Goal: Information Seeking & Learning: Learn about a topic

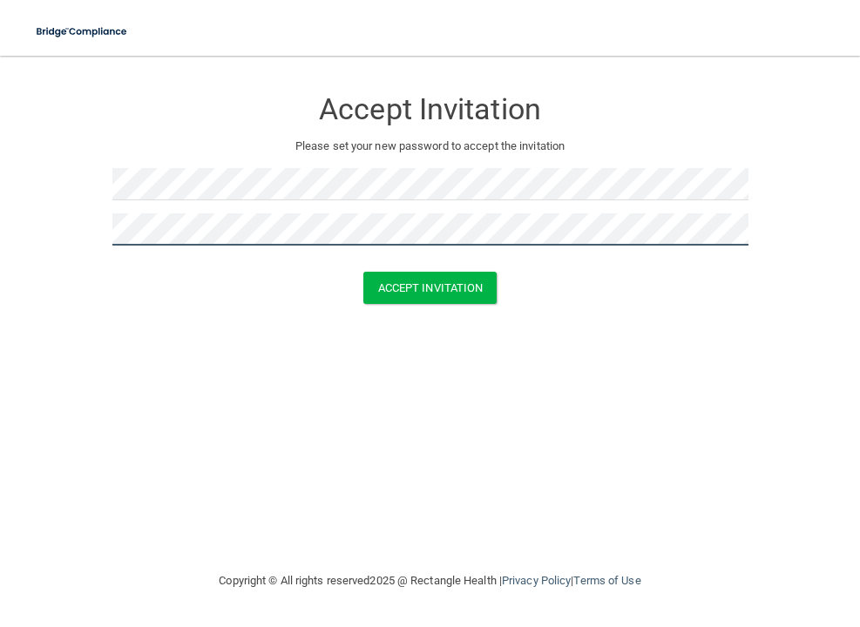
click at [363, 272] on button "Accept Invitation" at bounding box center [430, 288] width 134 height 32
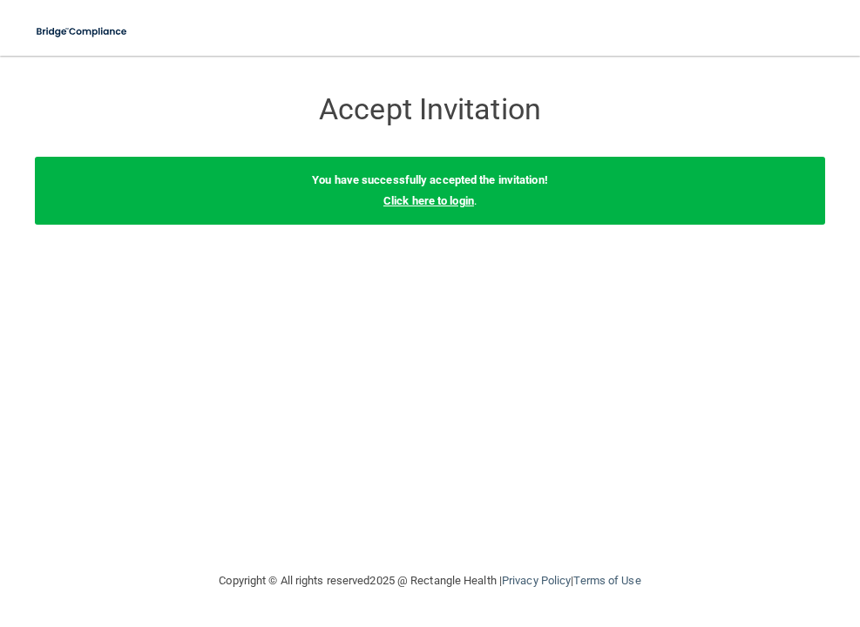
click at [422, 198] on link "Click here to login" at bounding box center [428, 200] width 91 height 13
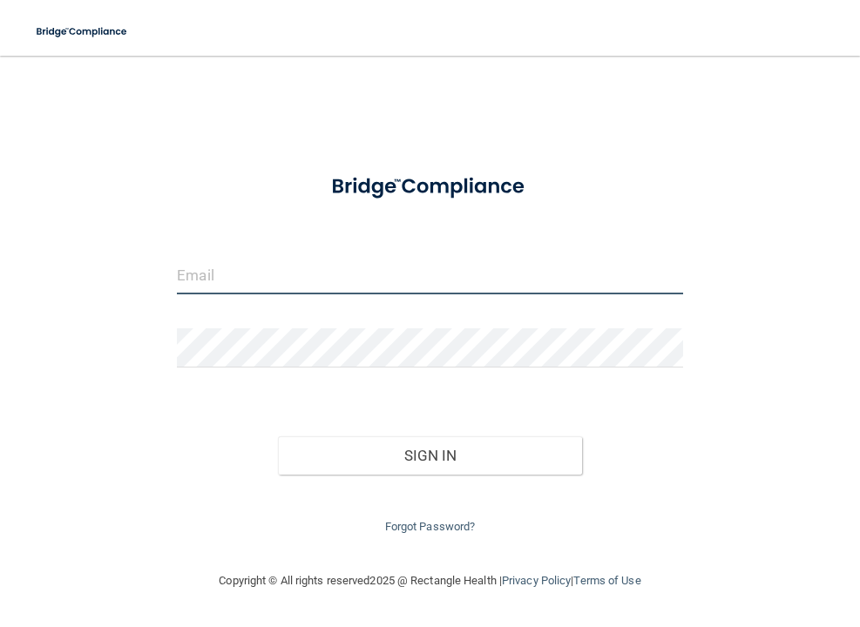
click at [338, 287] on input "email" at bounding box center [430, 274] width 506 height 39
paste input "[EMAIL_ADDRESS][DOMAIN_NAME]"
type input "[EMAIL_ADDRESS][DOMAIN_NAME]"
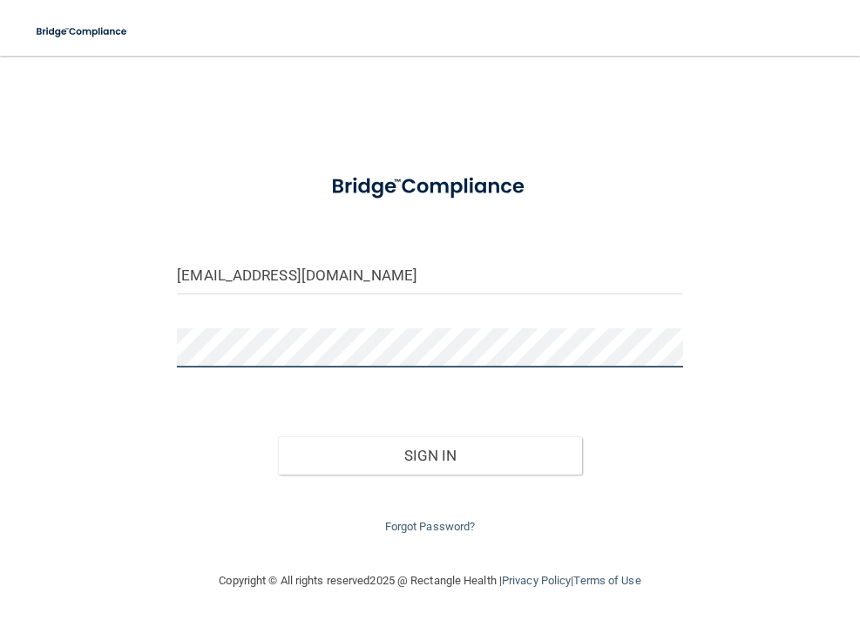
click at [278, 437] on button "Sign In" at bounding box center [429, 456] width 303 height 38
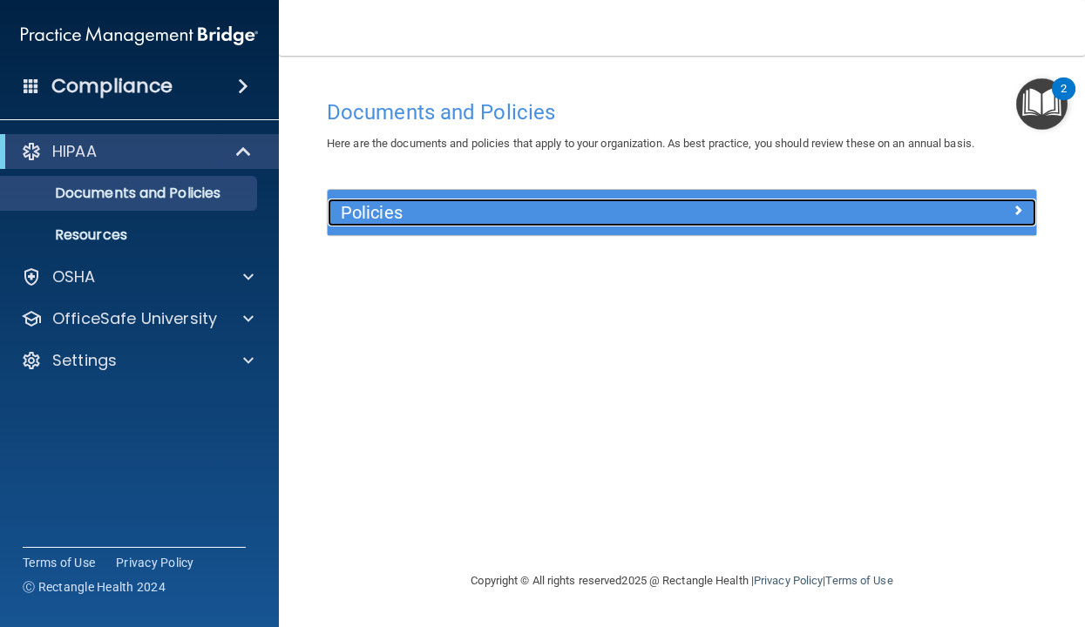
click at [702, 222] on div "Policies" at bounding box center [594, 213] width 532 height 28
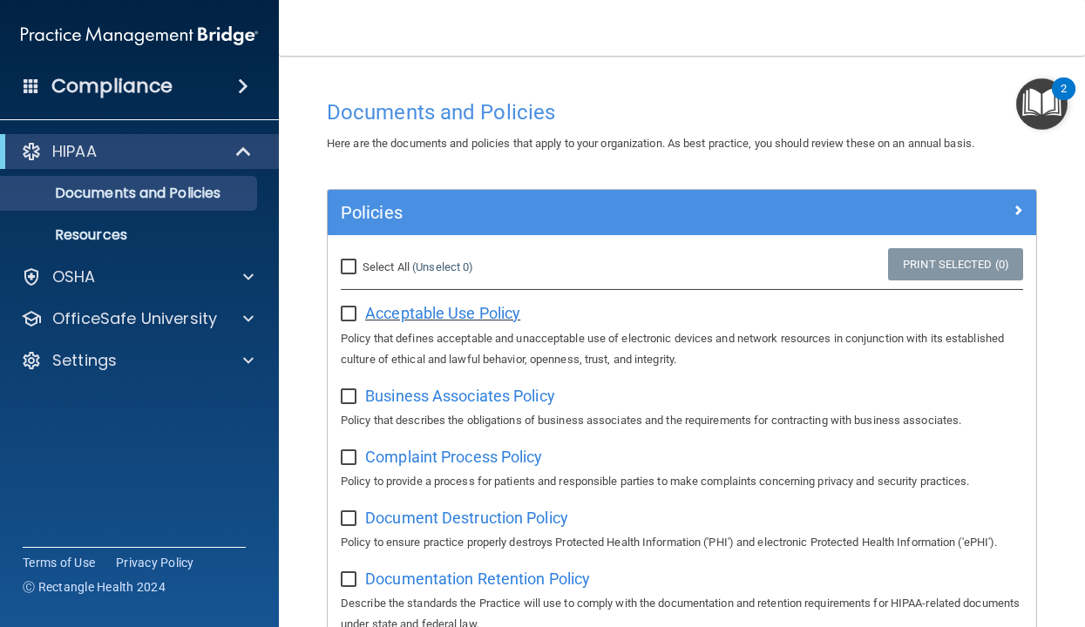
click at [479, 315] on span "Acceptable Use Policy" at bounding box center [442, 313] width 155 height 18
click at [350, 313] on input "checkbox" at bounding box center [351, 315] width 20 height 14
checkbox input "true"
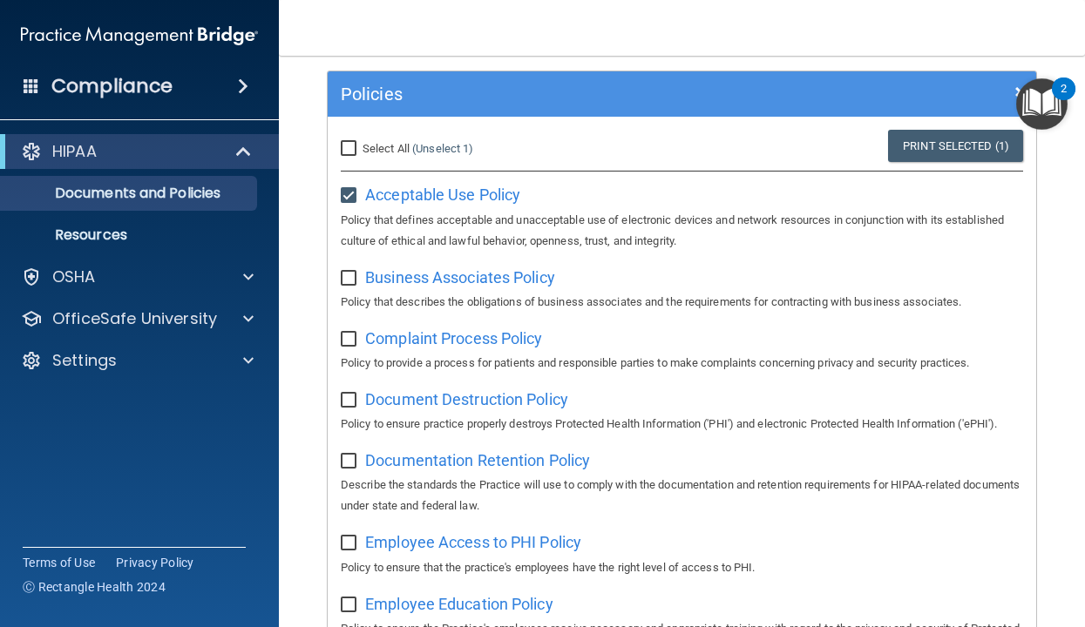
scroll to position [188, 0]
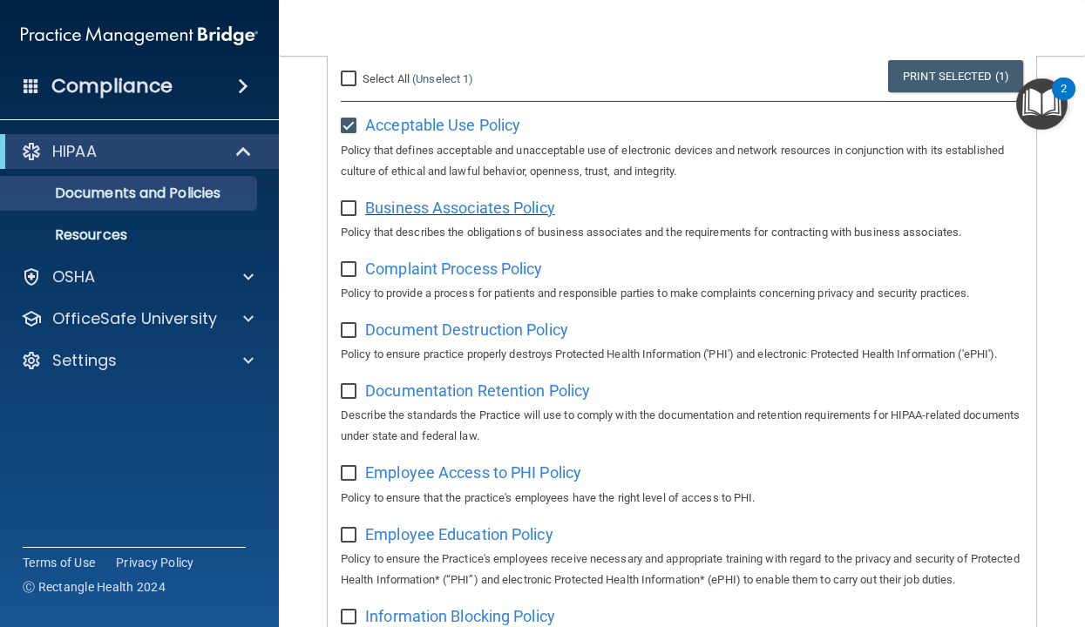
click at [421, 207] on span "Business Associates Policy" at bounding box center [460, 208] width 190 height 18
click at [859, 103] on img "Open Resource Center, 2 new notifications" at bounding box center [1041, 103] width 51 height 51
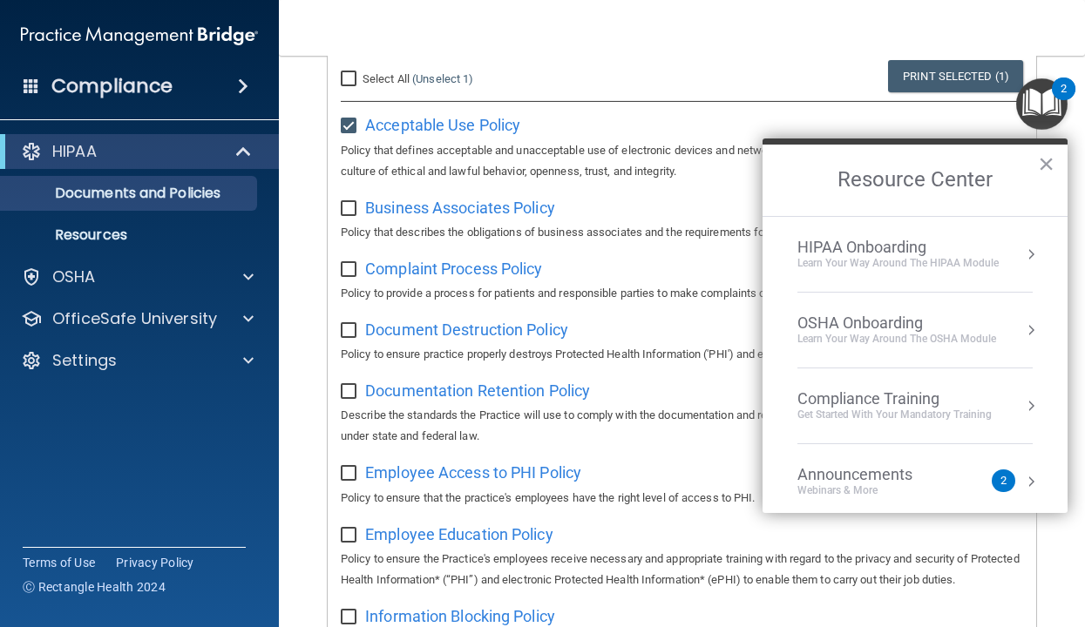
click at [859, 247] on div "HIPAA Onboarding" at bounding box center [897, 247] width 201 height 19
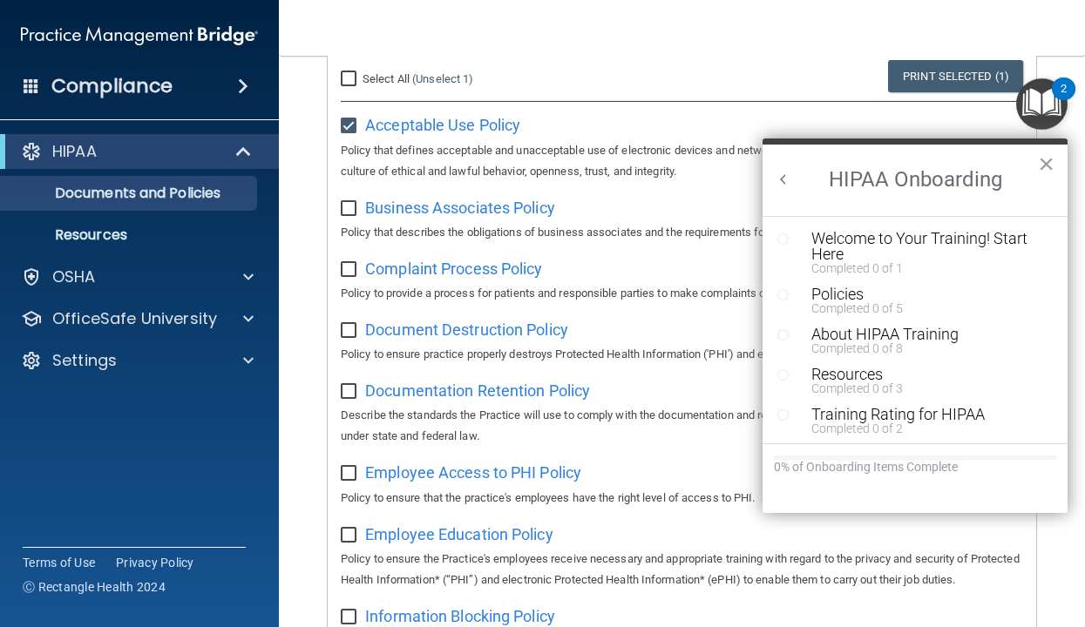
scroll to position [0, 0]
click at [854, 245] on div "Welcome to Your Training! Start Here" at bounding box center [928, 246] width 234 height 31
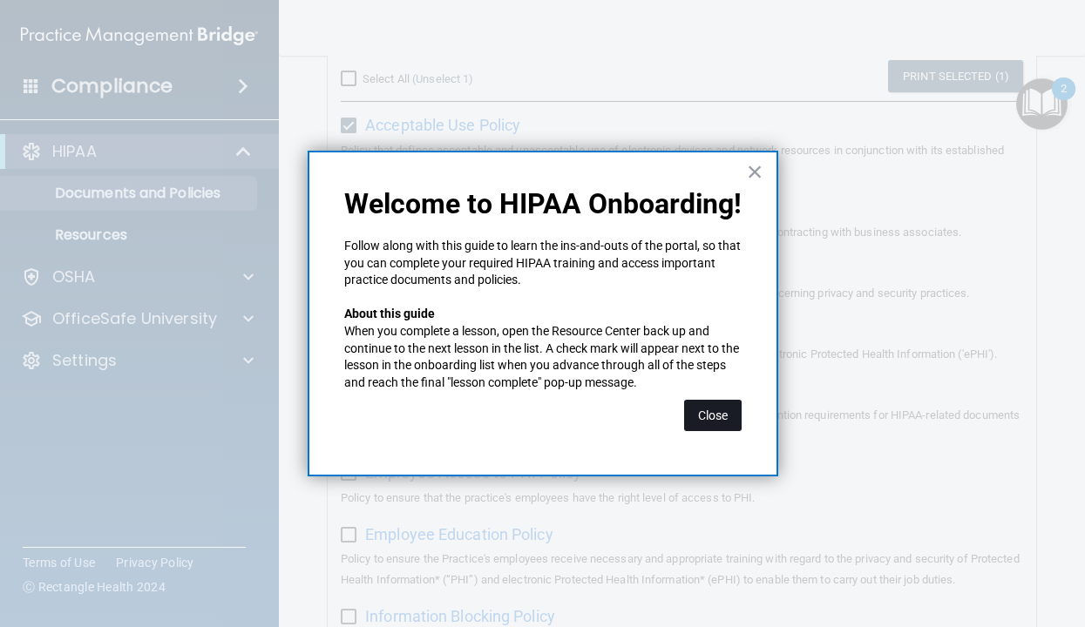
click at [738, 428] on button "Close" at bounding box center [713, 415] width 58 height 31
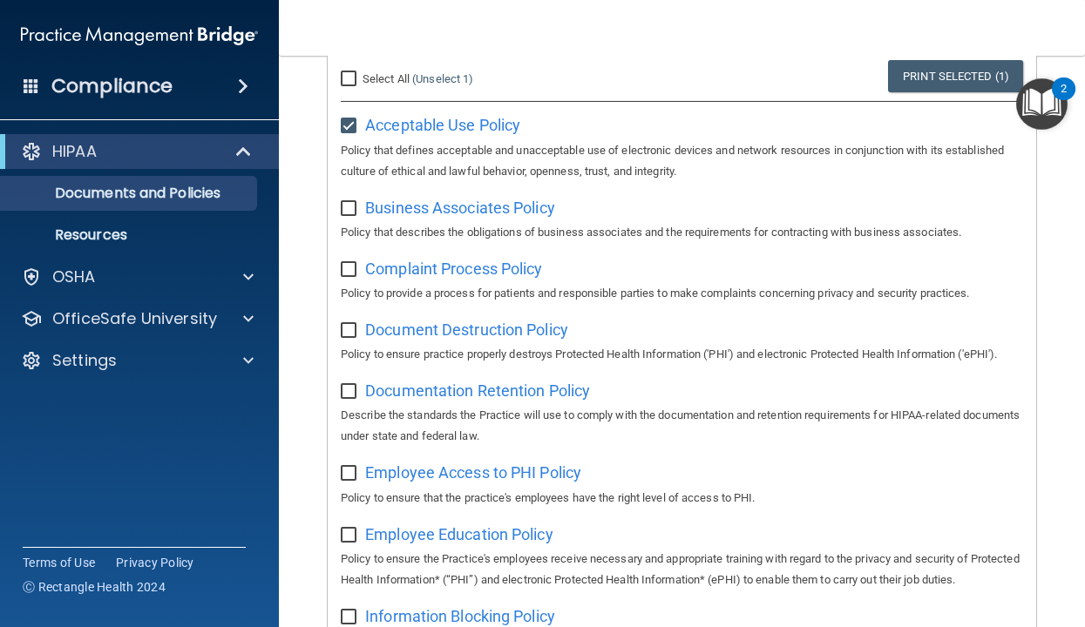
click at [346, 206] on input "checkbox" at bounding box center [351, 209] width 20 height 14
checkbox input "true"
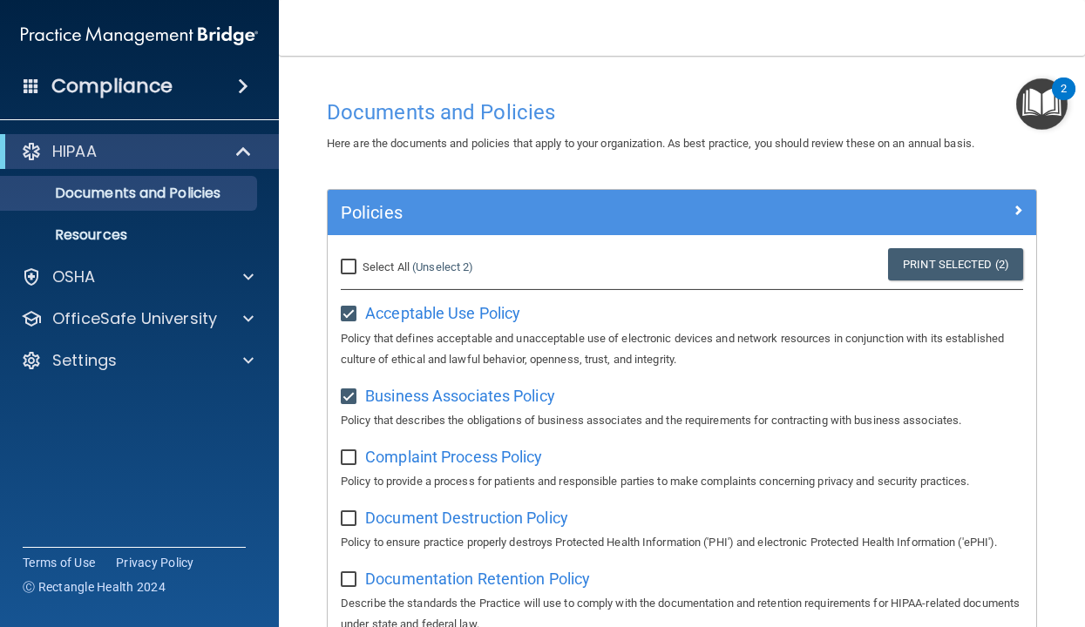
click at [345, 269] on input "Select All (Unselect 2) Unselect All" at bounding box center [351, 268] width 20 height 14
checkbox input "true"
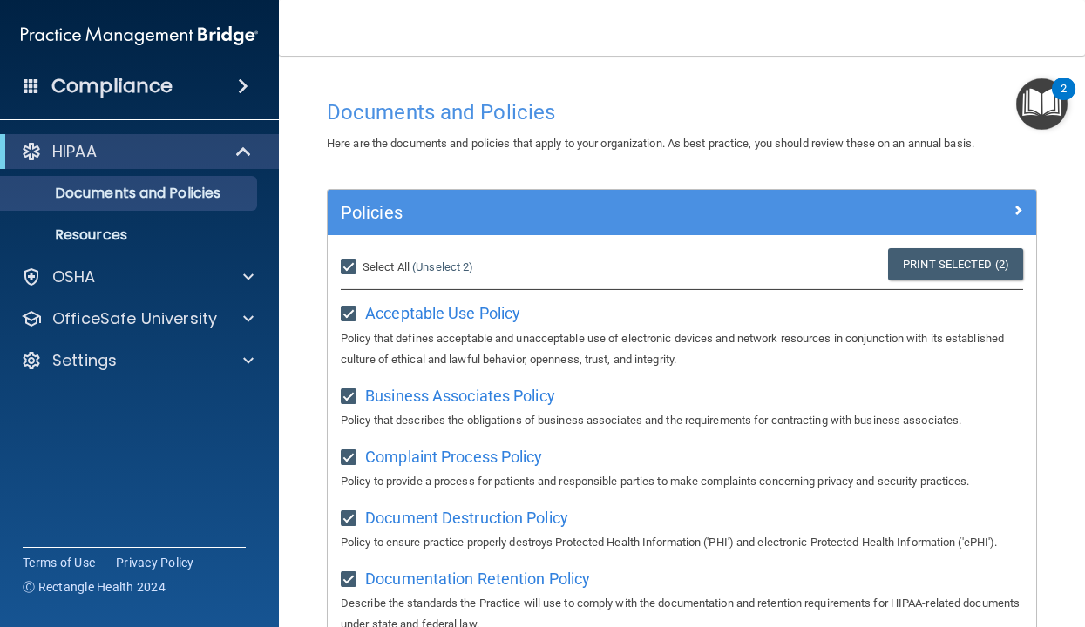
checkbox input "true"
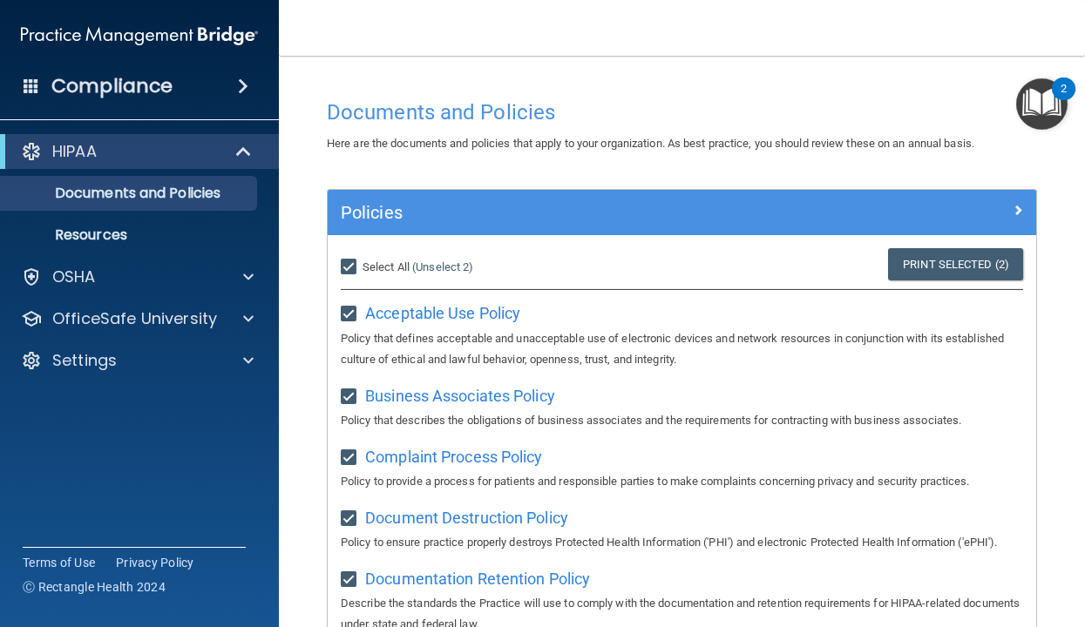
checkbox input "true"
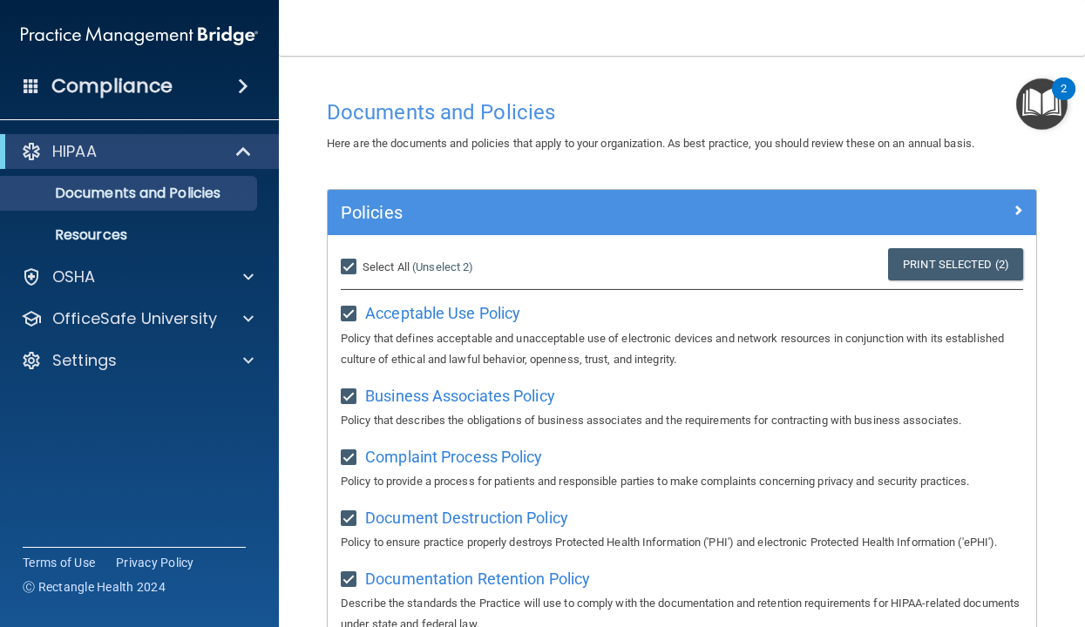
checkbox input "true"
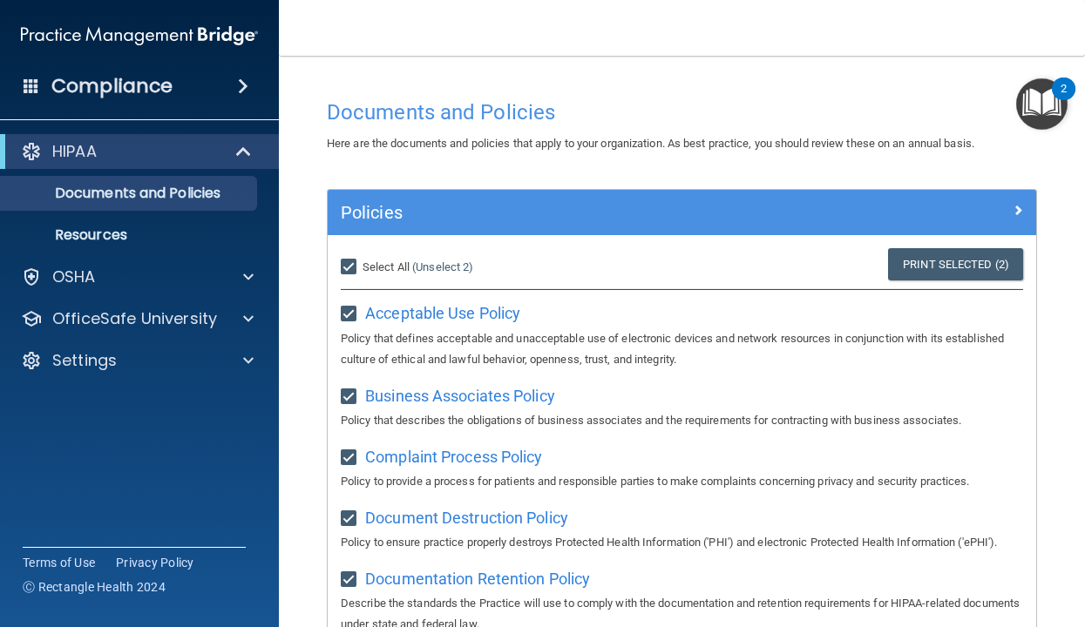
checkbox input "true"
click at [859, 268] on link "Print Selected (21)" at bounding box center [952, 264] width 141 height 32
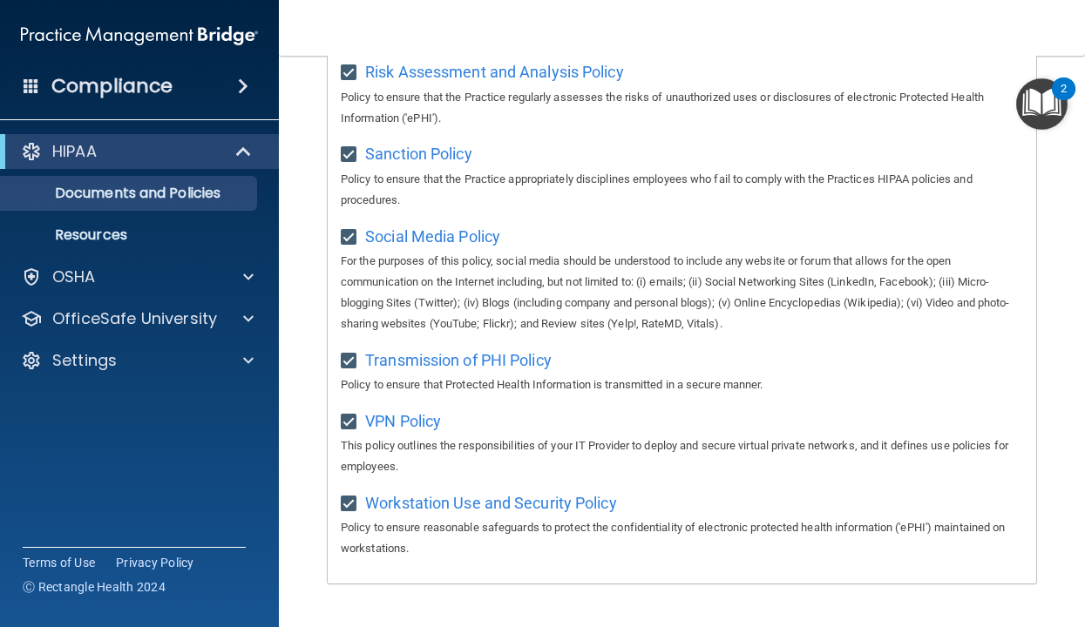
scroll to position [1352, 0]
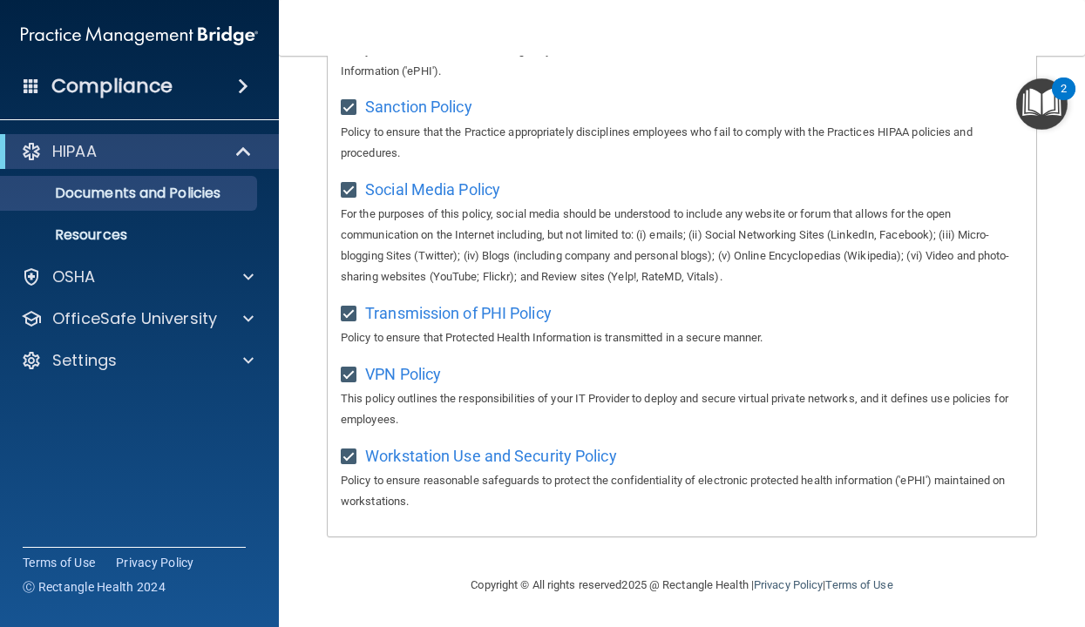
click at [859, 97] on img "Open Resource Center, 2 new notifications" at bounding box center [1041, 103] width 51 height 51
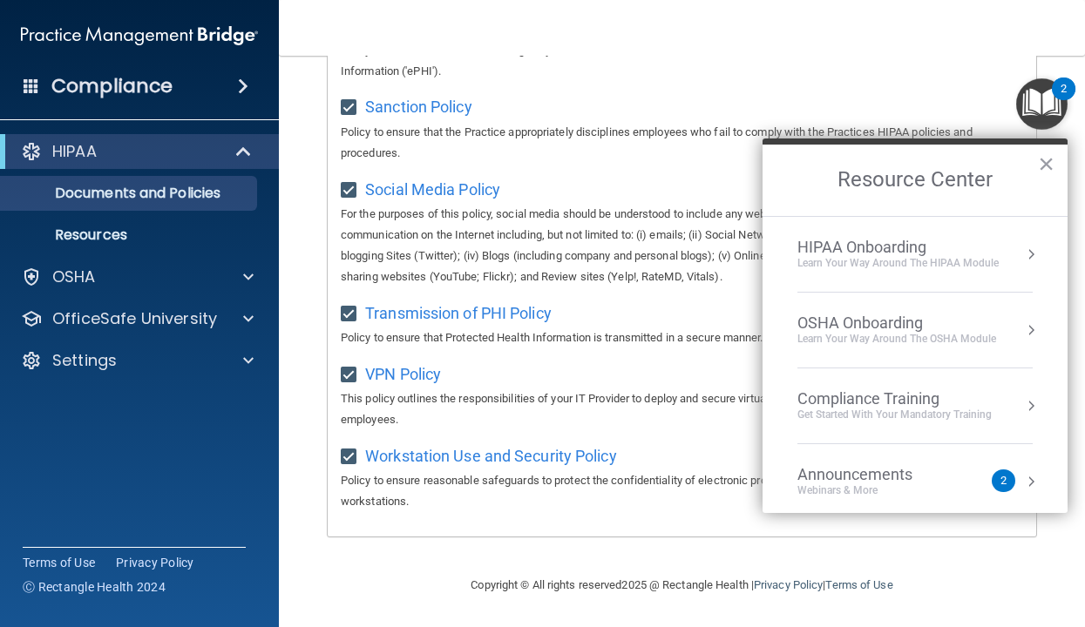
click at [859, 262] on div "Learn Your Way around the HIPAA module" at bounding box center [897, 263] width 201 height 15
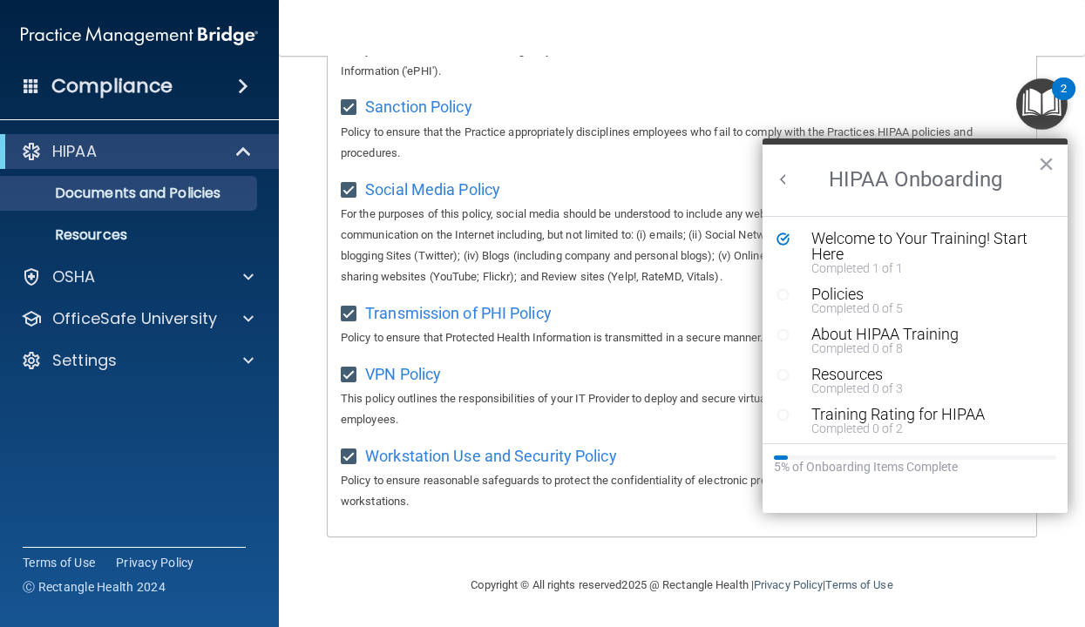
scroll to position [0, 0]
click at [859, 295] on div "Policies" at bounding box center [928, 295] width 234 height 16
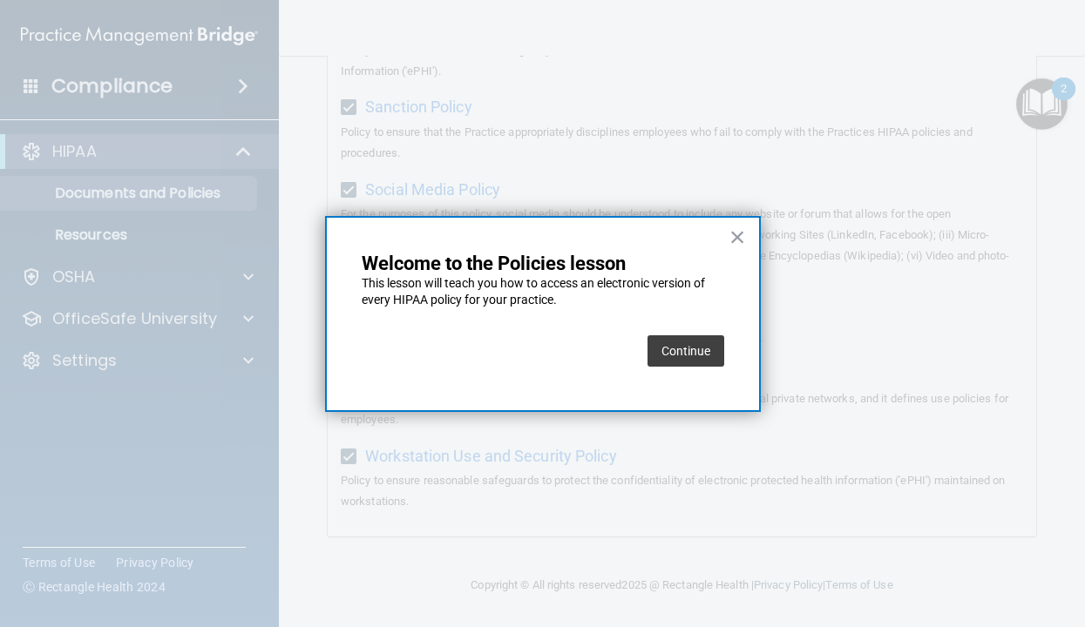
click at [715, 349] on button "Continue" at bounding box center [685, 350] width 77 height 31
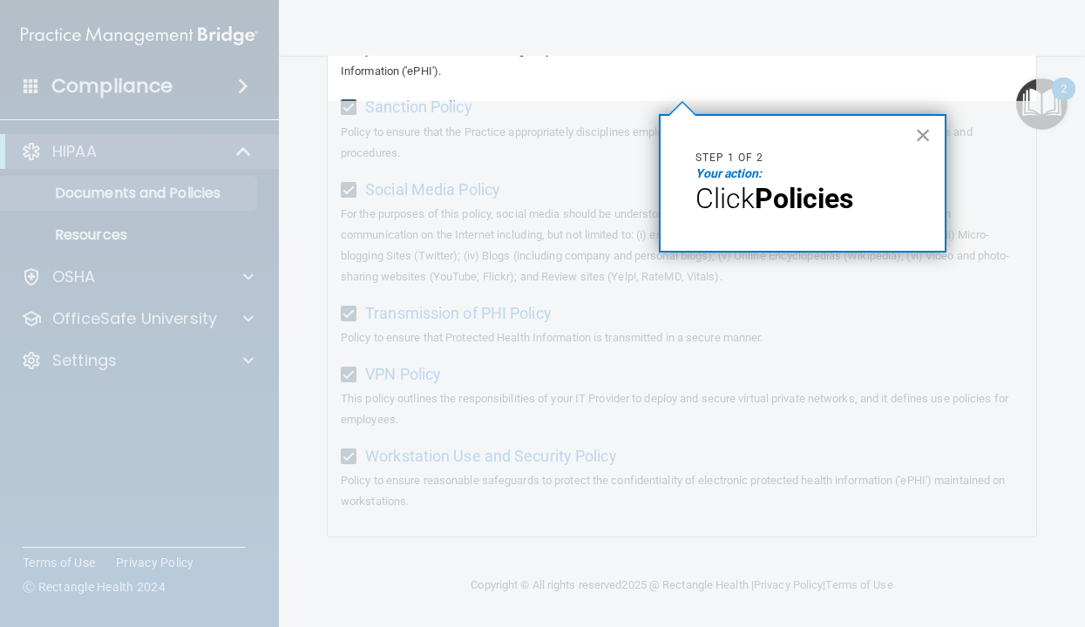
scroll to position [134, 0]
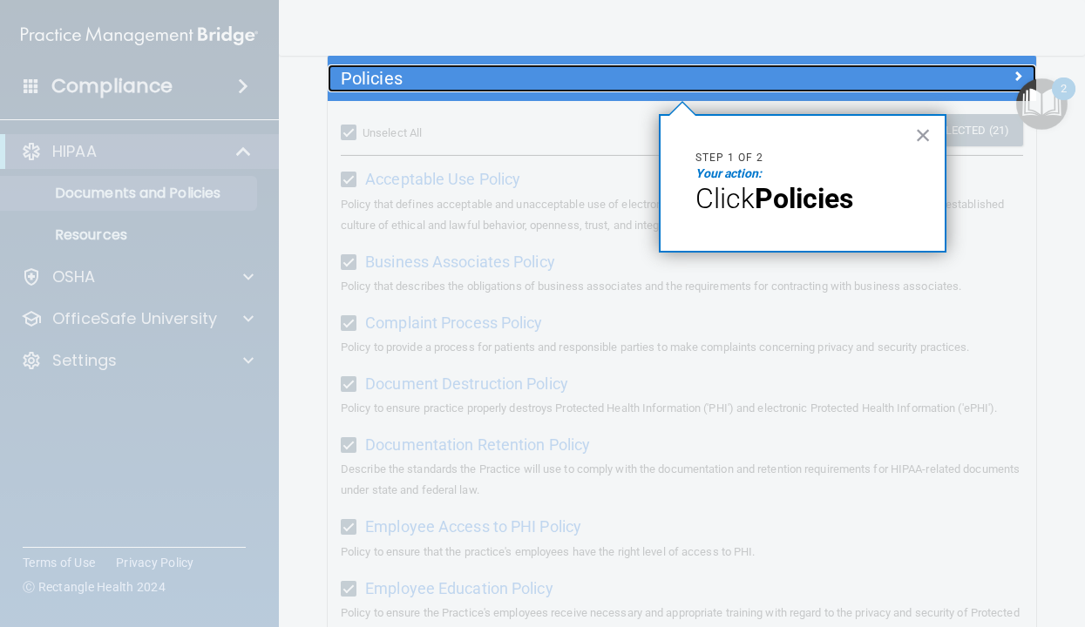
click at [678, 85] on h5 "Policies" at bounding box center [593, 78] width 505 height 19
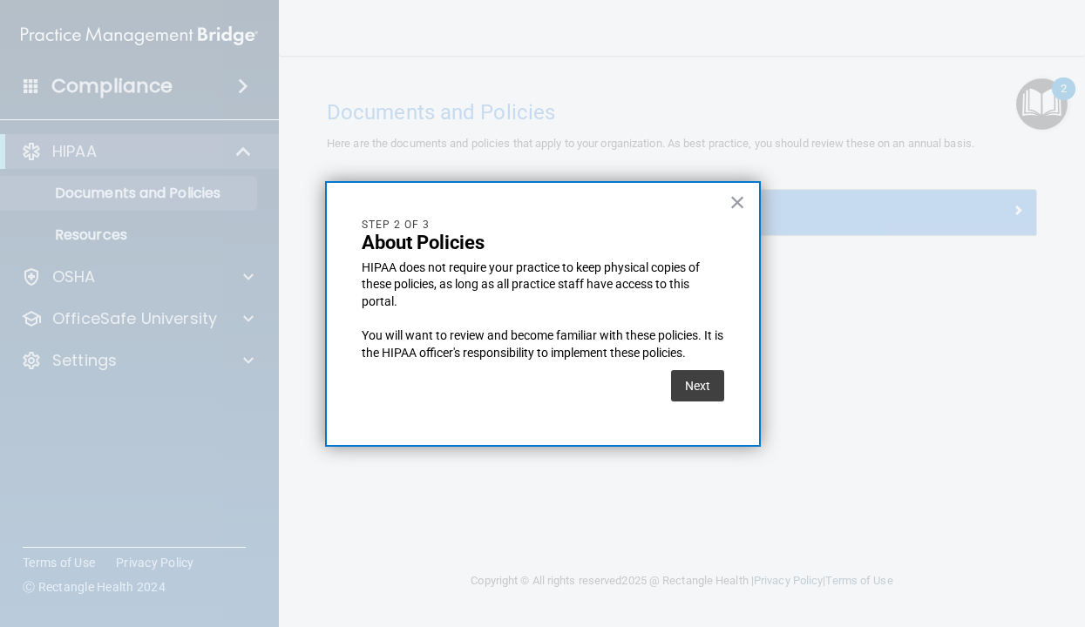
scroll to position [0, 0]
click at [702, 390] on button "Next" at bounding box center [697, 385] width 53 height 31
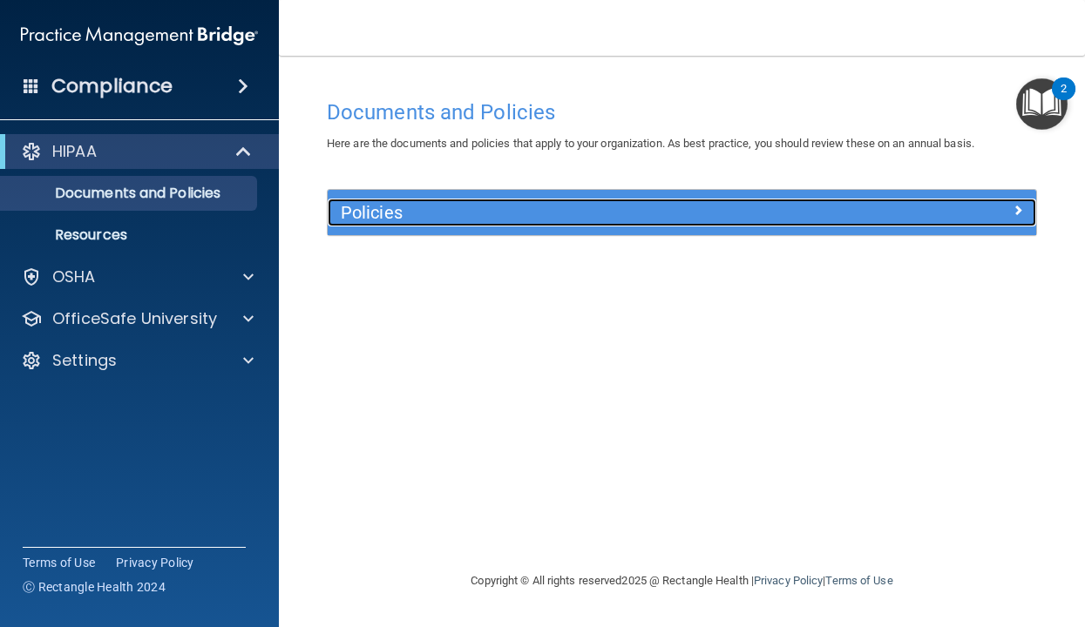
click at [708, 224] on div "Policies" at bounding box center [594, 213] width 532 height 28
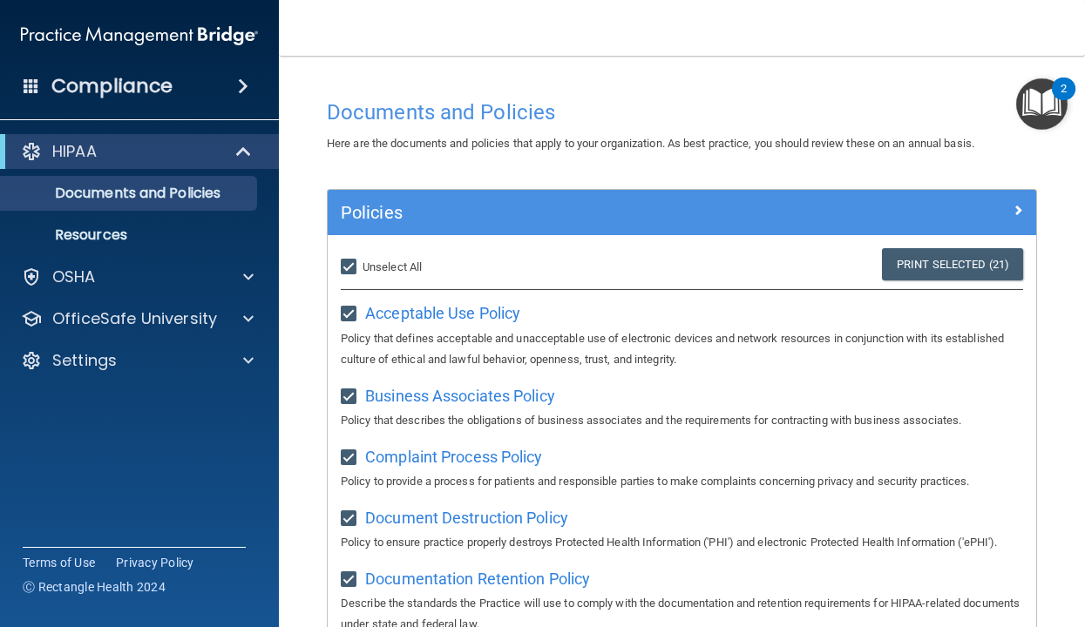
click at [859, 117] on img "Open Resource Center, 2 new notifications" at bounding box center [1041, 103] width 51 height 51
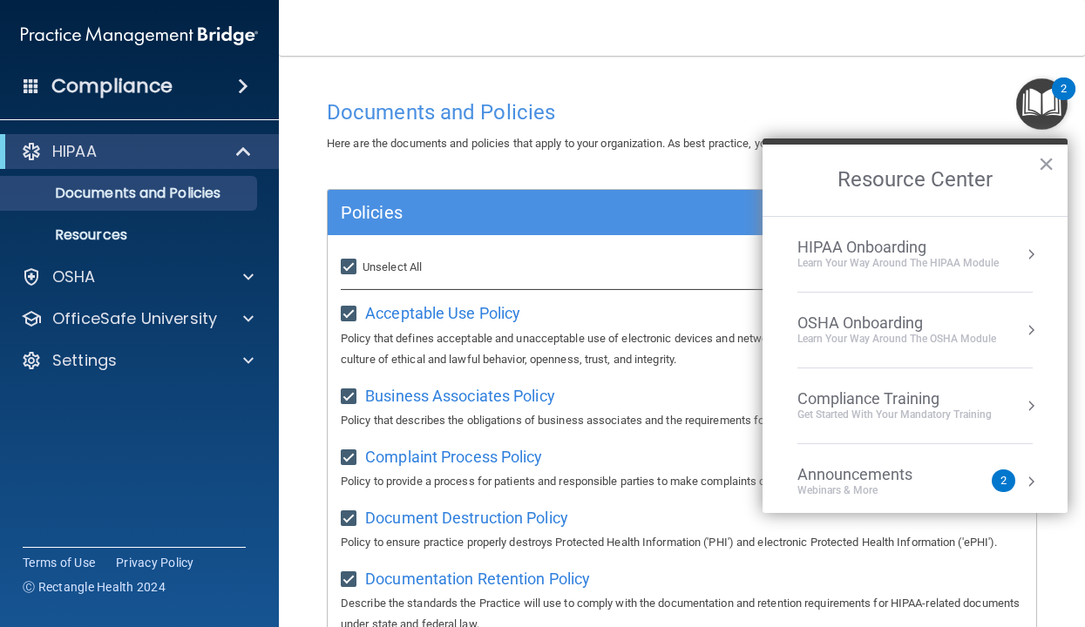
click at [859, 254] on div "HIPAA Onboarding" at bounding box center [897, 247] width 201 height 19
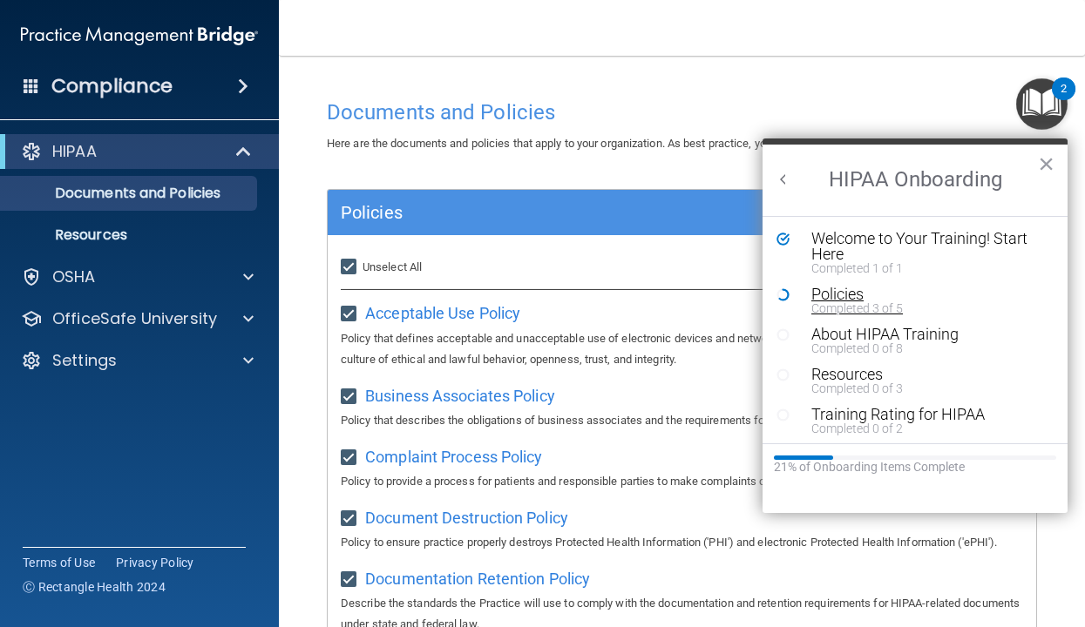
click at [859, 292] on div "Policies" at bounding box center [928, 295] width 234 height 16
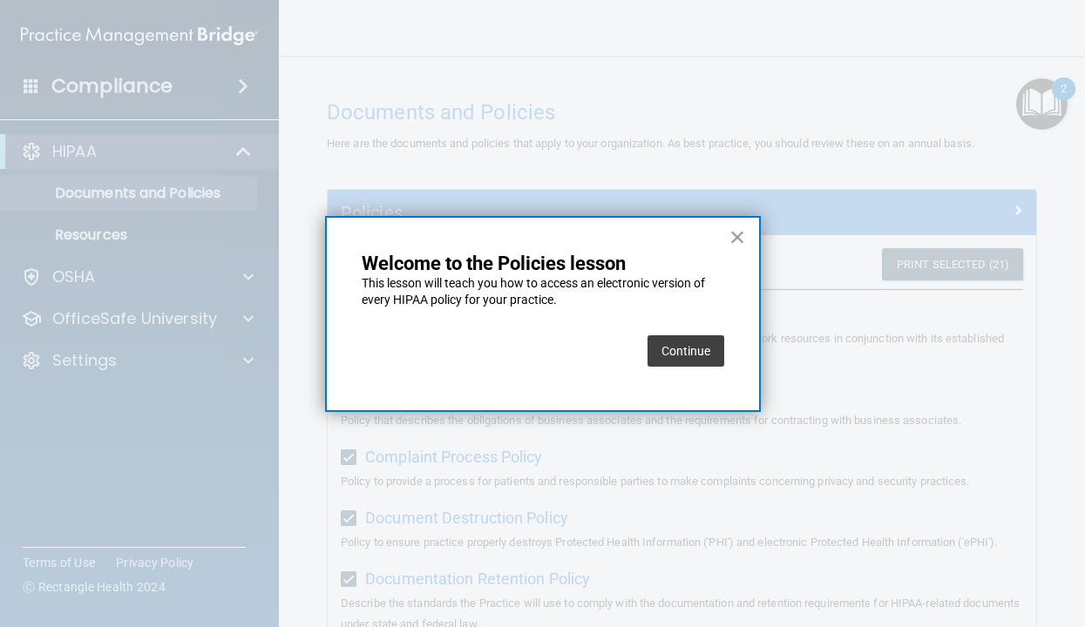
click at [714, 356] on button "Continue" at bounding box center [685, 350] width 77 height 31
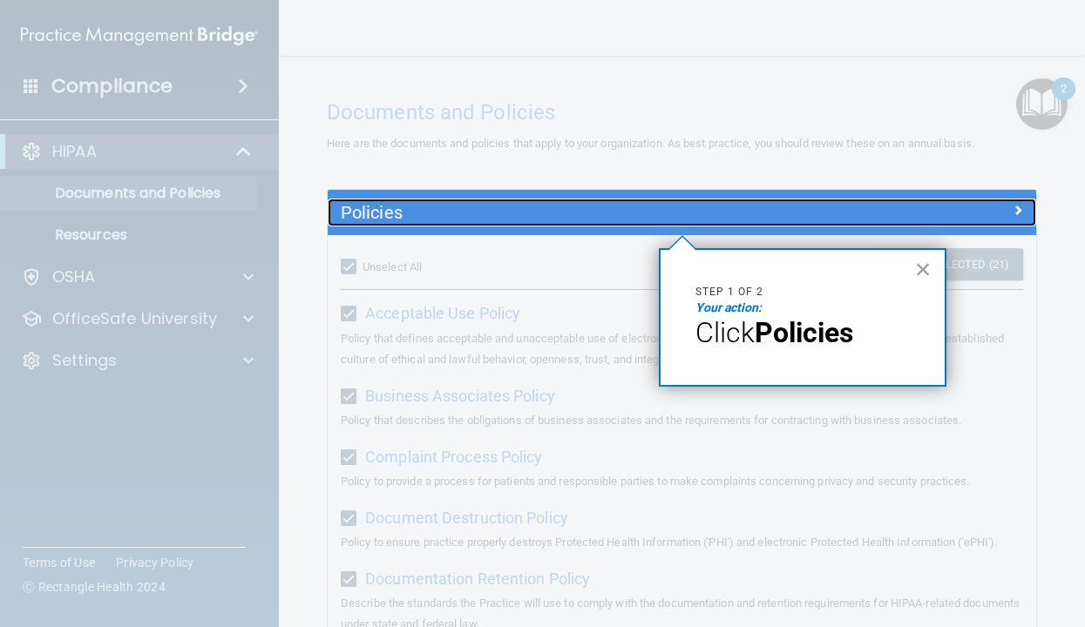
click at [667, 219] on h5 "Policies" at bounding box center [593, 212] width 505 height 19
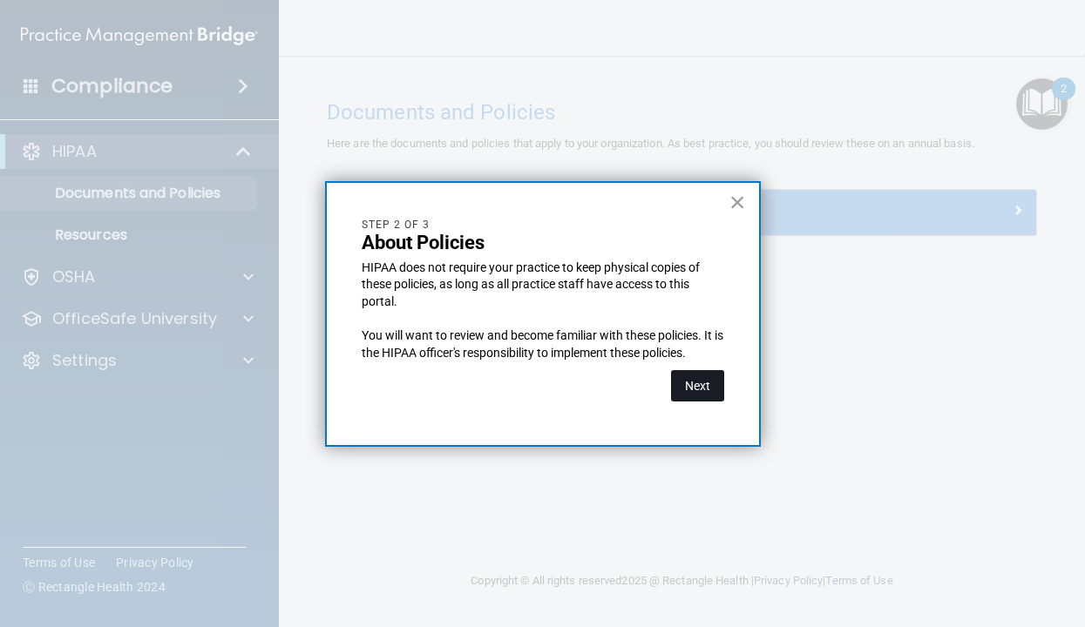
click at [709, 390] on button "Next" at bounding box center [697, 385] width 53 height 31
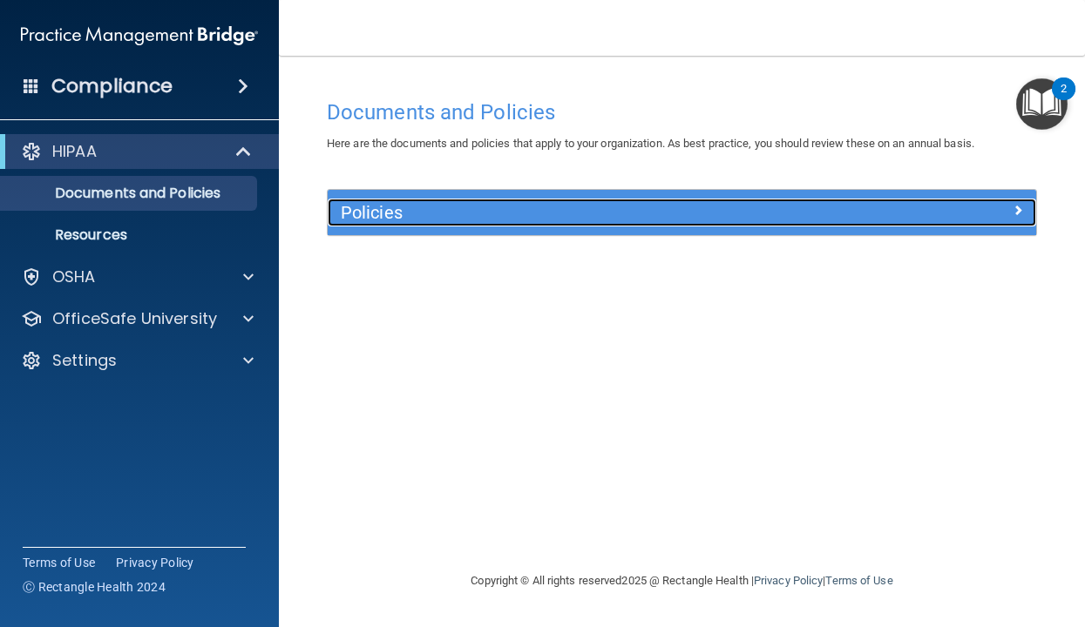
click at [723, 208] on h5 "Policies" at bounding box center [593, 212] width 505 height 19
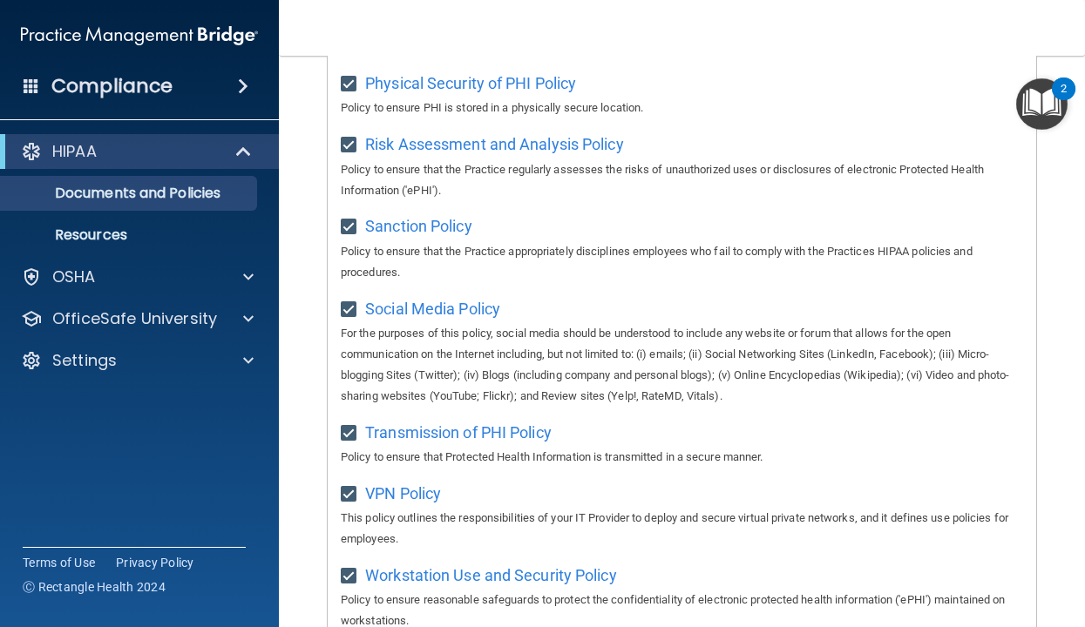
scroll to position [1352, 0]
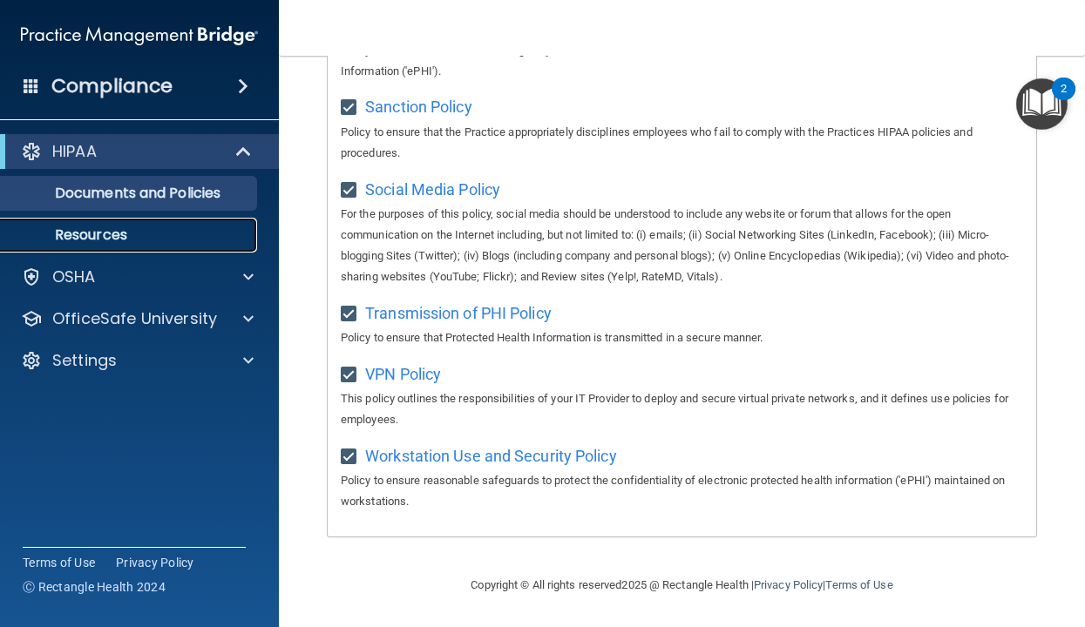
click at [177, 230] on p "Resources" at bounding box center [130, 235] width 238 height 17
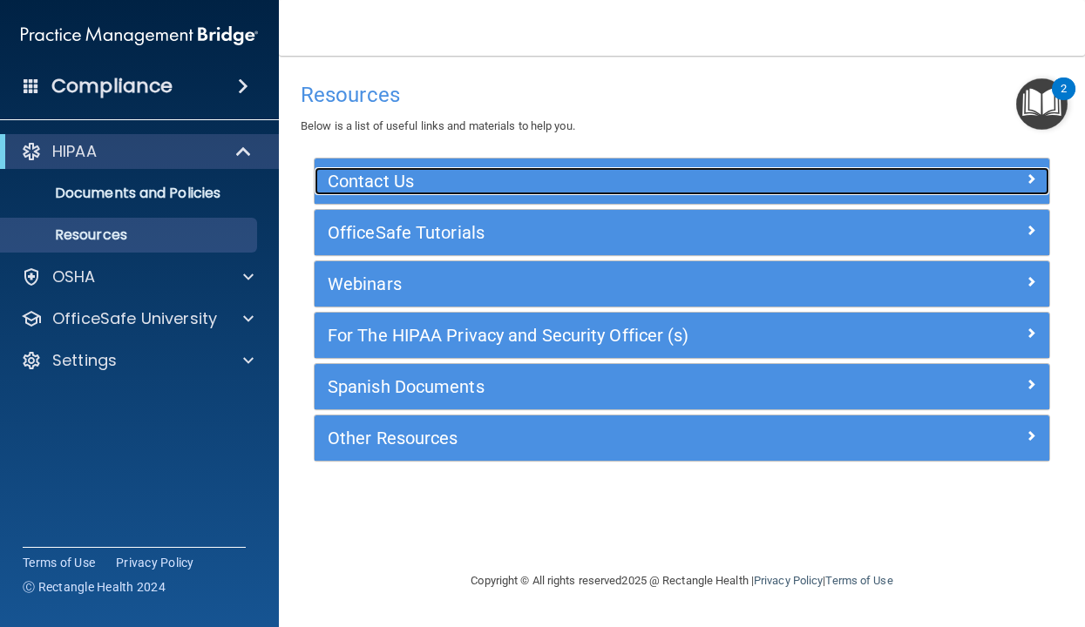
click at [383, 185] on h5 "Contact Us" at bounding box center [590, 181] width 525 height 19
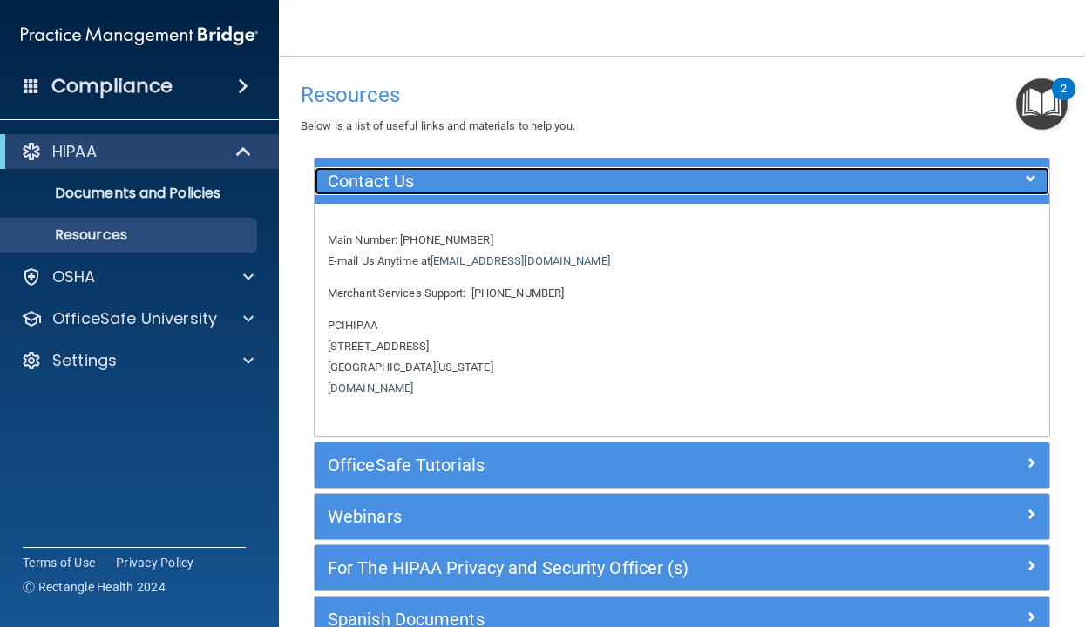
click at [383, 184] on h5 "Contact Us" at bounding box center [590, 181] width 525 height 19
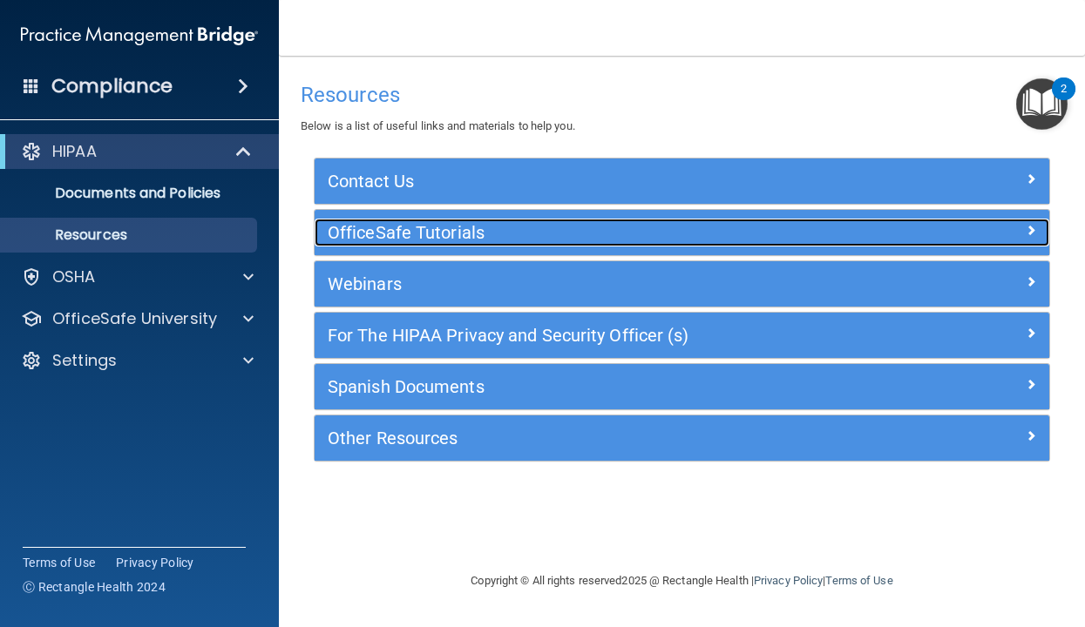
click at [390, 234] on h5 "OfficeSafe Tutorials" at bounding box center [590, 232] width 525 height 19
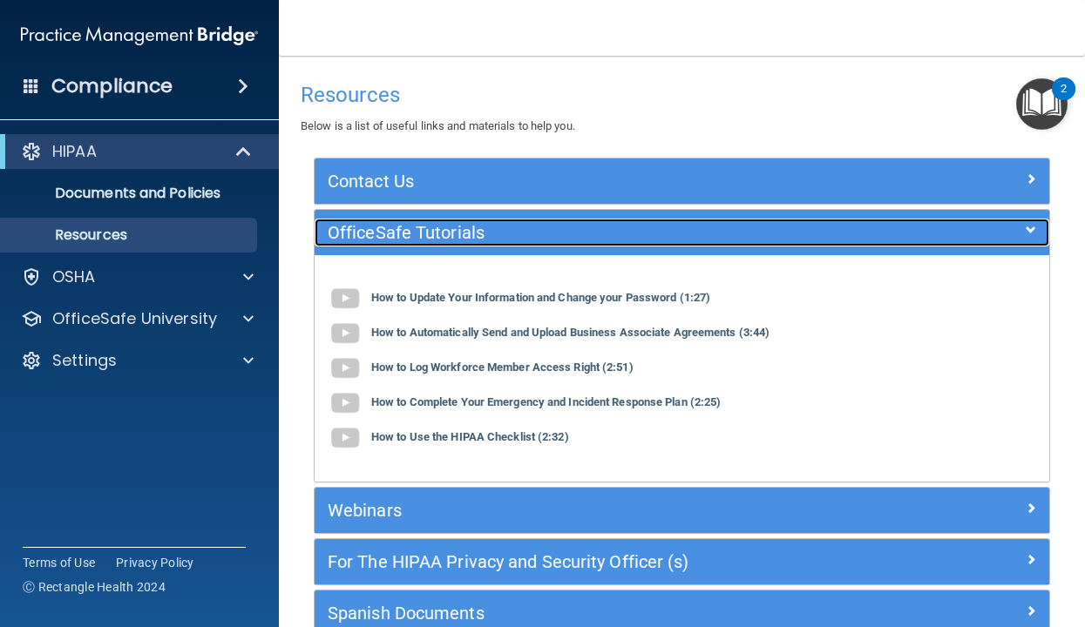
click at [391, 234] on h5 "OfficeSafe Tutorials" at bounding box center [590, 232] width 525 height 19
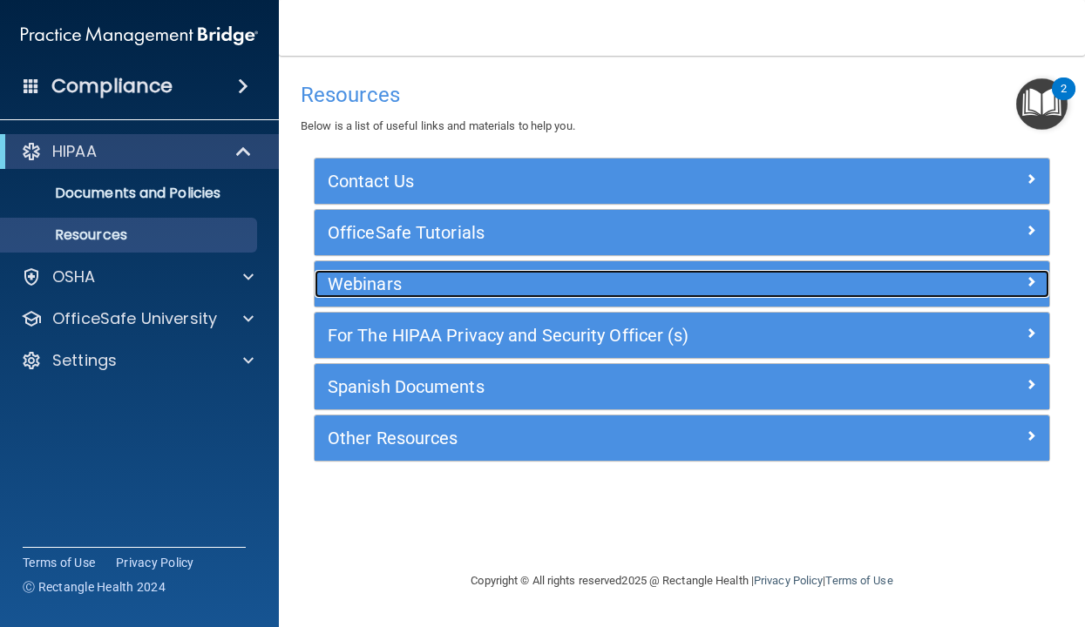
click at [394, 275] on h5 "Webinars" at bounding box center [590, 283] width 525 height 19
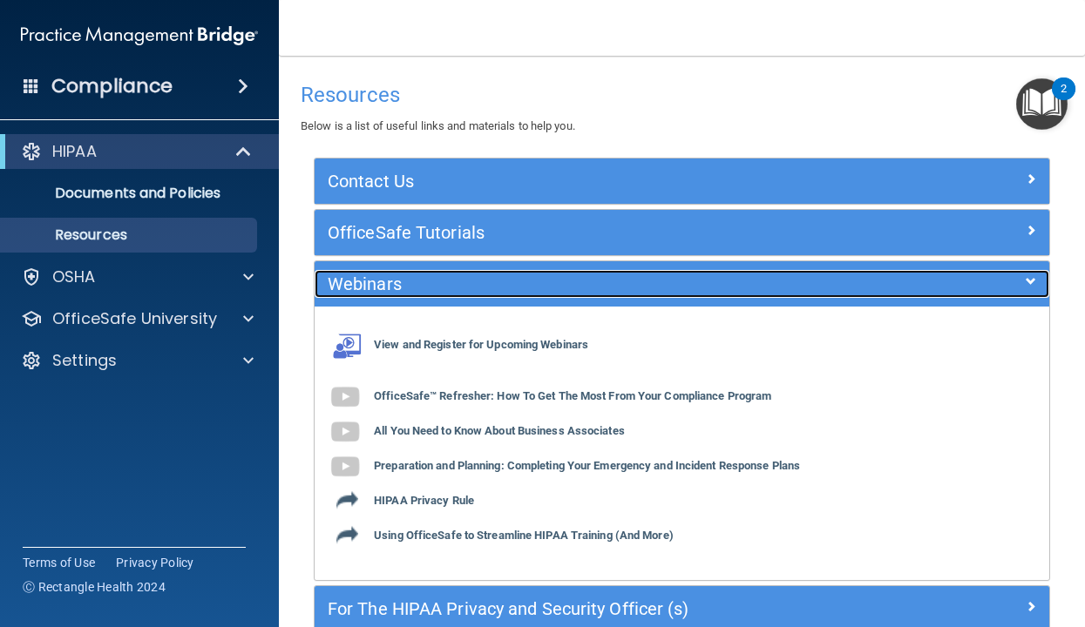
scroll to position [198, 0]
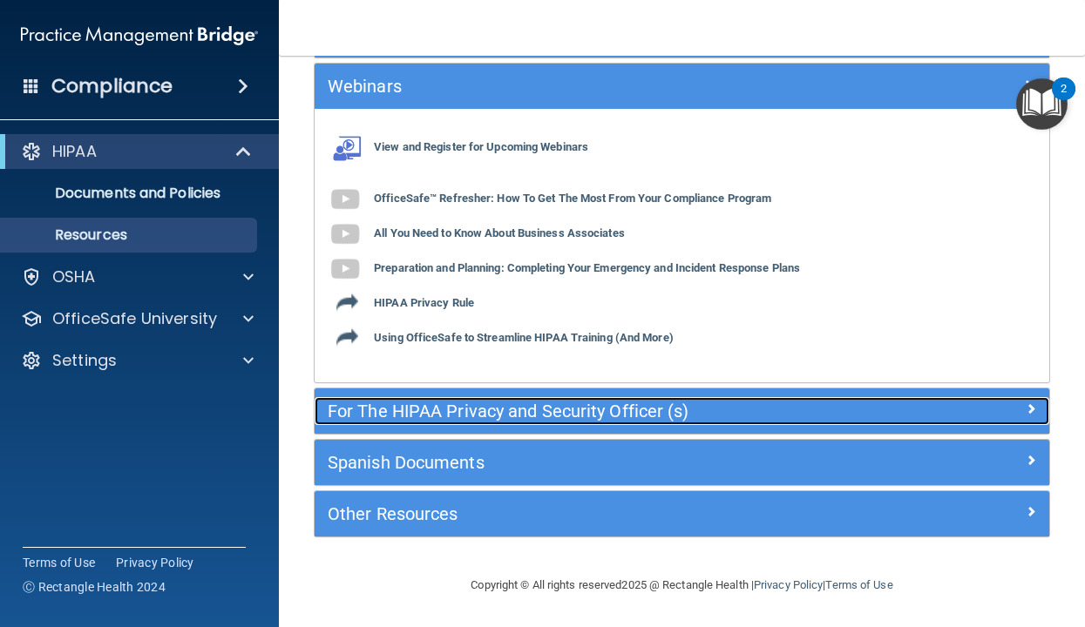
click at [430, 405] on h5 "For The HIPAA Privacy and Security Officer (s)" at bounding box center [590, 411] width 525 height 19
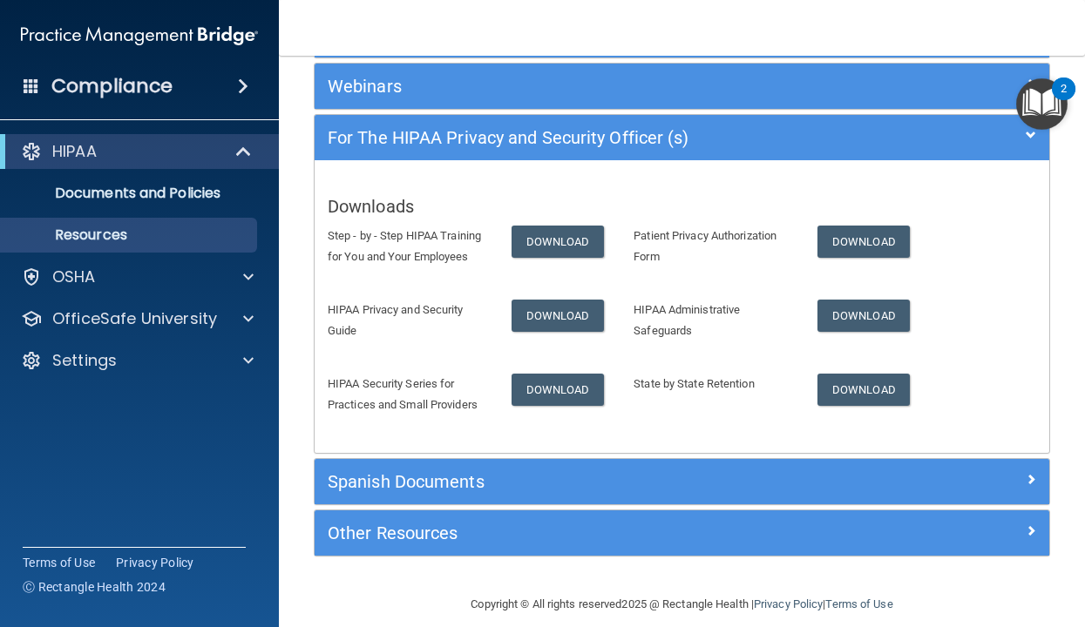
click at [859, 99] on img "Open Resource Center, 2 new notifications" at bounding box center [1041, 103] width 51 height 51
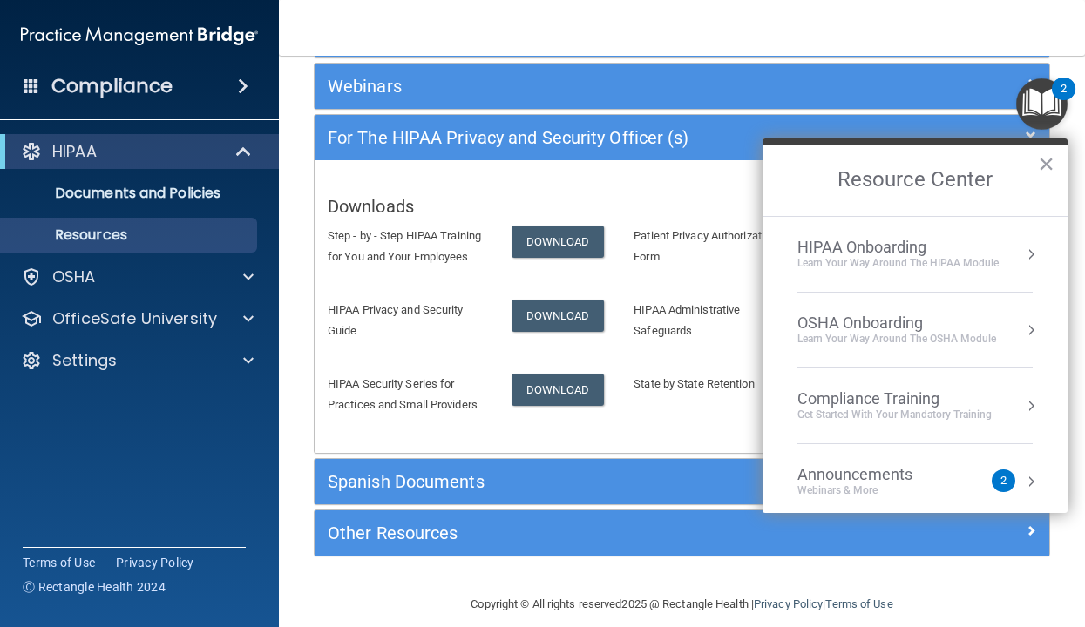
click at [859, 268] on div "Learn Your Way around the HIPAA module" at bounding box center [897, 263] width 201 height 15
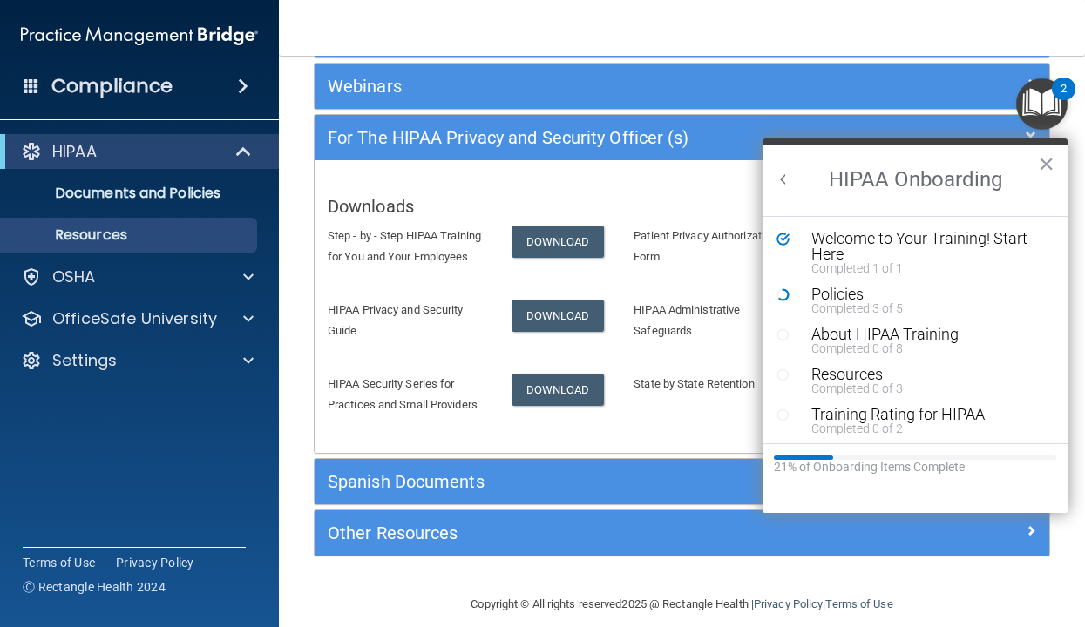
scroll to position [0, 0]
click at [857, 332] on div "About HIPAA Training" at bounding box center [928, 335] width 234 height 16
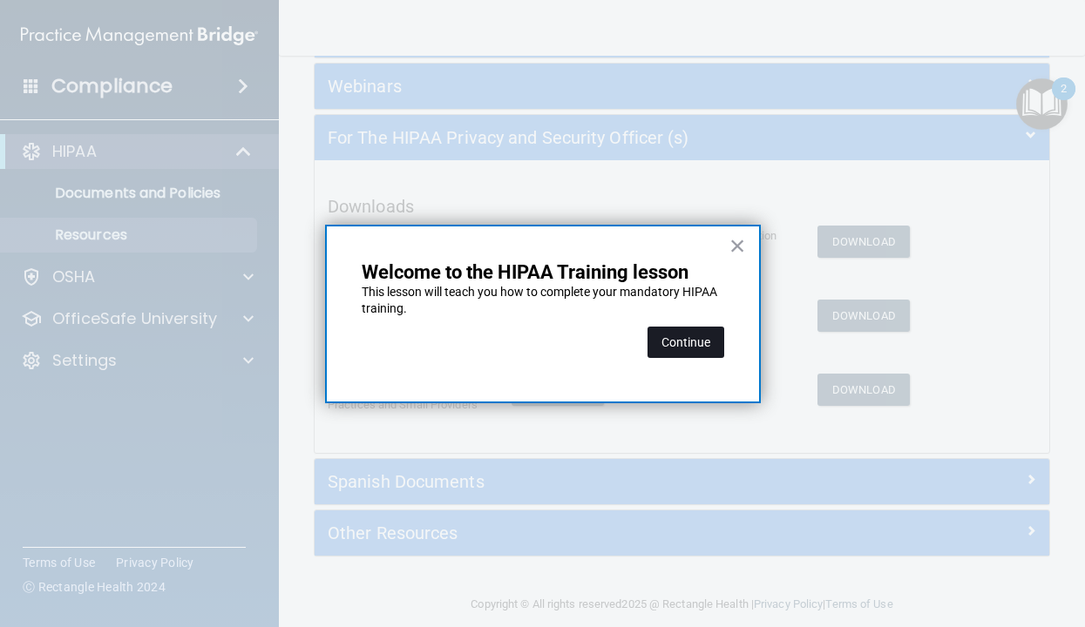
click at [698, 335] on button "Continue" at bounding box center [685, 342] width 77 height 31
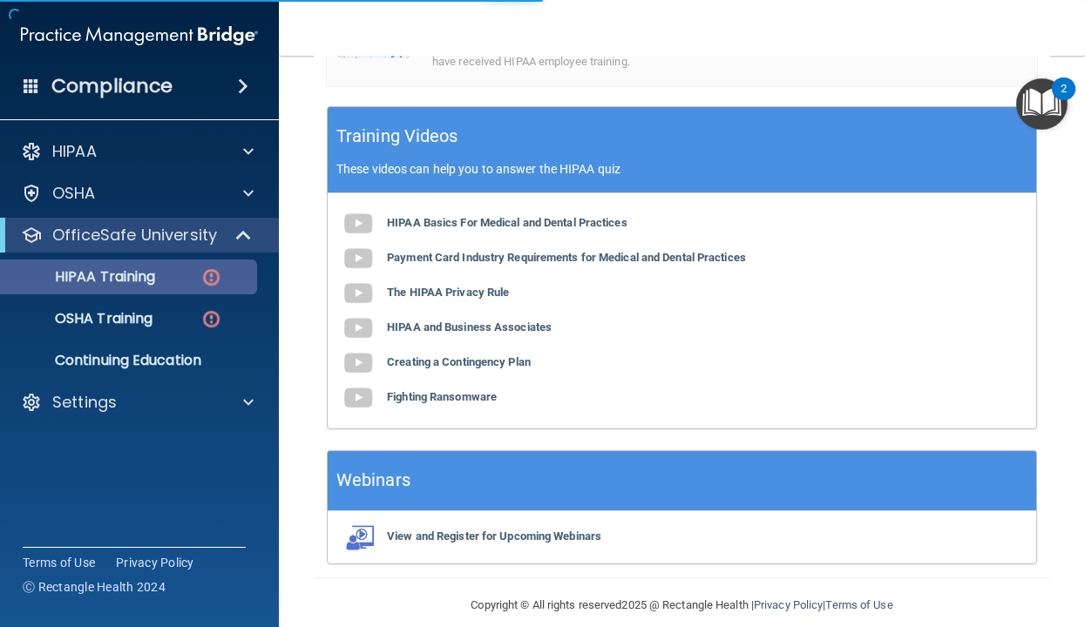
scroll to position [134, 0]
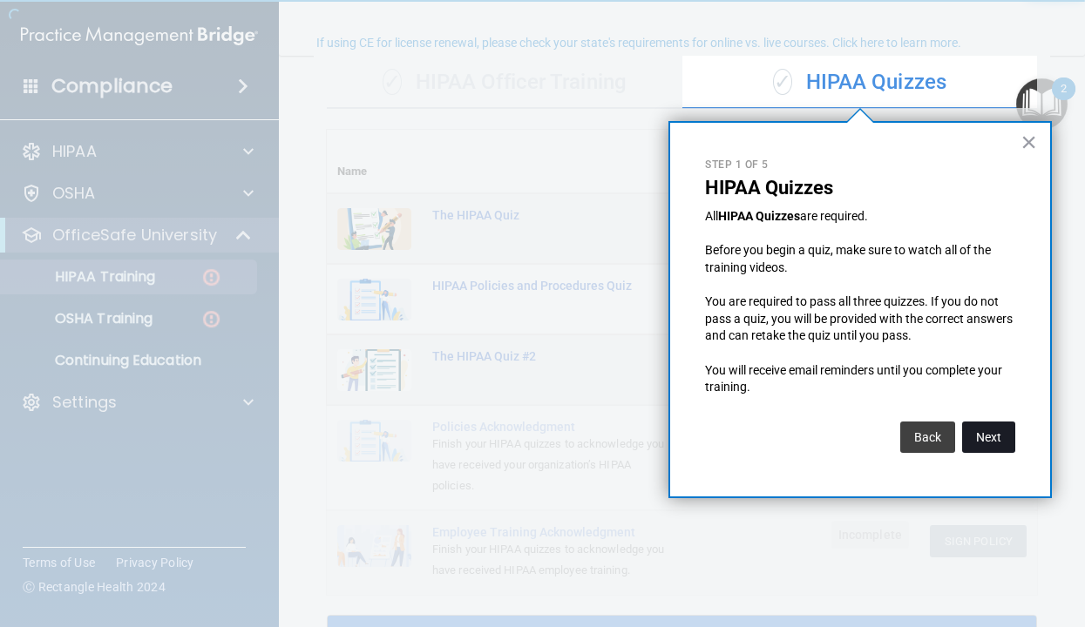
click at [859, 431] on button "Next" at bounding box center [988, 437] width 53 height 31
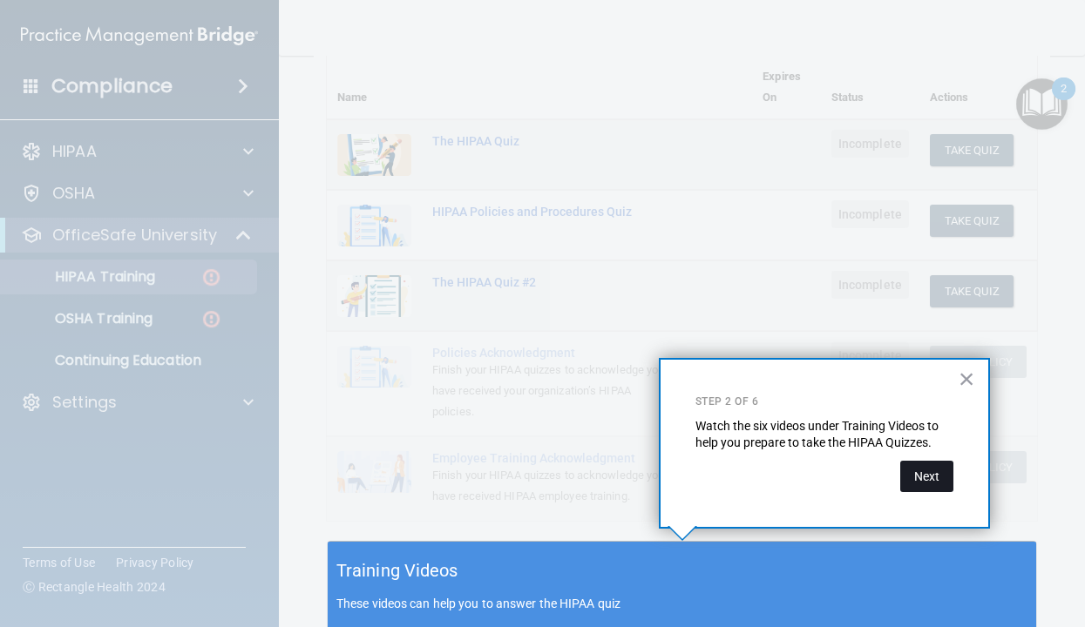
click at [859, 468] on button "Next" at bounding box center [926, 476] width 53 height 31
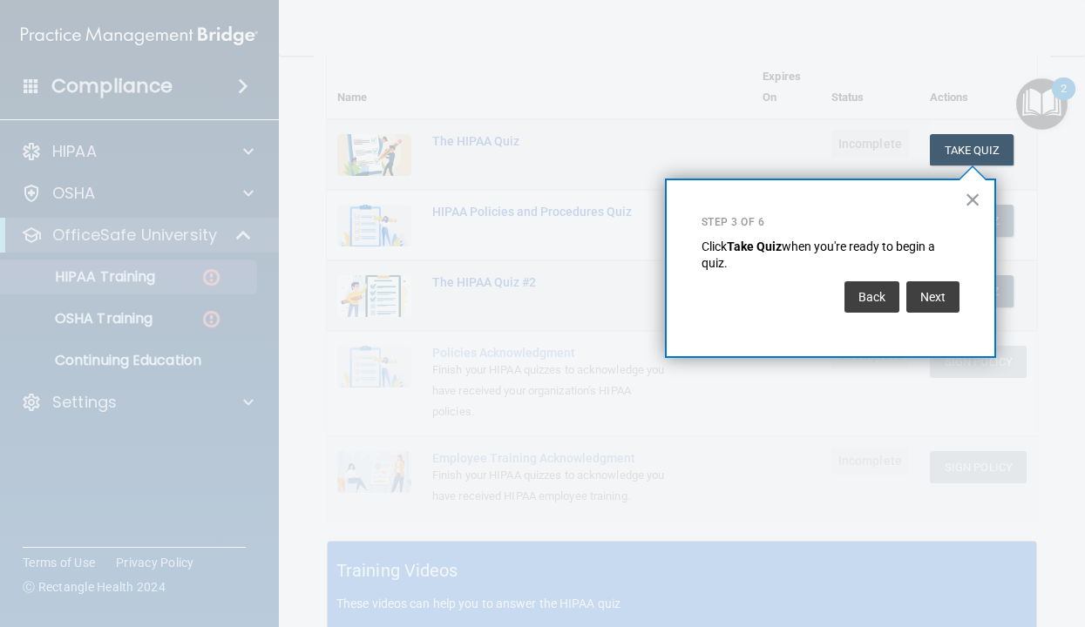
click at [859, 317] on div "× Step 3 of 6 Click Take Quiz when you're ready to begin a quiz. Back Next" at bounding box center [830, 269] width 331 height 180
click at [859, 316] on div "× Step 3 of 6 Click Take Quiz when you're ready to begin a quiz. Back Next" at bounding box center [830, 269] width 331 height 180
click at [859, 316] on div "Back Next" at bounding box center [830, 297] width 258 height 49
click at [859, 302] on button "Next" at bounding box center [932, 296] width 53 height 31
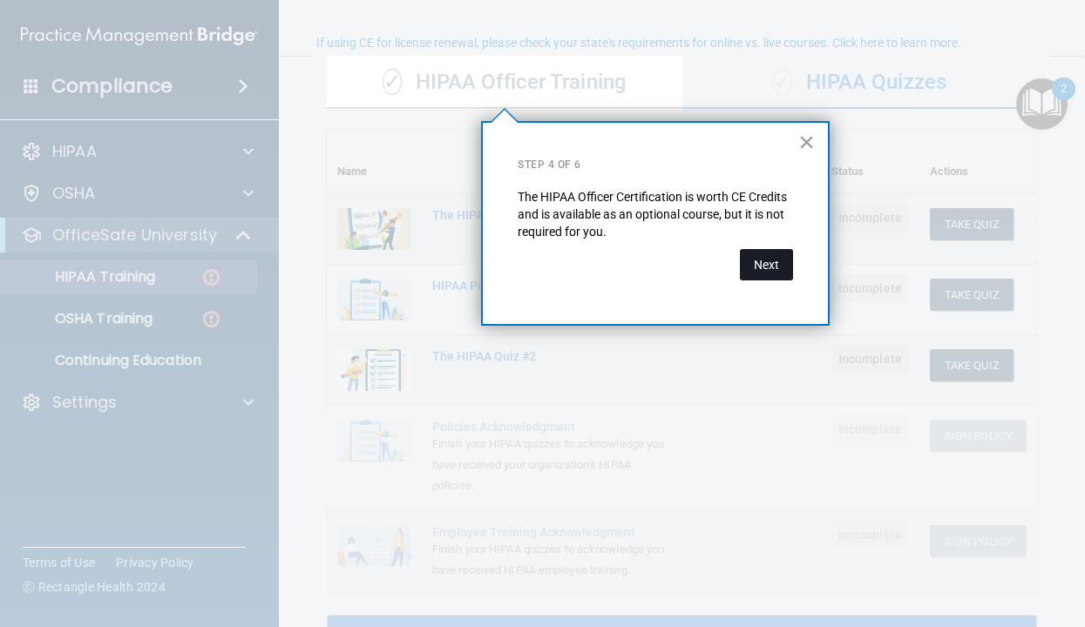
click at [772, 269] on button "Next" at bounding box center [766, 264] width 53 height 31
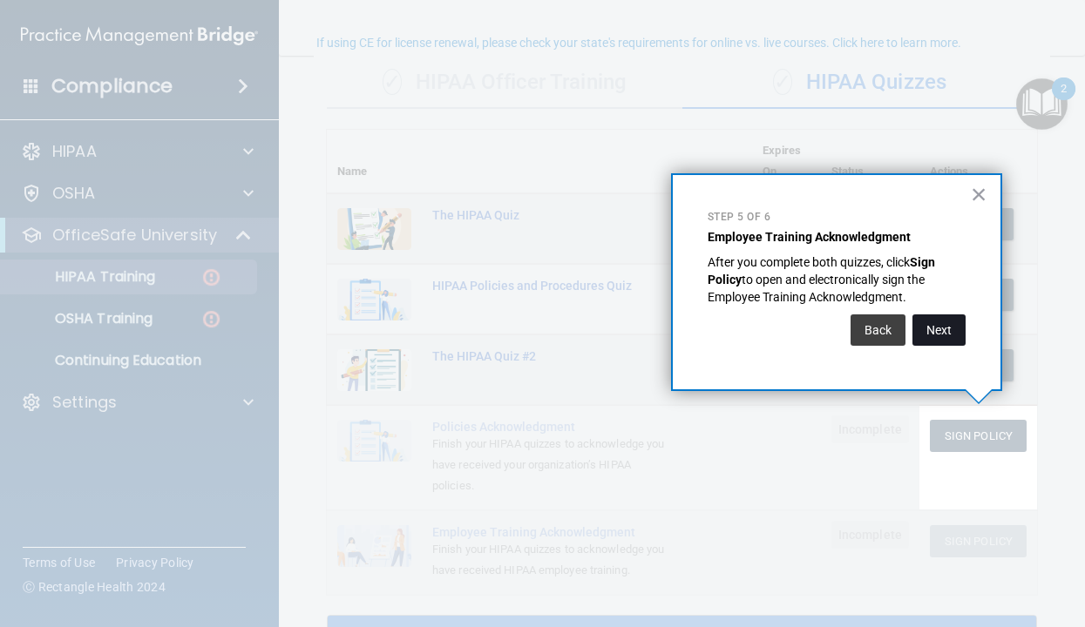
click at [859, 335] on button "Next" at bounding box center [938, 330] width 53 height 31
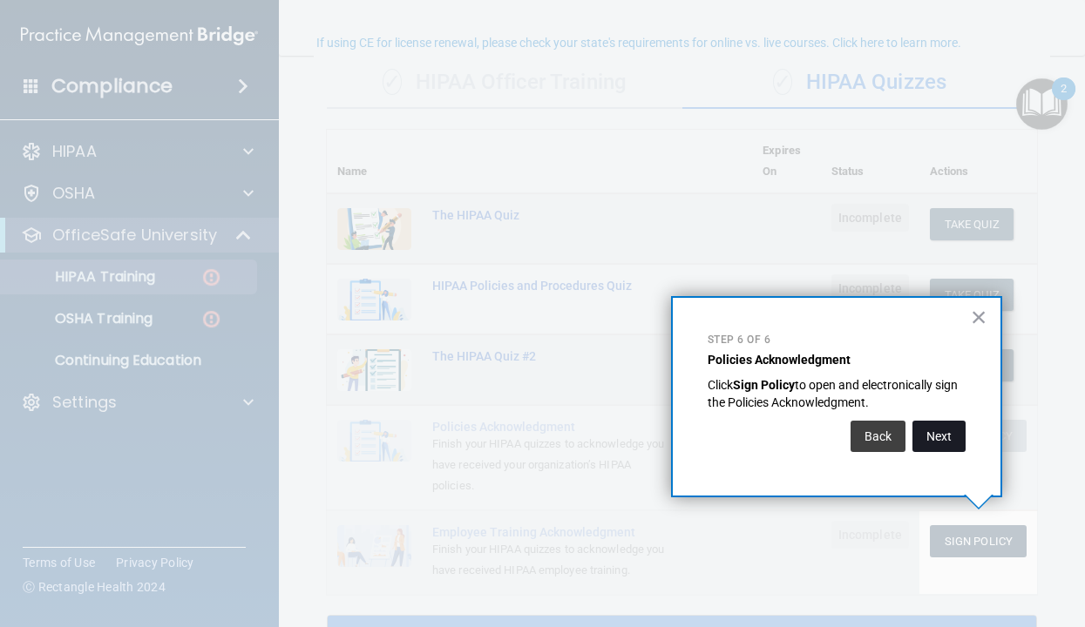
click at [859, 441] on button "Next" at bounding box center [938, 436] width 53 height 31
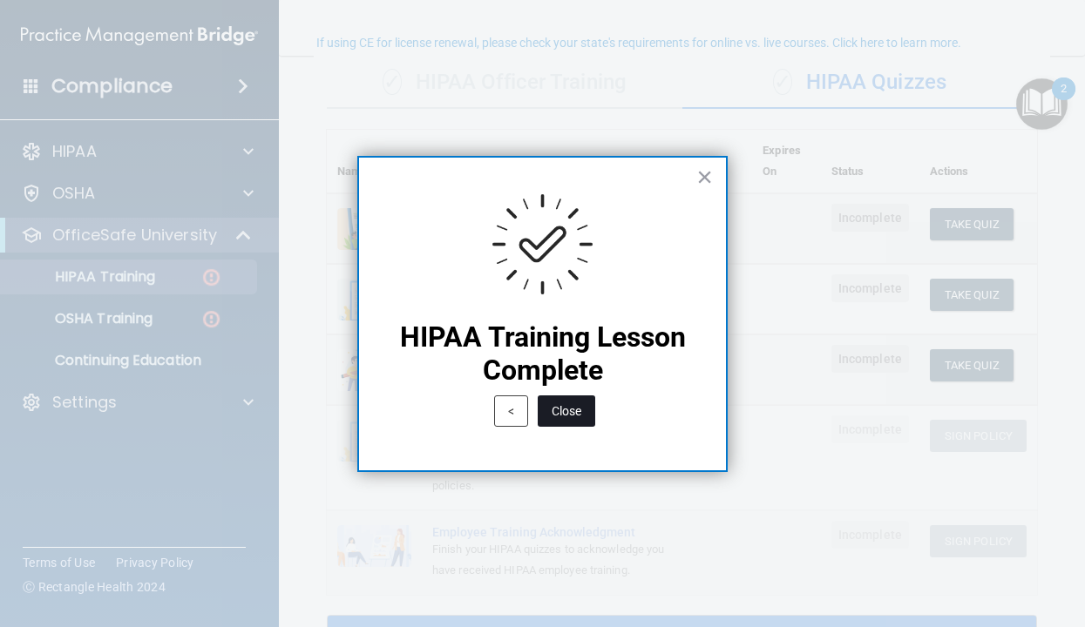
click at [570, 412] on button "Close" at bounding box center [567, 411] width 58 height 31
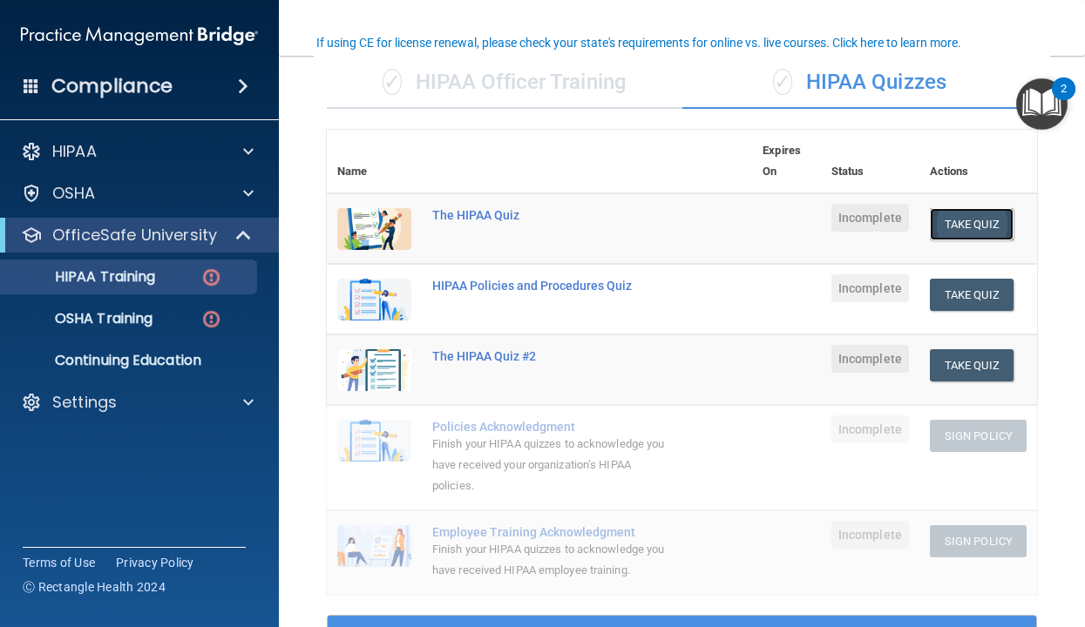
click at [859, 225] on button "Take Quiz" at bounding box center [972, 224] width 84 height 32
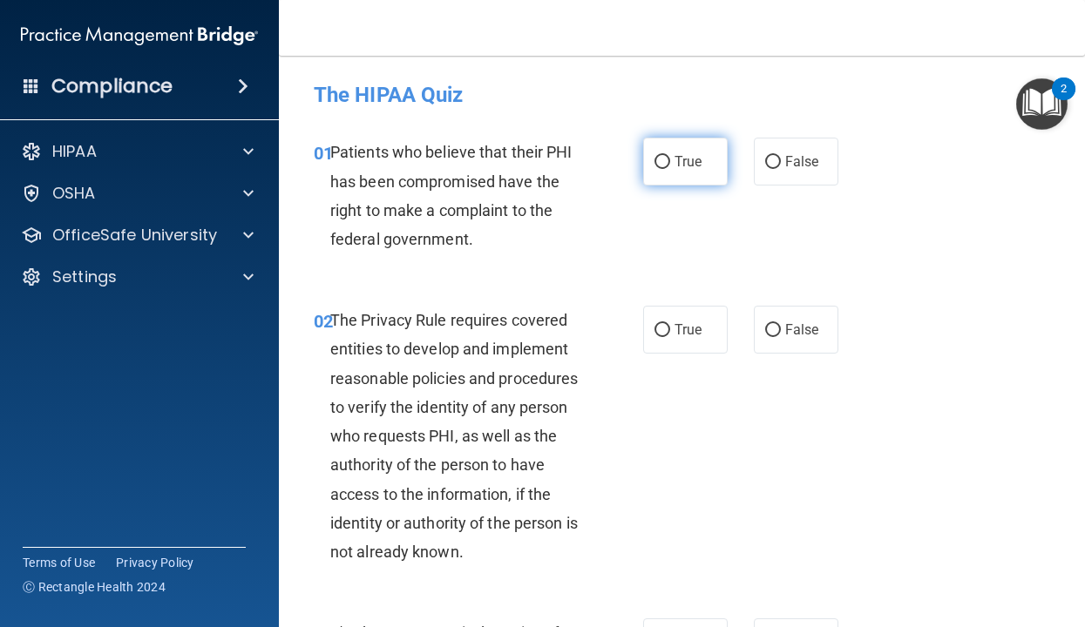
click at [681, 165] on span "True" at bounding box center [687, 161] width 27 height 17
click at [670, 165] on input "True" at bounding box center [662, 162] width 16 height 13
radio input "true"
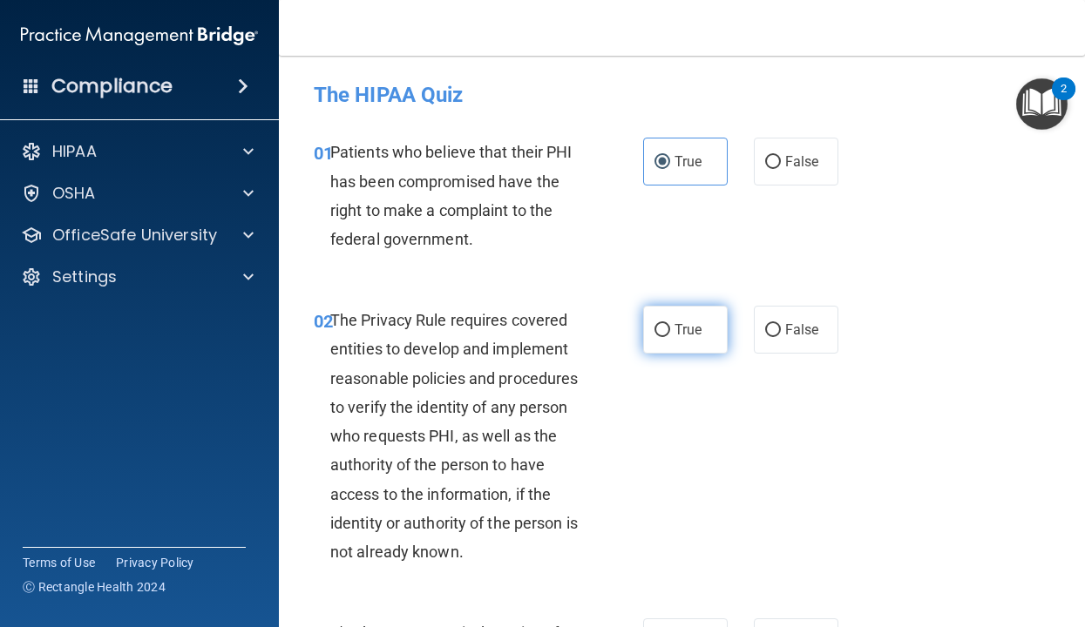
click at [681, 344] on label "True" at bounding box center [685, 330] width 85 height 48
click at [670, 337] on input "True" at bounding box center [662, 330] width 16 height 13
radio input "true"
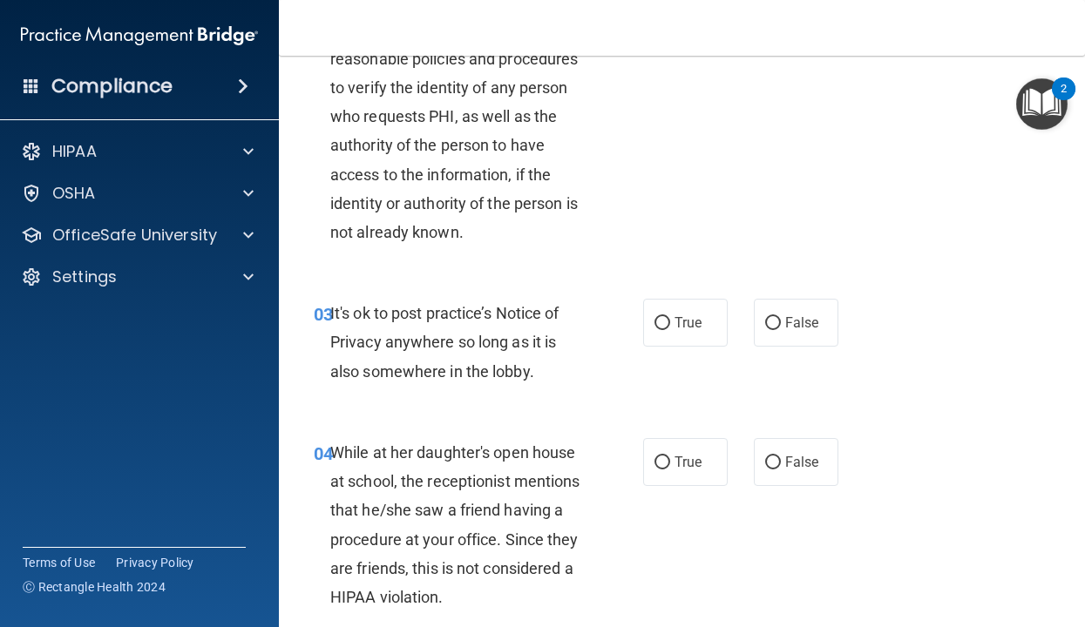
scroll to position [332, 0]
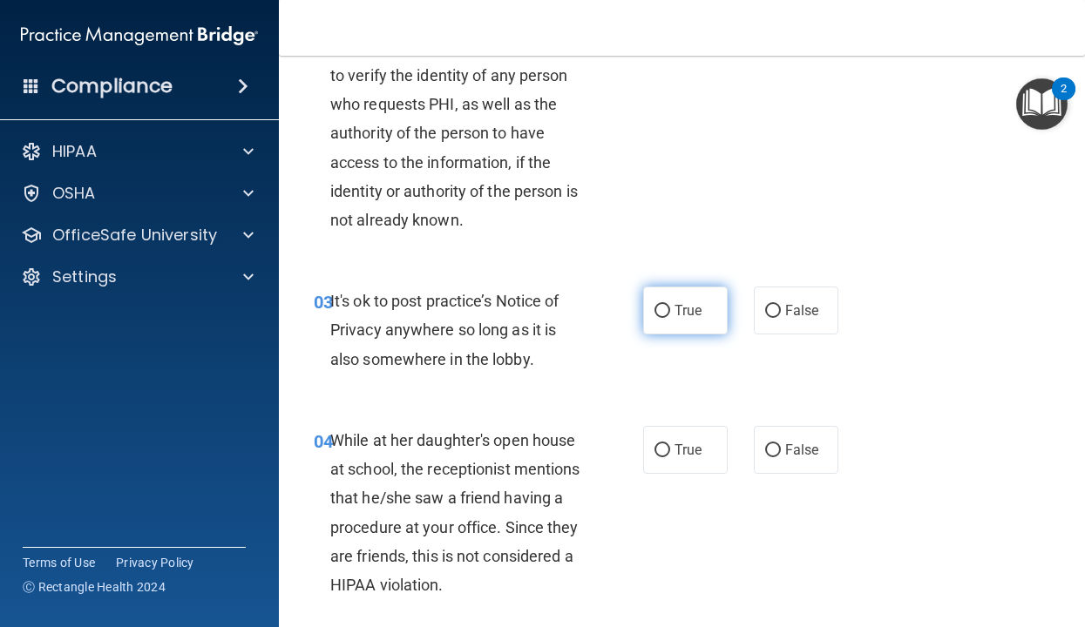
click at [673, 322] on label "True" at bounding box center [685, 311] width 85 height 48
click at [670, 318] on input "True" at bounding box center [662, 311] width 16 height 13
radio input "true"
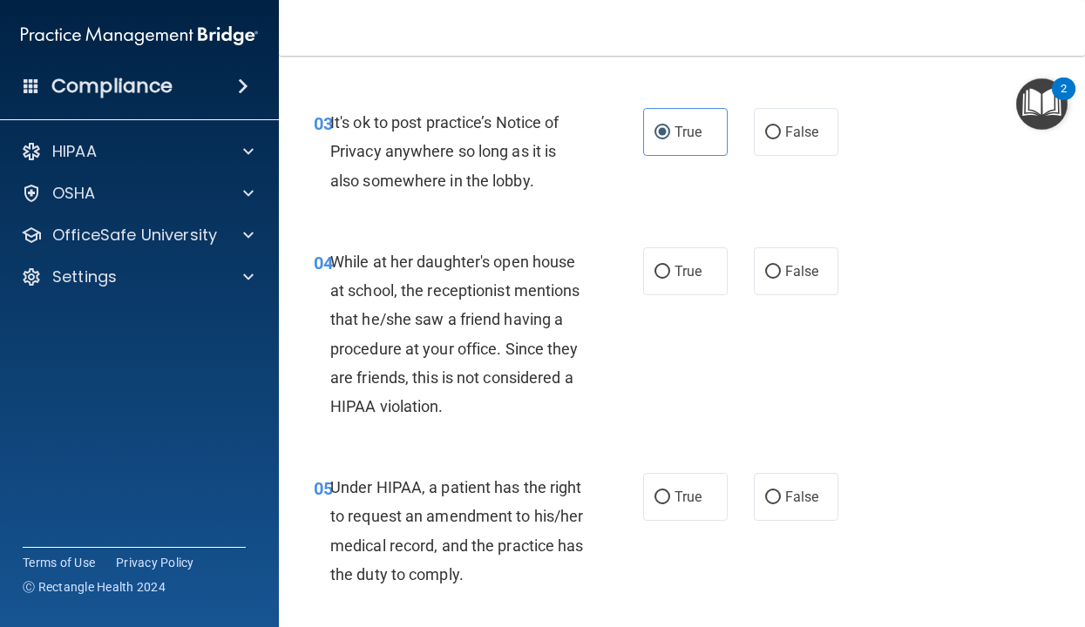
scroll to position [512, 0]
click at [763, 282] on label "False" at bounding box center [796, 271] width 85 height 48
click at [765, 278] on input "False" at bounding box center [773, 271] width 16 height 13
radio input "true"
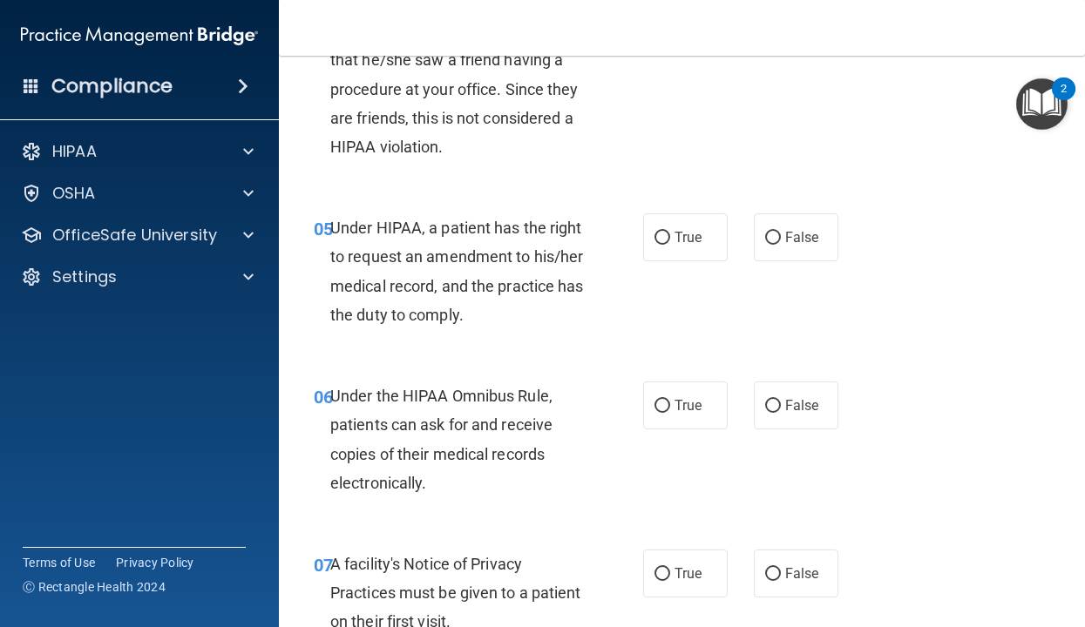
scroll to position [783, 0]
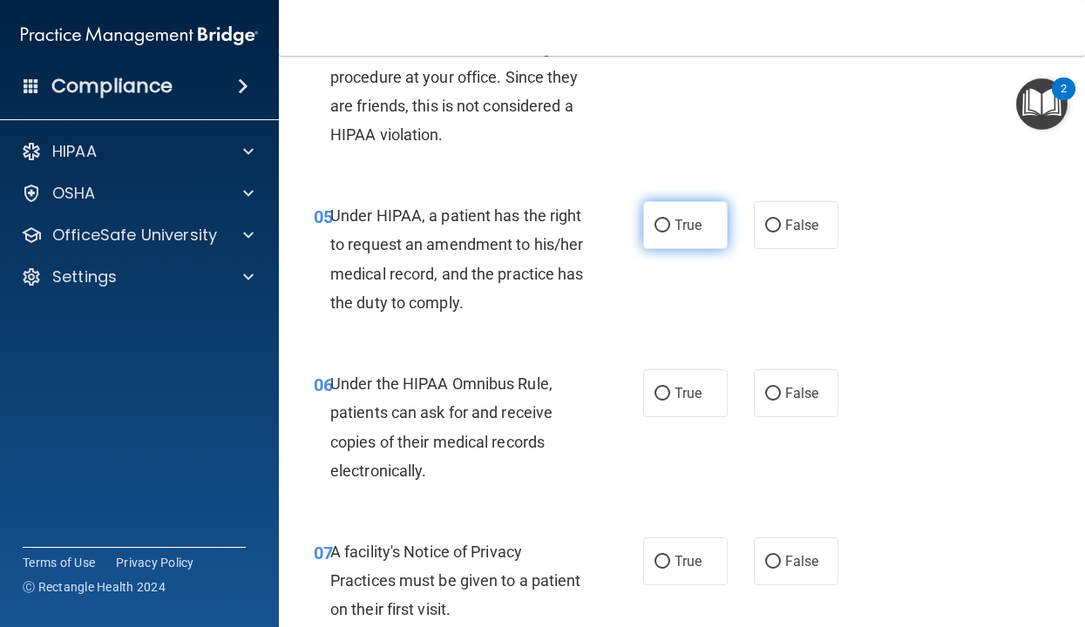
click at [681, 218] on span "True" at bounding box center [687, 225] width 27 height 17
click at [670, 220] on input "True" at bounding box center [662, 226] width 16 height 13
radio input "true"
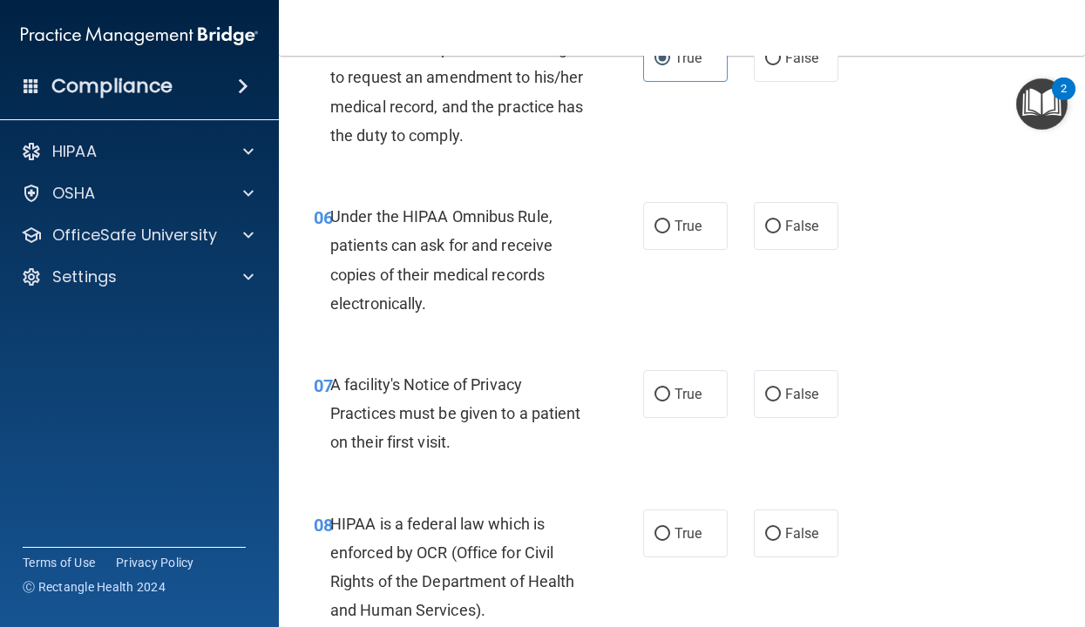
scroll to position [953, 0]
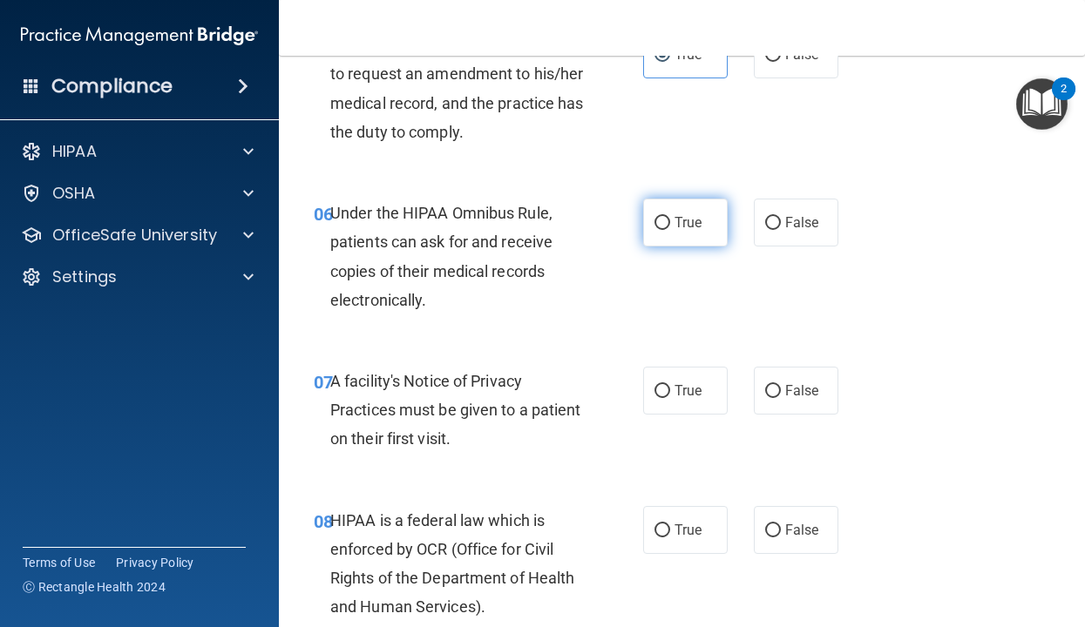
click at [700, 241] on label "True" at bounding box center [685, 223] width 85 height 48
click at [670, 230] on input "True" at bounding box center [662, 223] width 16 height 13
radio input "true"
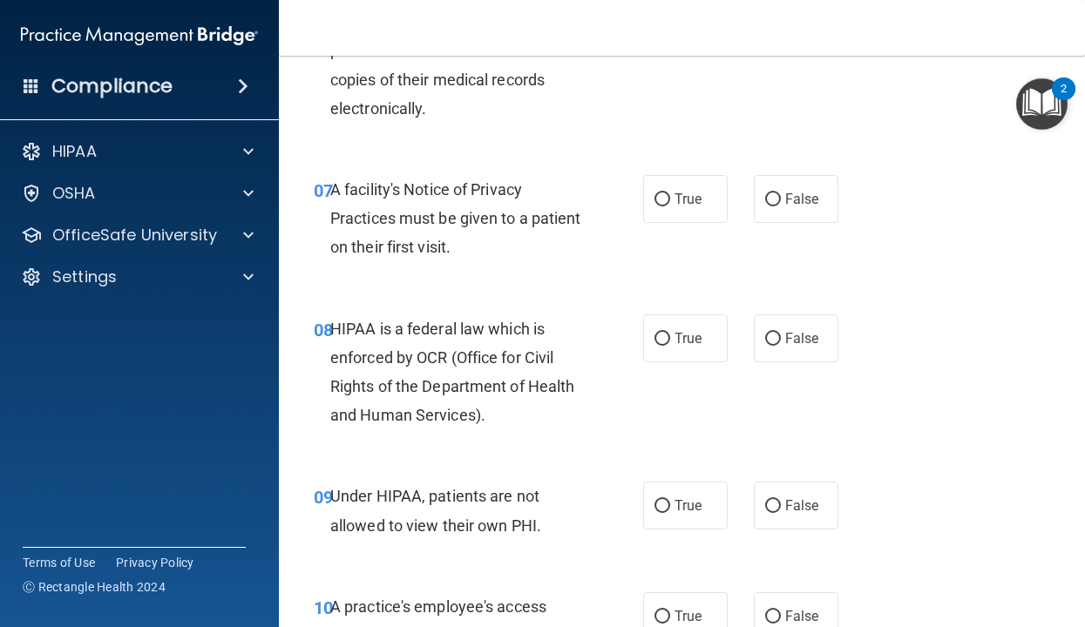
scroll to position [1149, 0]
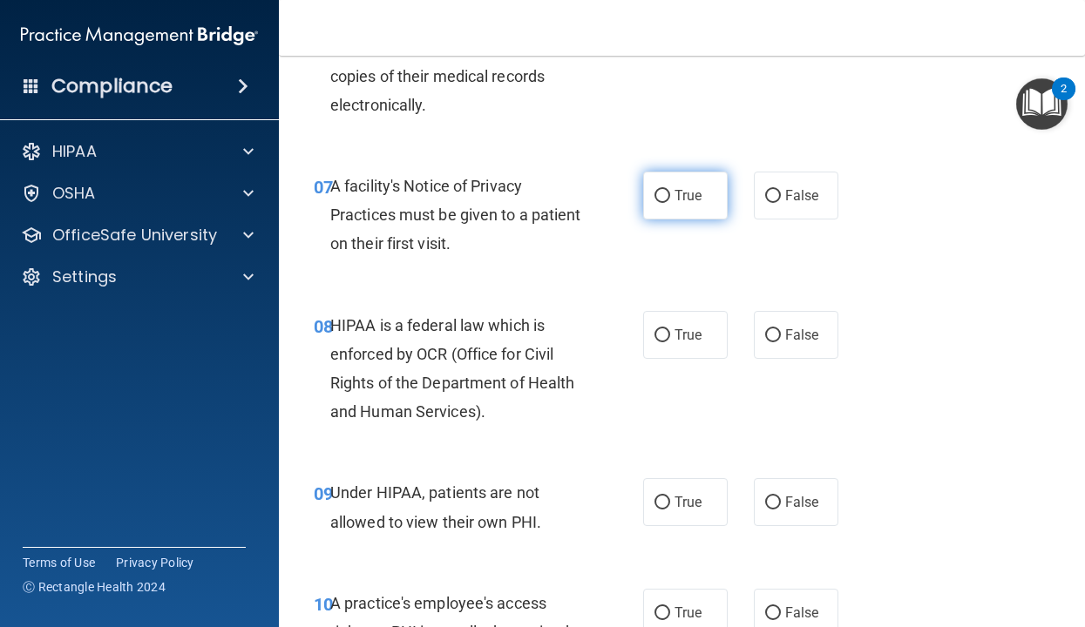
click at [700, 211] on label "True" at bounding box center [685, 196] width 85 height 48
click at [670, 203] on input "True" at bounding box center [662, 196] width 16 height 13
radio input "true"
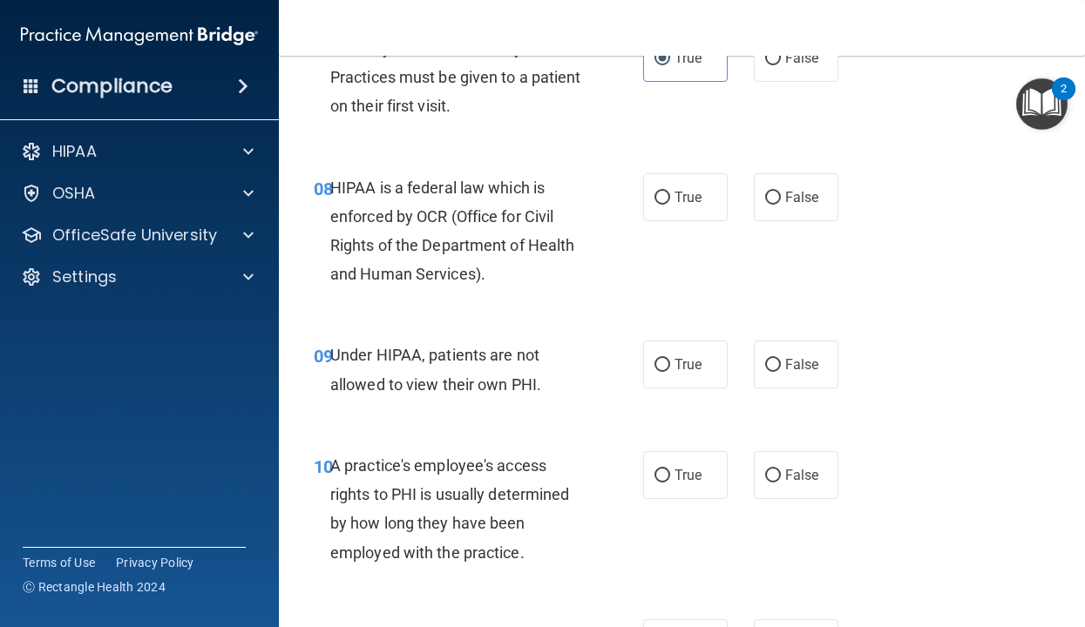
scroll to position [1284, 0]
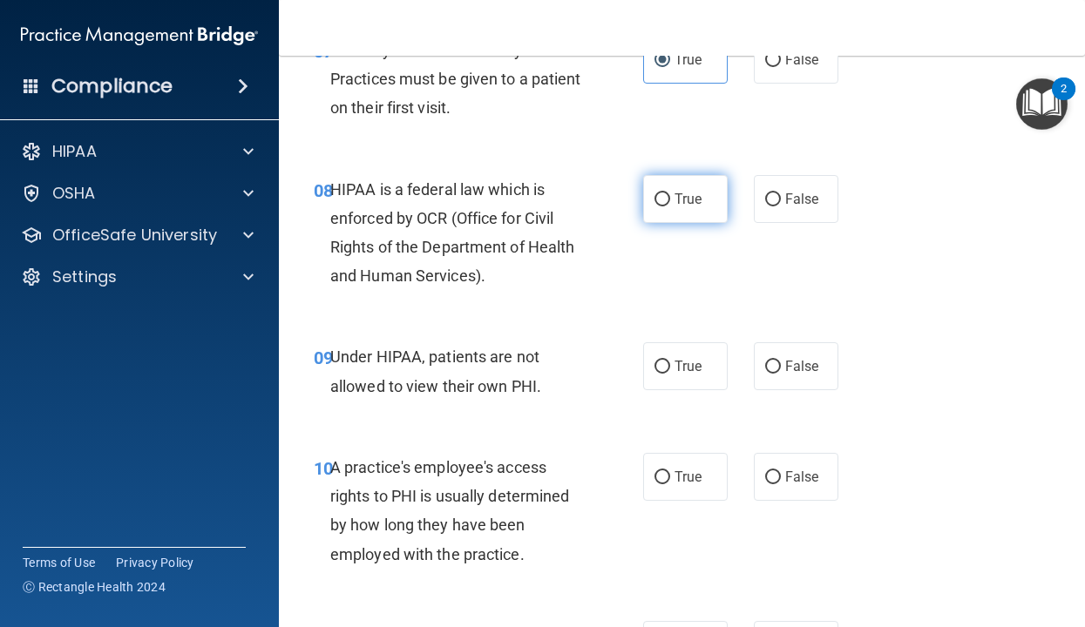
click at [686, 213] on label "True" at bounding box center [685, 199] width 85 height 48
click at [670, 207] on input "True" at bounding box center [662, 199] width 16 height 13
radio input "true"
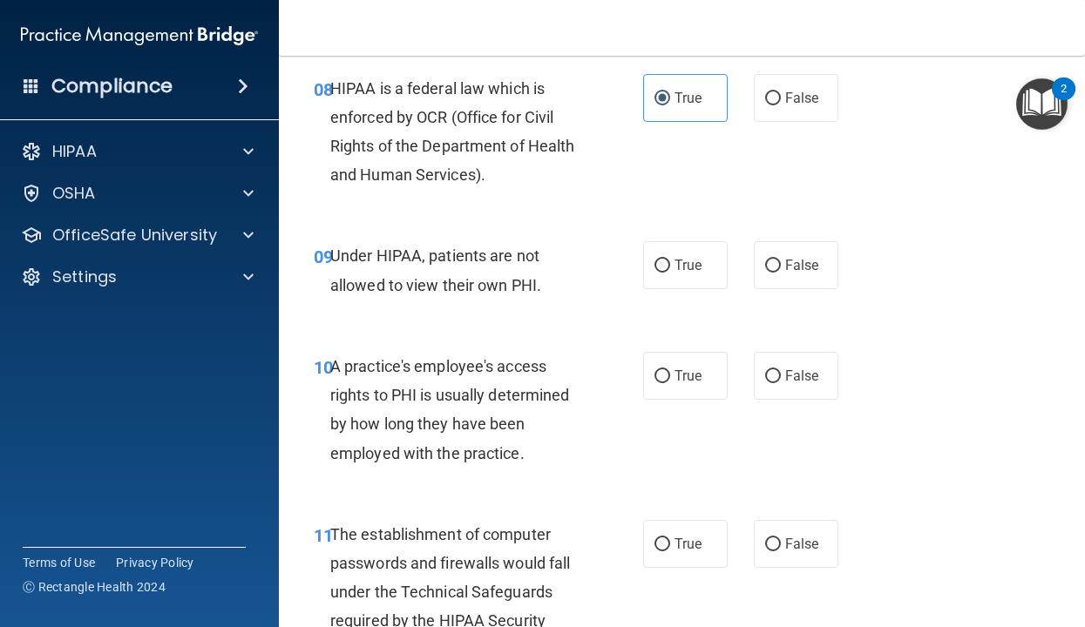
scroll to position [1403, 0]
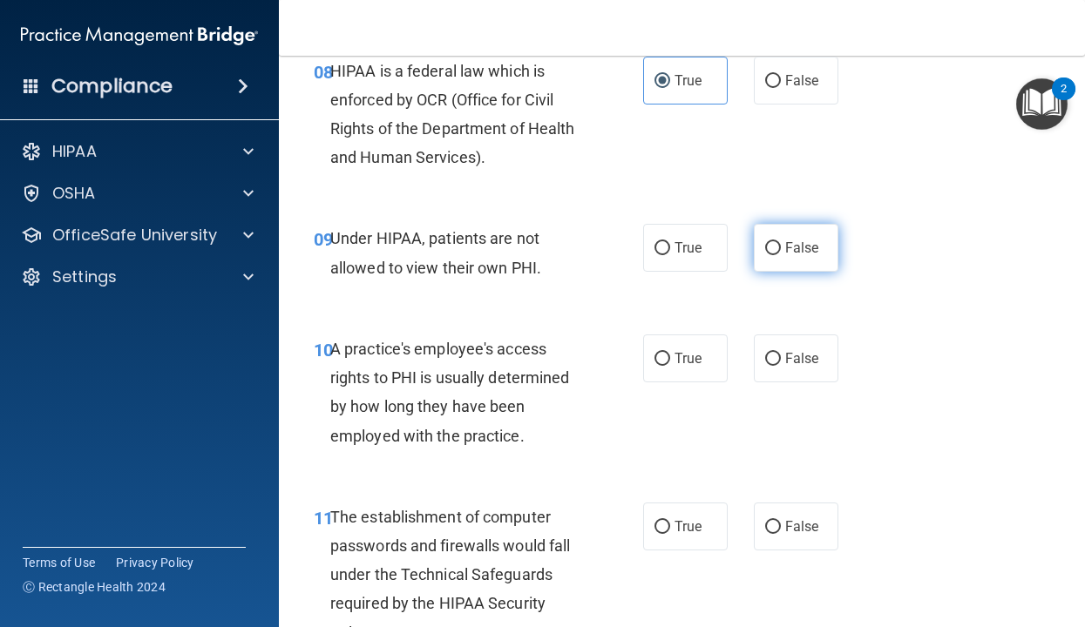
click at [796, 254] on span "False" at bounding box center [802, 248] width 34 height 17
click at [781, 254] on input "False" at bounding box center [773, 248] width 16 height 13
radio input "true"
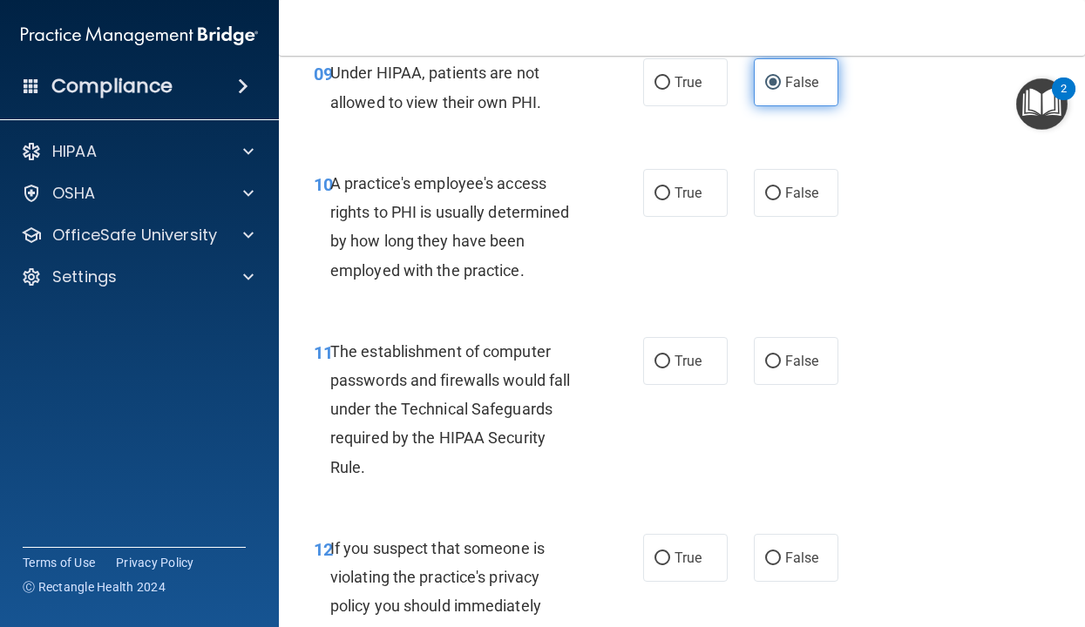
scroll to position [1576, 0]
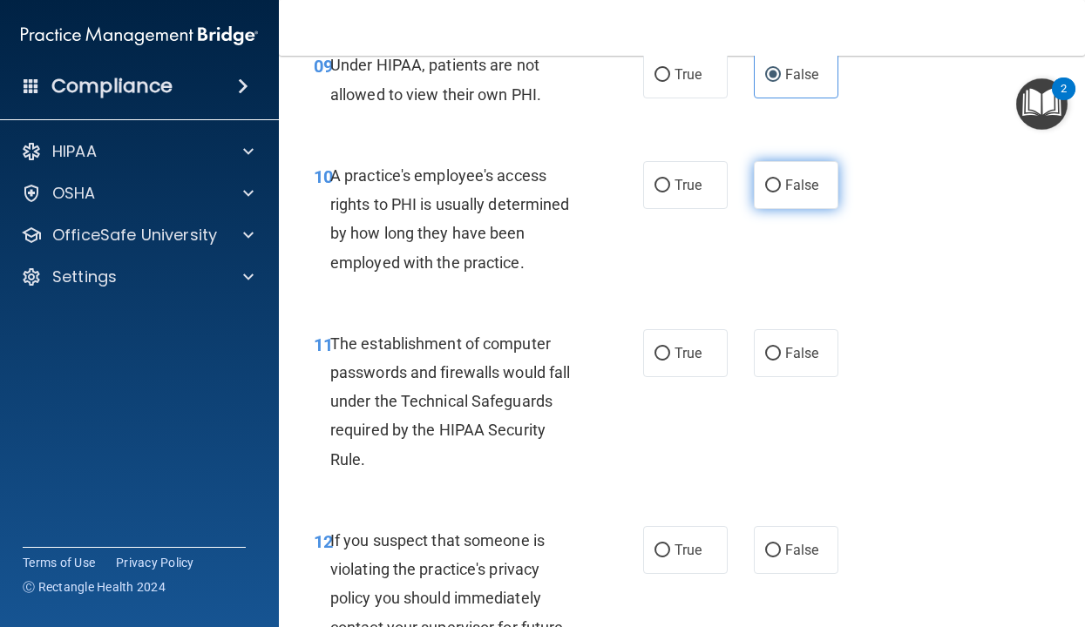
click at [792, 200] on label "False" at bounding box center [796, 185] width 85 height 48
click at [781, 193] on input "False" at bounding box center [773, 186] width 16 height 13
radio input "true"
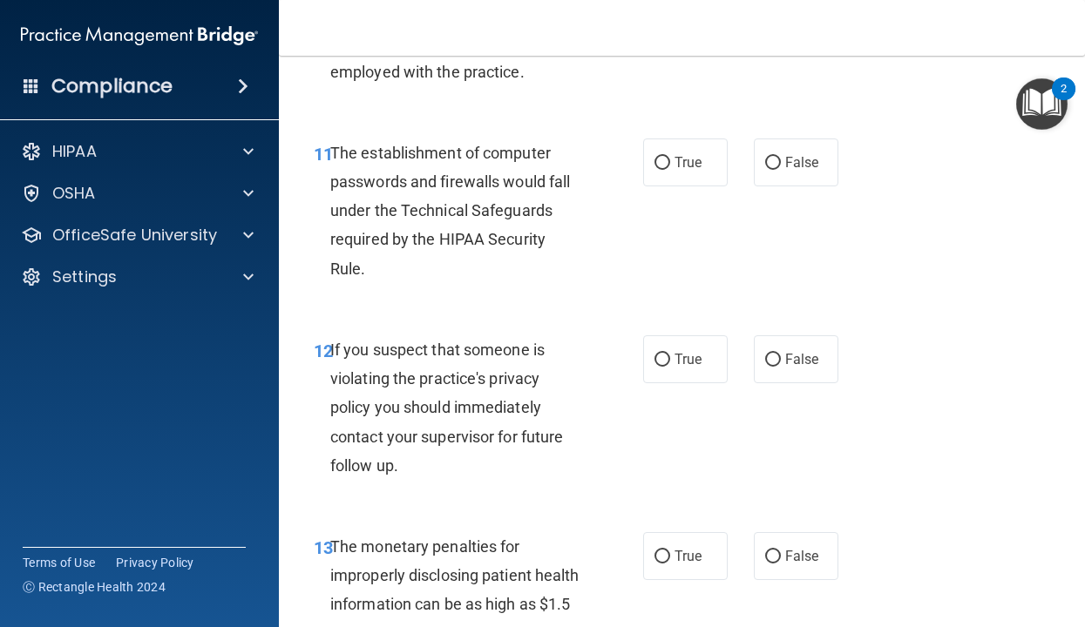
scroll to position [1787, 0]
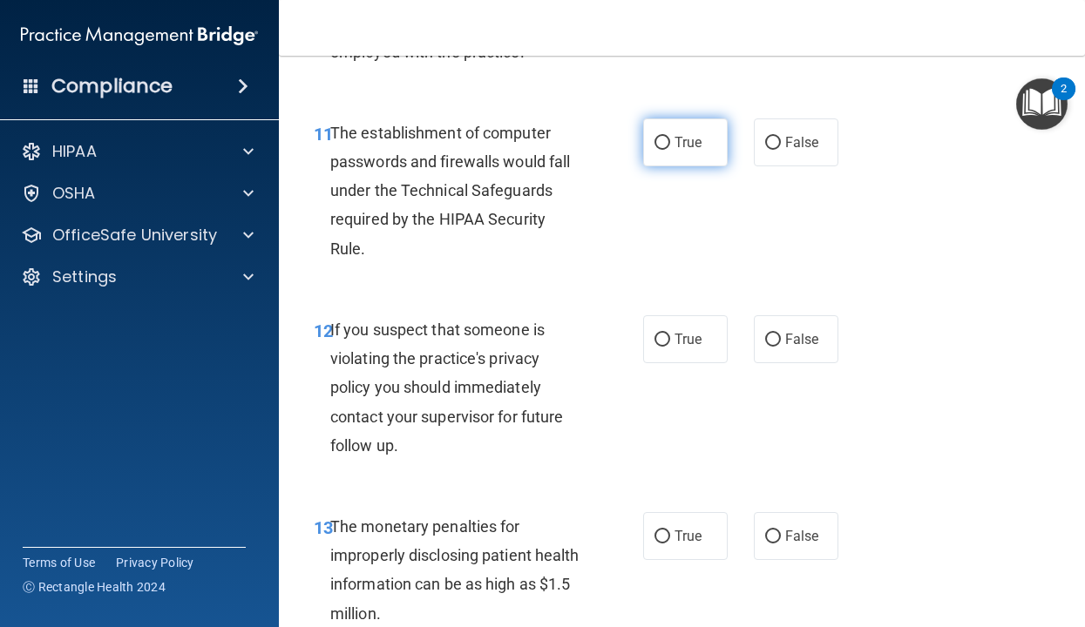
click at [687, 153] on label "True" at bounding box center [685, 143] width 85 height 48
click at [670, 150] on input "True" at bounding box center [662, 143] width 16 height 13
radio input "true"
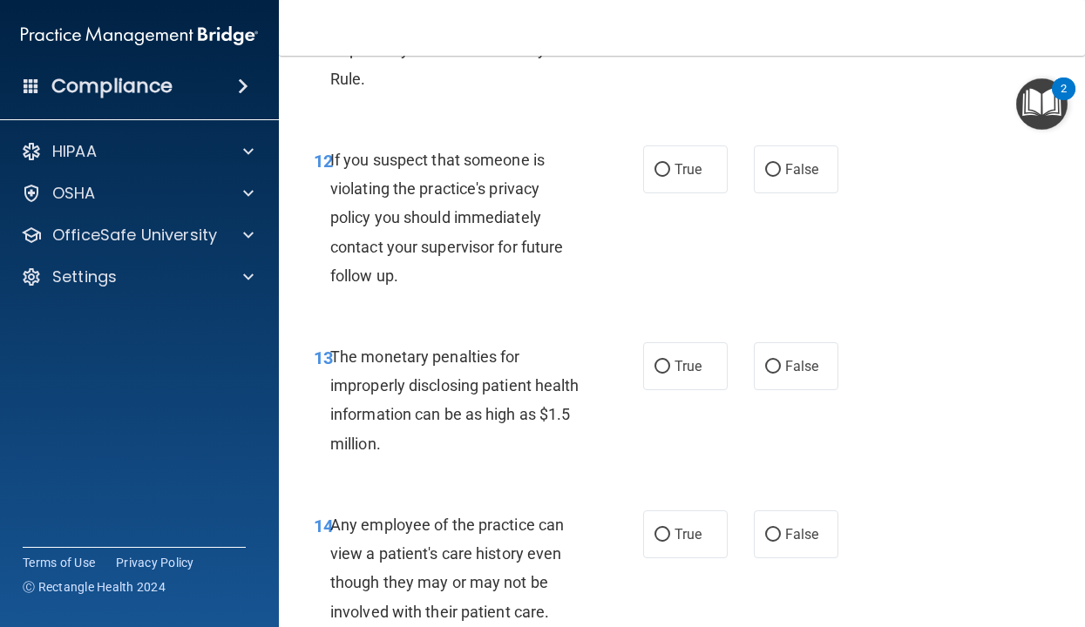
scroll to position [1979, 0]
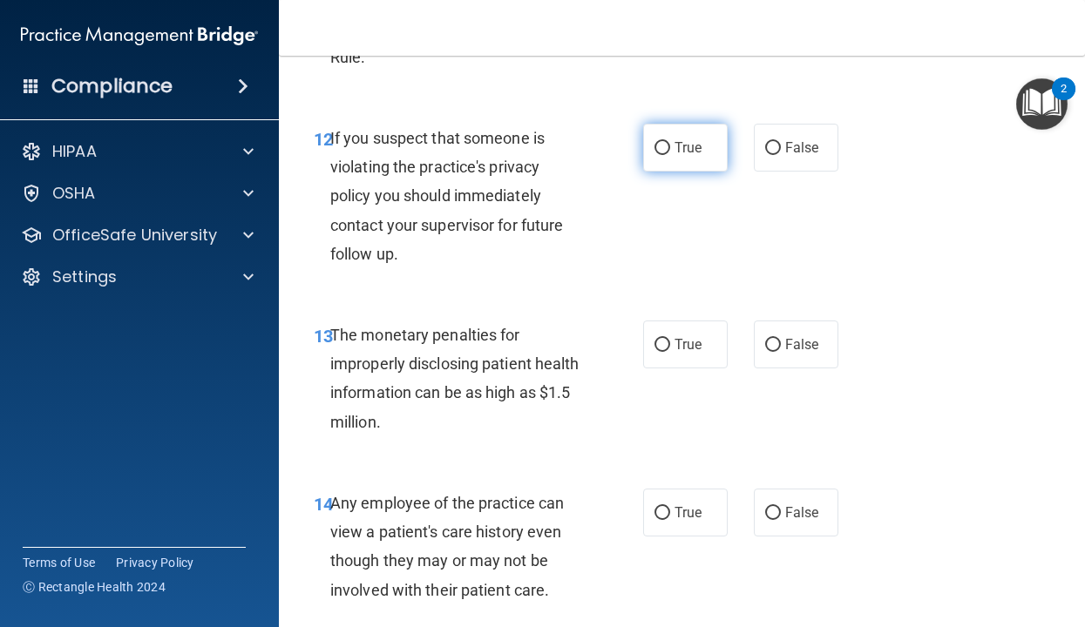
click at [715, 168] on label "True" at bounding box center [685, 148] width 85 height 48
click at [670, 155] on input "True" at bounding box center [662, 148] width 16 height 13
radio input "true"
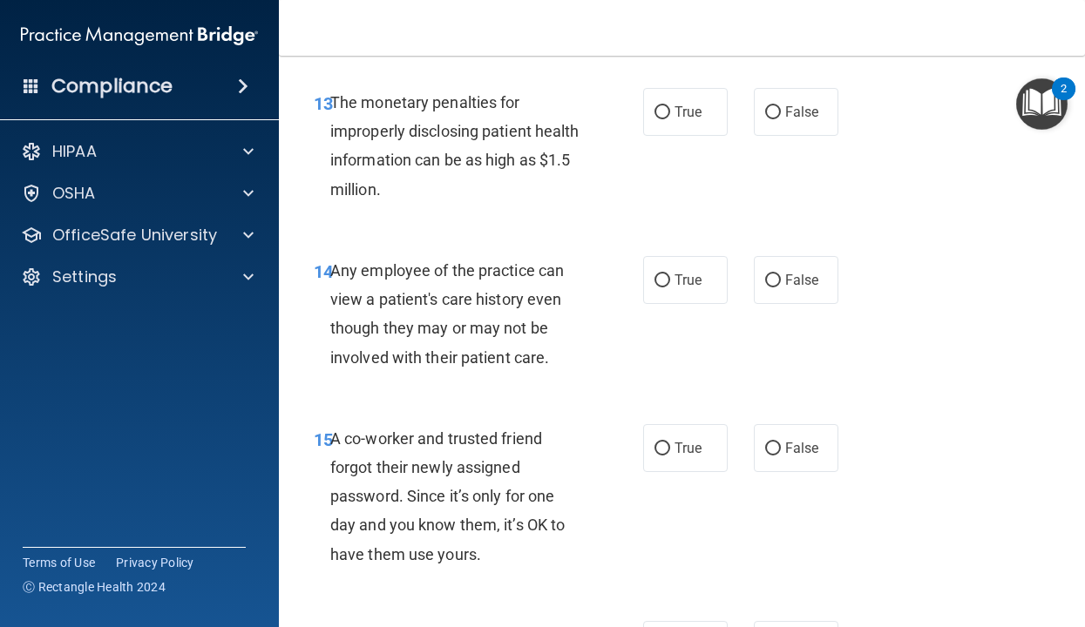
scroll to position [2211, 0]
click at [717, 119] on label "True" at bounding box center [685, 113] width 85 height 48
click at [670, 119] on input "True" at bounding box center [662, 113] width 16 height 13
radio input "true"
click at [791, 290] on label "False" at bounding box center [796, 281] width 85 height 48
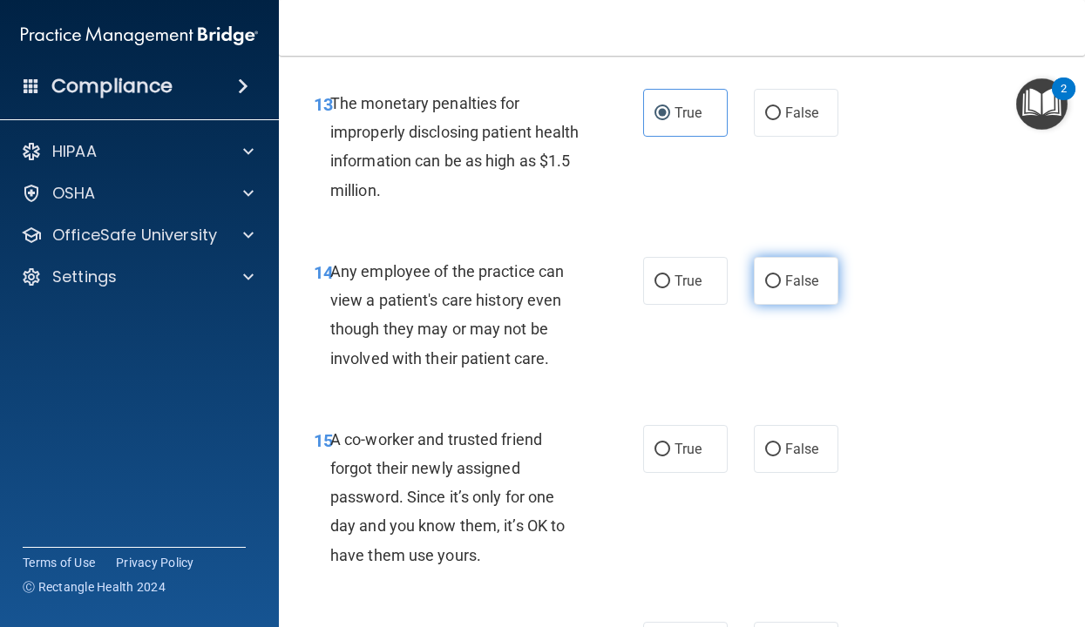
click at [781, 288] on input "False" at bounding box center [773, 281] width 16 height 13
radio input "true"
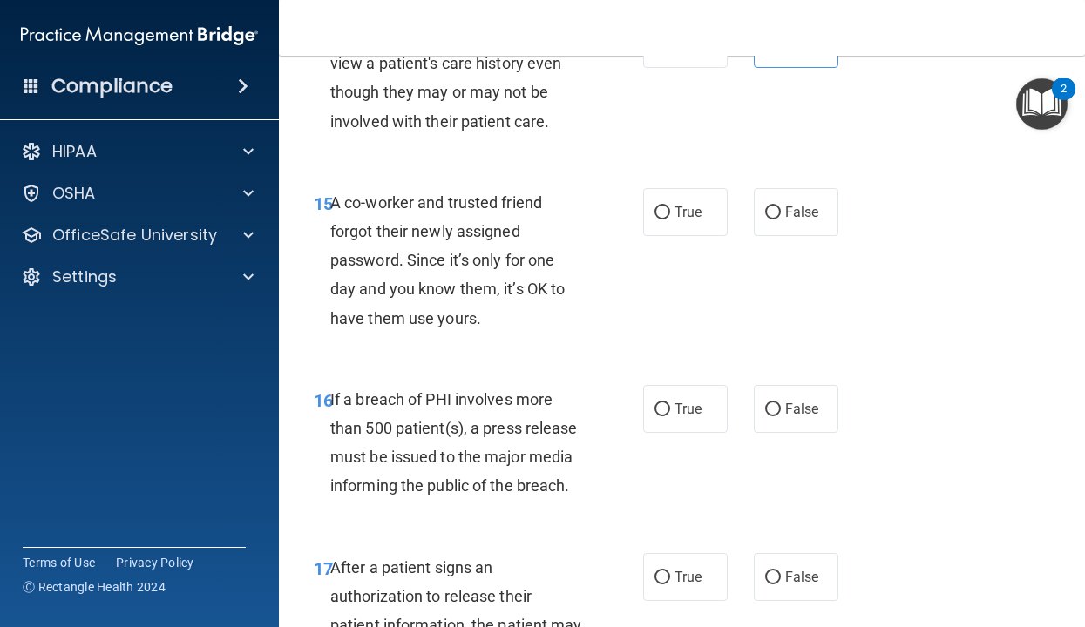
scroll to position [2456, 0]
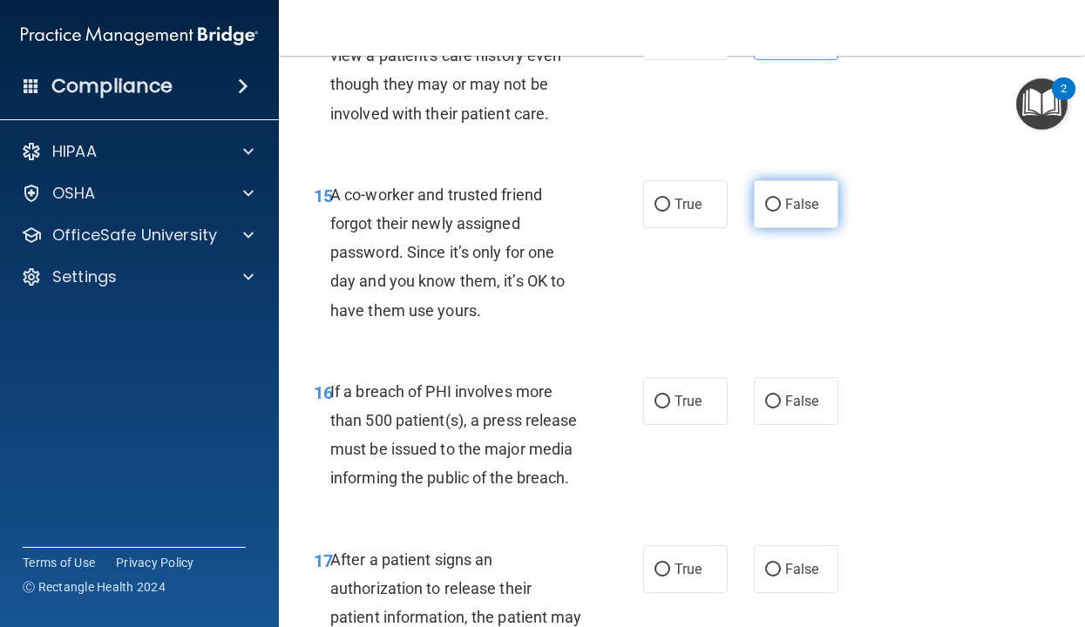
click at [809, 223] on label "False" at bounding box center [796, 204] width 85 height 48
click at [781, 212] on input "False" at bounding box center [773, 205] width 16 height 13
radio input "true"
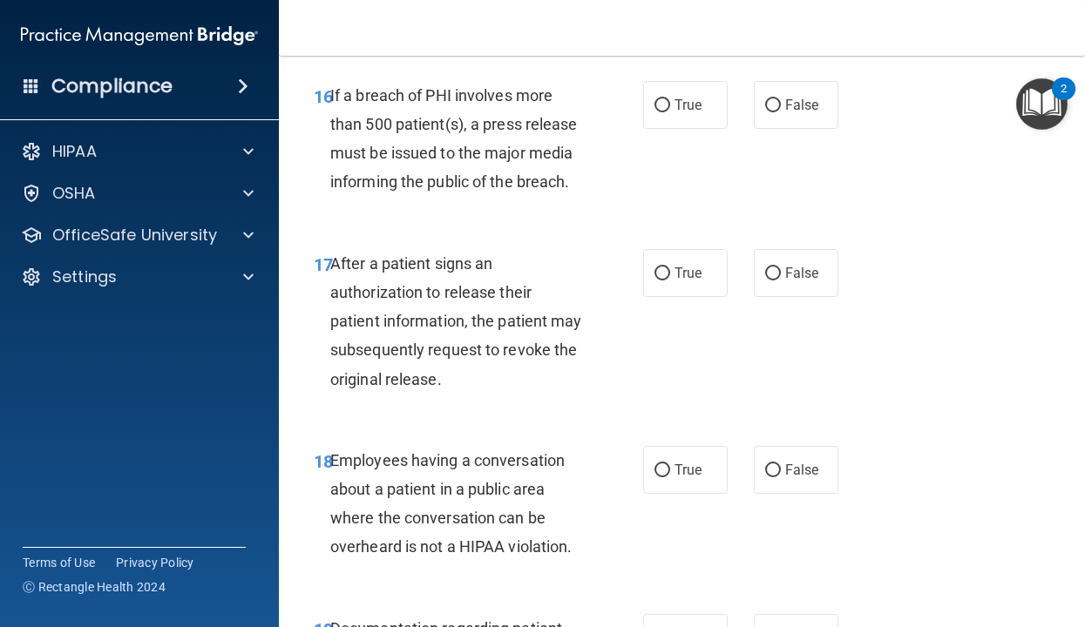
scroll to position [2756, 0]
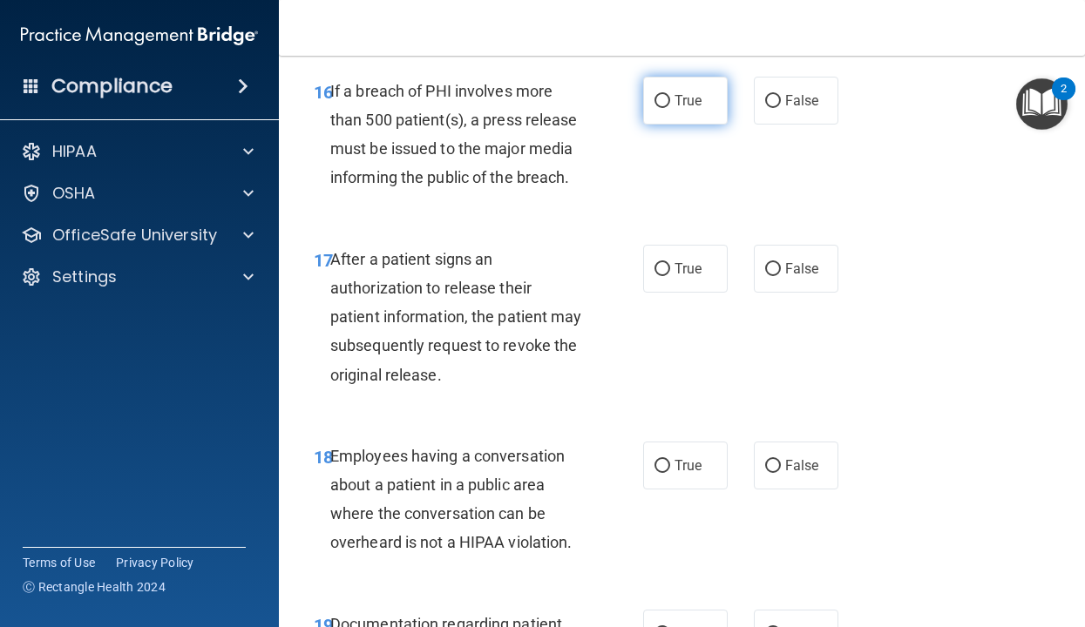
click at [699, 118] on label "True" at bounding box center [685, 101] width 85 height 48
click at [670, 108] on input "True" at bounding box center [662, 101] width 16 height 13
radio input "true"
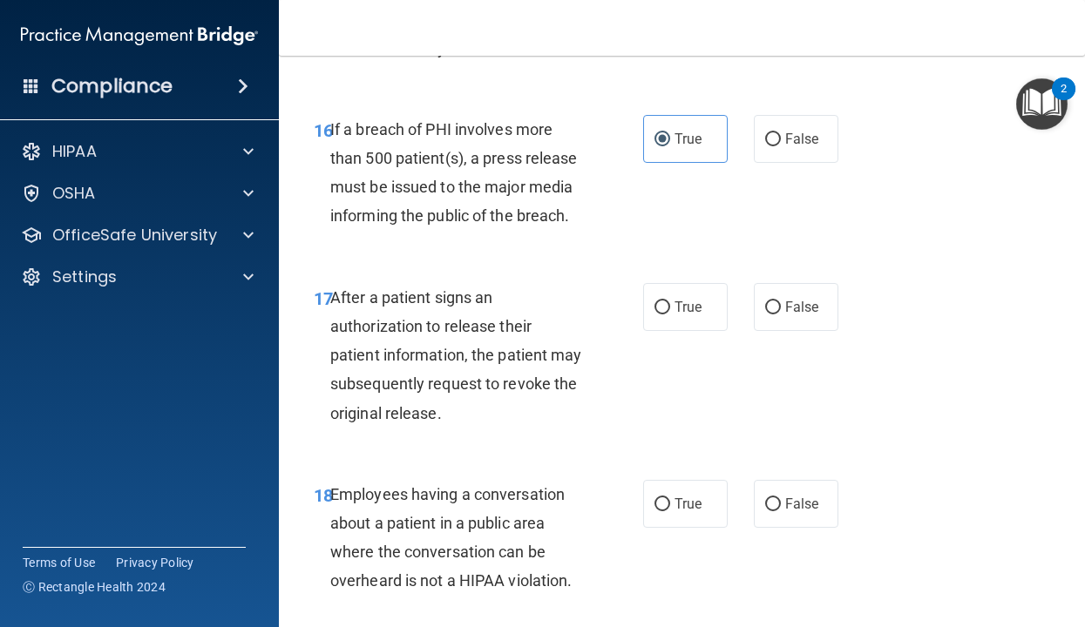
scroll to position [2721, 0]
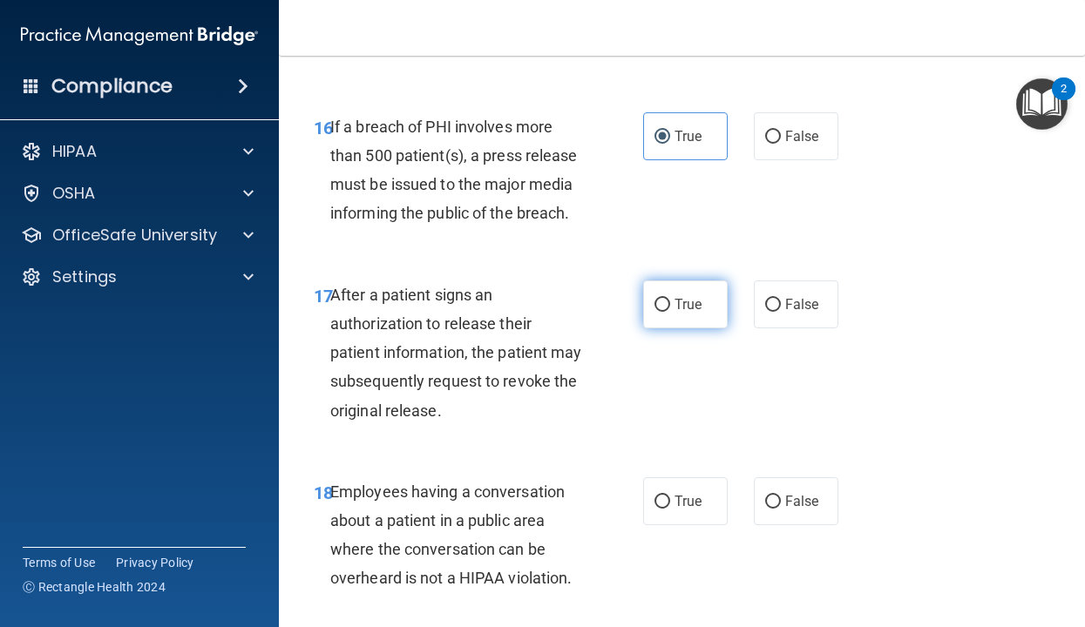
click at [698, 323] on label "True" at bounding box center [685, 305] width 85 height 48
click at [670, 312] on input "True" at bounding box center [662, 305] width 16 height 13
radio input "true"
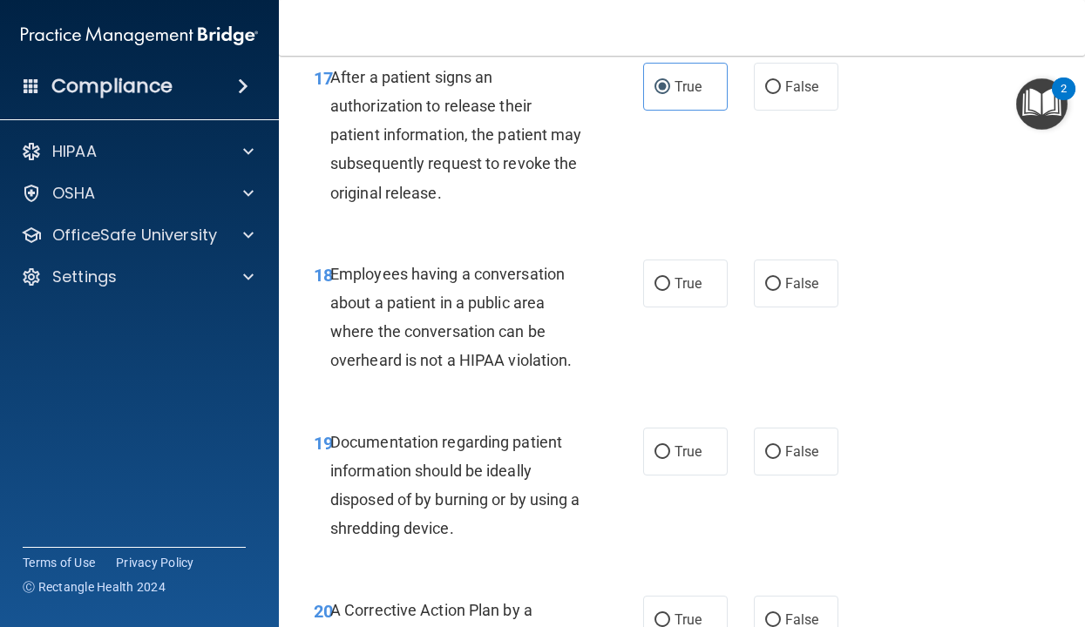
scroll to position [2939, 0]
click at [772, 286] on input "False" at bounding box center [773, 283] width 16 height 13
radio input "true"
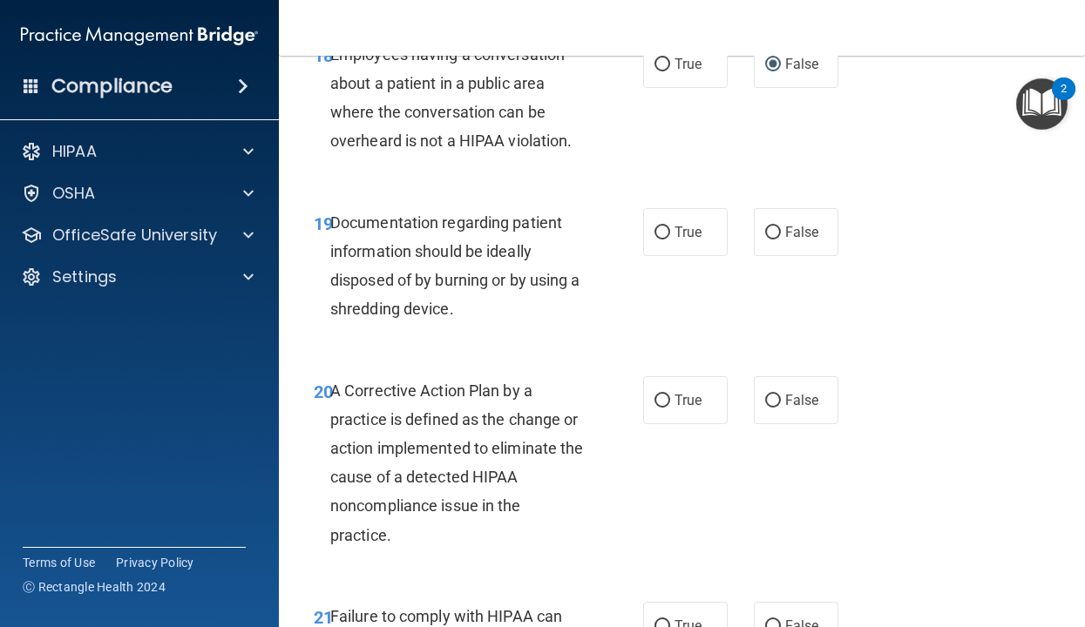
scroll to position [3159, 0]
click at [657, 231] on input "True" at bounding box center [662, 232] width 16 height 13
radio input "true"
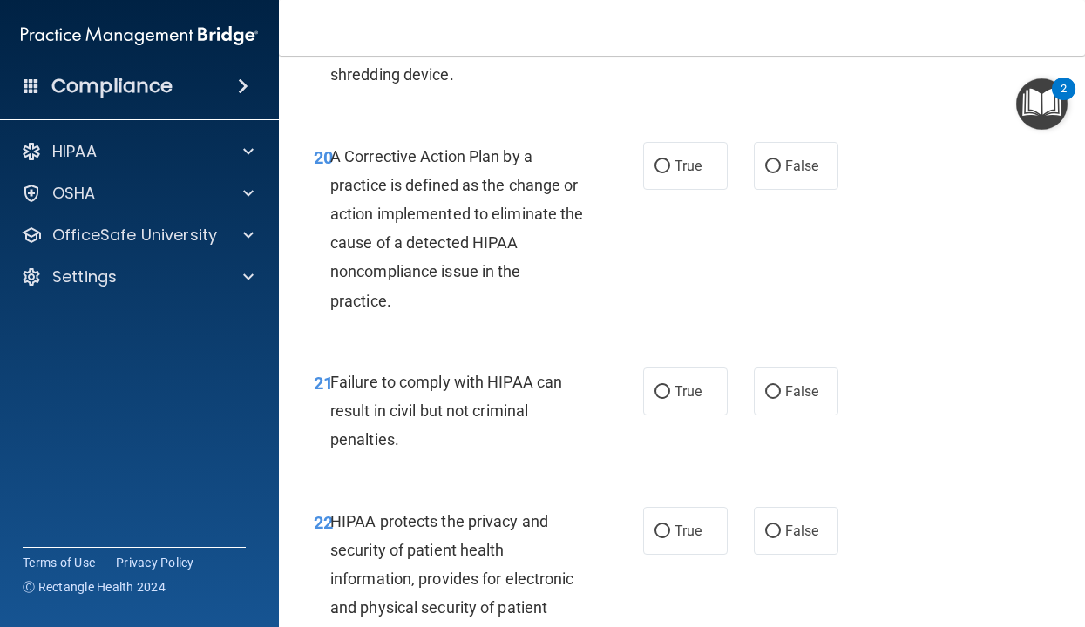
scroll to position [3396, 0]
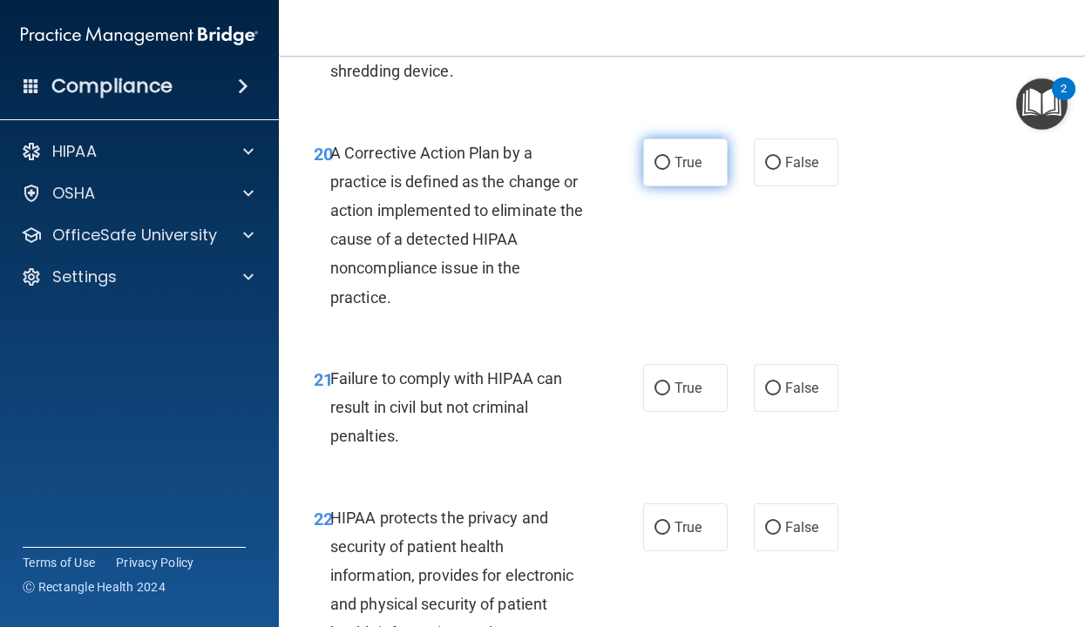
click at [671, 170] on label "True" at bounding box center [685, 163] width 85 height 48
click at [670, 170] on input "True" at bounding box center [662, 163] width 16 height 13
radio input "true"
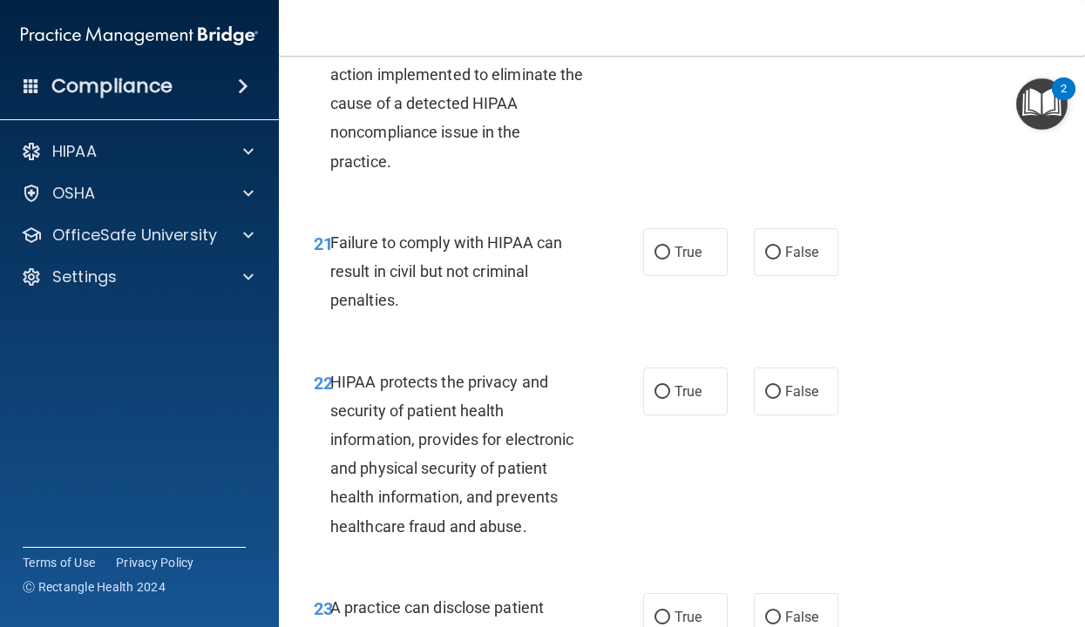
scroll to position [3543, 0]
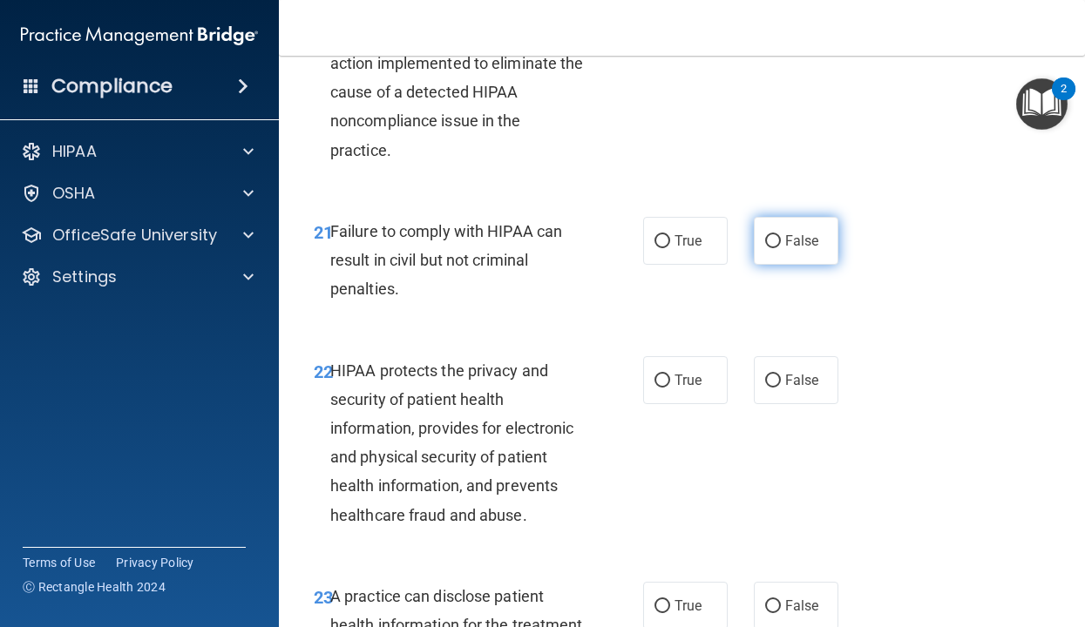
click at [766, 242] on input "False" at bounding box center [773, 241] width 16 height 13
radio input "true"
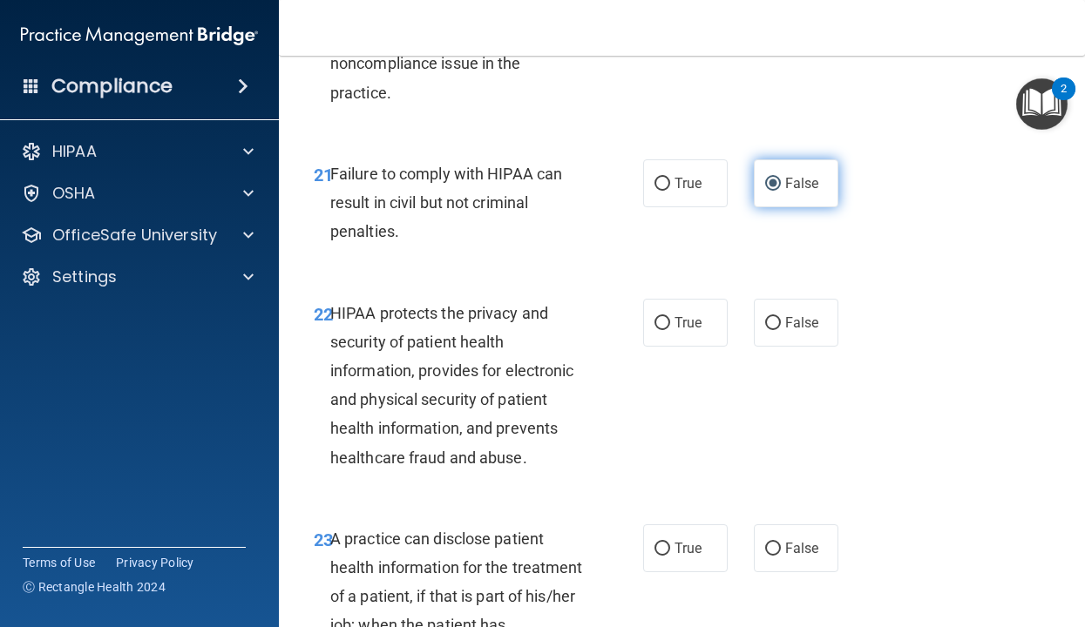
scroll to position [3609, 0]
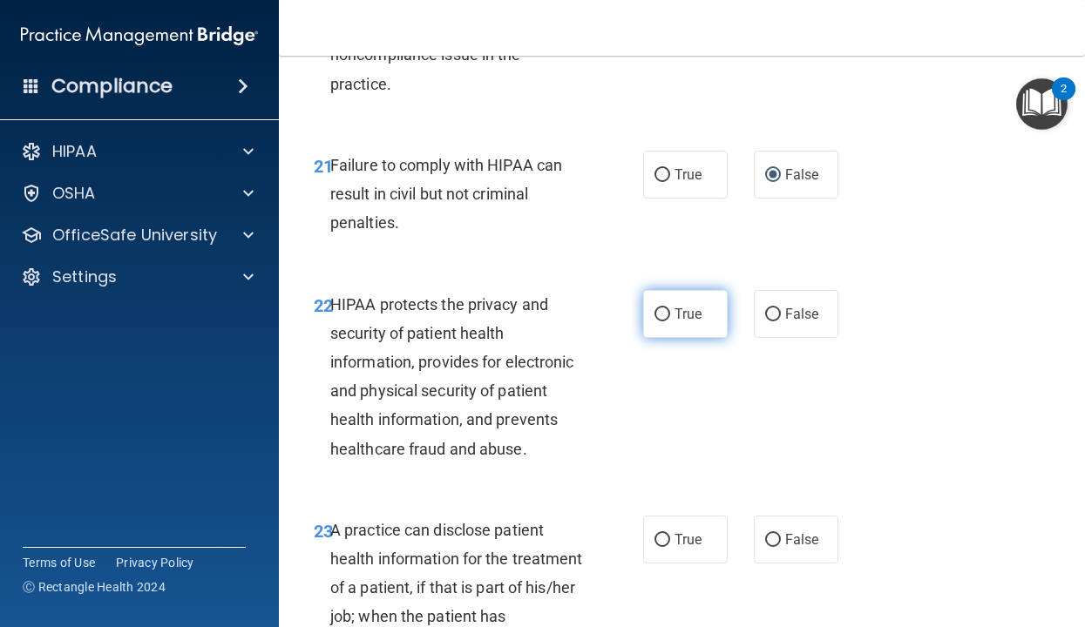
click at [653, 310] on label "True" at bounding box center [685, 314] width 85 height 48
click at [654, 310] on input "True" at bounding box center [662, 314] width 16 height 13
radio input "true"
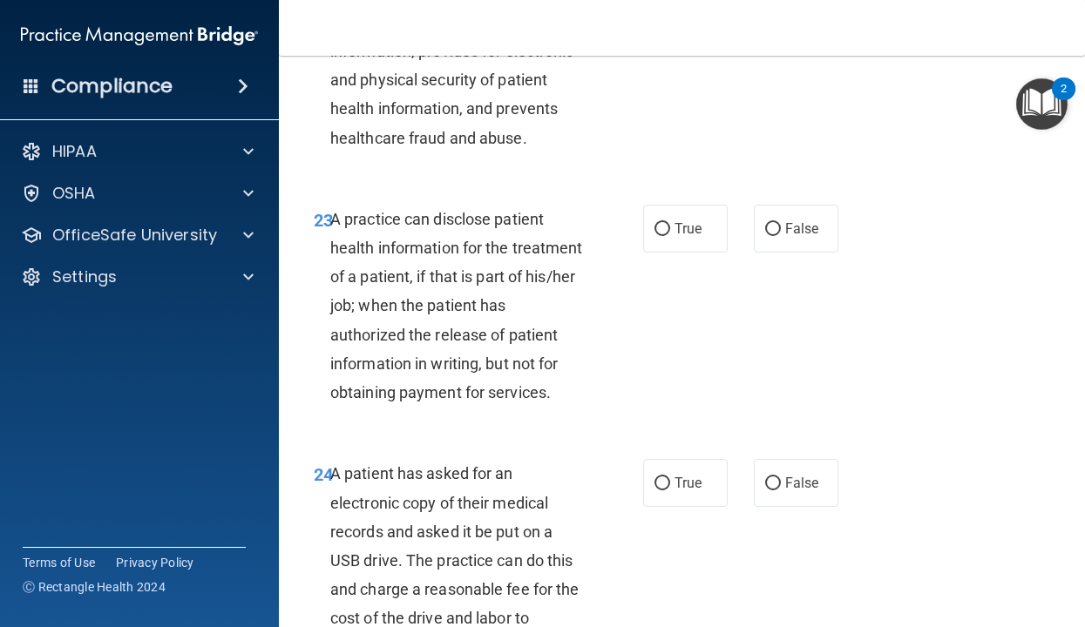
scroll to position [3923, 0]
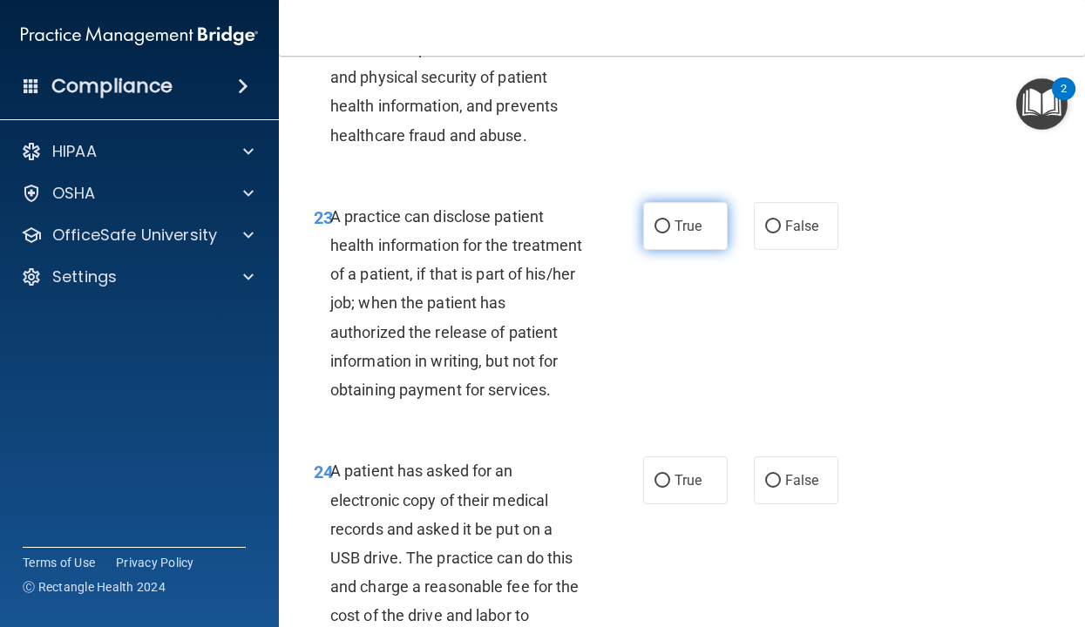
click at [682, 232] on span "True" at bounding box center [687, 226] width 27 height 17
click at [670, 232] on input "True" at bounding box center [662, 226] width 16 height 13
radio input "true"
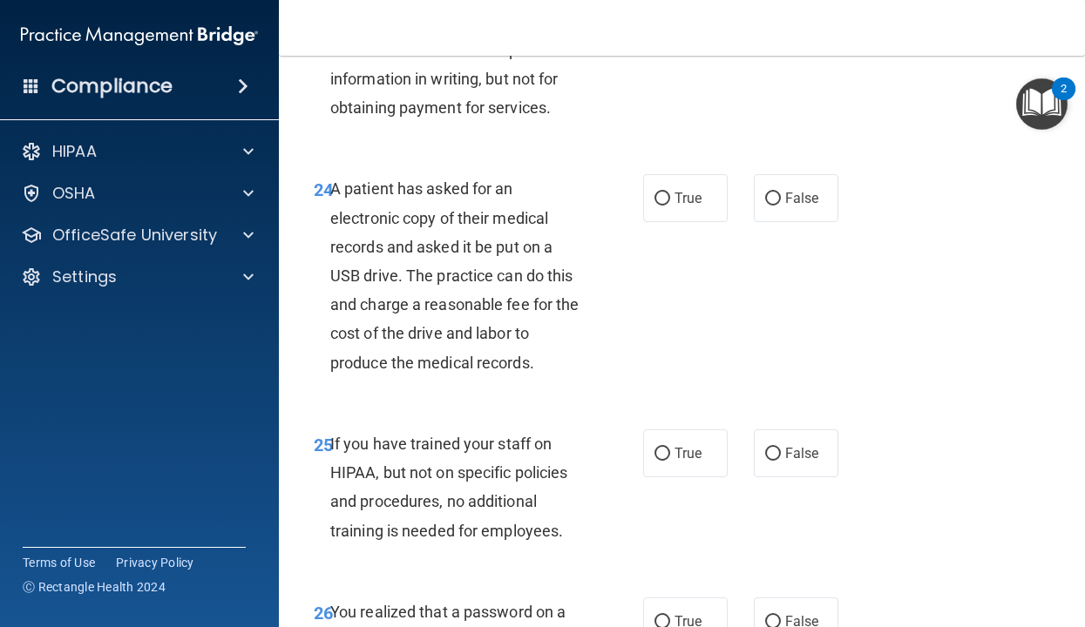
scroll to position [4226, 0]
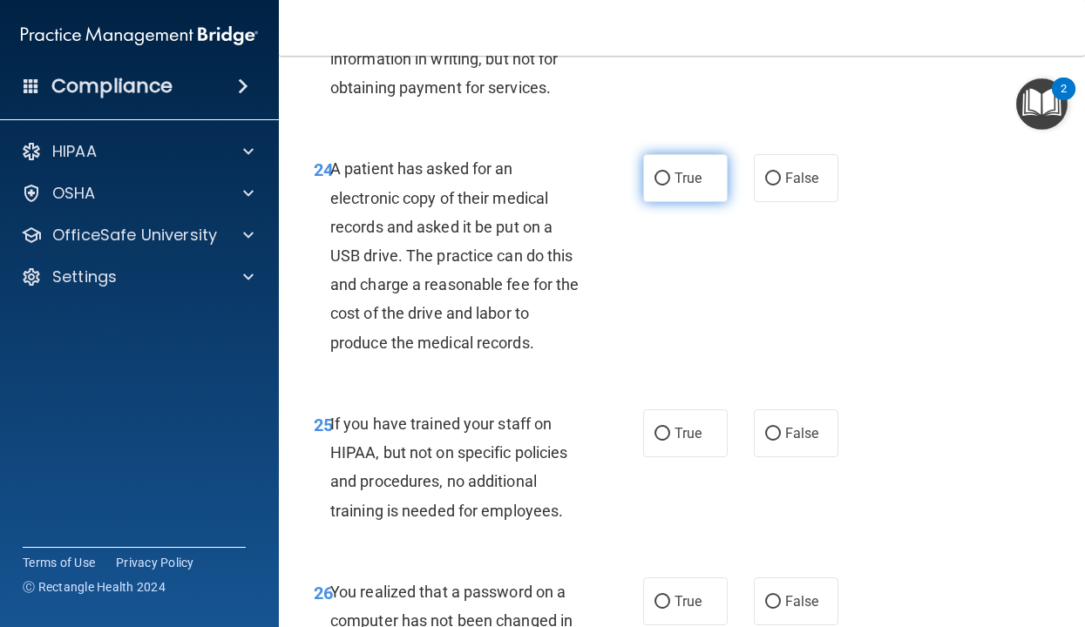
click at [679, 193] on label "True" at bounding box center [685, 178] width 85 height 48
click at [670, 186] on input "True" at bounding box center [662, 179] width 16 height 13
radio input "true"
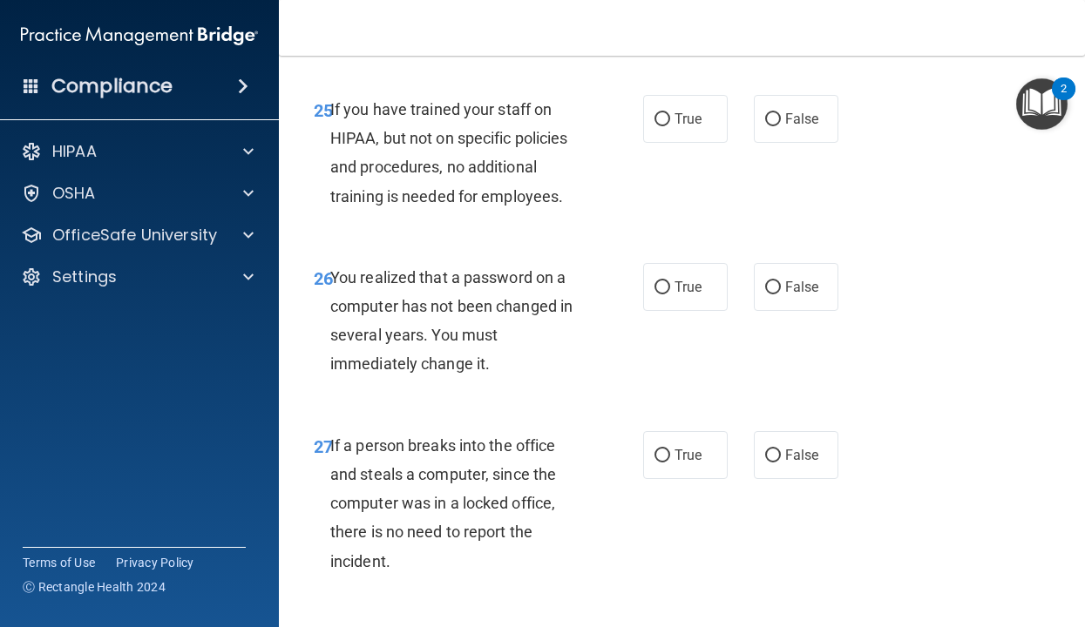
scroll to position [4551, 0]
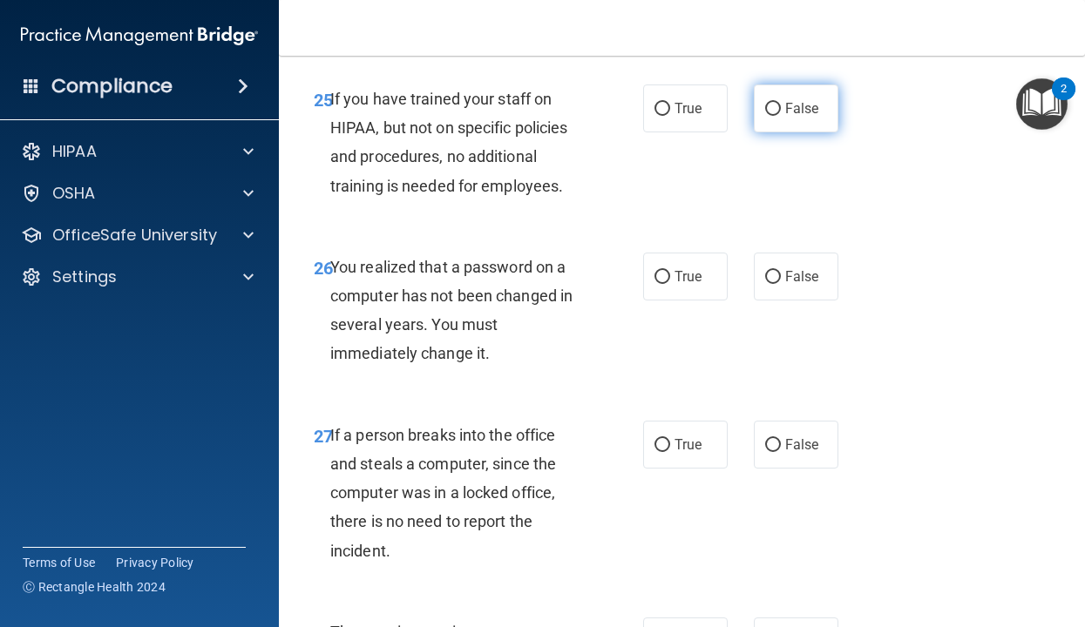
click at [794, 112] on span "False" at bounding box center [802, 108] width 34 height 17
click at [781, 112] on input "False" at bounding box center [773, 109] width 16 height 13
radio input "true"
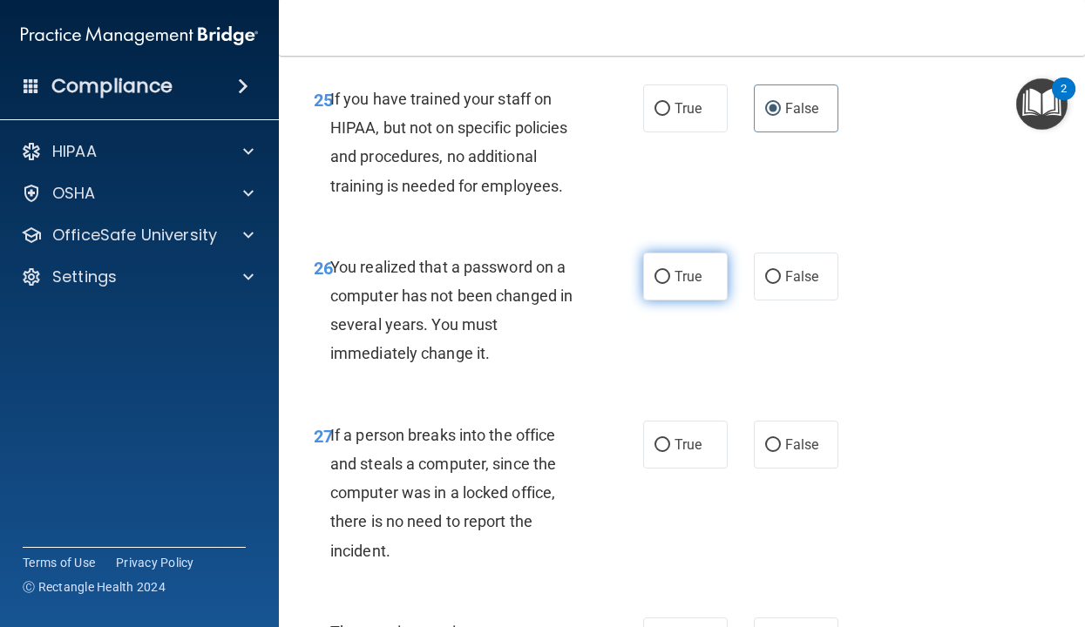
click at [710, 288] on label "True" at bounding box center [685, 277] width 85 height 48
click at [670, 284] on input "True" at bounding box center [662, 277] width 16 height 13
radio input "true"
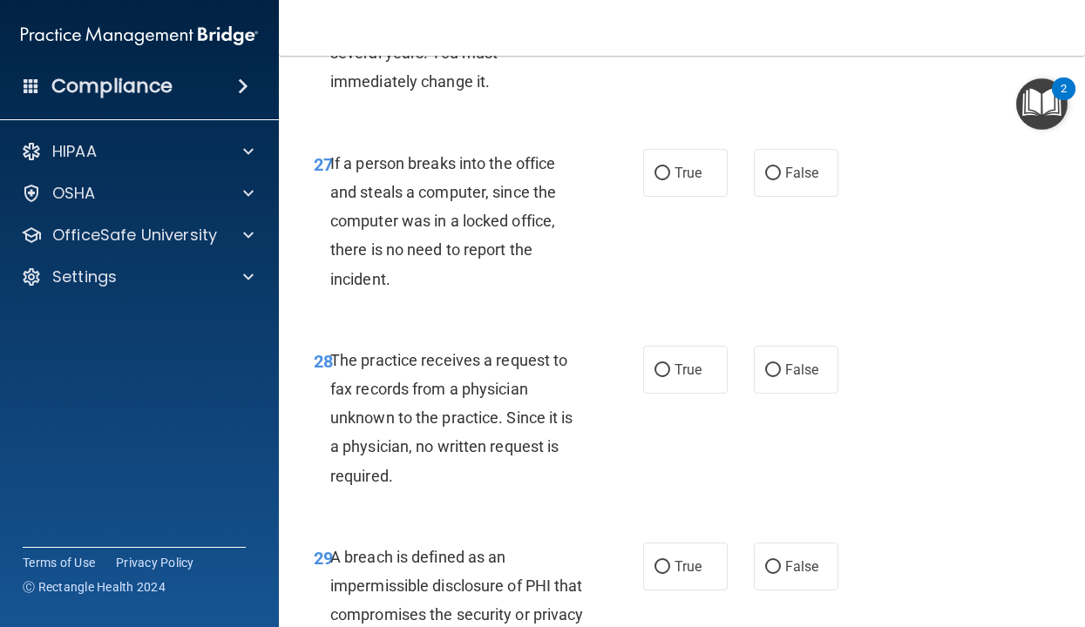
scroll to position [4826, 0]
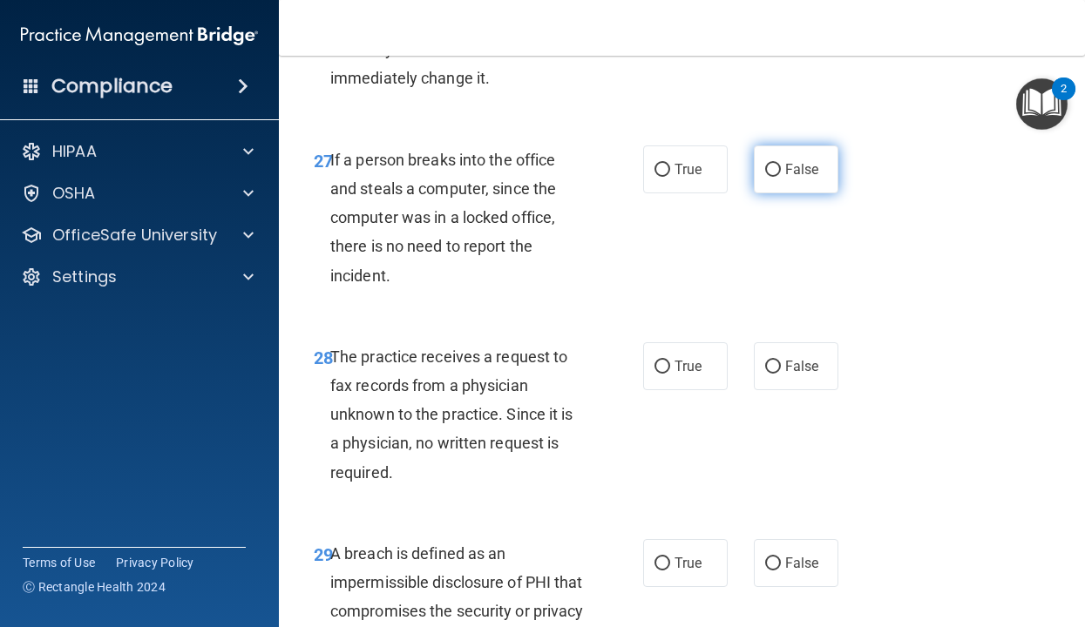
click at [763, 180] on label "False" at bounding box center [796, 170] width 85 height 48
click at [765, 177] on input "False" at bounding box center [773, 170] width 16 height 13
radio input "true"
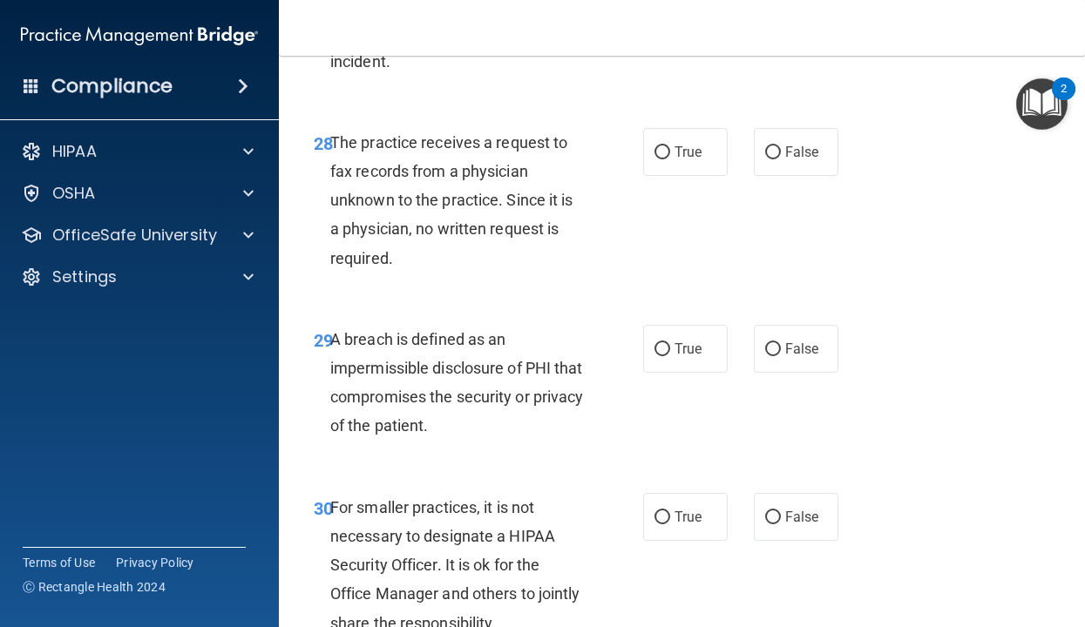
scroll to position [5045, 0]
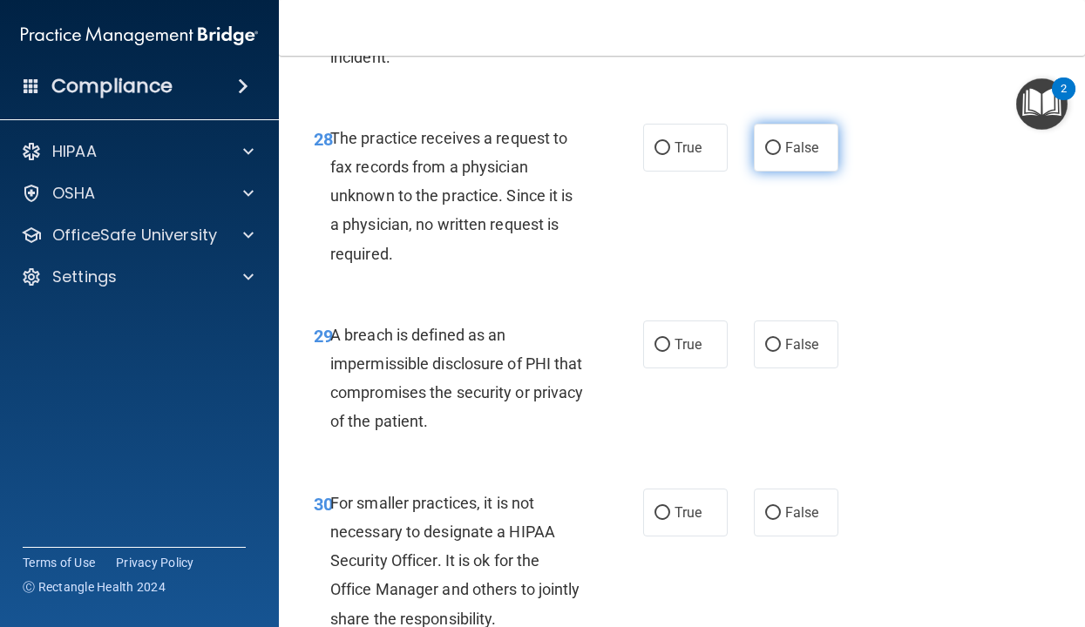
click at [773, 162] on label "False" at bounding box center [796, 148] width 85 height 48
click at [773, 155] on input "False" at bounding box center [773, 148] width 16 height 13
radio input "true"
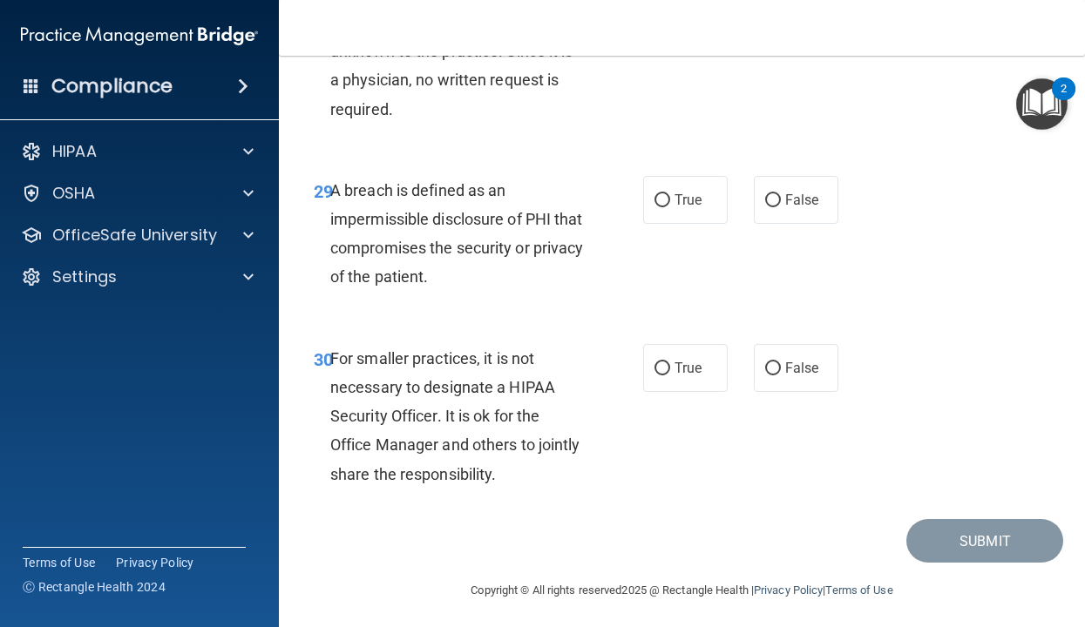
scroll to position [5195, 0]
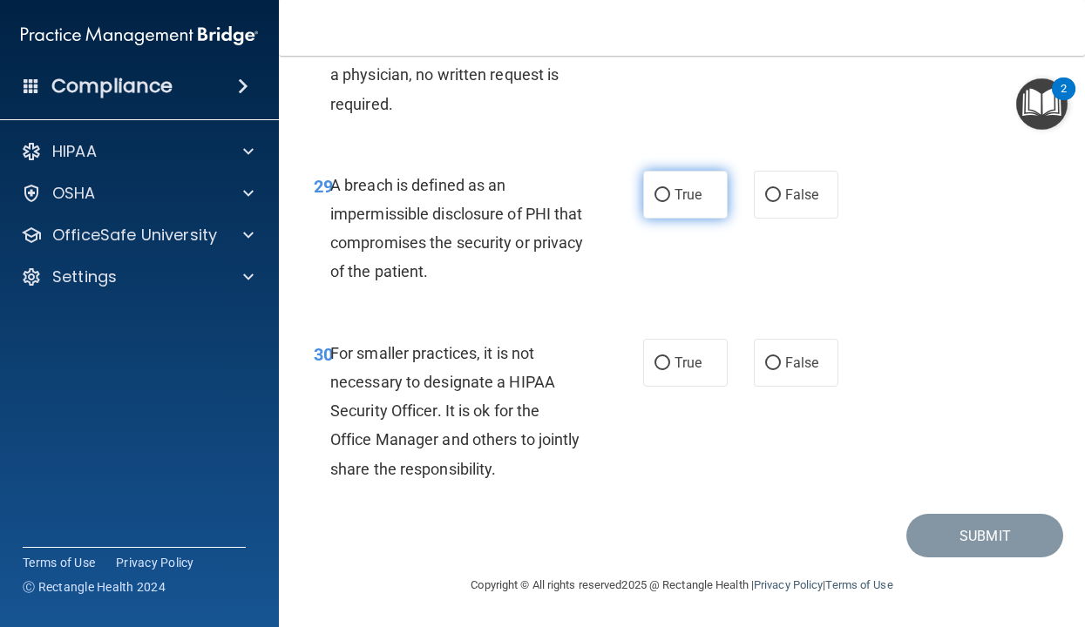
click at [695, 193] on span "True" at bounding box center [687, 194] width 27 height 17
click at [670, 193] on input "True" at bounding box center [662, 195] width 16 height 13
radio input "true"
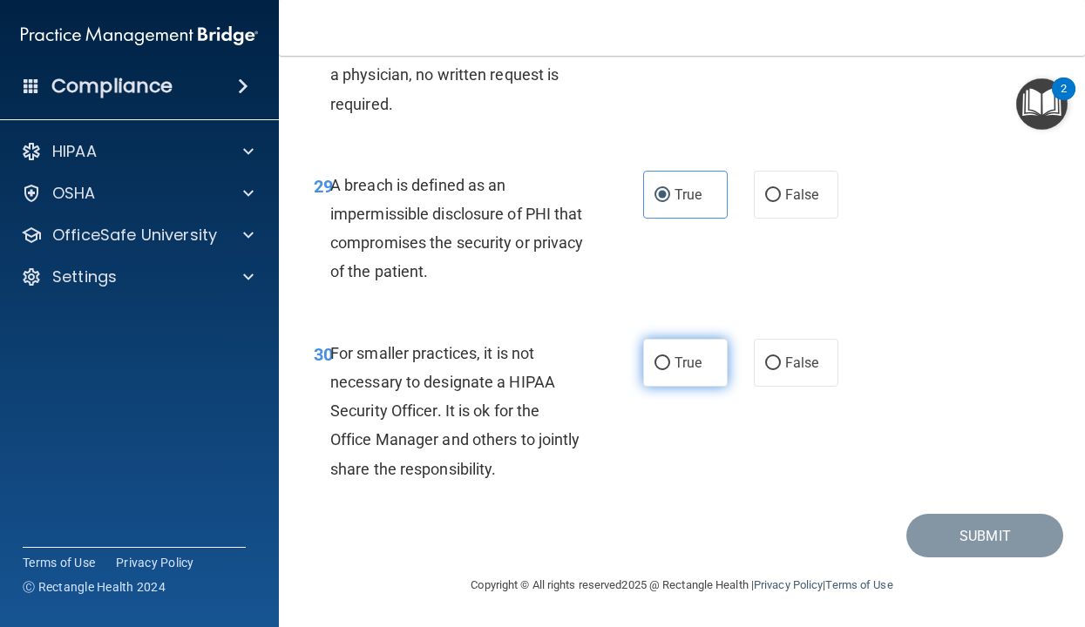
click at [672, 377] on label "True" at bounding box center [685, 363] width 85 height 48
click at [670, 370] on input "True" at bounding box center [662, 363] width 16 height 13
radio input "true"
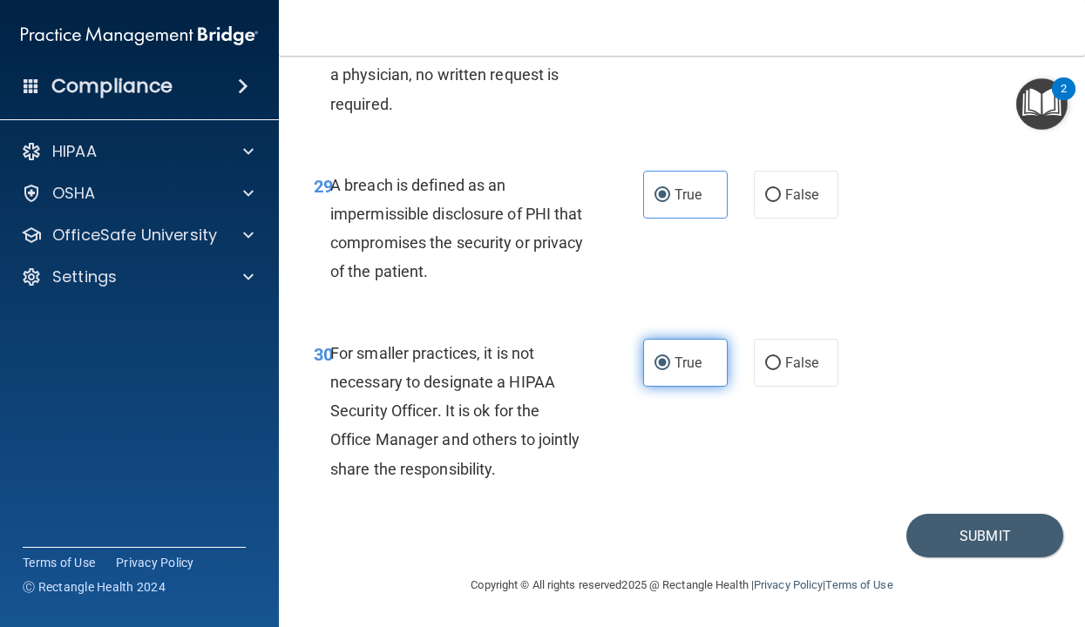
click at [654, 363] on input "True" at bounding box center [662, 363] width 16 height 13
click at [859, 518] on button "Submit" at bounding box center [984, 536] width 157 height 44
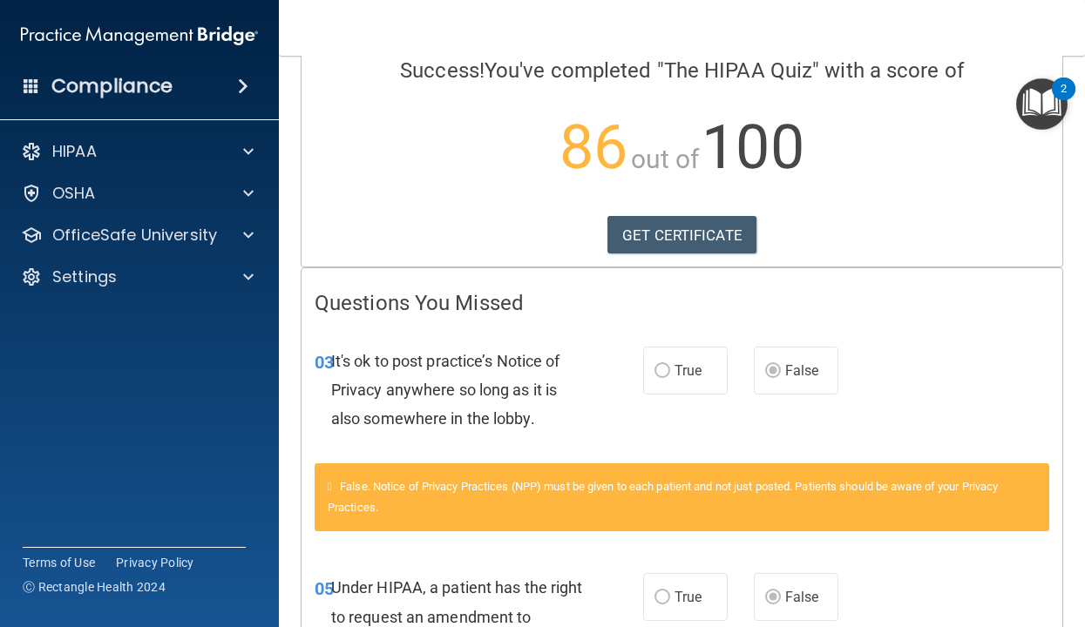
scroll to position [125, 0]
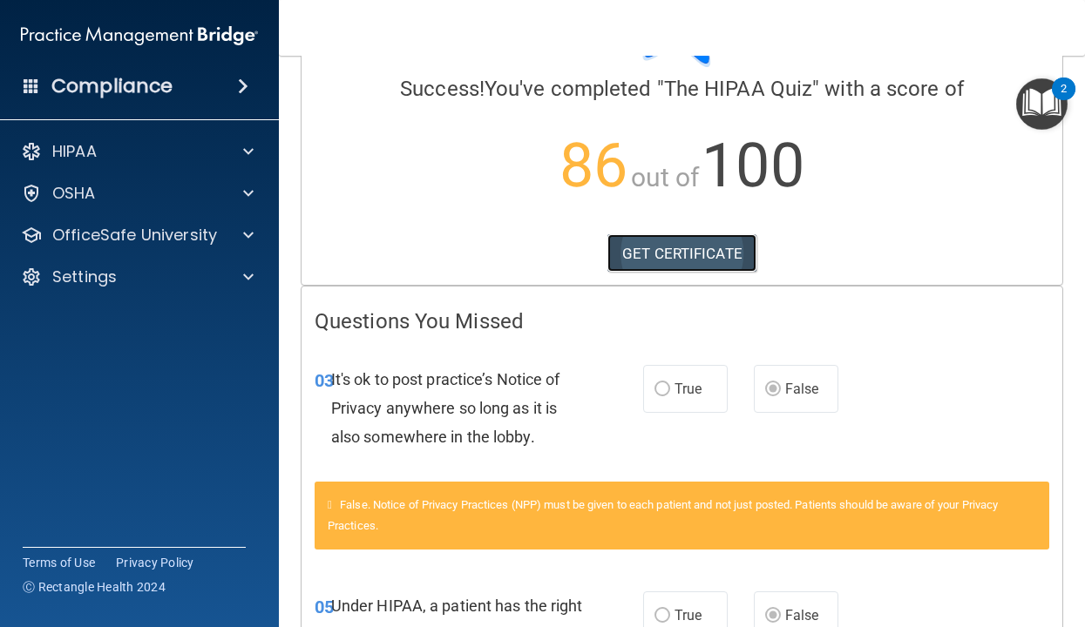
click at [692, 259] on link "GET CERTIFICATE" at bounding box center [681, 253] width 149 height 38
click at [859, 119] on img "Open Resource Center, 2 new notifications" at bounding box center [1041, 103] width 51 height 51
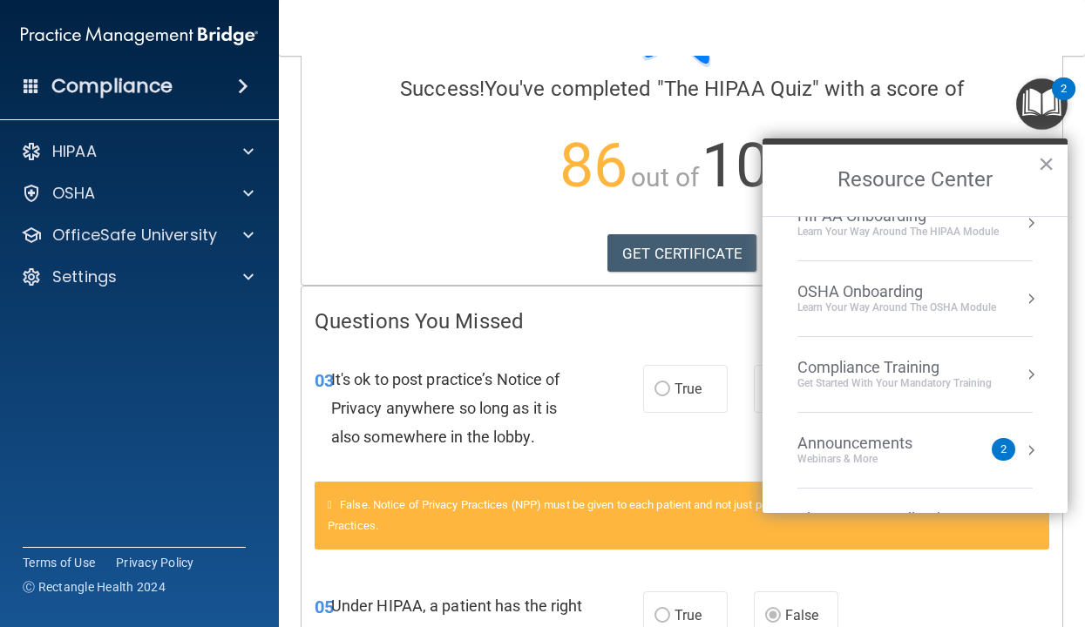
scroll to position [0, 0]
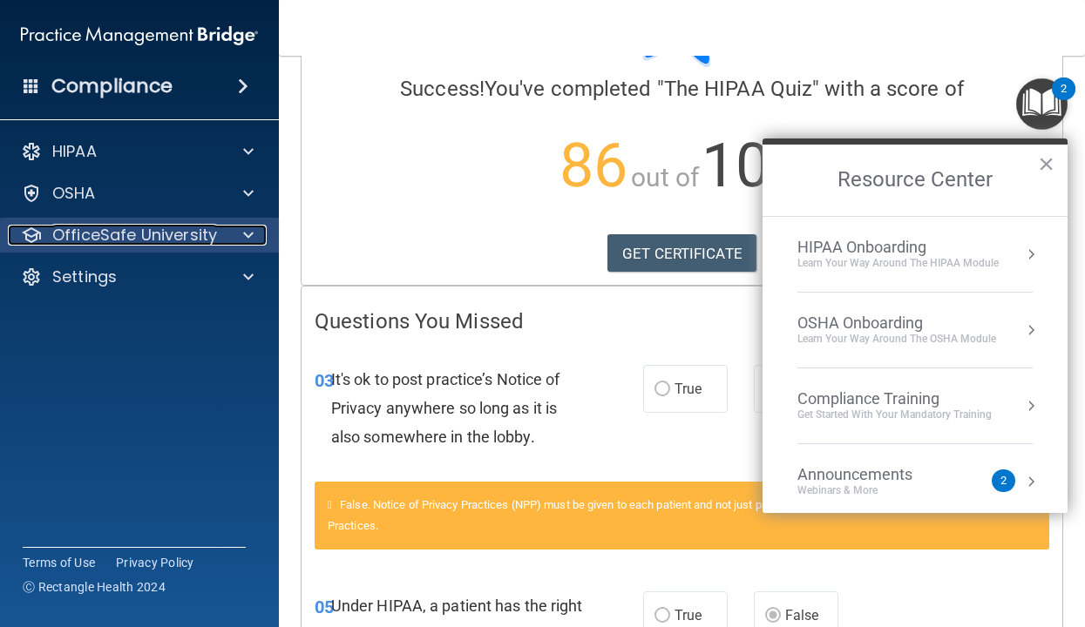
click at [208, 241] on p "OfficeSafe University" at bounding box center [134, 235] width 165 height 21
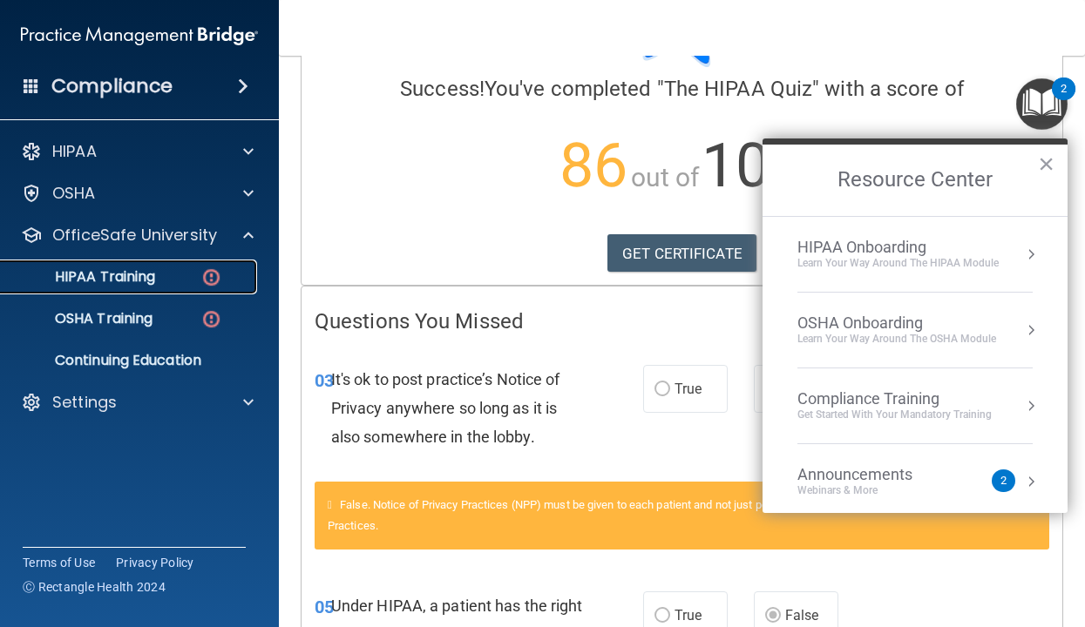
click at [193, 276] on div "HIPAA Training" at bounding box center [130, 276] width 238 height 17
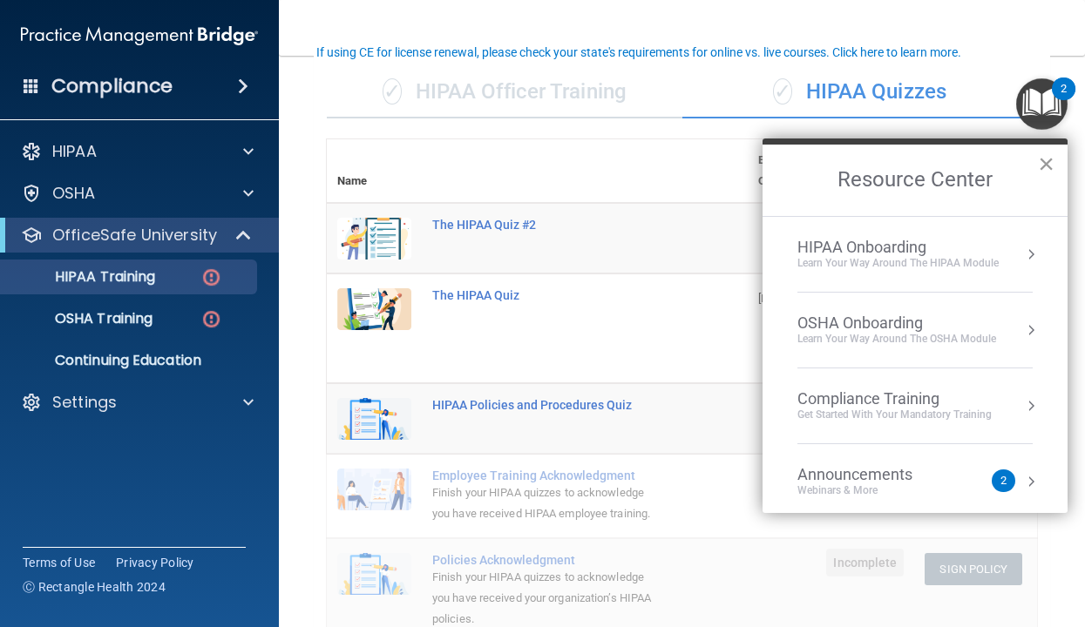
click at [859, 163] on button "×" at bounding box center [1046, 164] width 17 height 28
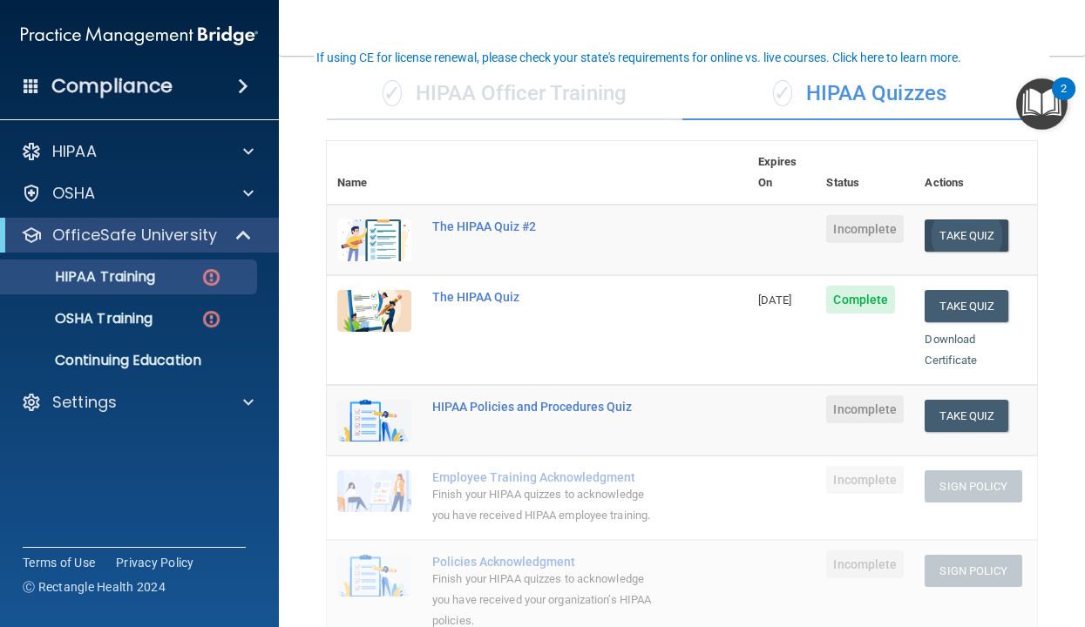
scroll to position [119, 0]
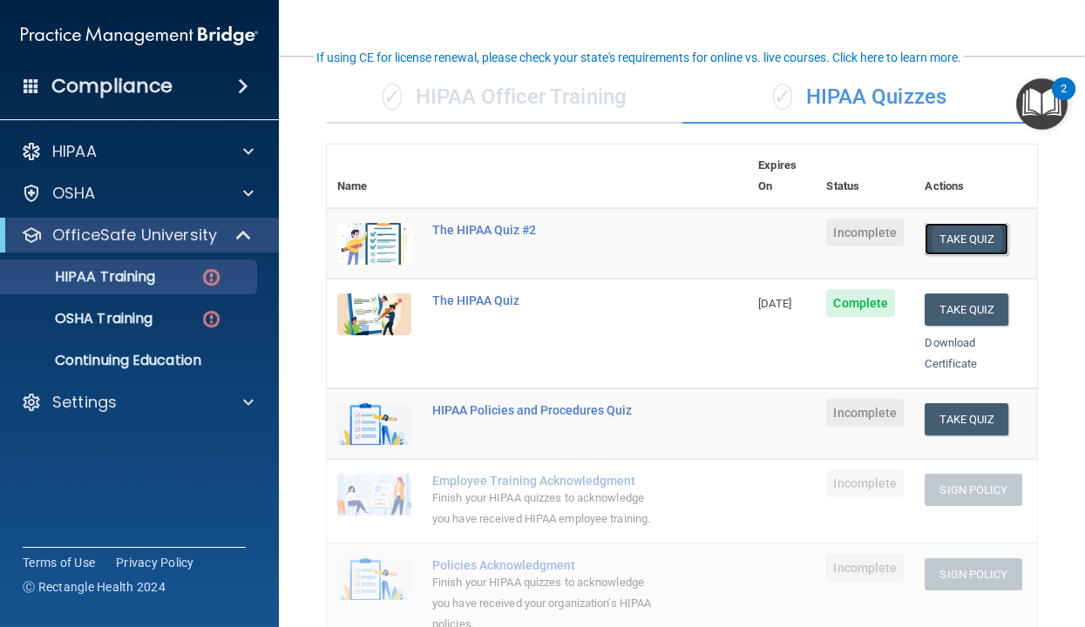
click at [859, 223] on button "Take Quiz" at bounding box center [967, 239] width 84 height 32
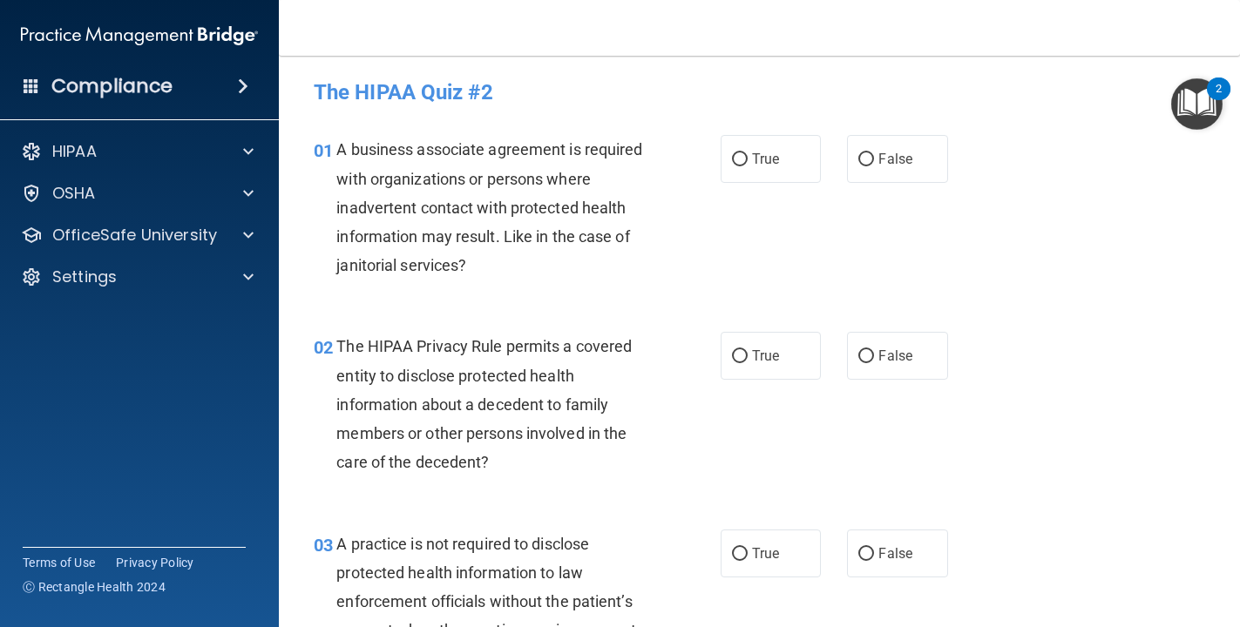
scroll to position [2, 0]
click at [765, 159] on span "True" at bounding box center [765, 160] width 27 height 17
click at [748, 159] on input "True" at bounding box center [740, 160] width 16 height 13
radio input "true"
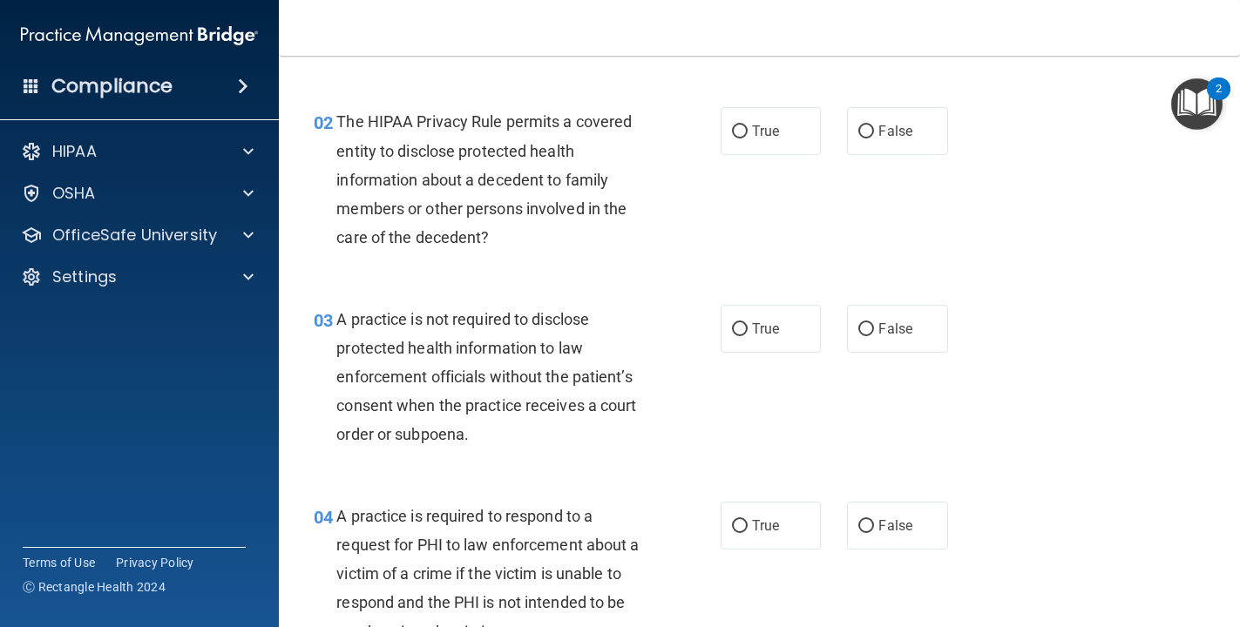
scroll to position [224, 0]
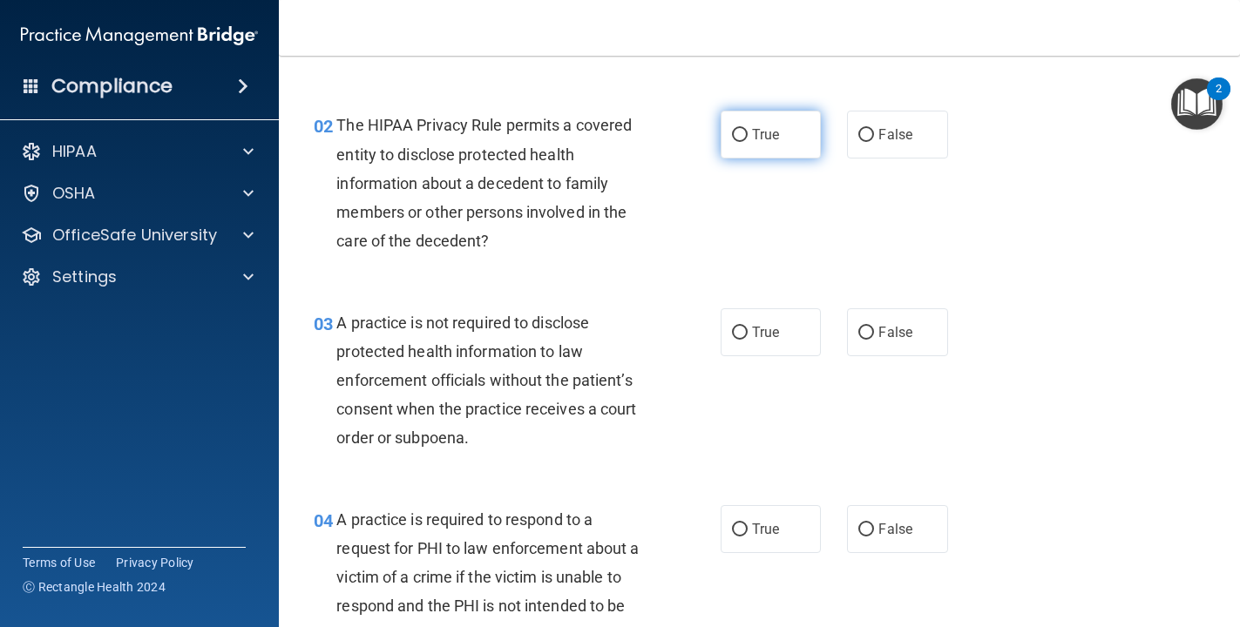
click at [742, 146] on label "True" at bounding box center [771, 135] width 101 height 48
click at [742, 142] on input "True" at bounding box center [740, 135] width 16 height 13
radio input "true"
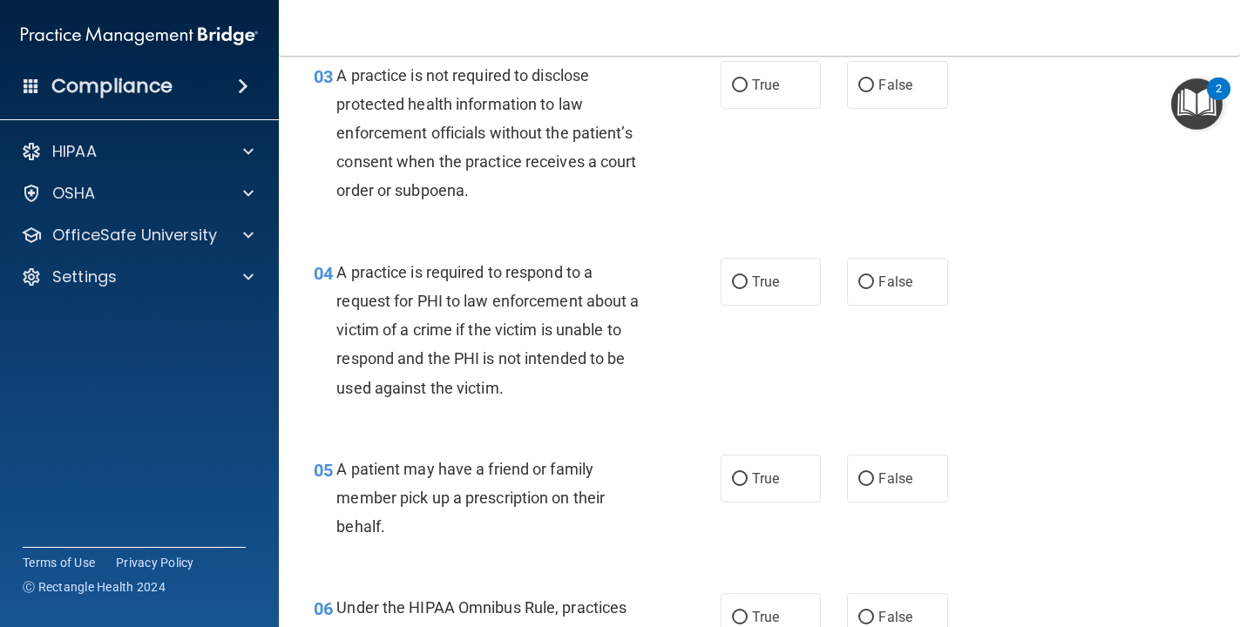
scroll to position [474, 0]
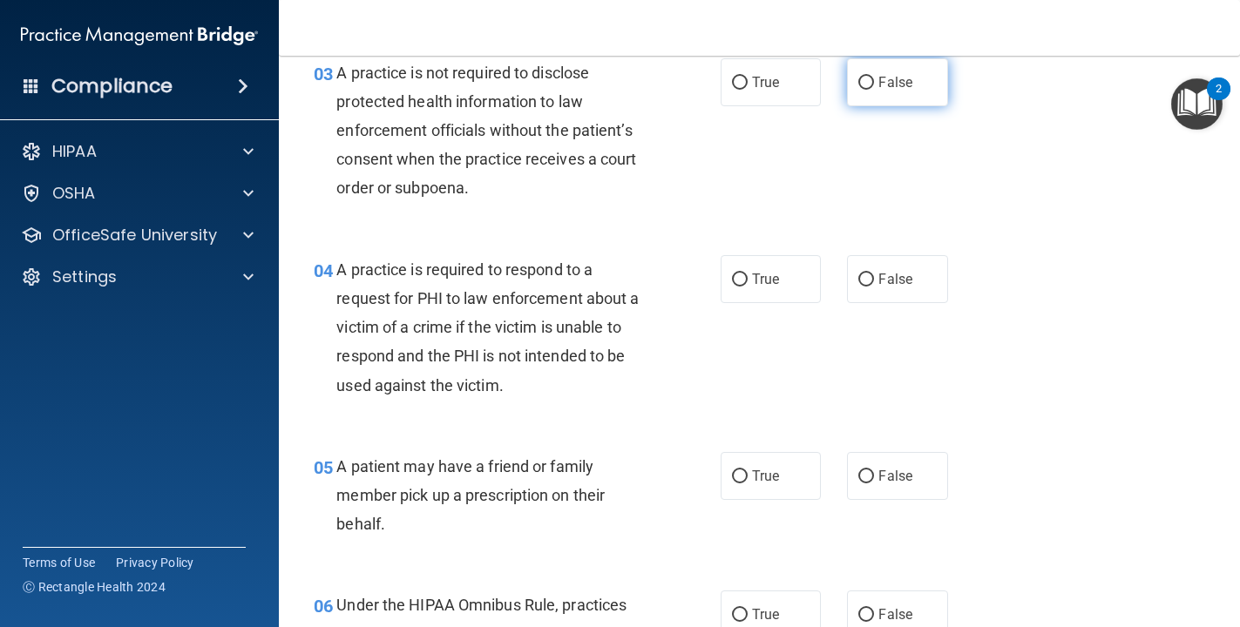
click at [859, 81] on input "False" at bounding box center [866, 83] width 16 height 13
radio input "true"
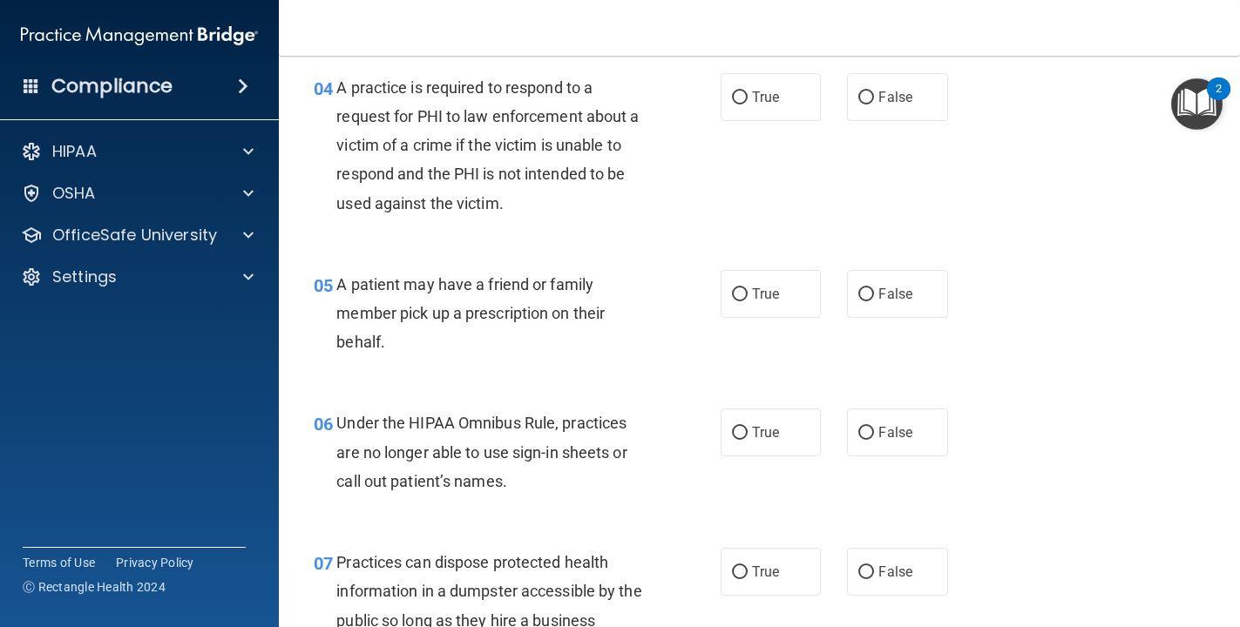
scroll to position [647, 0]
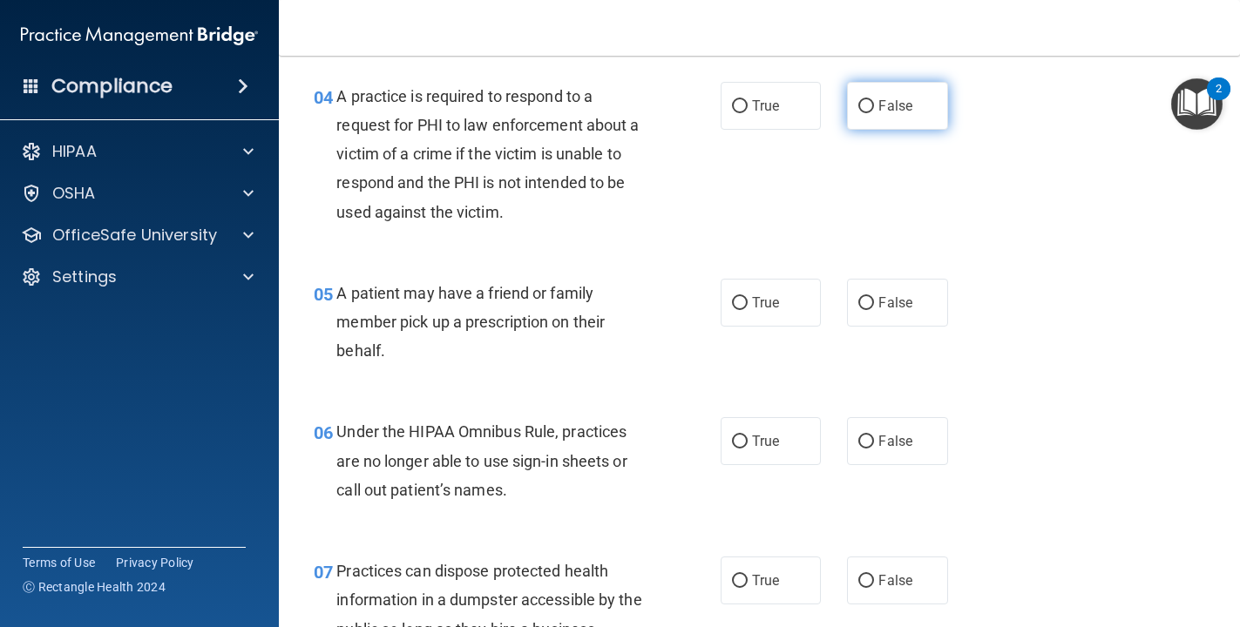
click at [859, 107] on input "False" at bounding box center [866, 106] width 16 height 13
radio input "true"
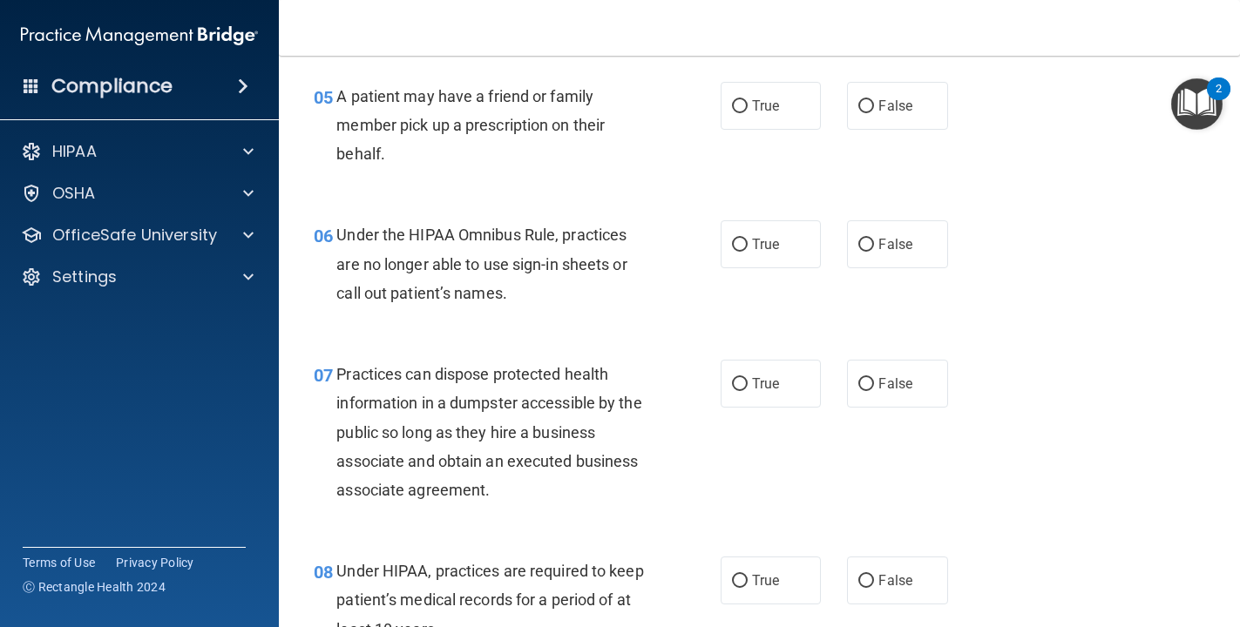
scroll to position [846, 0]
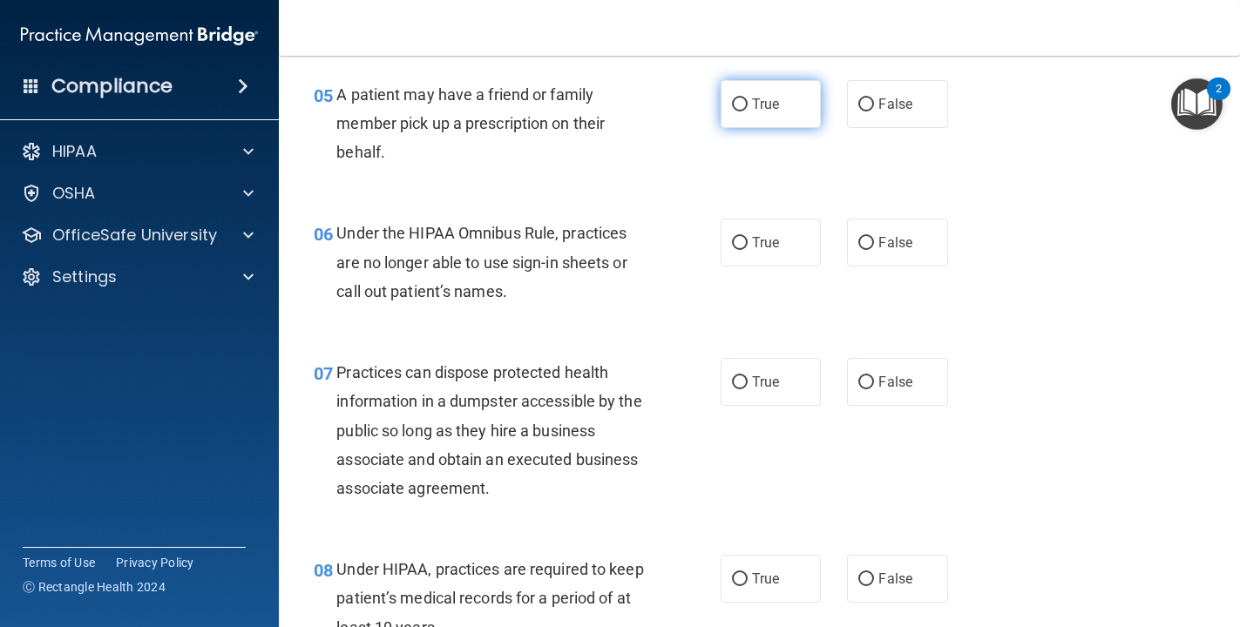
click at [732, 103] on input "True" at bounding box center [740, 104] width 16 height 13
radio input "true"
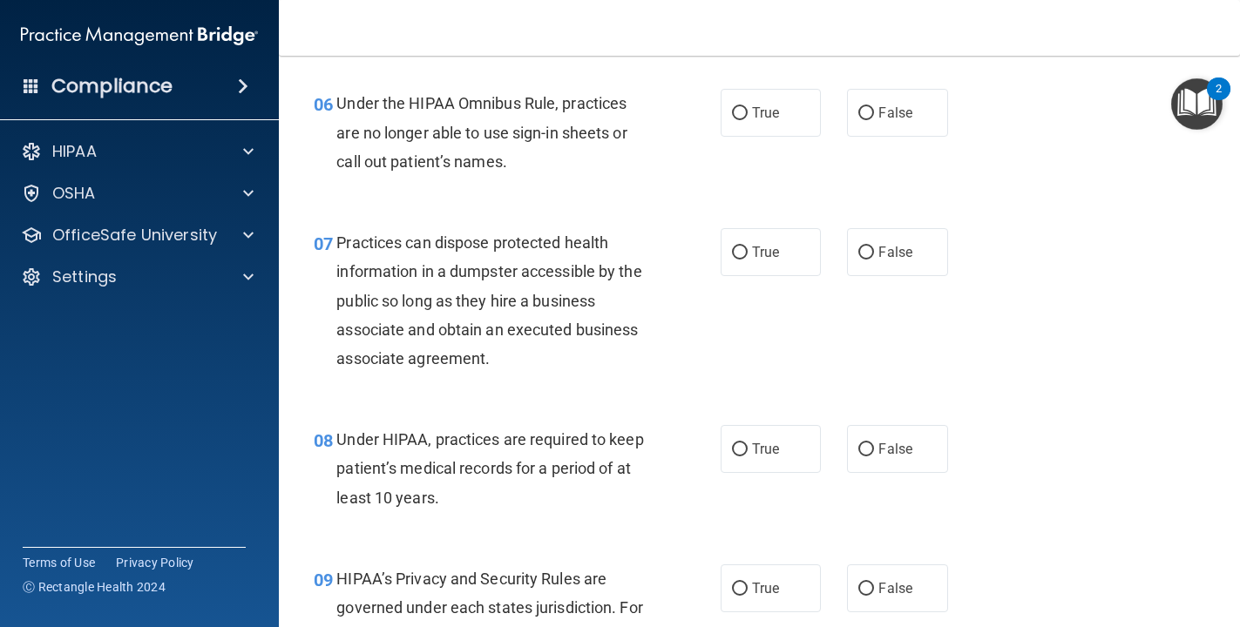
scroll to position [983, 0]
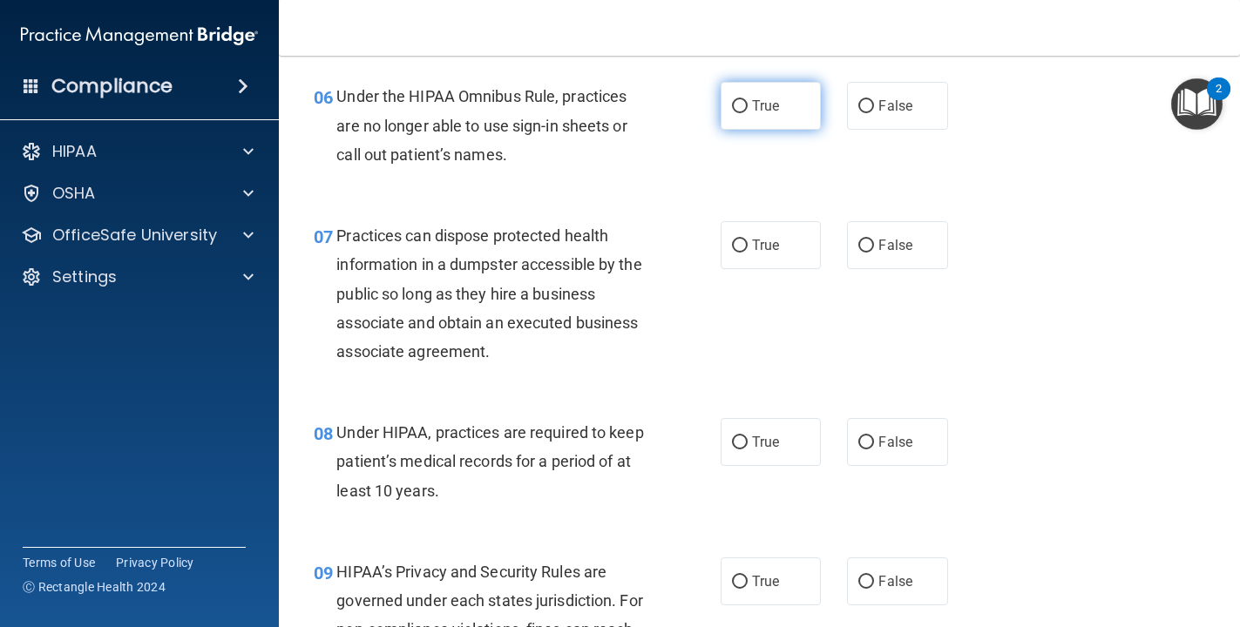
click at [743, 105] on input "True" at bounding box center [740, 106] width 16 height 13
radio input "true"
click at [854, 105] on label "False" at bounding box center [897, 106] width 101 height 48
click at [858, 105] on input "False" at bounding box center [866, 106] width 16 height 13
radio input "true"
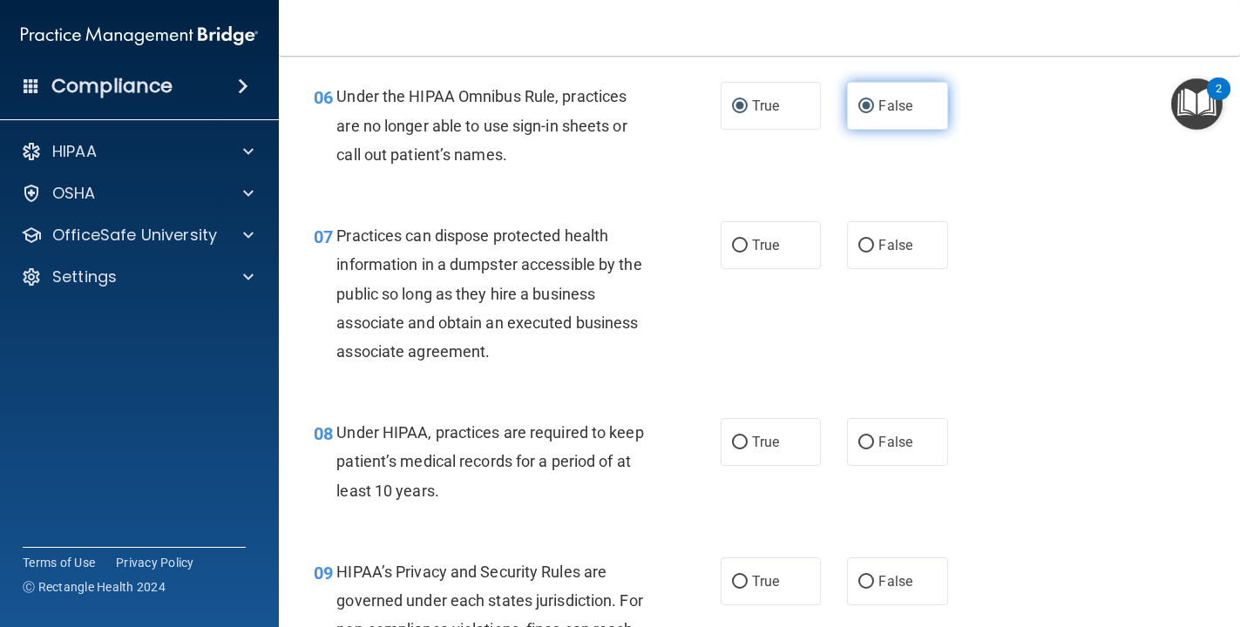
radio input "false"
click at [859, 241] on span "False" at bounding box center [895, 245] width 34 height 17
click at [859, 241] on input "False" at bounding box center [866, 246] width 16 height 13
radio input "true"
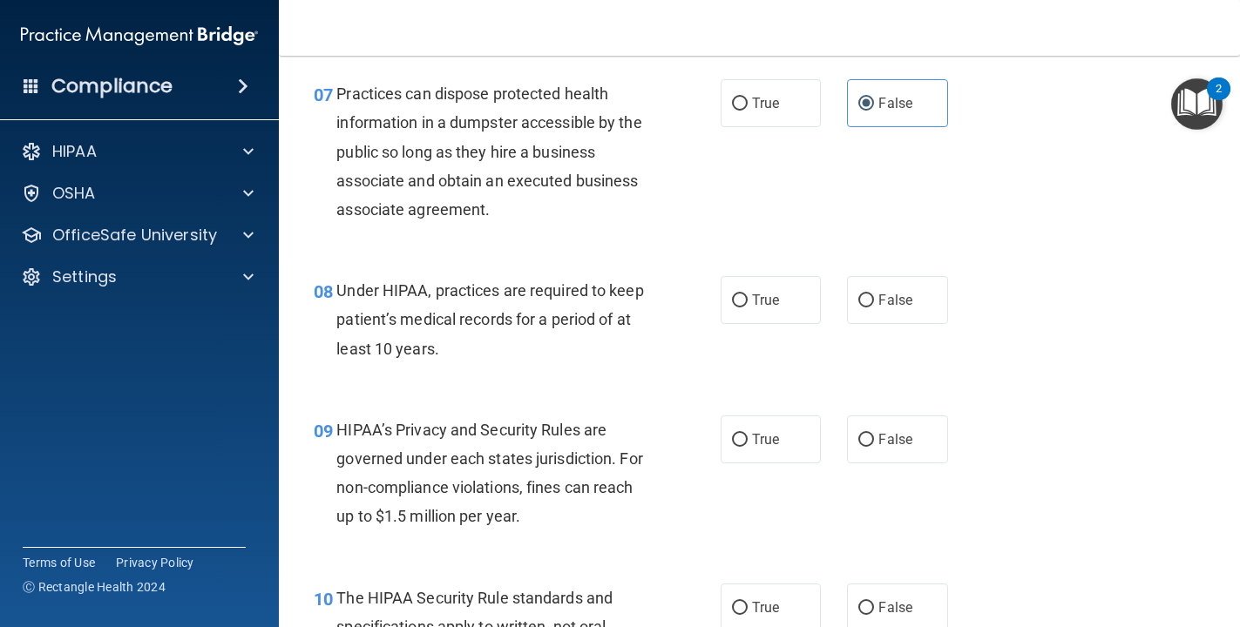
scroll to position [1128, 0]
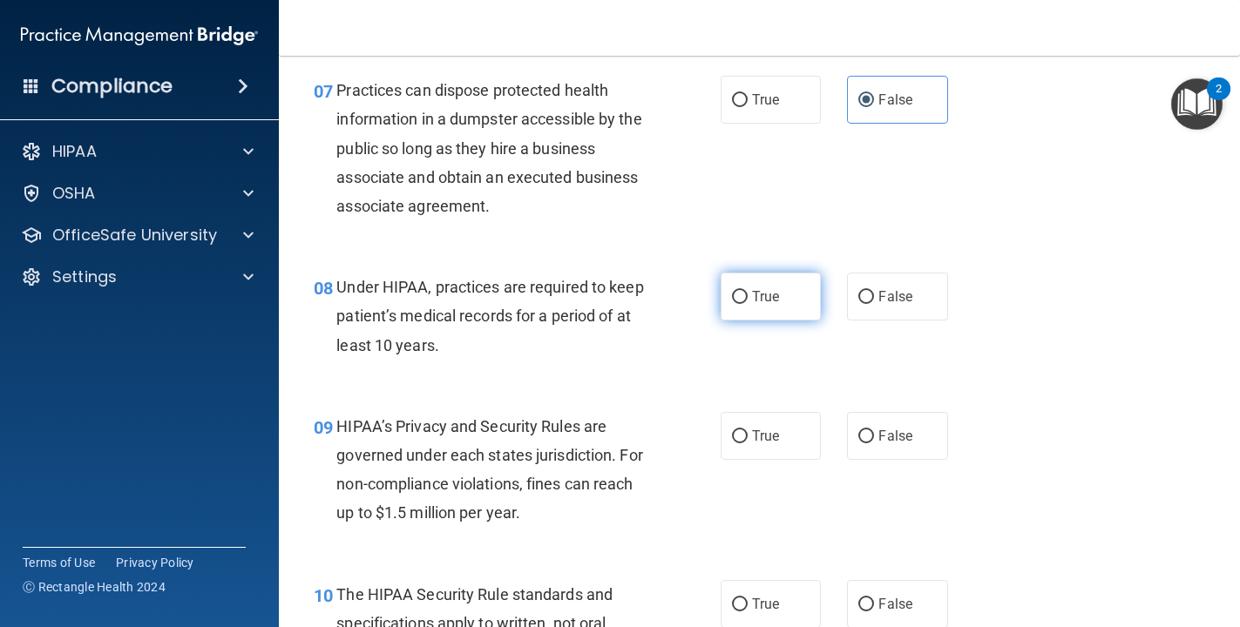
click at [752, 297] on span "True" at bounding box center [765, 296] width 27 height 17
click at [748, 297] on input "True" at bounding box center [740, 297] width 16 height 13
radio input "true"
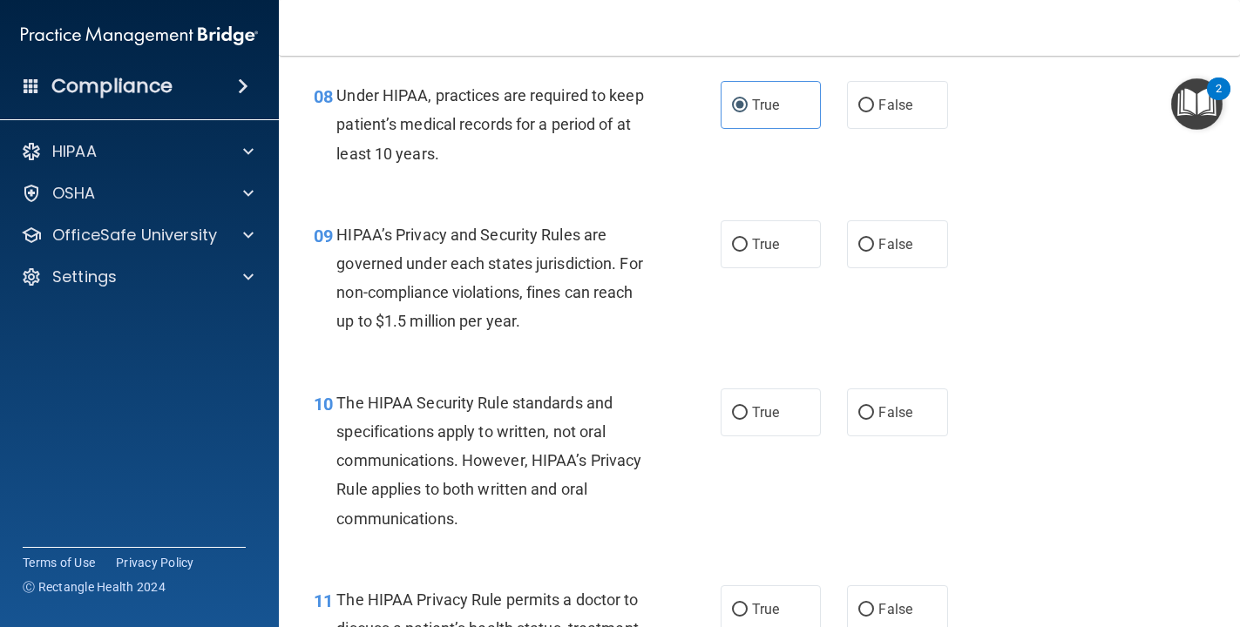
scroll to position [1325, 0]
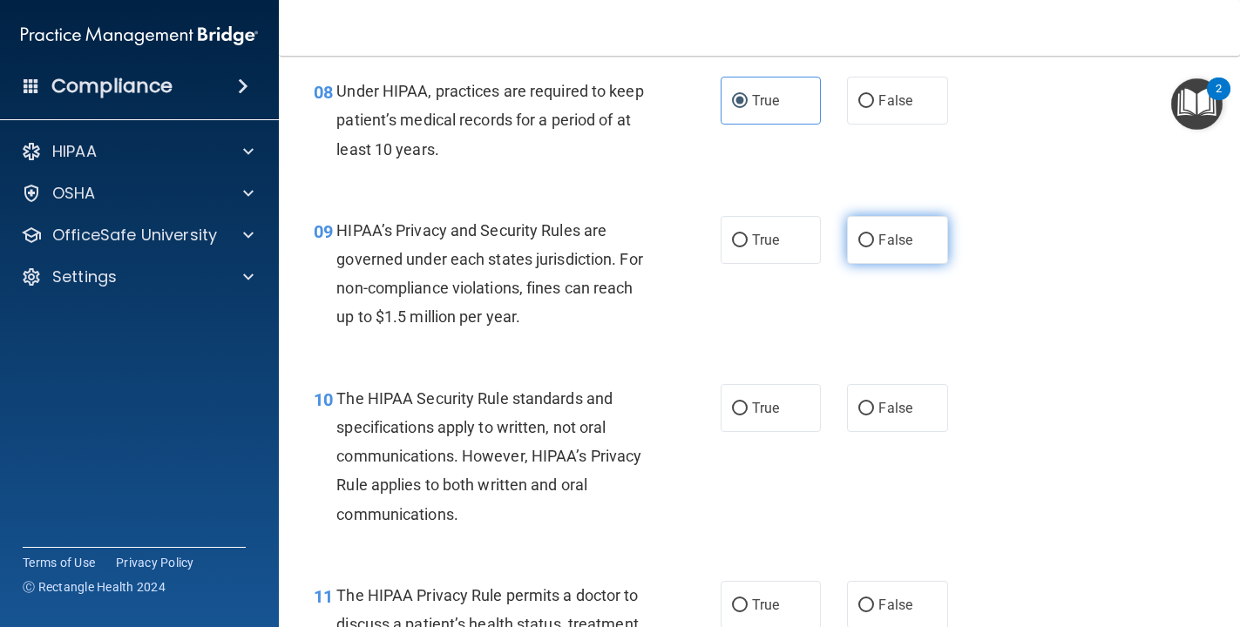
click at [859, 252] on label "False" at bounding box center [897, 240] width 101 height 48
click at [859, 247] on input "False" at bounding box center [866, 240] width 16 height 13
radio input "true"
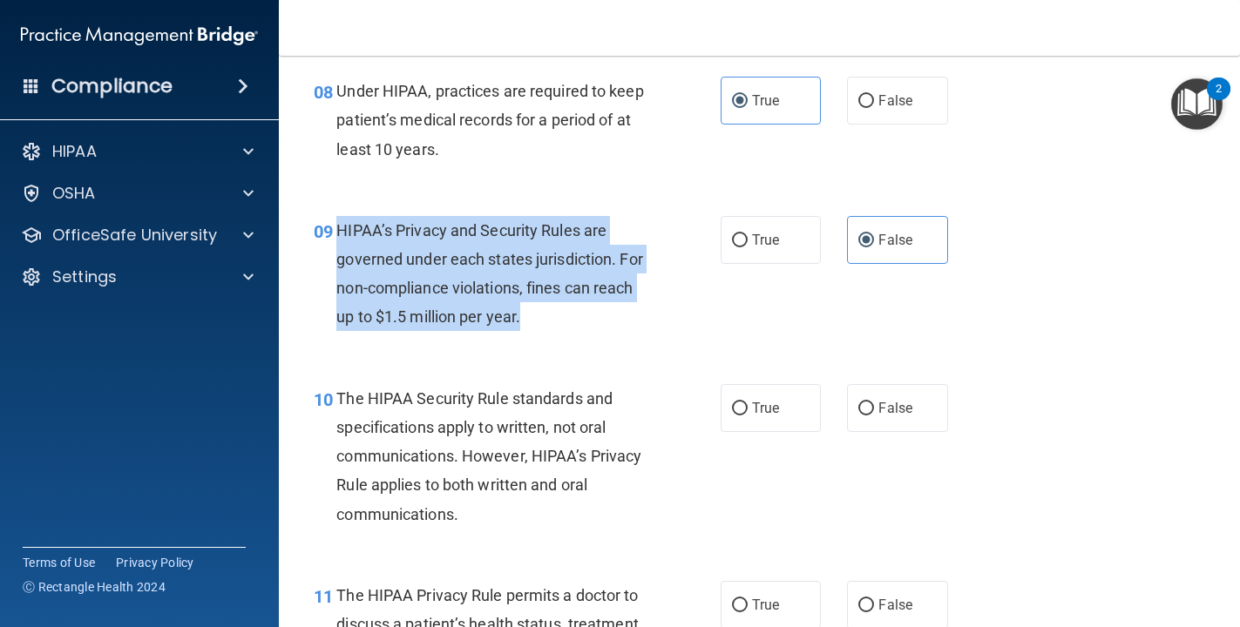
drag, startPoint x: 531, startPoint y: 318, endPoint x: 335, endPoint y: 229, distance: 214.5
click at [335, 229] on div "09 HIPAA’s Privacy and Security Rules are governed under each states jurisdicti…" at bounding box center [517, 278] width 459 height 125
copy div "HIPAA’s Privacy and Security Rules are governed under each states jurisdiction.…"
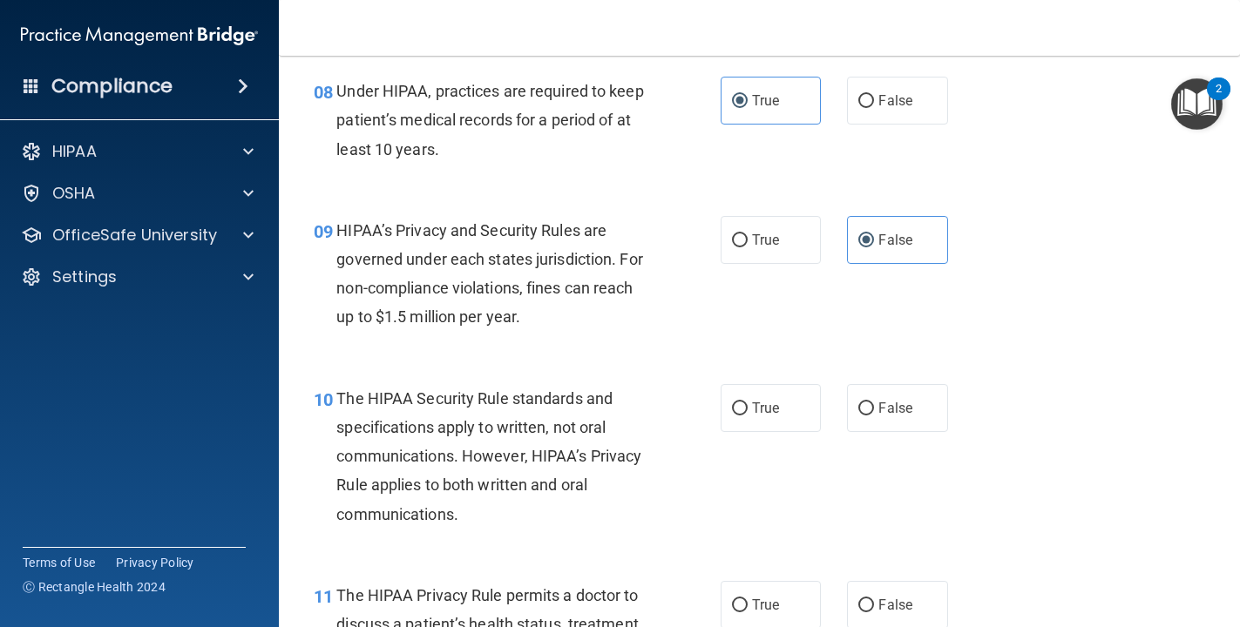
click at [550, 350] on div "09 HIPAA’s Privacy and Security Rules are governed under each states jurisdicti…" at bounding box center [760, 278] width 918 height 168
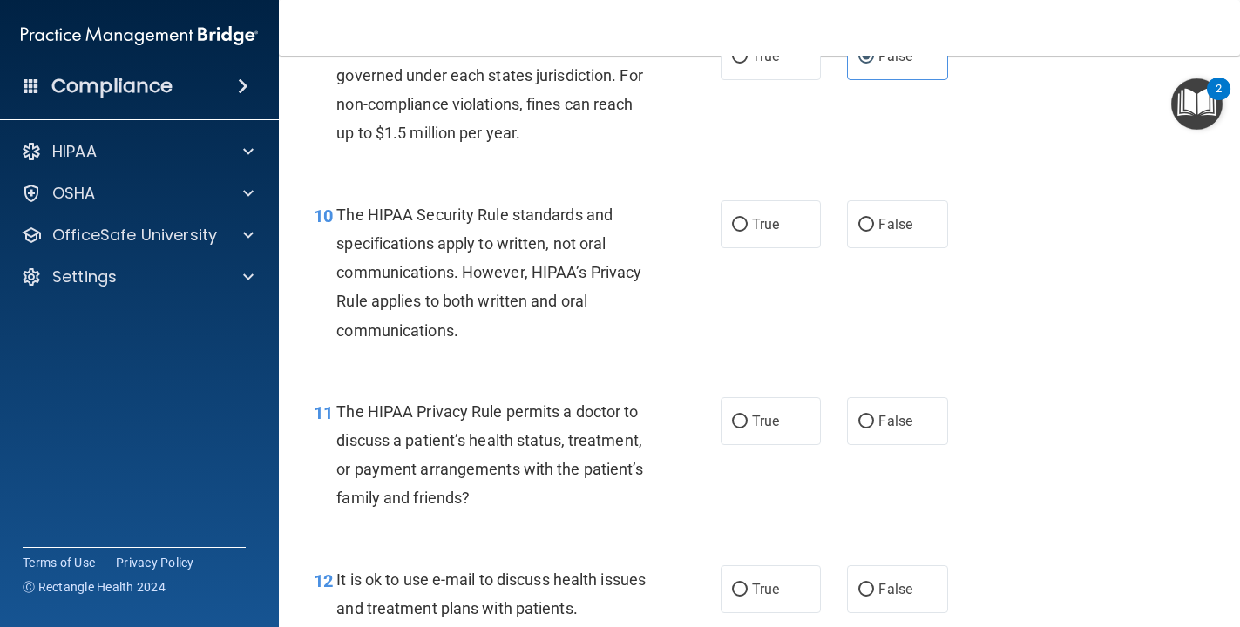
scroll to position [1511, 0]
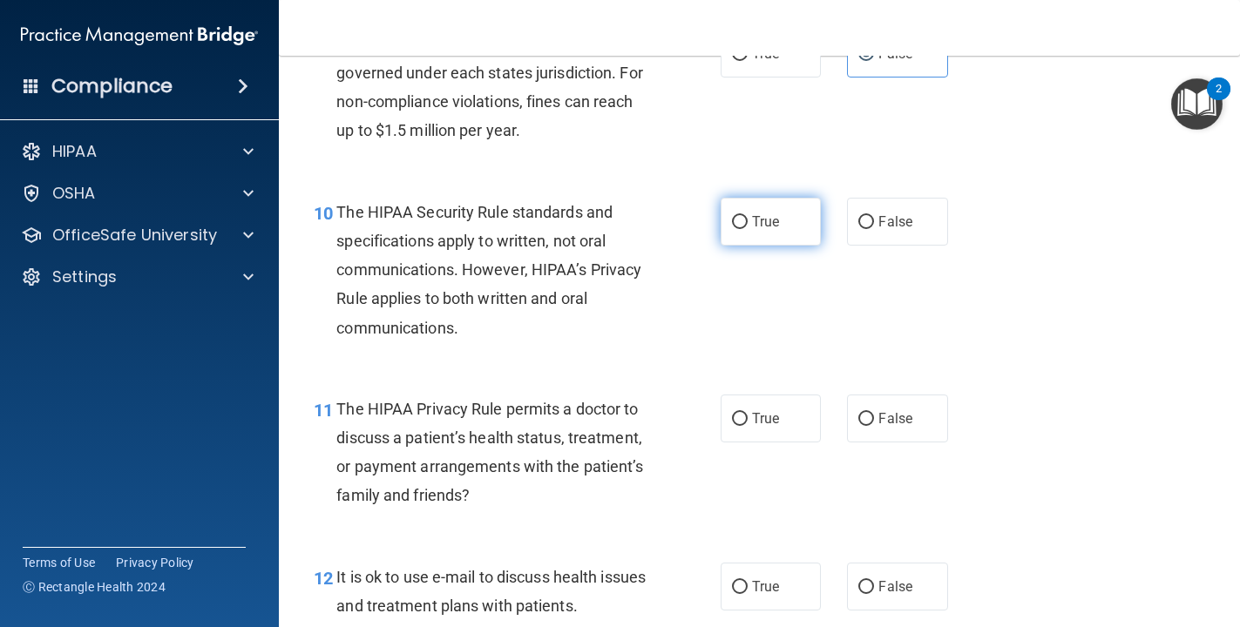
click at [738, 232] on label "True" at bounding box center [771, 222] width 101 height 48
click at [738, 229] on input "True" at bounding box center [740, 222] width 16 height 13
radio input "true"
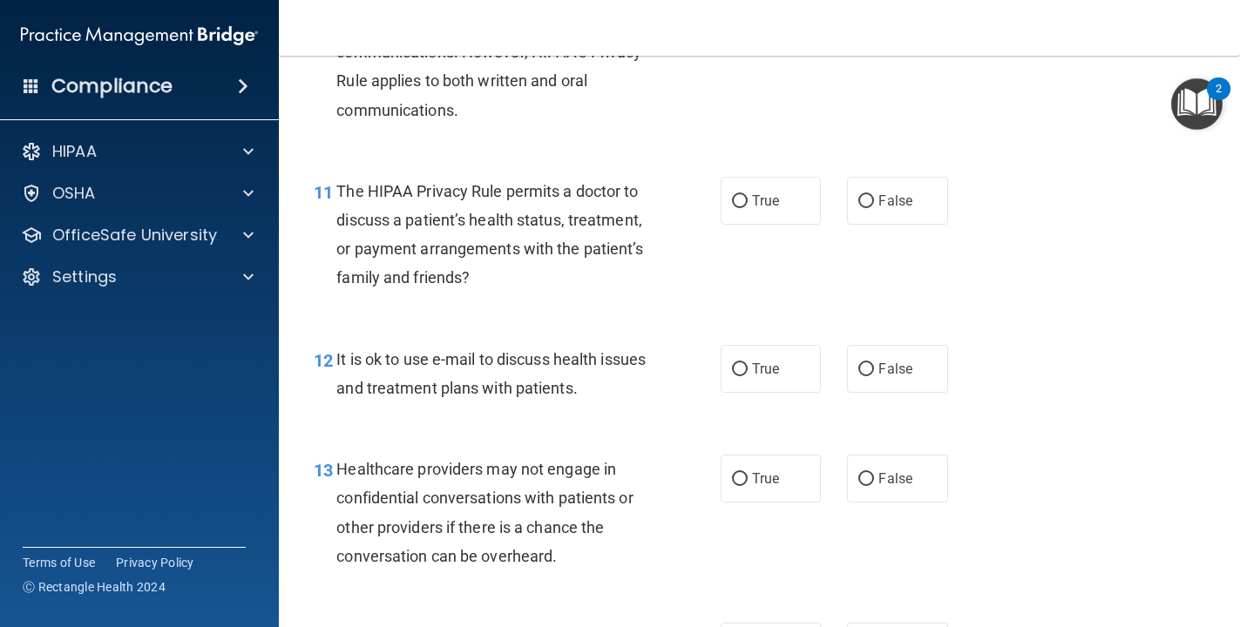
scroll to position [1736, 0]
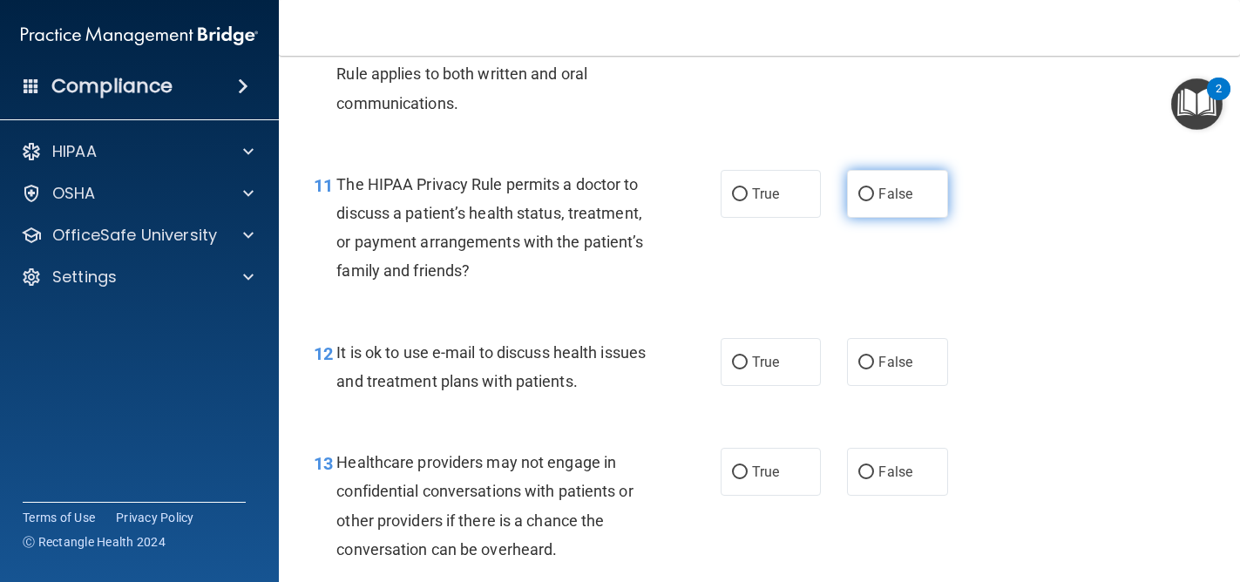
click at [859, 197] on input "False" at bounding box center [866, 194] width 16 height 13
radio input "true"
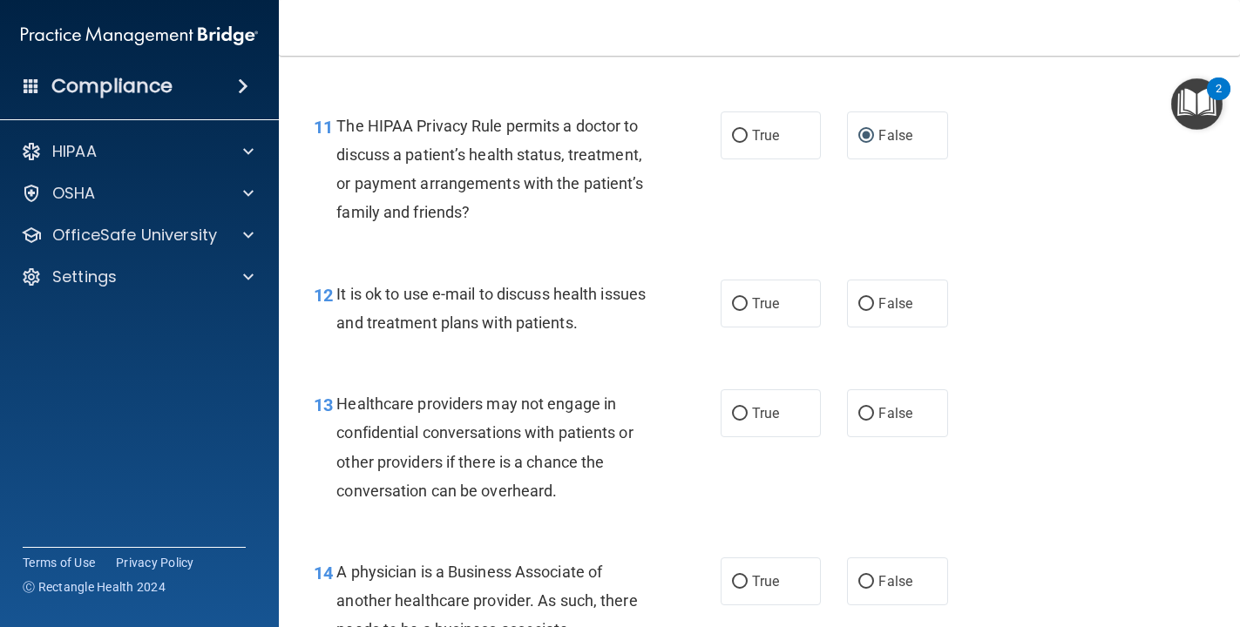
scroll to position [1799, 0]
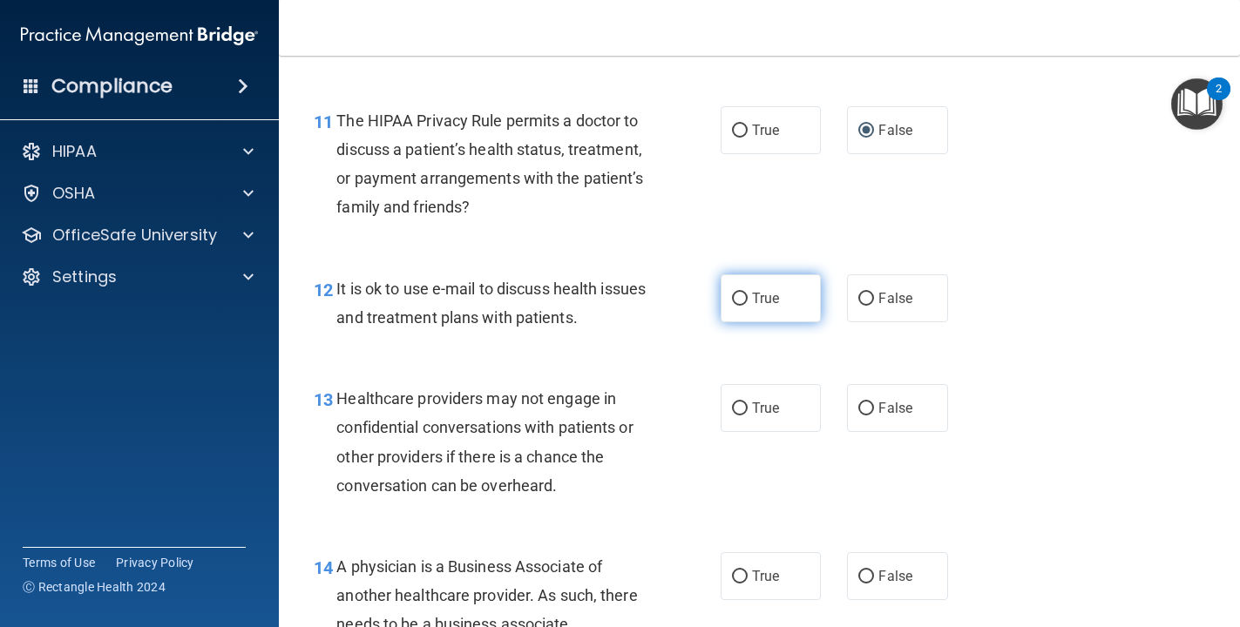
click at [734, 297] on input "True" at bounding box center [740, 299] width 16 height 13
radio input "true"
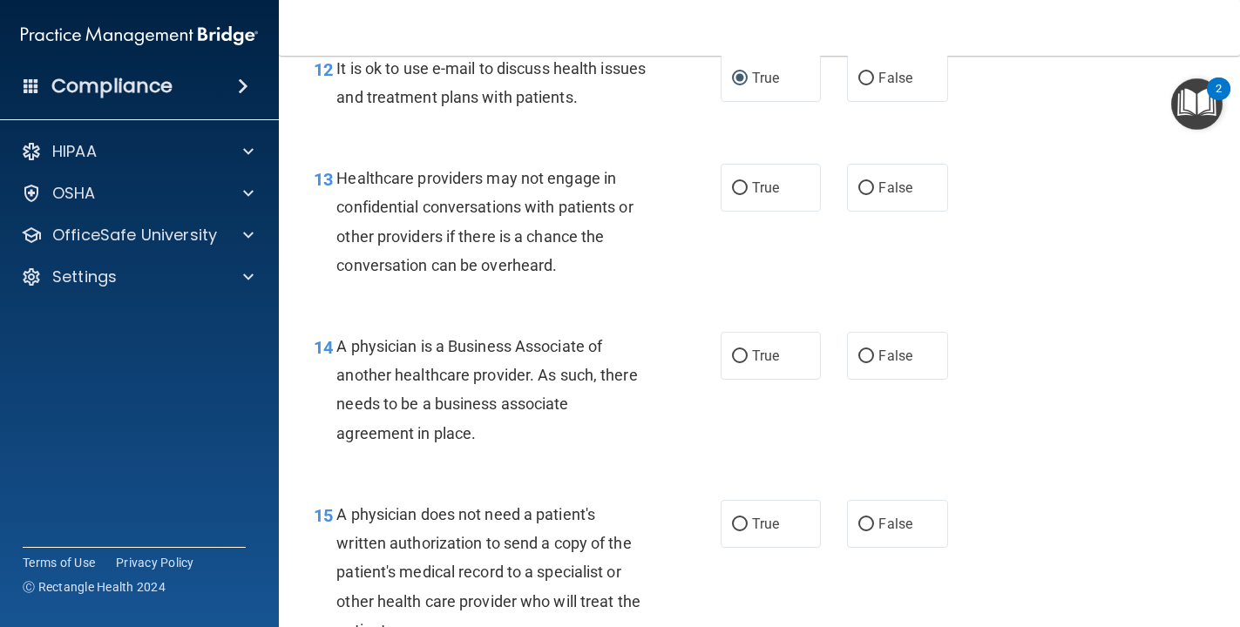
scroll to position [2040, 0]
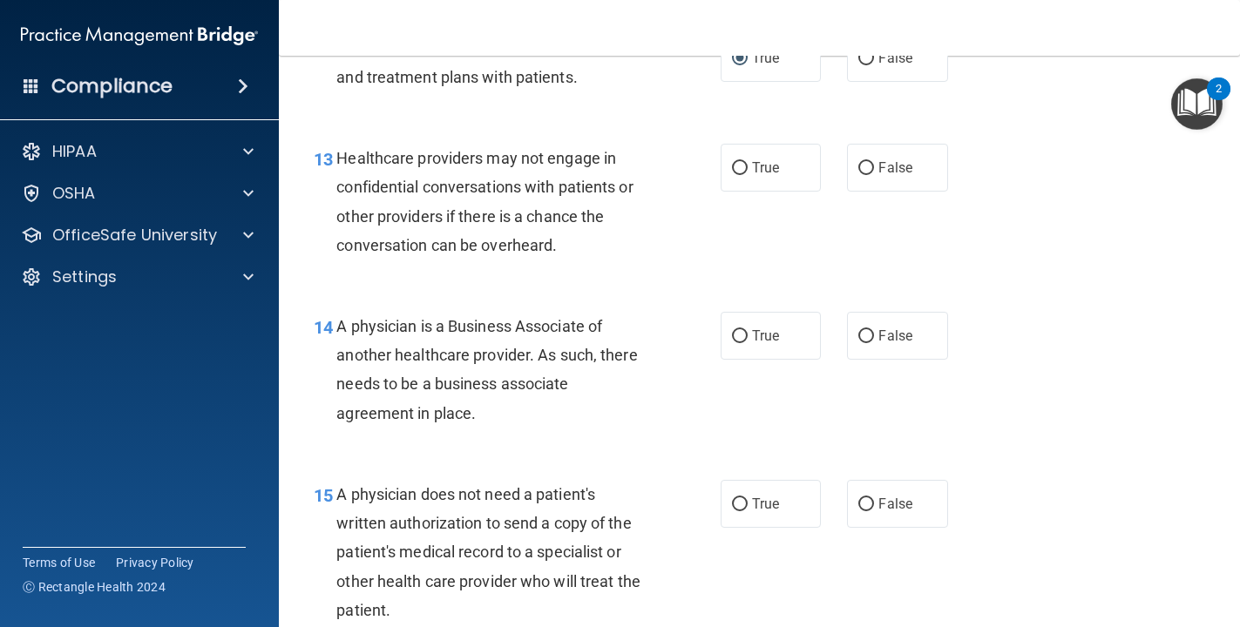
click at [759, 166] on span "True" at bounding box center [765, 167] width 27 height 17
click at [748, 166] on input "True" at bounding box center [740, 168] width 16 height 13
radio input "true"
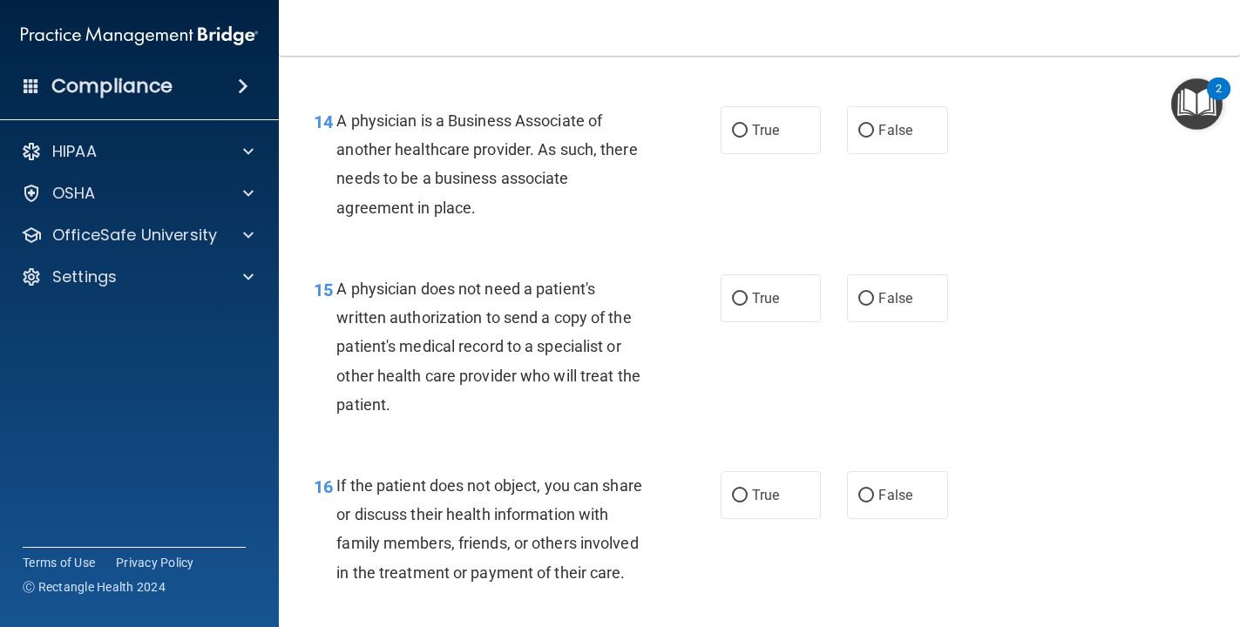
scroll to position [2249, 0]
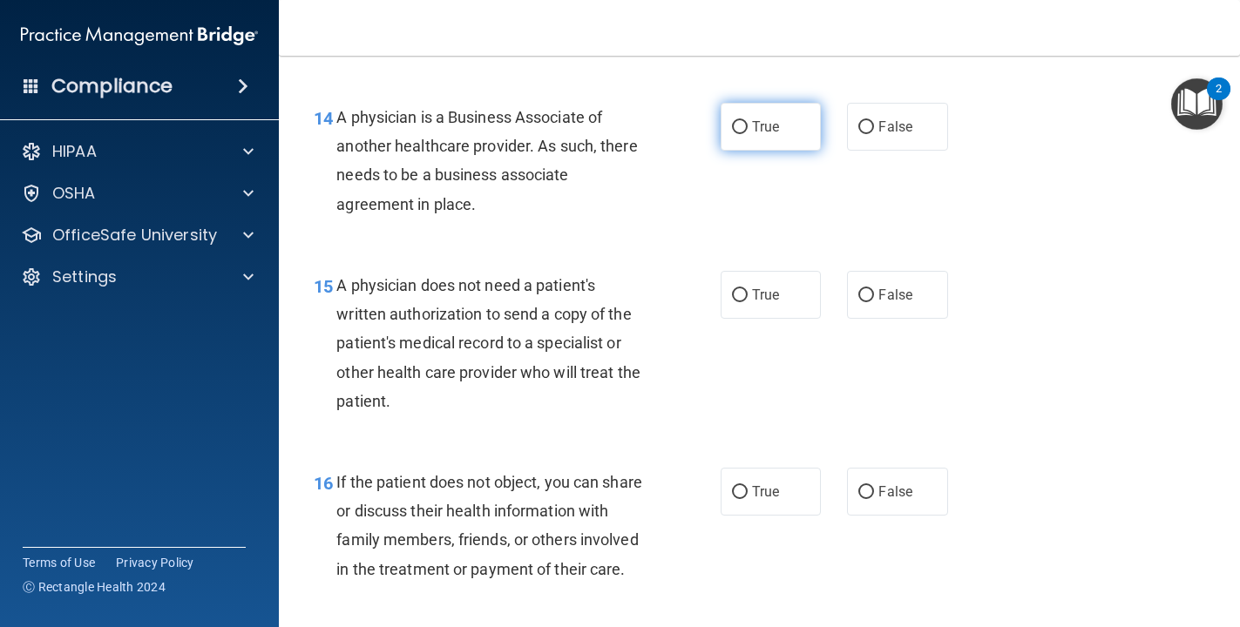
click at [750, 134] on label "True" at bounding box center [771, 127] width 101 height 48
click at [748, 134] on input "True" at bounding box center [740, 127] width 16 height 13
radio input "true"
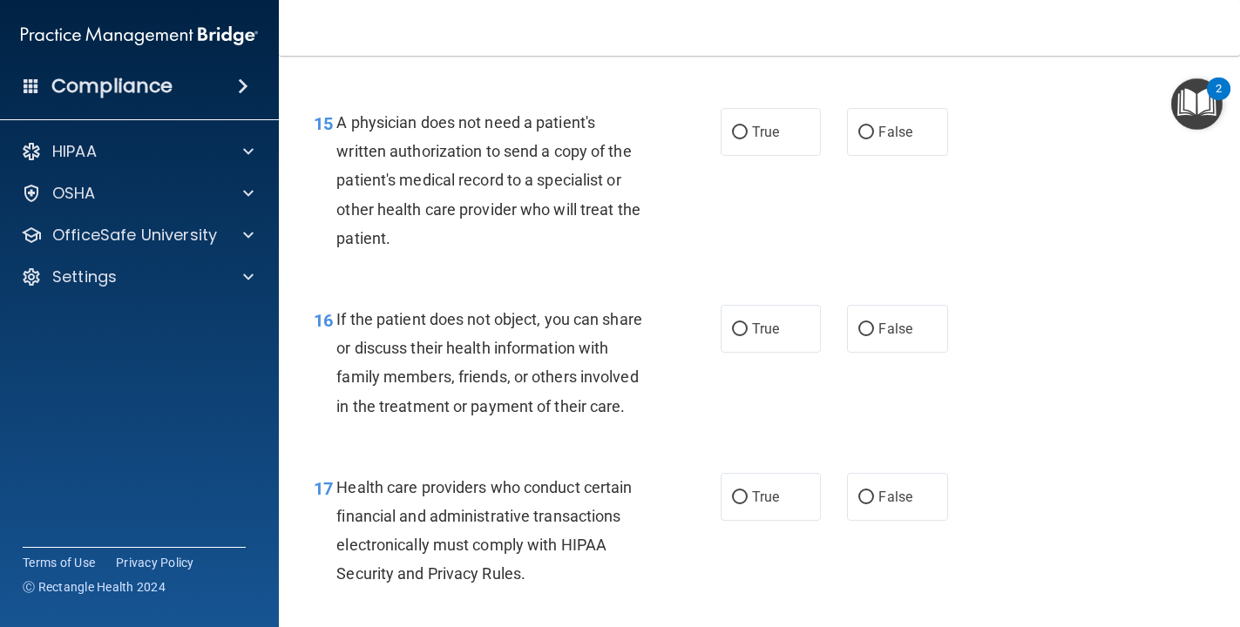
scroll to position [2416, 0]
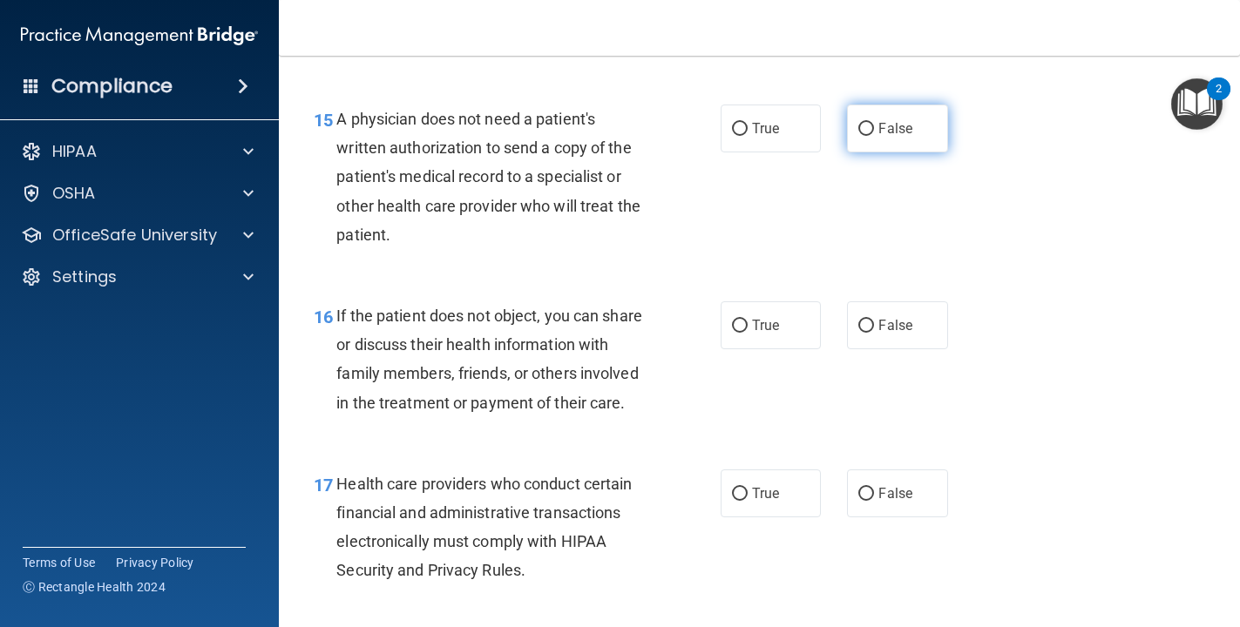
click at [859, 142] on label "False" at bounding box center [897, 129] width 101 height 48
click at [859, 136] on input "False" at bounding box center [866, 129] width 16 height 13
radio input "true"
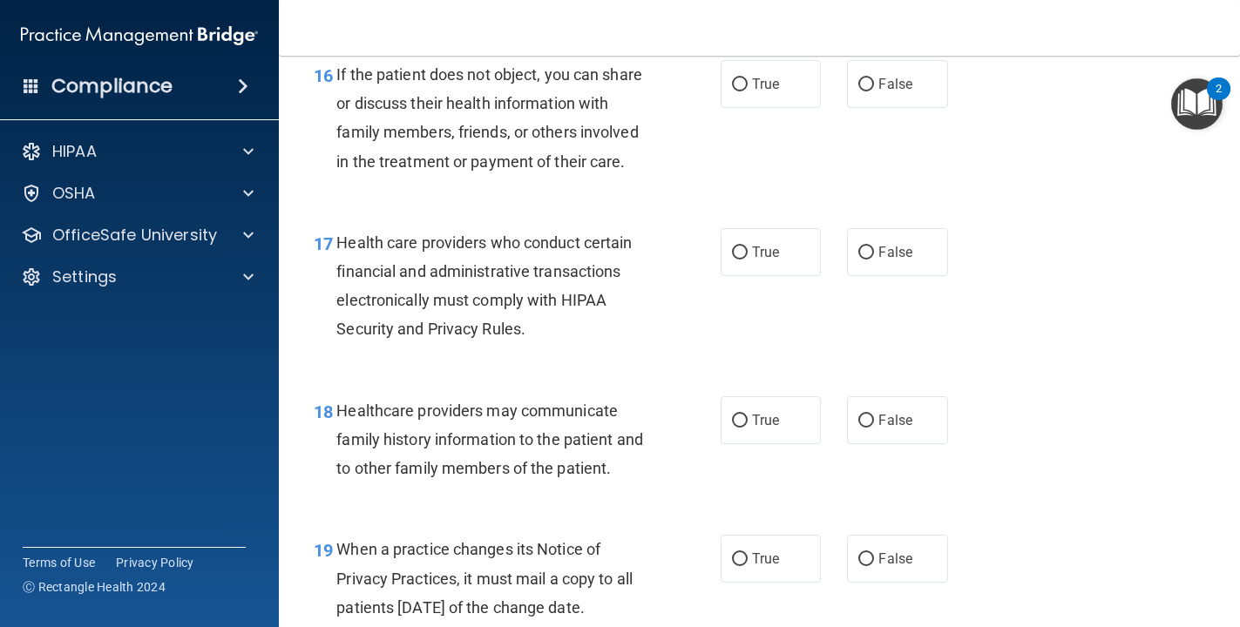
scroll to position [2659, 0]
click at [772, 94] on label "True" at bounding box center [771, 82] width 101 height 48
click at [748, 90] on input "True" at bounding box center [740, 83] width 16 height 13
radio input "true"
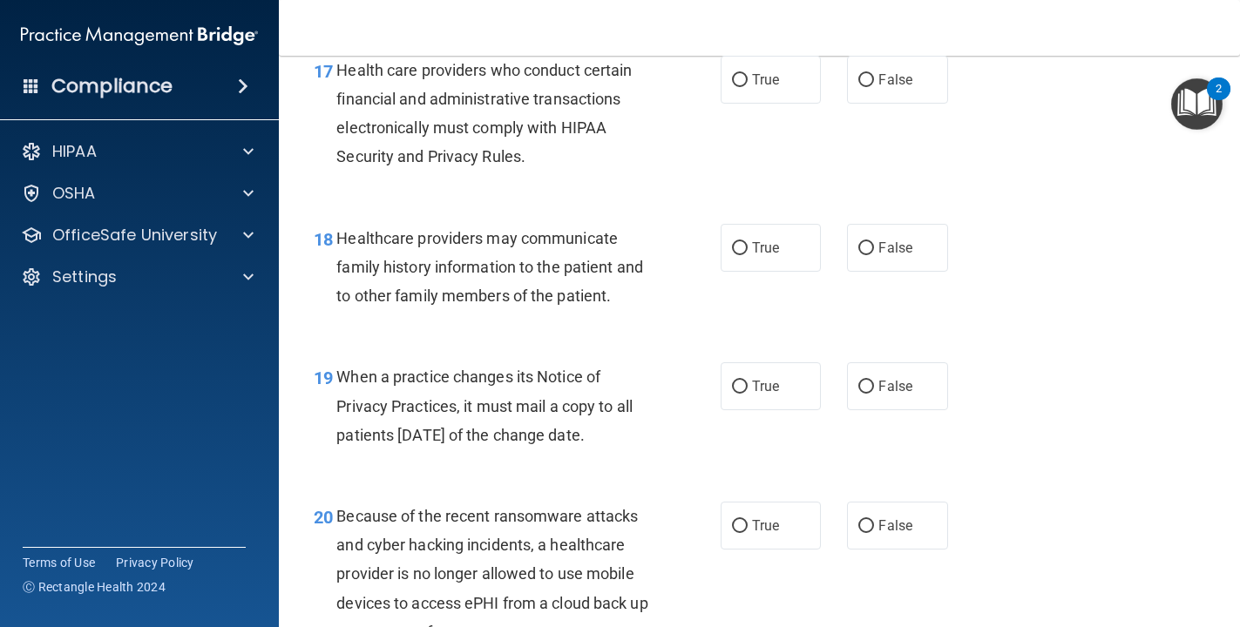
scroll to position [2836, 0]
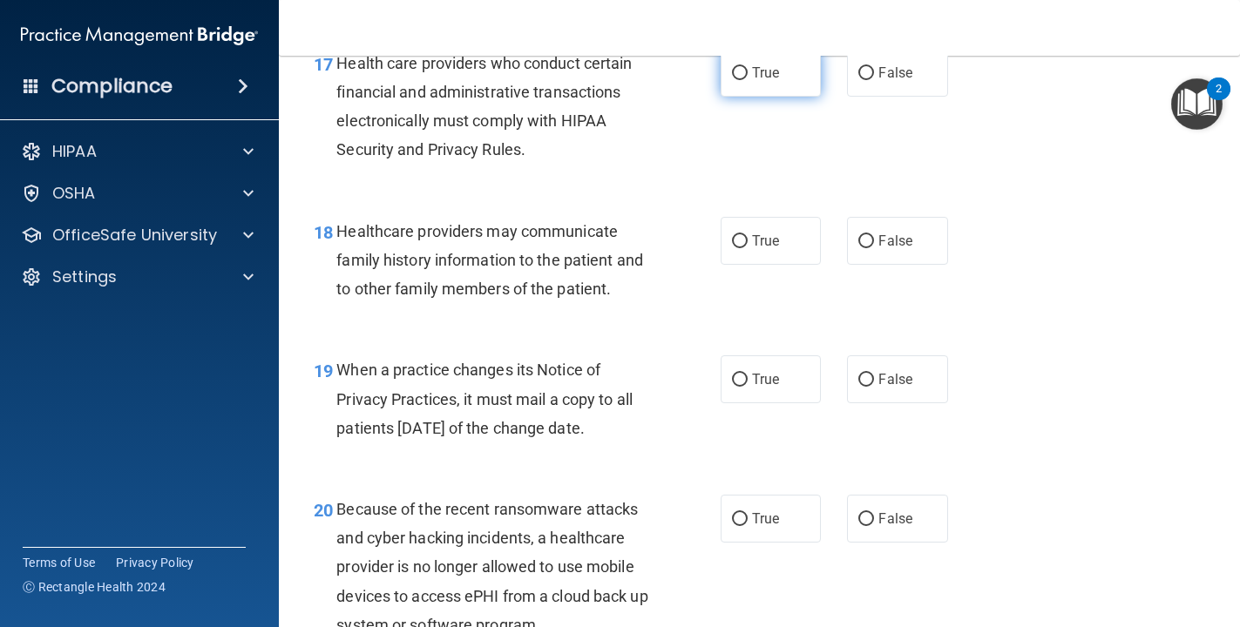
click at [766, 75] on span "True" at bounding box center [765, 72] width 27 height 17
click at [748, 75] on input "True" at bounding box center [740, 73] width 16 height 13
radio input "true"
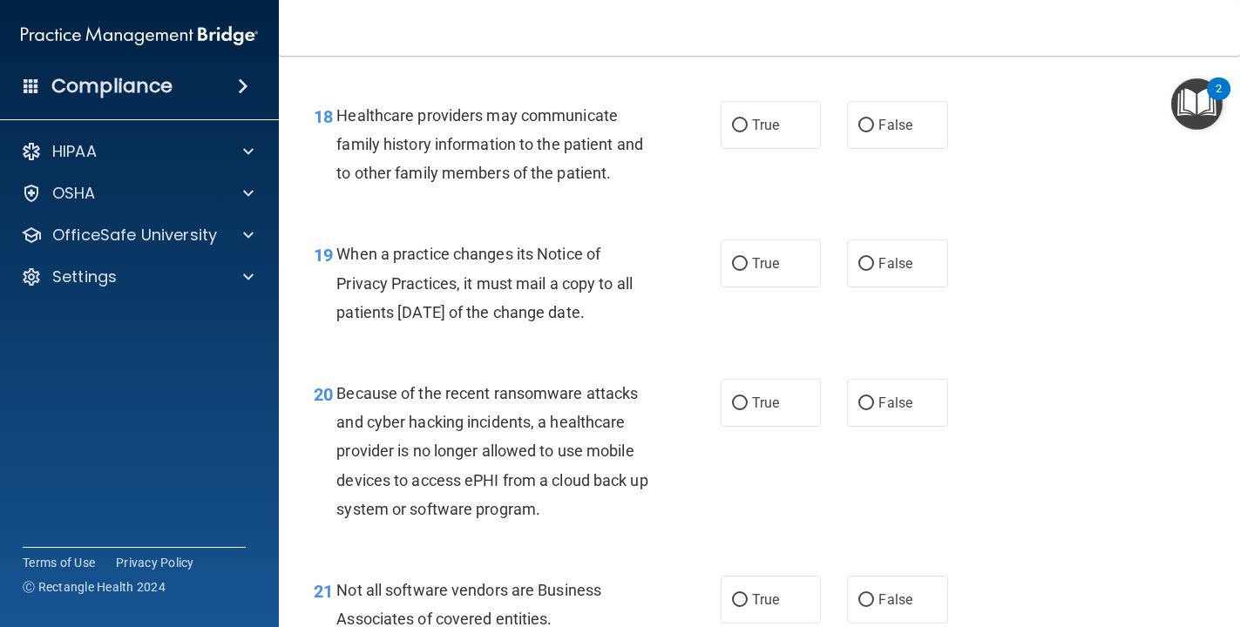
scroll to position [2961, 0]
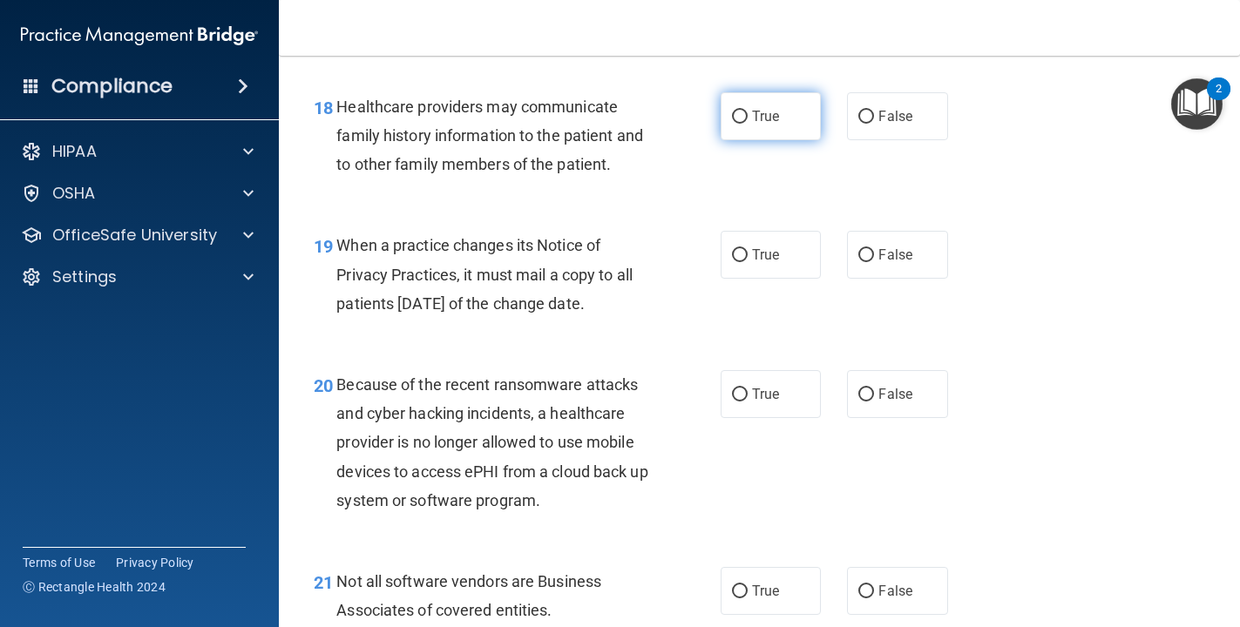
click at [804, 129] on label "True" at bounding box center [771, 116] width 101 height 48
click at [748, 124] on input "True" at bounding box center [740, 117] width 16 height 13
radio input "true"
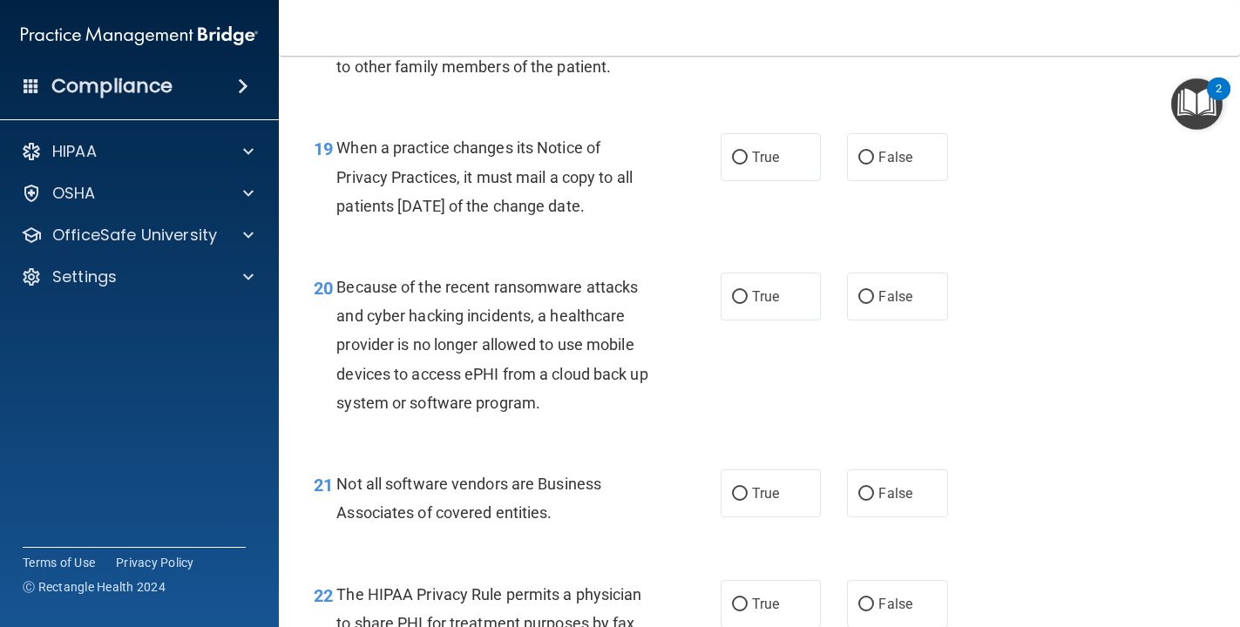
scroll to position [3060, 0]
click at [763, 167] on label "True" at bounding box center [771, 156] width 101 height 48
click at [748, 164] on input "True" at bounding box center [740, 157] width 16 height 13
radio input "true"
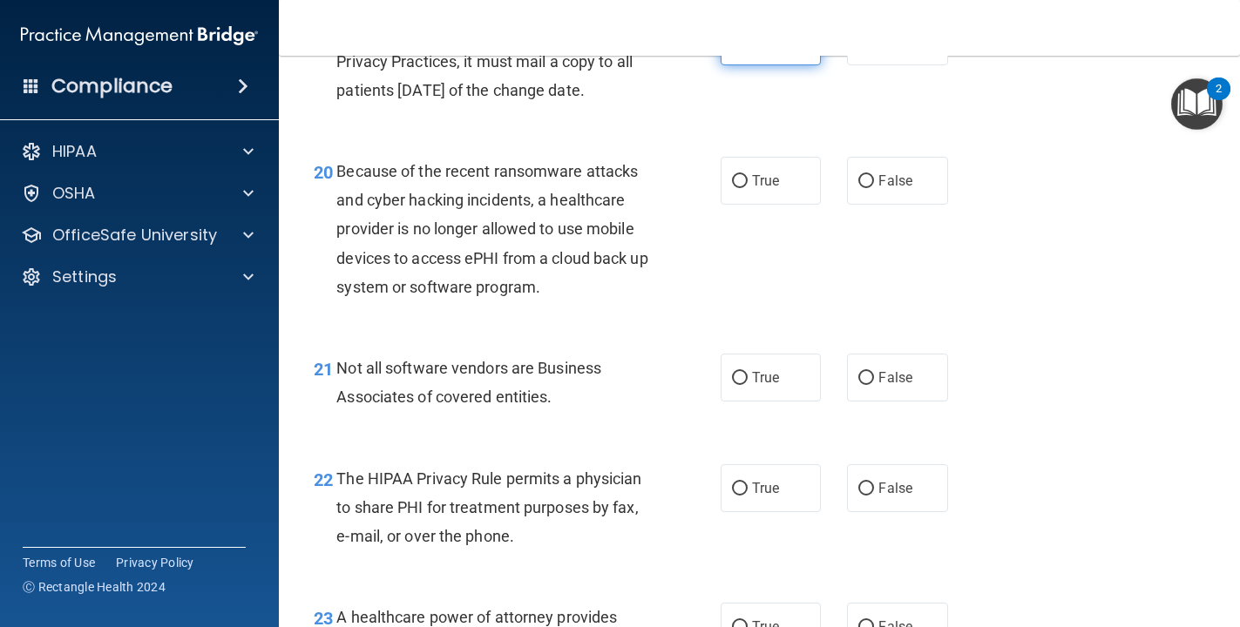
scroll to position [3176, 0]
click at [548, 227] on span "Because of the recent ransomware attacks and cyber hacking incidents, a healthc…" at bounding box center [491, 227] width 311 height 134
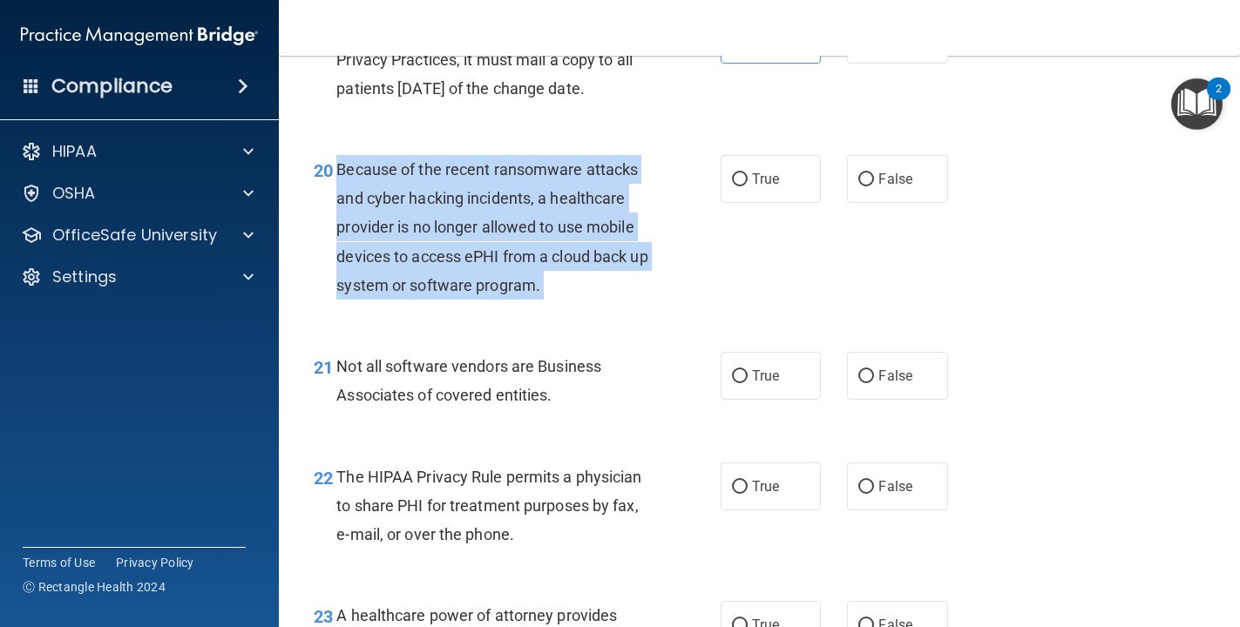
click at [548, 227] on span "Because of the recent ransomware attacks and cyber hacking incidents, a healthc…" at bounding box center [491, 227] width 311 height 134
copy ng-form "Because of the recent ransomware attacks and cyber hacking incidents, a healthc…"
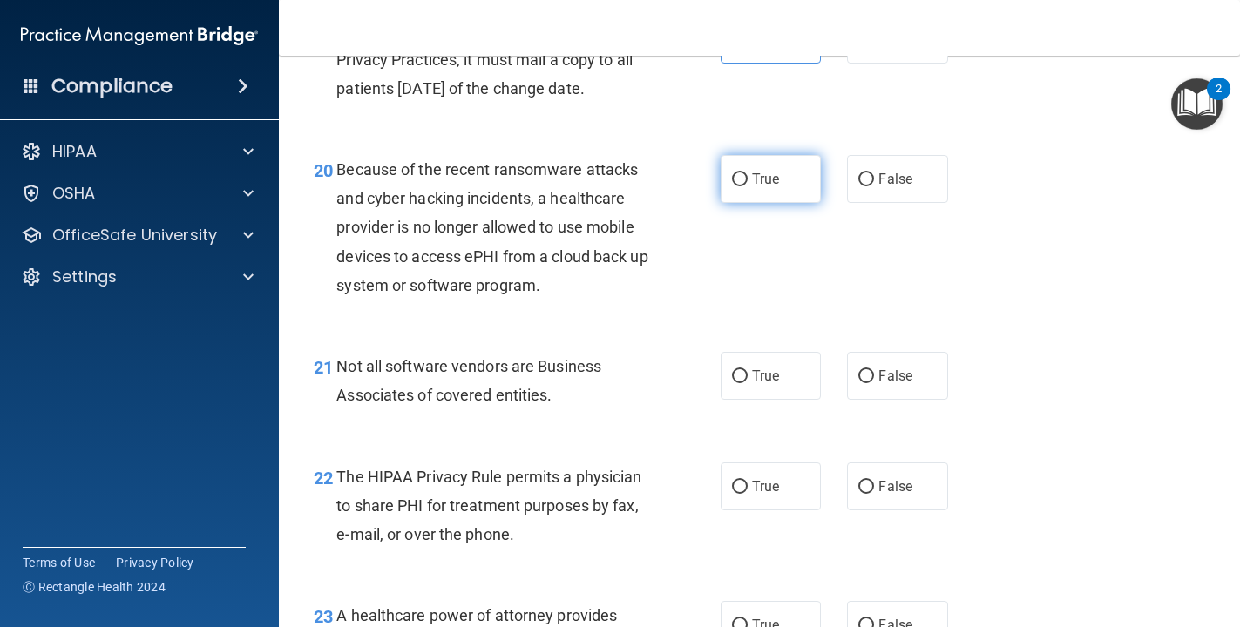
click at [752, 185] on span "True" at bounding box center [765, 179] width 27 height 17
click at [748, 185] on input "True" at bounding box center [740, 179] width 16 height 13
radio input "true"
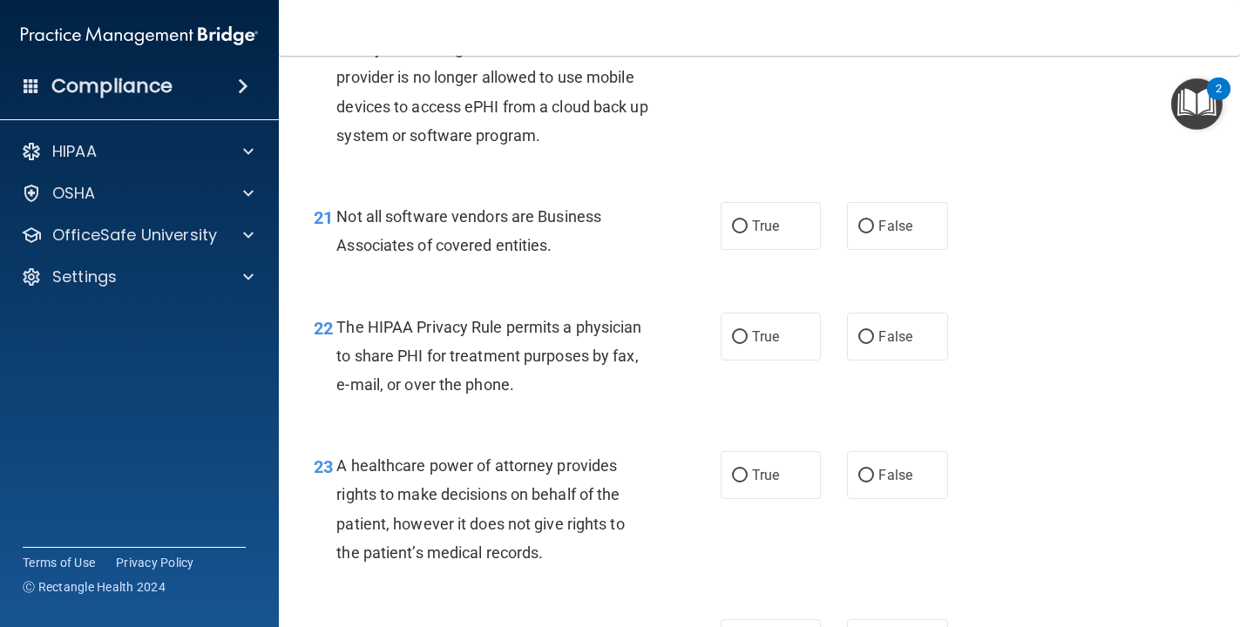
scroll to position [3328, 0]
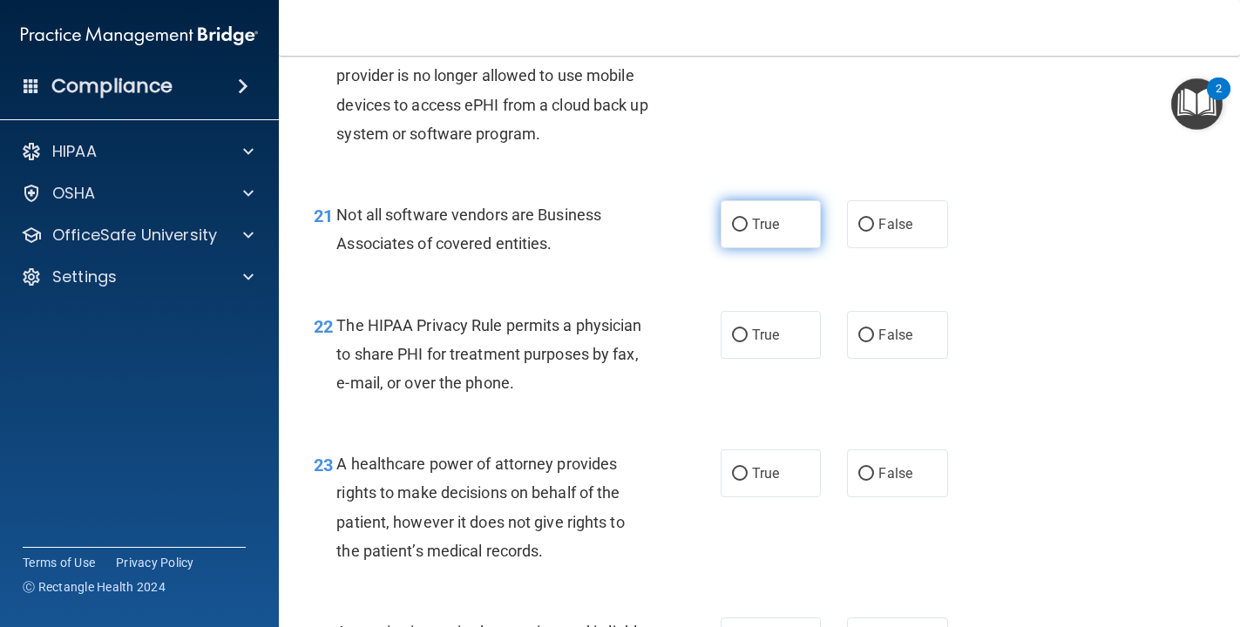
click at [757, 229] on span "True" at bounding box center [765, 224] width 27 height 17
click at [748, 229] on input "True" at bounding box center [740, 225] width 16 height 13
radio input "true"
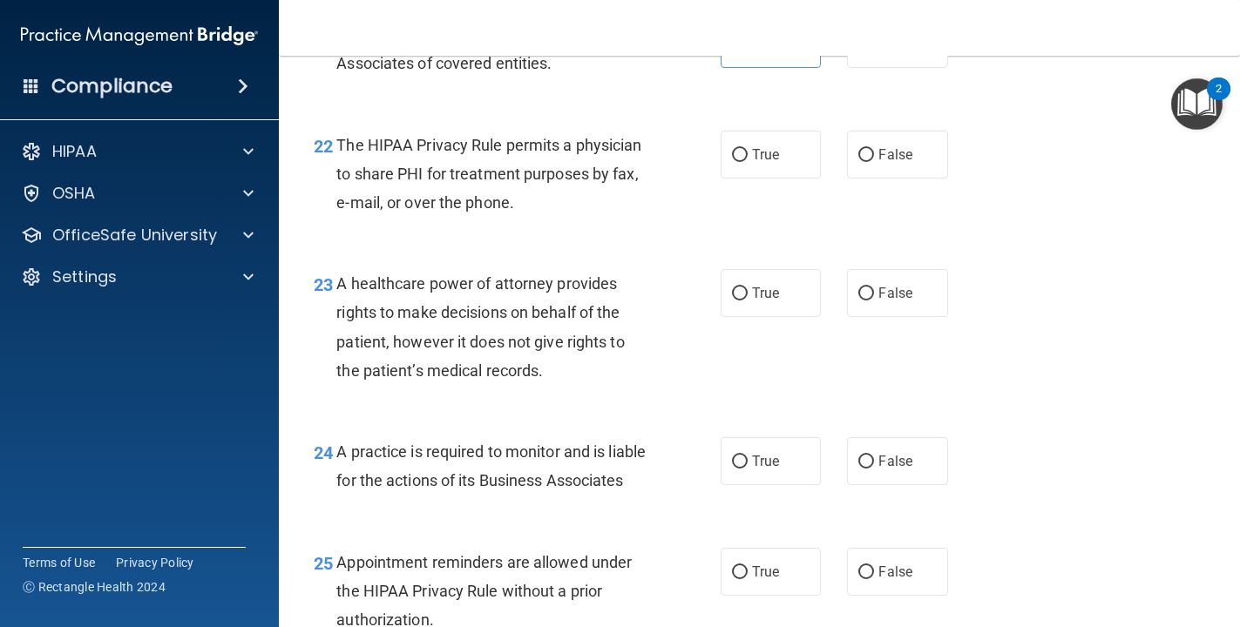
scroll to position [3517, 0]
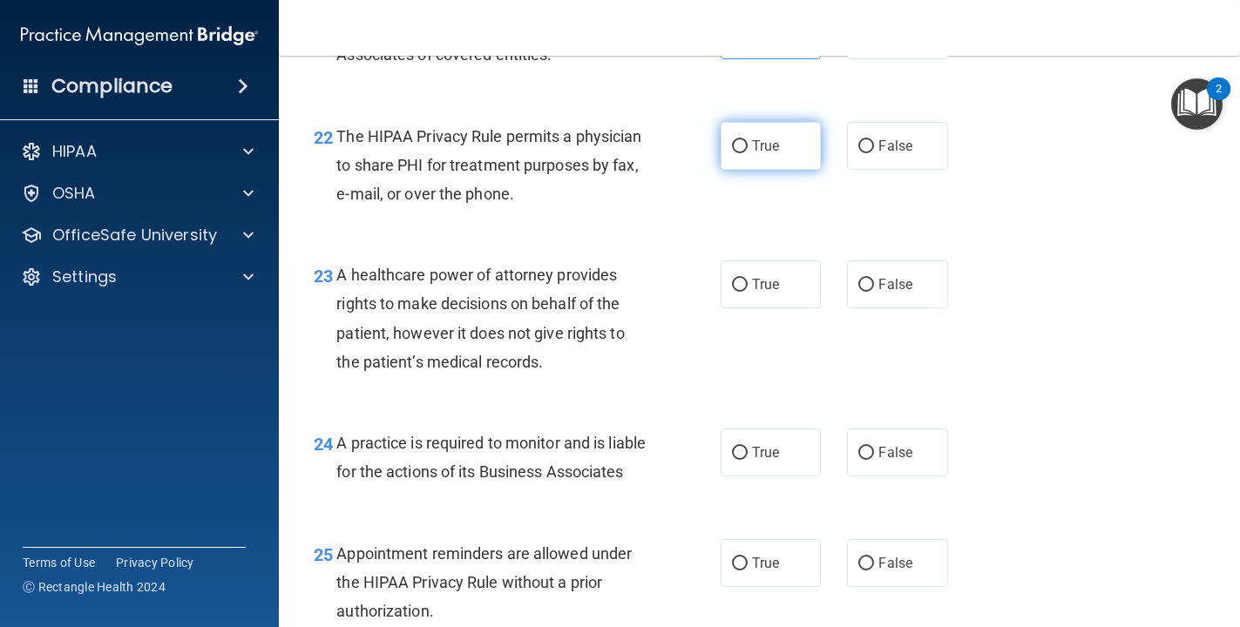
click at [783, 143] on label "True" at bounding box center [771, 146] width 101 height 48
click at [748, 143] on input "True" at bounding box center [740, 146] width 16 height 13
radio input "true"
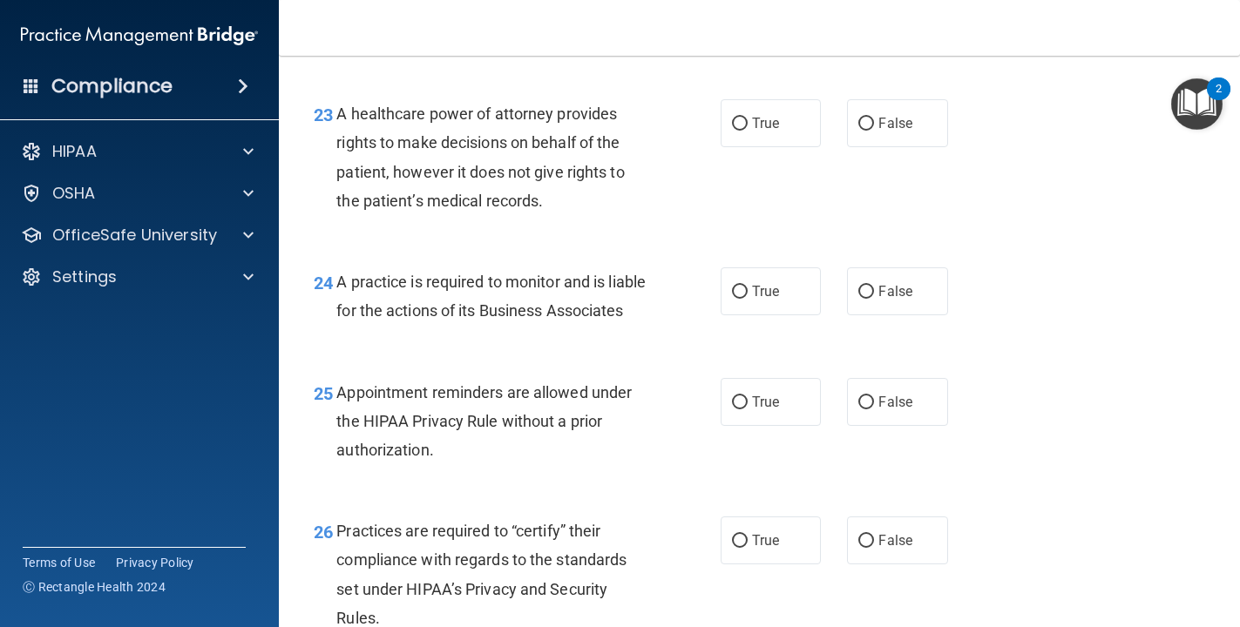
scroll to position [3681, 0]
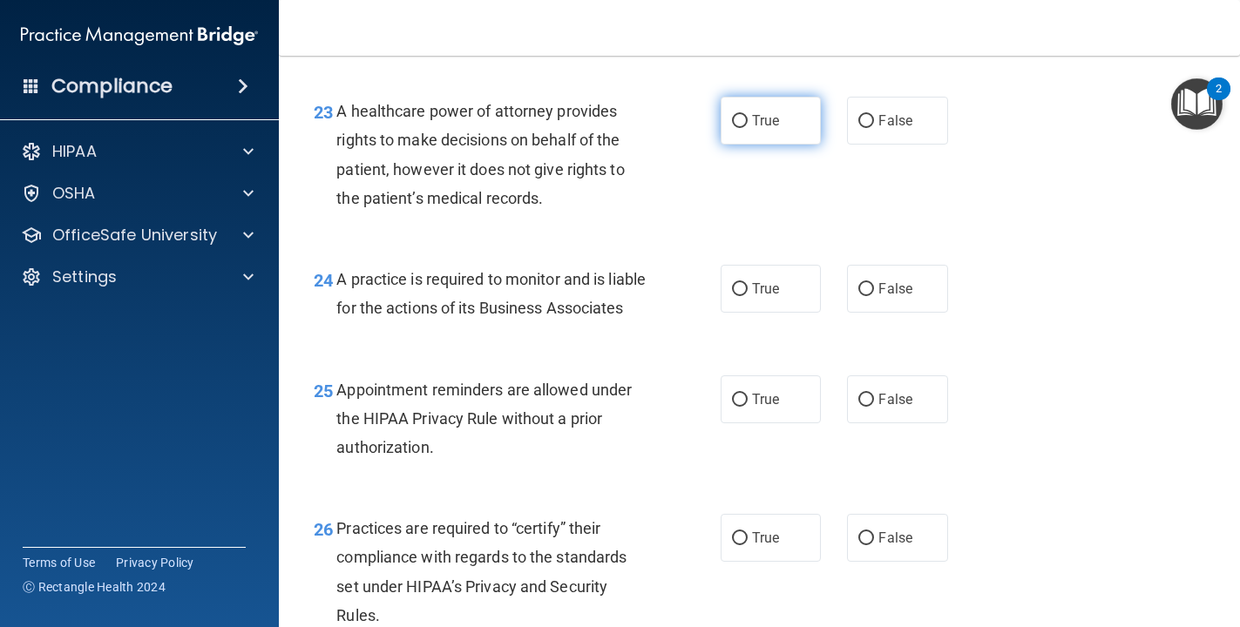
click at [721, 132] on label "True" at bounding box center [771, 121] width 101 height 48
click at [732, 128] on input "True" at bounding box center [740, 121] width 16 height 13
radio input "true"
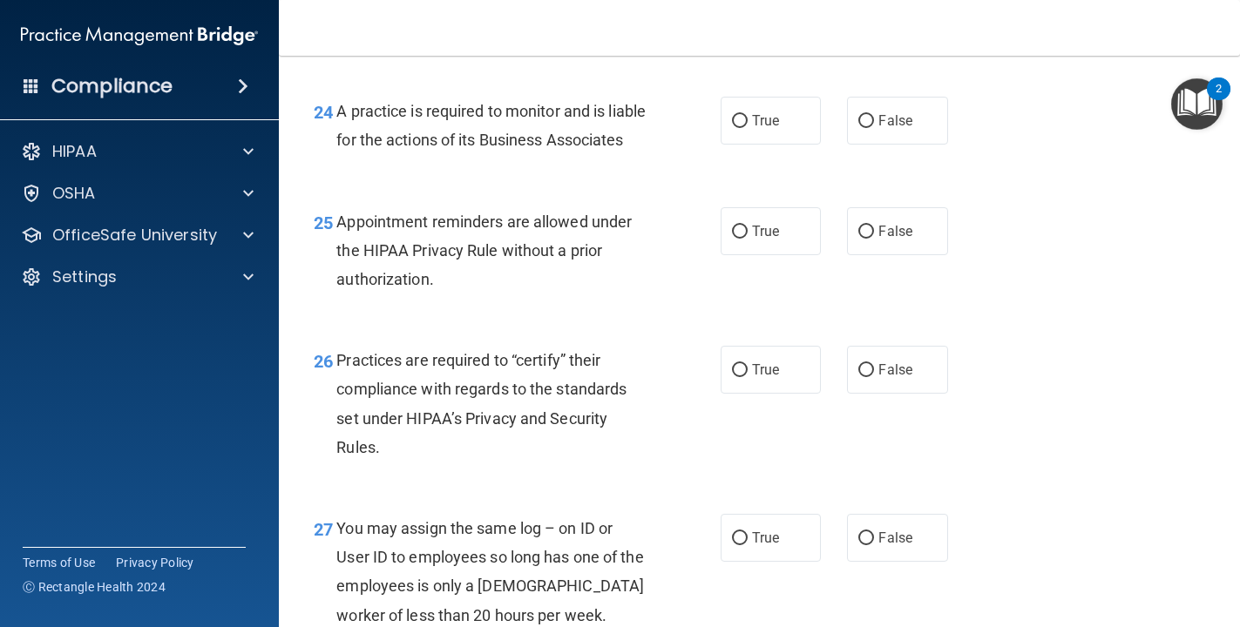
scroll to position [3858, 0]
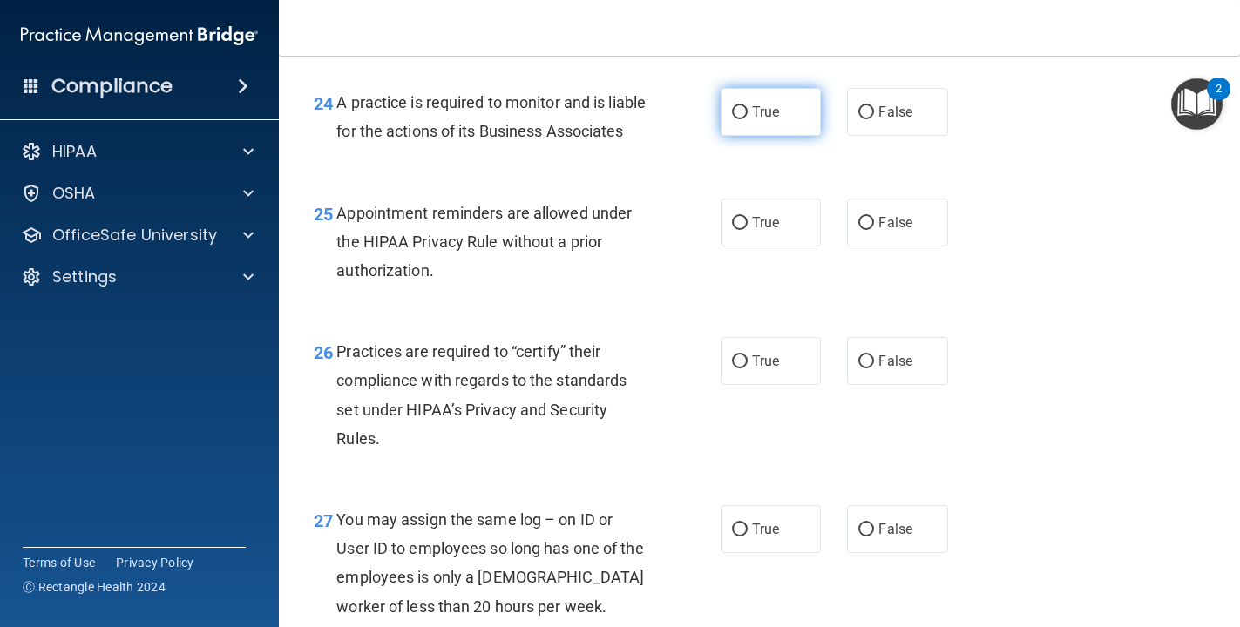
click at [777, 125] on label "True" at bounding box center [771, 112] width 101 height 48
click at [748, 119] on input "True" at bounding box center [740, 112] width 16 height 13
radio input "true"
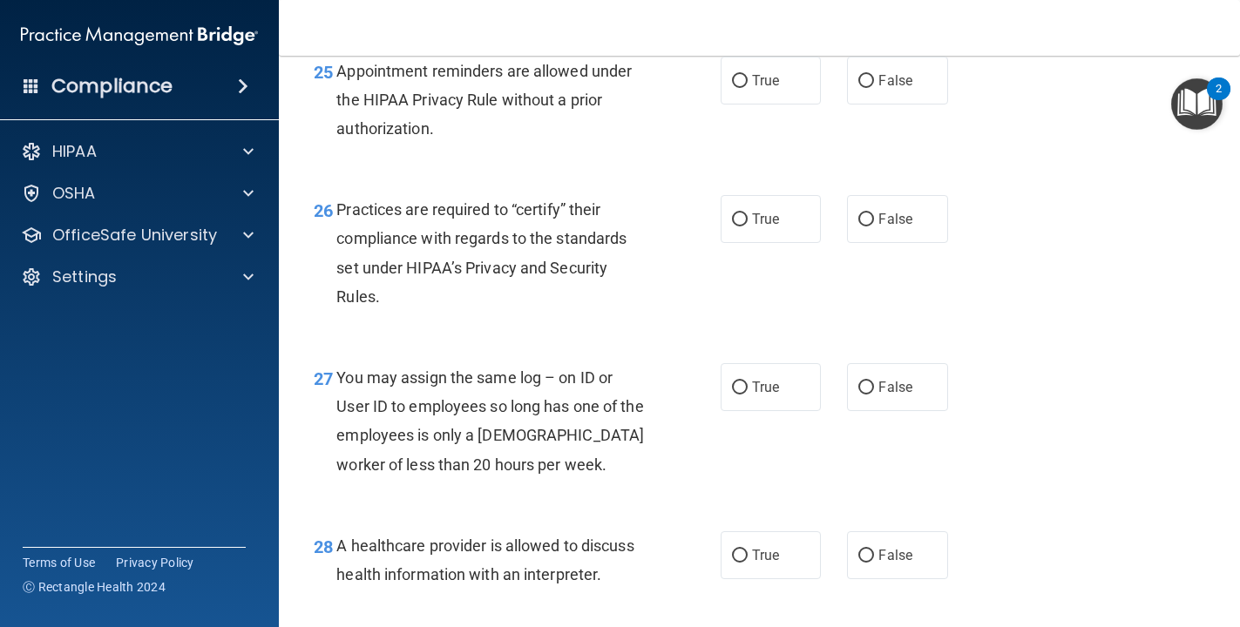
scroll to position [4001, 0]
click at [756, 88] on span "True" at bounding box center [765, 79] width 27 height 17
click at [748, 87] on input "True" at bounding box center [740, 80] width 16 height 13
radio input "true"
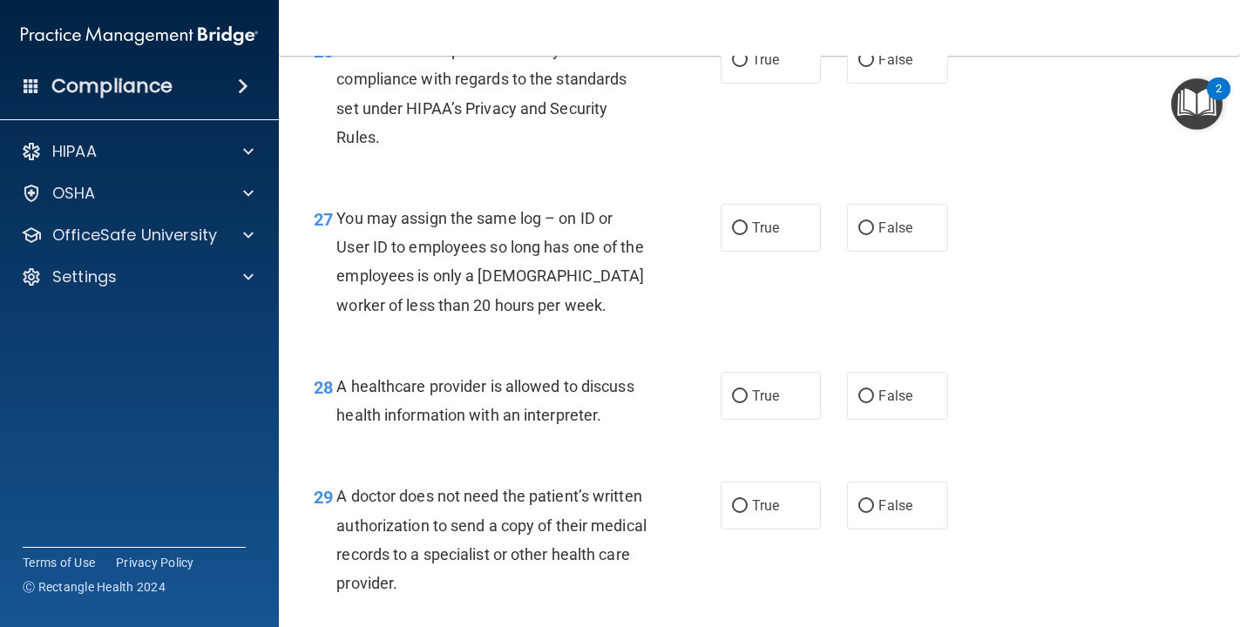
scroll to position [4162, 0]
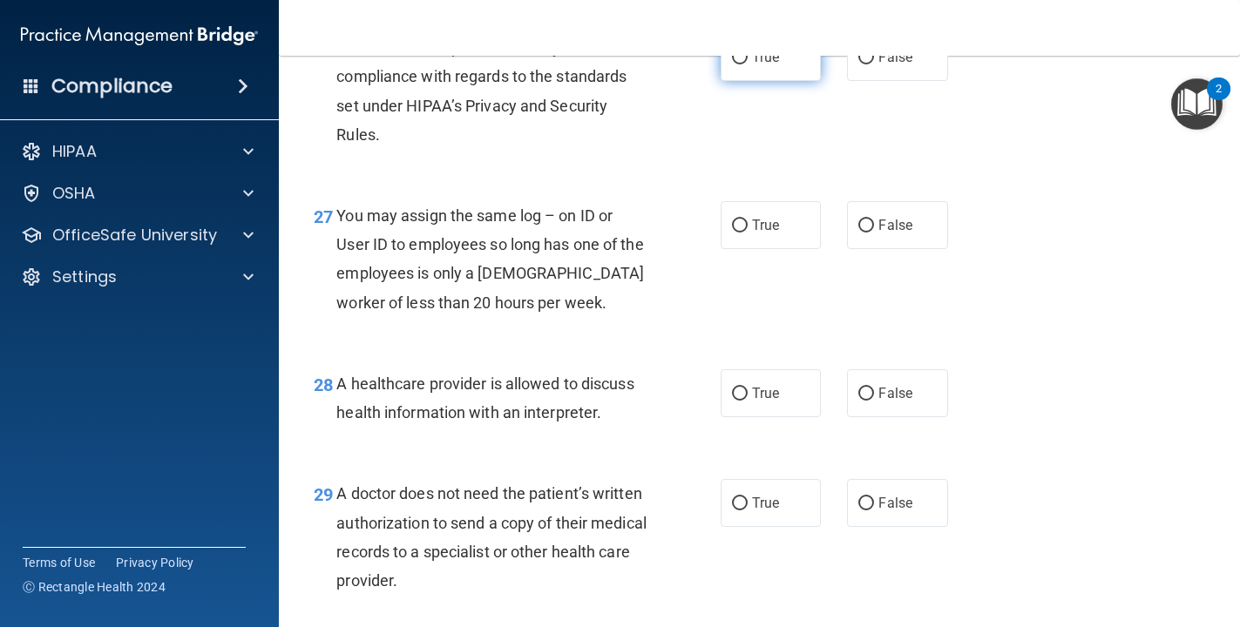
click at [729, 81] on label "True" at bounding box center [771, 57] width 101 height 48
click at [732, 64] on input "True" at bounding box center [740, 57] width 16 height 13
radio input "true"
click at [859, 233] on input "False" at bounding box center [866, 226] width 16 height 13
radio input "true"
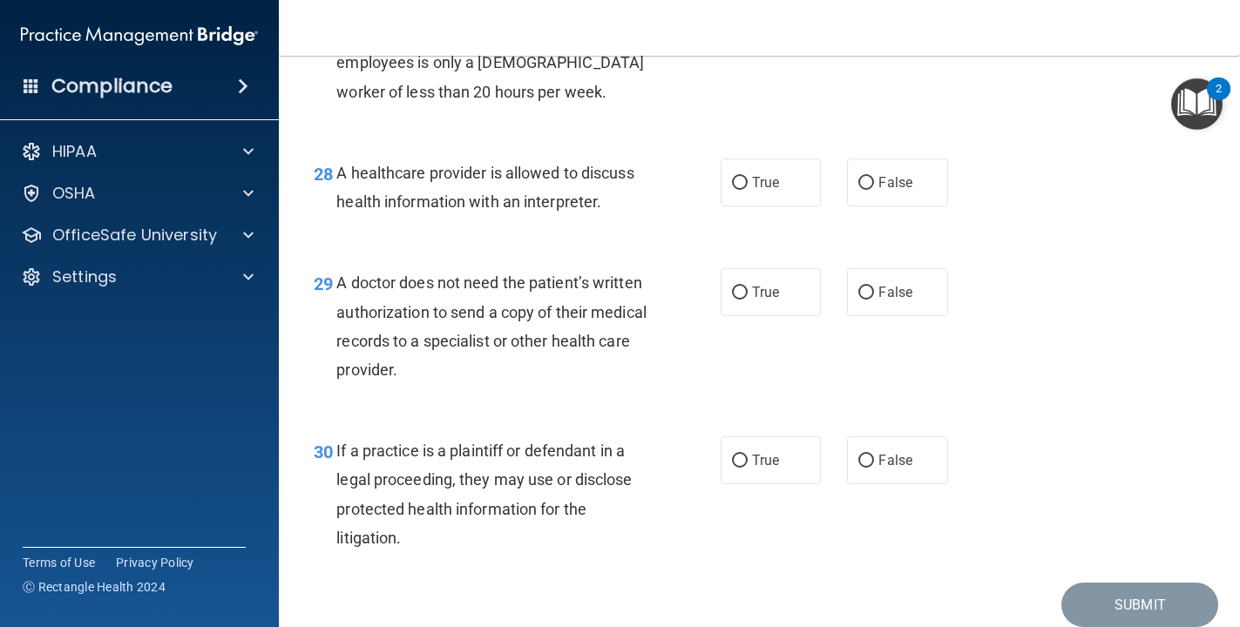
scroll to position [4387, 0]
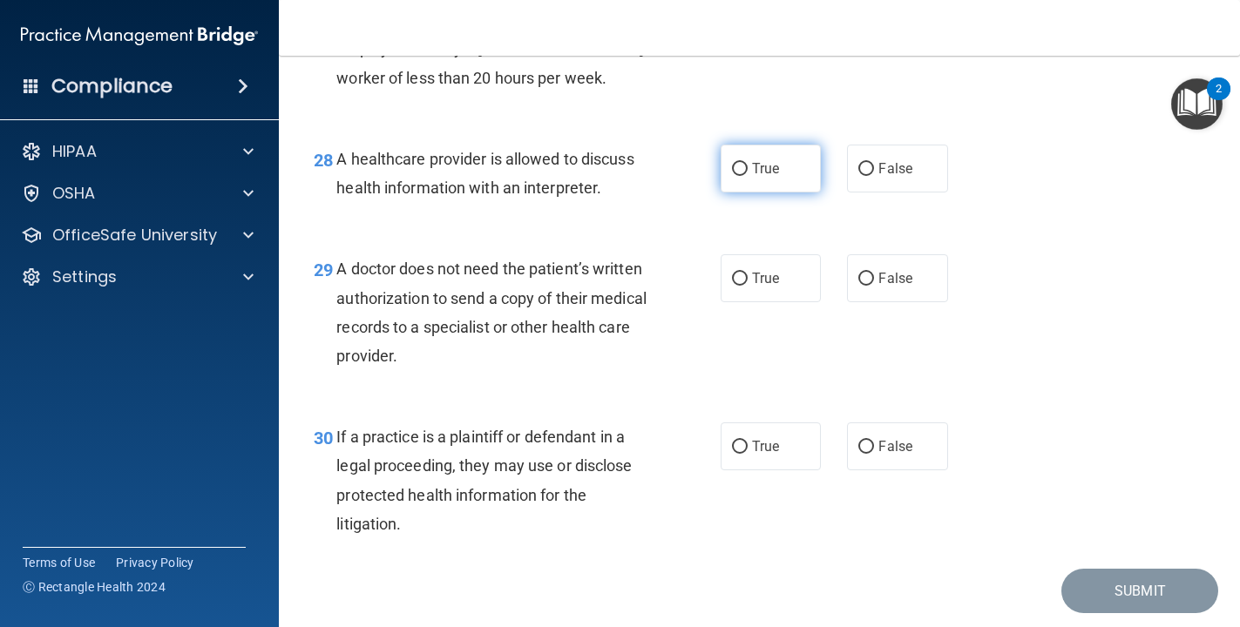
click at [752, 177] on span "True" at bounding box center [765, 168] width 27 height 17
click at [748, 176] on input "True" at bounding box center [740, 169] width 16 height 13
radio input "true"
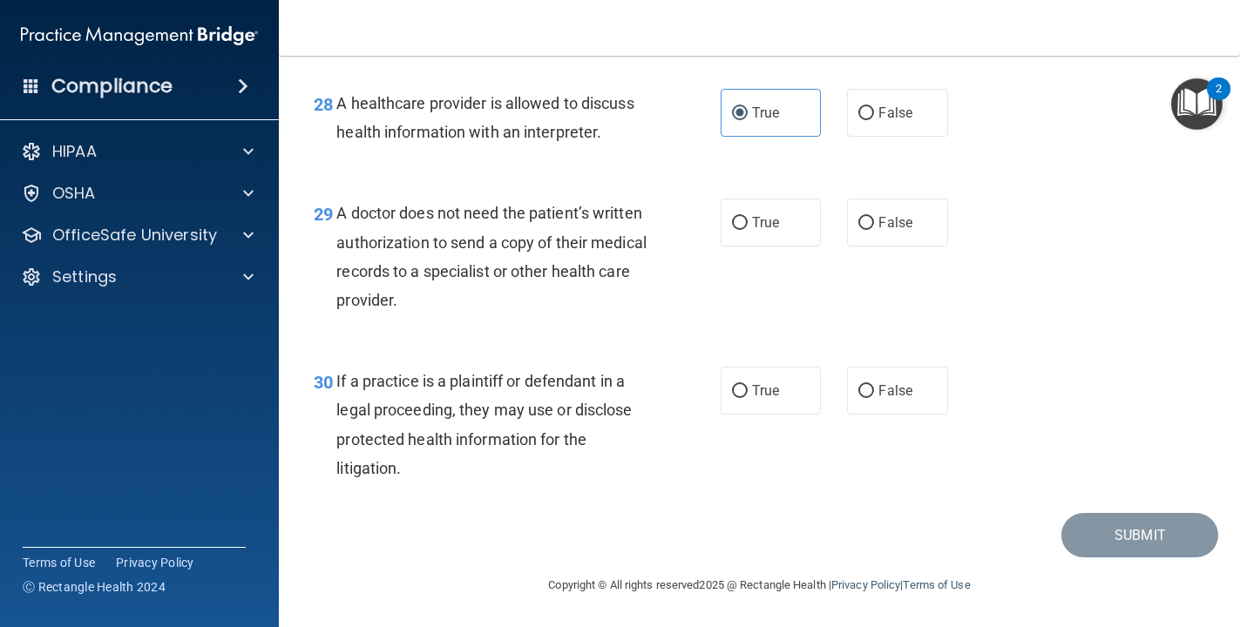
scroll to position [4471, 0]
click at [859, 231] on span "False" at bounding box center [895, 222] width 34 height 17
click at [859, 230] on input "False" at bounding box center [866, 223] width 16 height 13
radio input "true"
click at [721, 402] on label "True" at bounding box center [771, 391] width 101 height 48
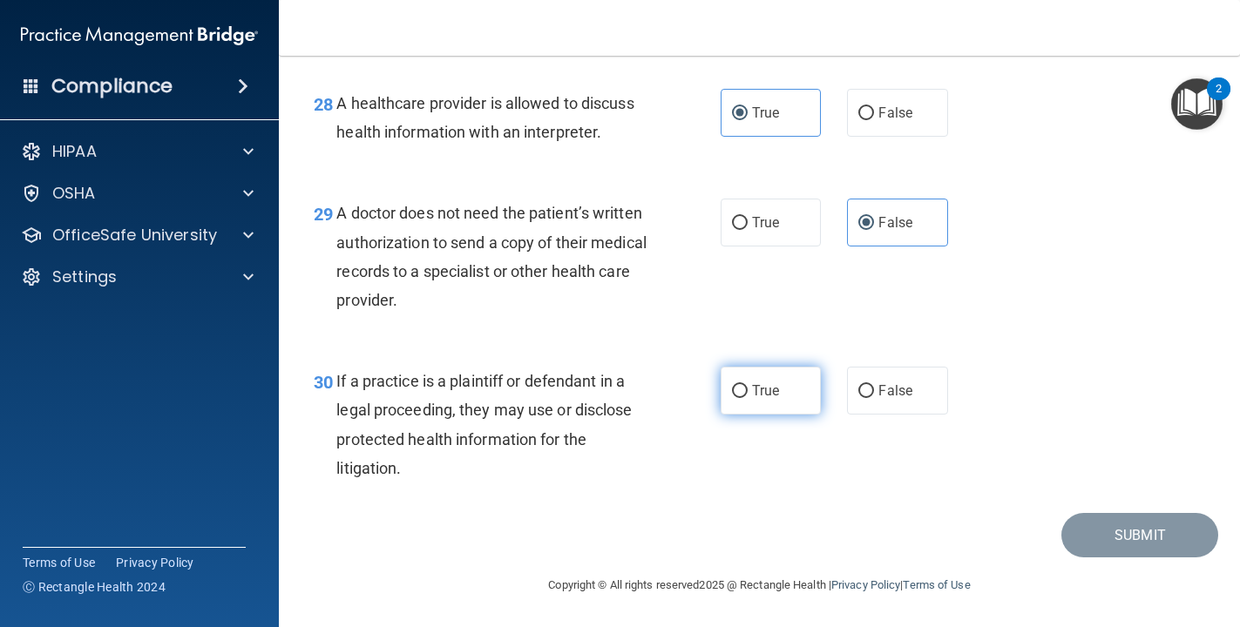
click at [732, 398] on input "True" at bounding box center [740, 391] width 16 height 13
radio input "true"
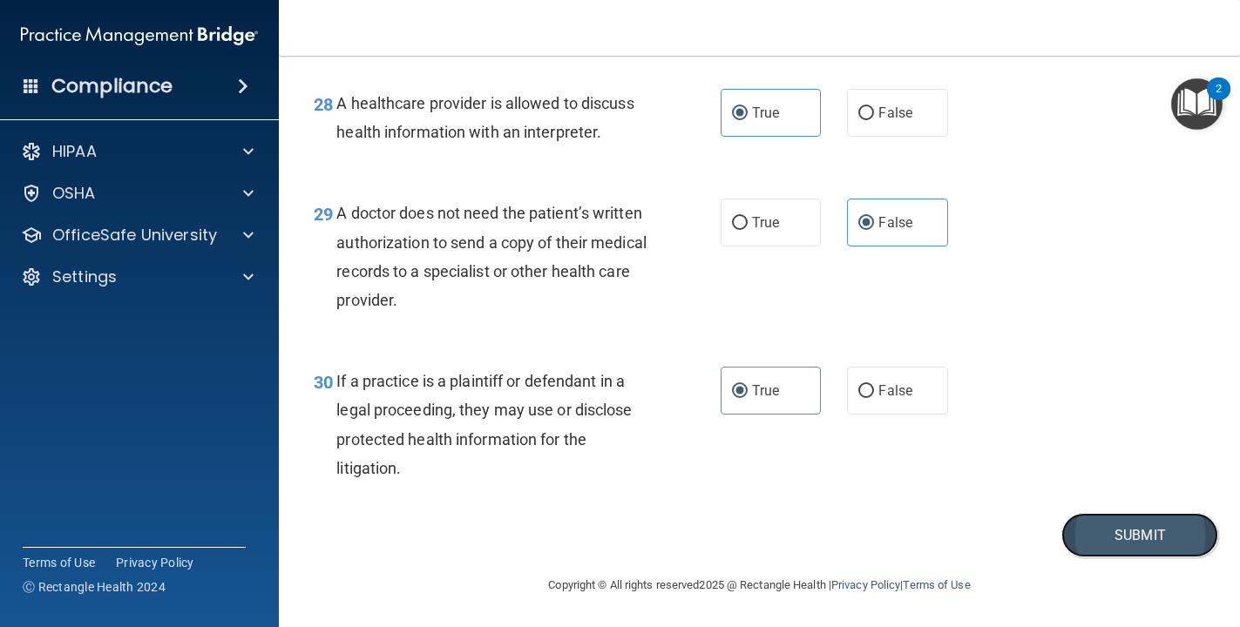
click at [859, 519] on button "Submit" at bounding box center [1139, 535] width 157 height 44
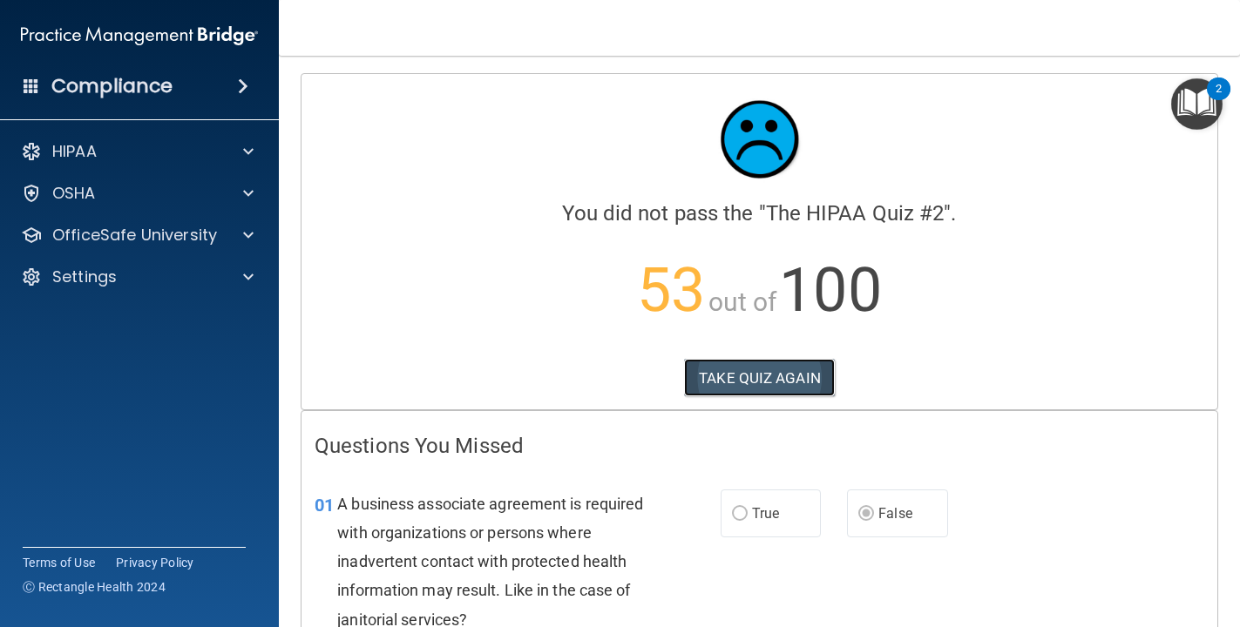
click at [799, 383] on button "TAKE QUIZ AGAIN" at bounding box center [759, 378] width 151 height 38
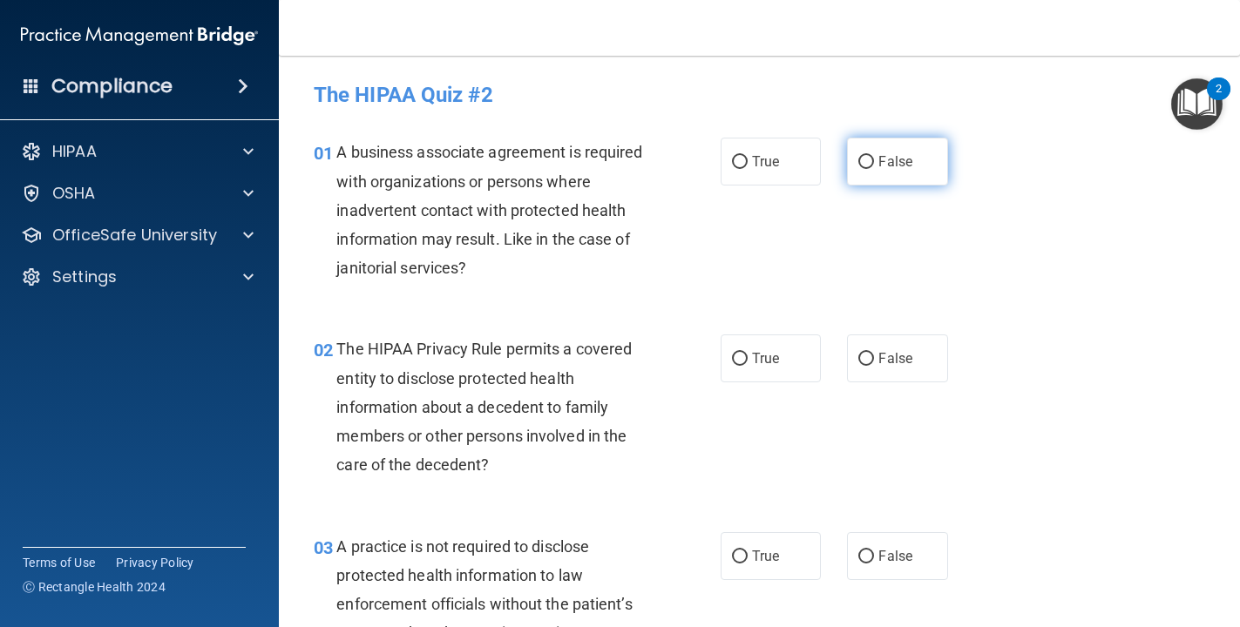
click at [857, 153] on label "False" at bounding box center [897, 162] width 101 height 48
click at [858, 156] on input "False" at bounding box center [866, 162] width 16 height 13
radio input "true"
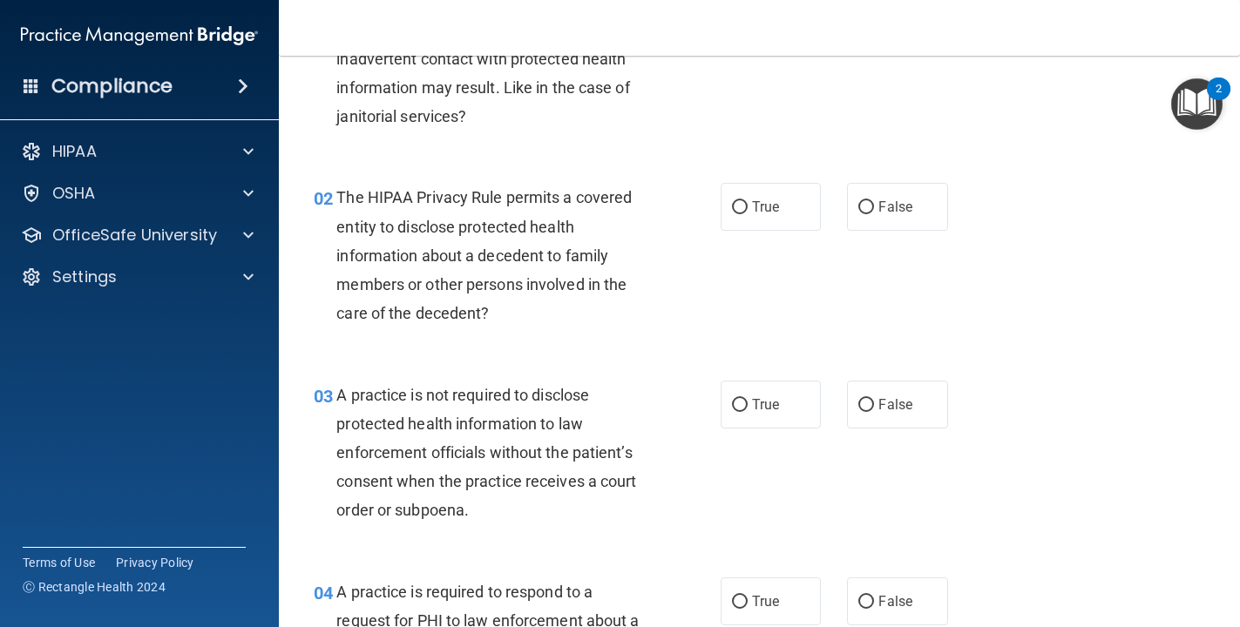
scroll to position [151, 0]
click at [739, 219] on label "True" at bounding box center [771, 208] width 101 height 48
click at [739, 215] on input "True" at bounding box center [740, 208] width 16 height 13
radio input "true"
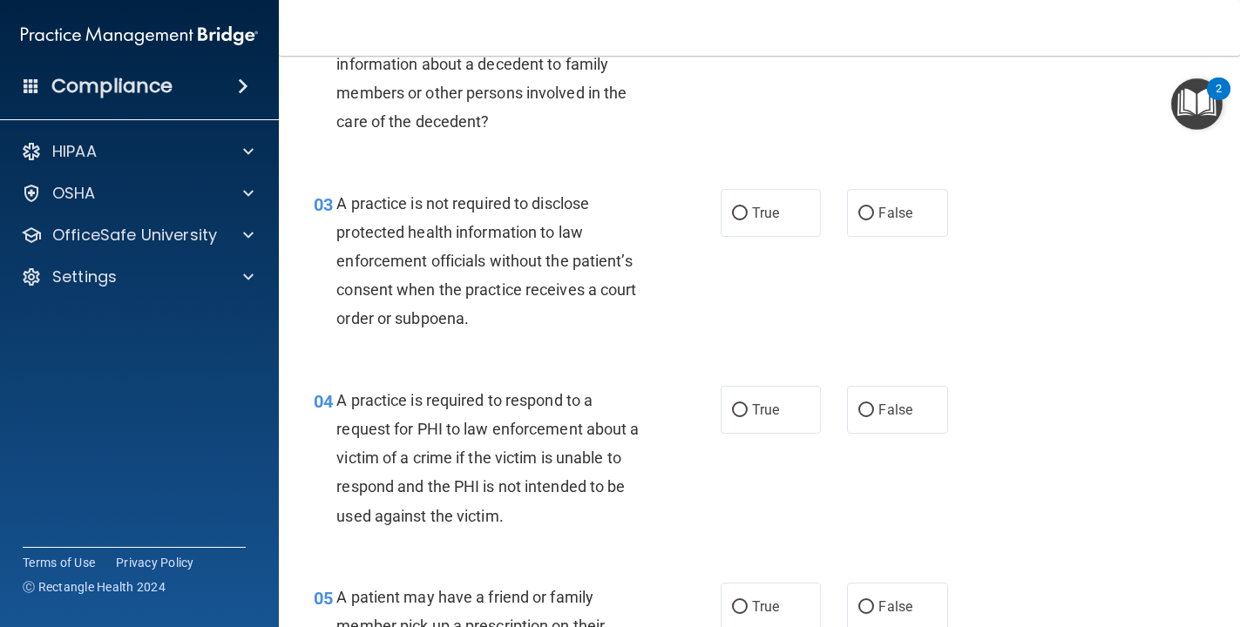
scroll to position [356, 0]
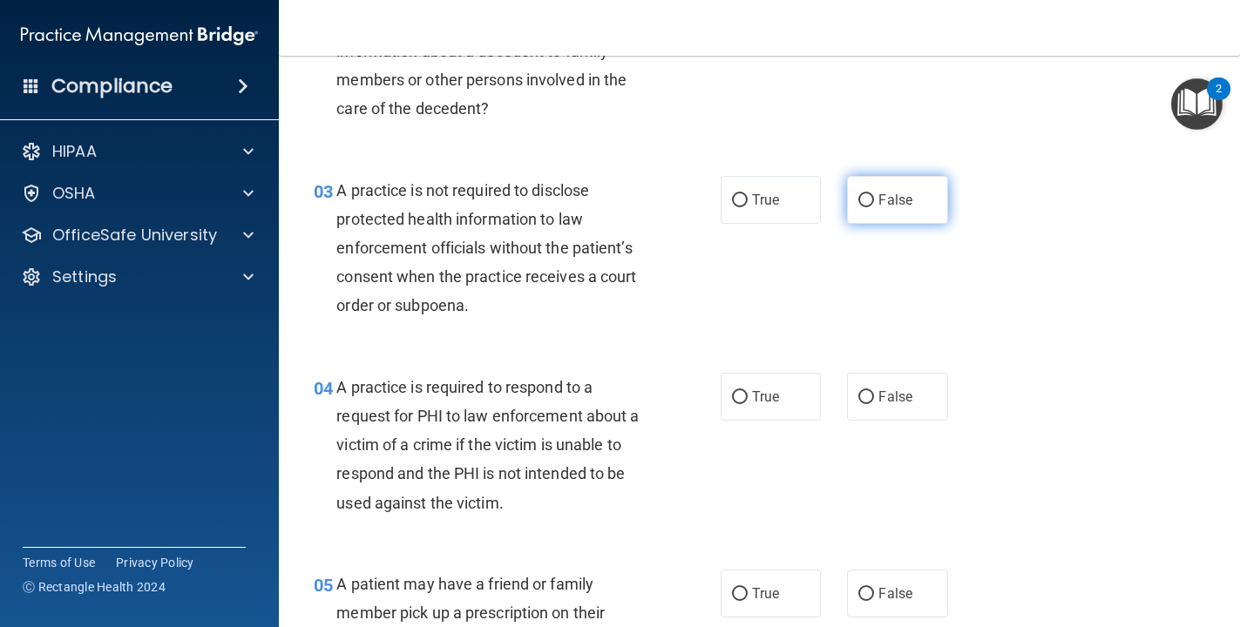
click at [851, 213] on label "False" at bounding box center [897, 200] width 101 height 48
click at [858, 207] on input "False" at bounding box center [866, 200] width 16 height 13
radio input "true"
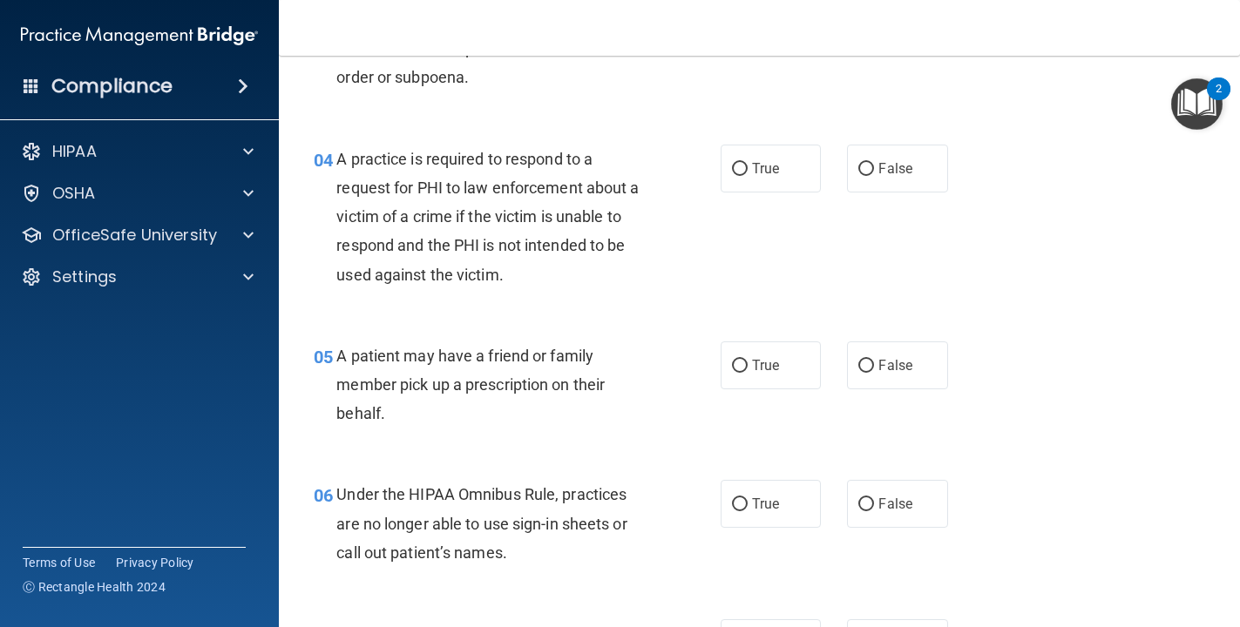
scroll to position [586, 0]
click at [784, 164] on label "True" at bounding box center [771, 168] width 101 height 48
click at [748, 164] on input "True" at bounding box center [740, 168] width 16 height 13
radio input "true"
click at [781, 376] on label "True" at bounding box center [771, 365] width 101 height 48
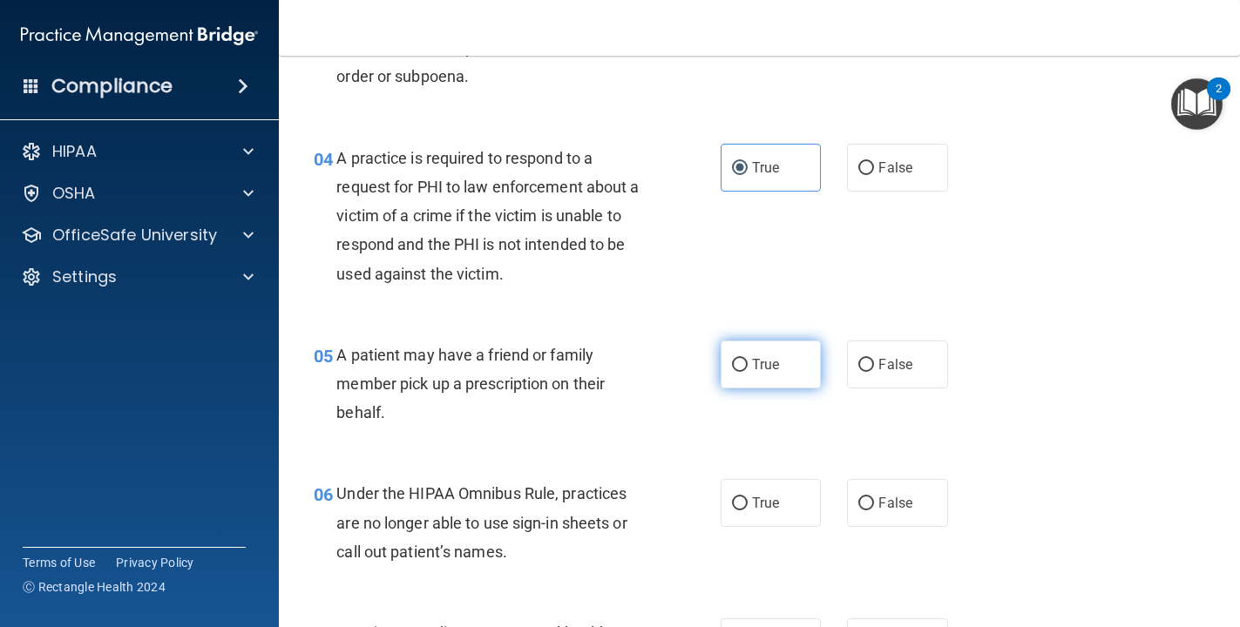
click at [748, 372] on input "True" at bounding box center [740, 365] width 16 height 13
radio input "true"
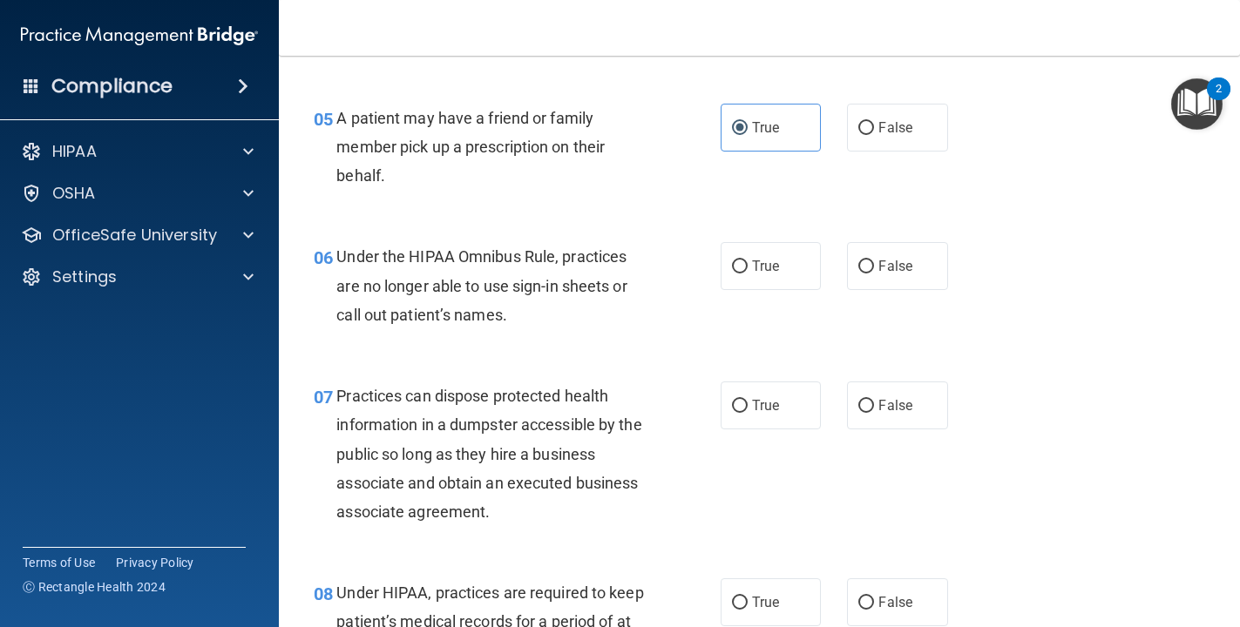
scroll to position [821, 0]
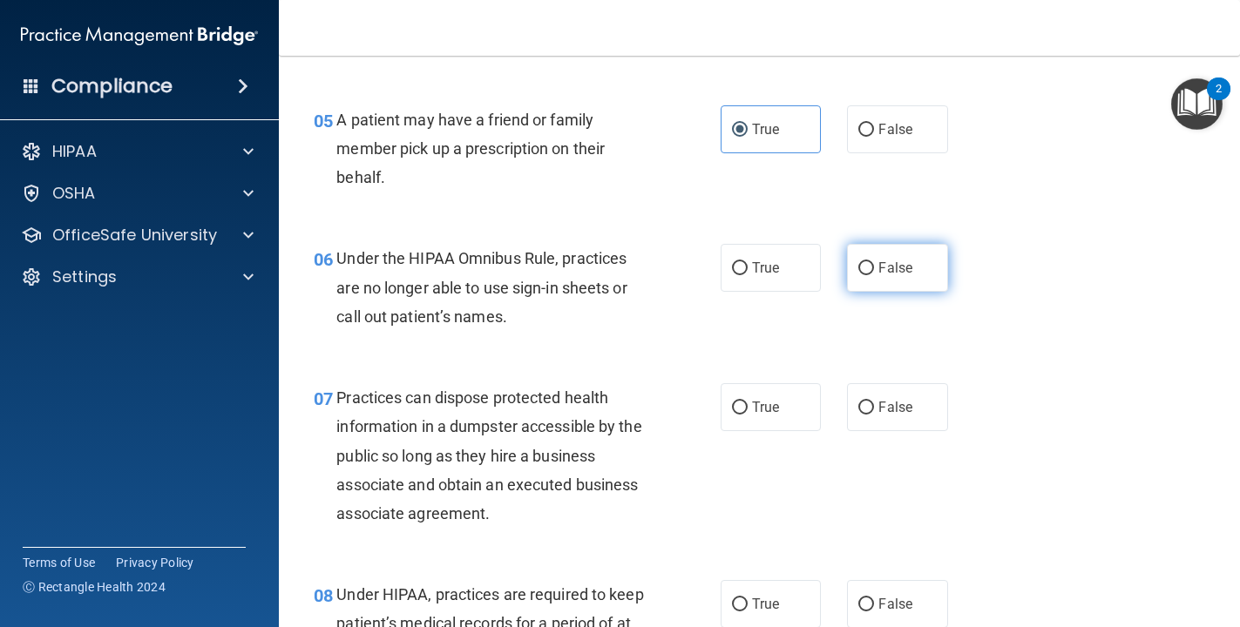
click at [859, 268] on span "False" at bounding box center [895, 268] width 34 height 17
click at [859, 268] on input "False" at bounding box center [866, 268] width 16 height 13
radio input "true"
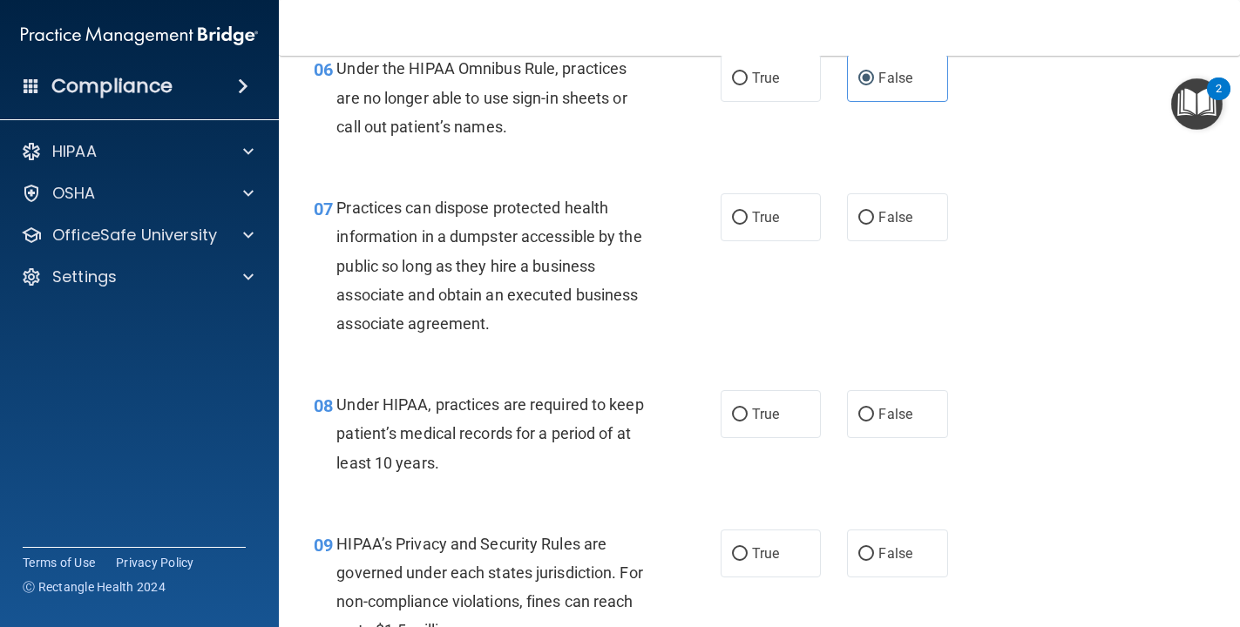
scroll to position [1013, 0]
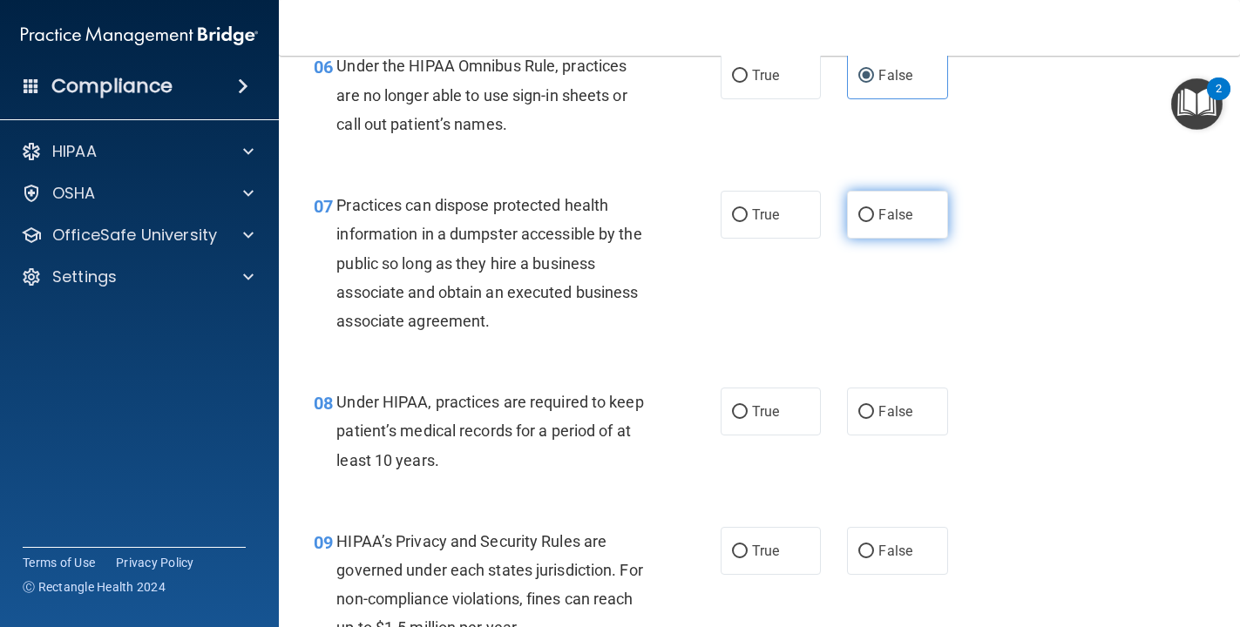
click at [859, 215] on span "False" at bounding box center [895, 215] width 34 height 17
click at [859, 215] on input "False" at bounding box center [866, 215] width 16 height 13
radio input "true"
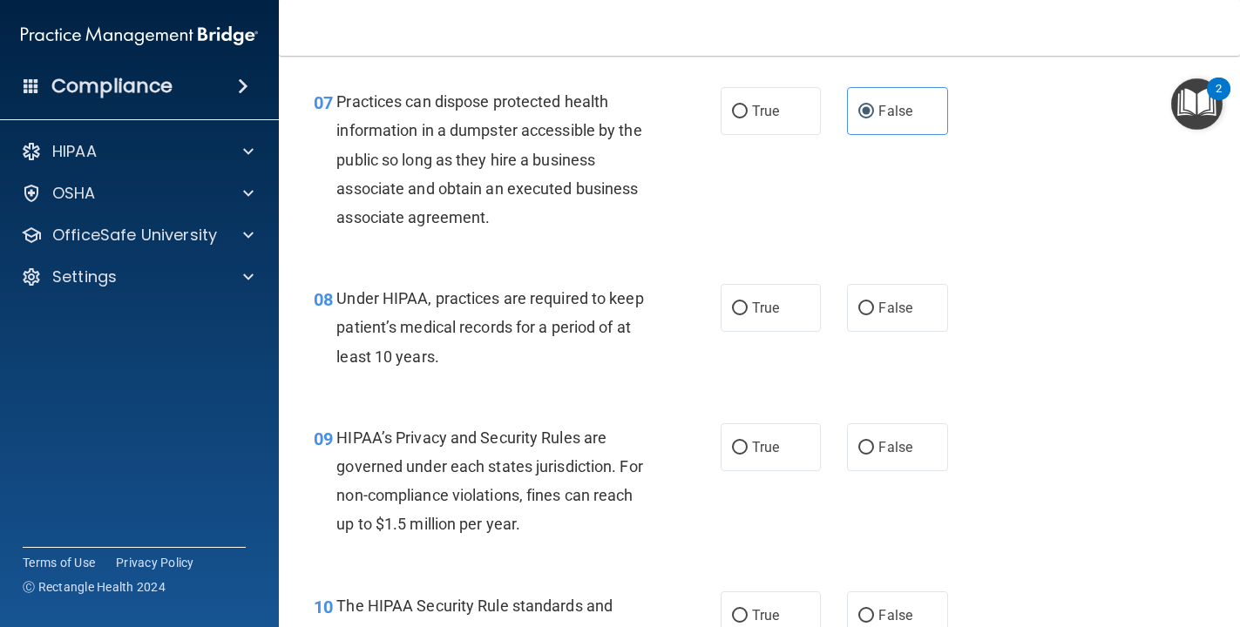
scroll to position [1119, 0]
click at [859, 308] on input "False" at bounding box center [866, 307] width 16 height 13
radio input "true"
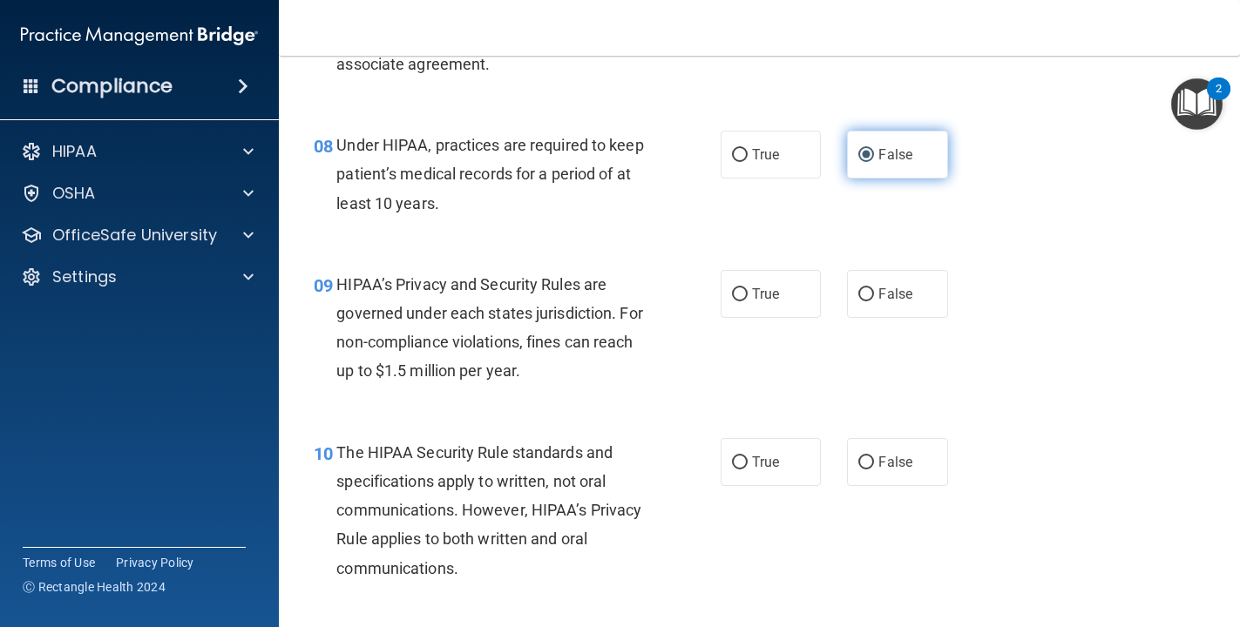
scroll to position [1276, 0]
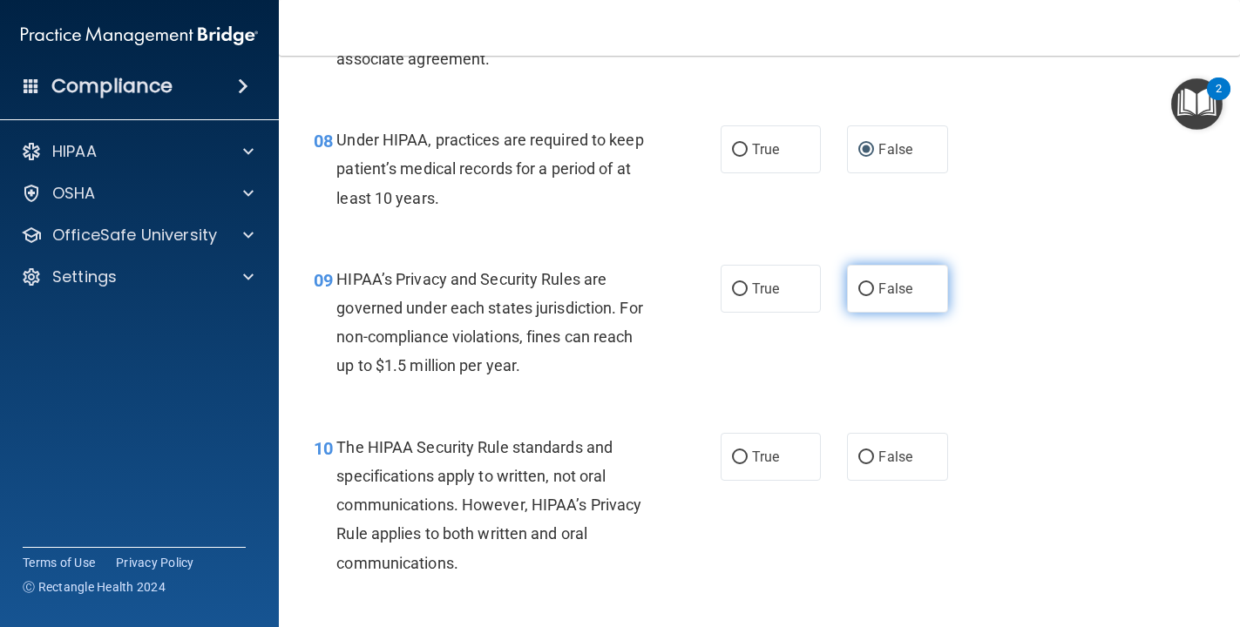
click at [859, 308] on label "False" at bounding box center [897, 289] width 101 height 48
click at [859, 296] on input "False" at bounding box center [866, 289] width 16 height 13
radio input "true"
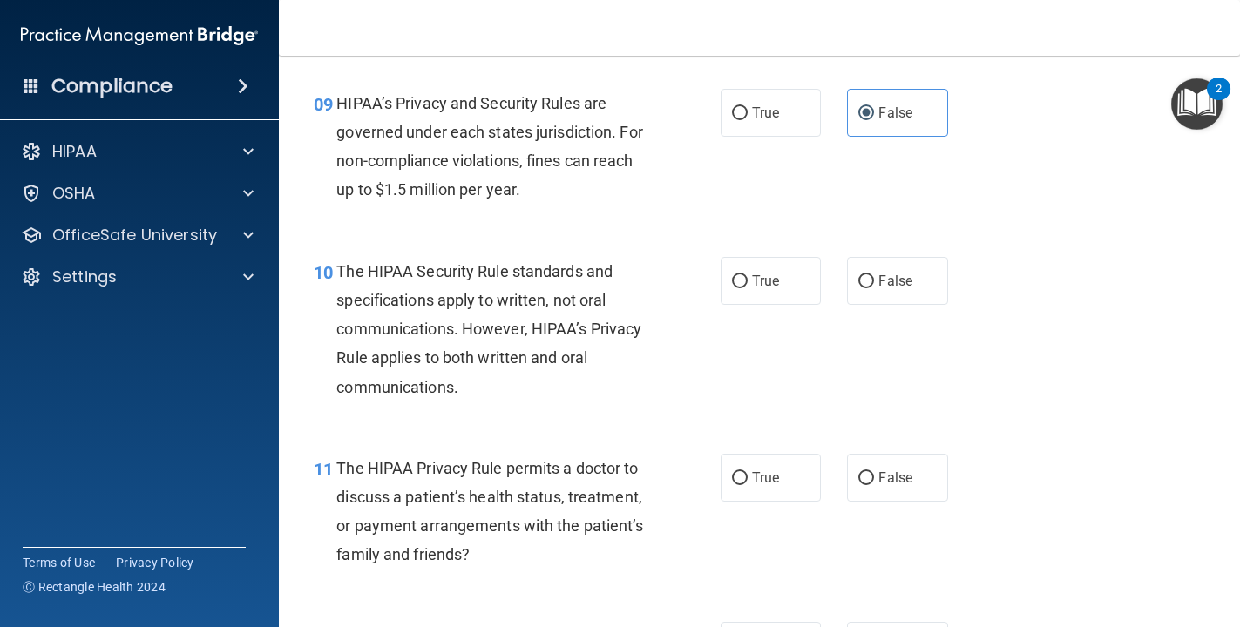
scroll to position [1453, 0]
click at [776, 269] on label "True" at bounding box center [771, 280] width 101 height 48
click at [748, 274] on input "True" at bounding box center [740, 280] width 16 height 13
radio input "true"
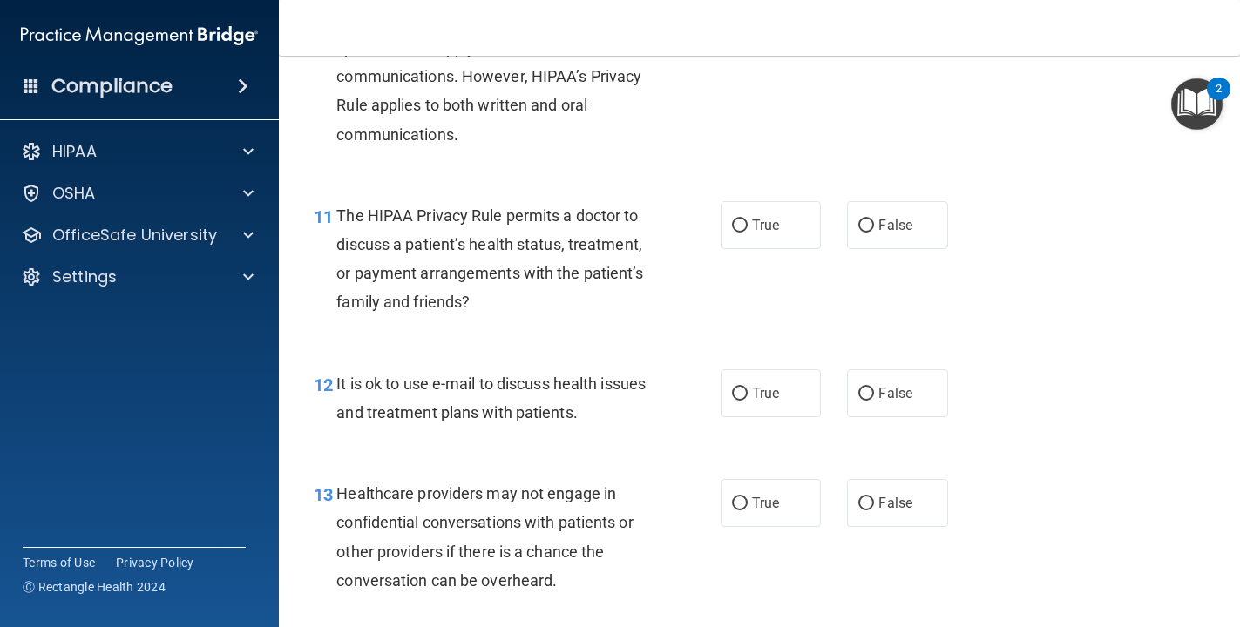
scroll to position [1706, 0]
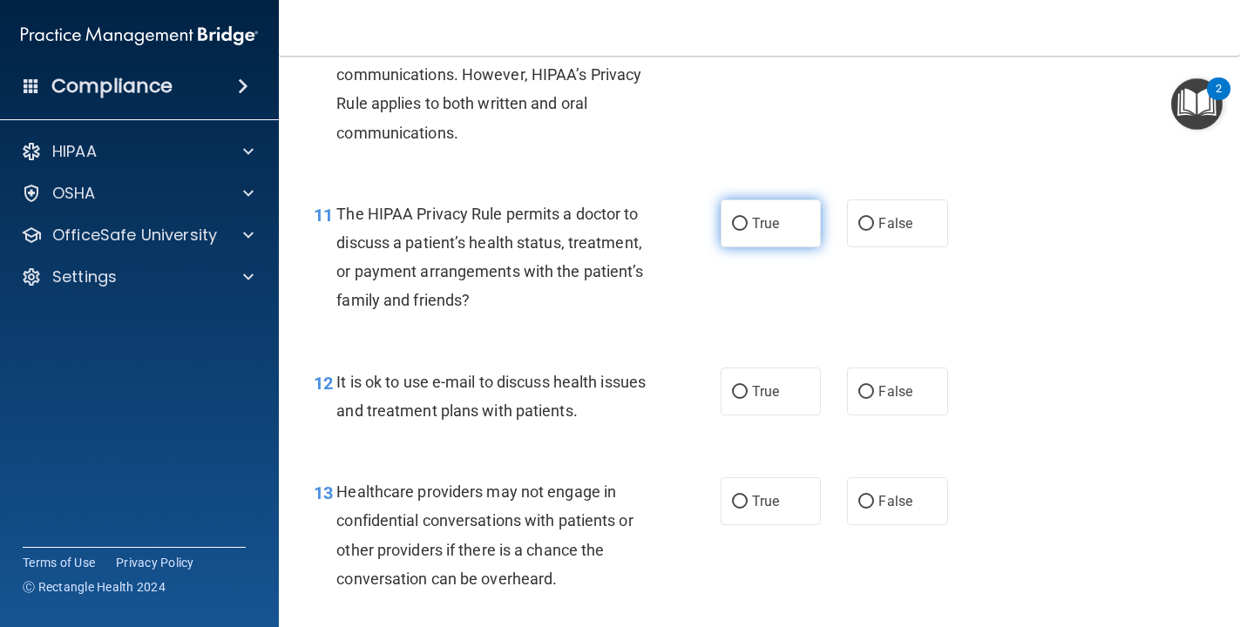
click at [757, 222] on span "True" at bounding box center [765, 223] width 27 height 17
click at [748, 222] on input "True" at bounding box center [740, 224] width 16 height 13
radio input "true"
click at [778, 390] on span "True" at bounding box center [765, 391] width 27 height 17
click at [748, 390] on input "True" at bounding box center [740, 392] width 16 height 13
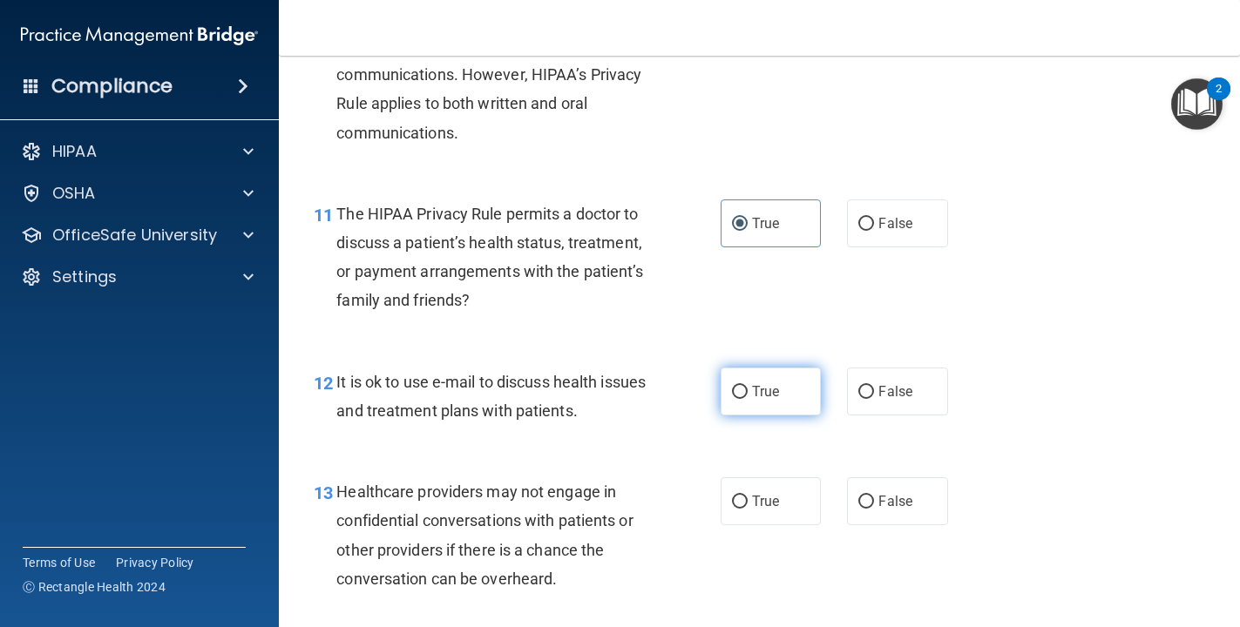
radio input "true"
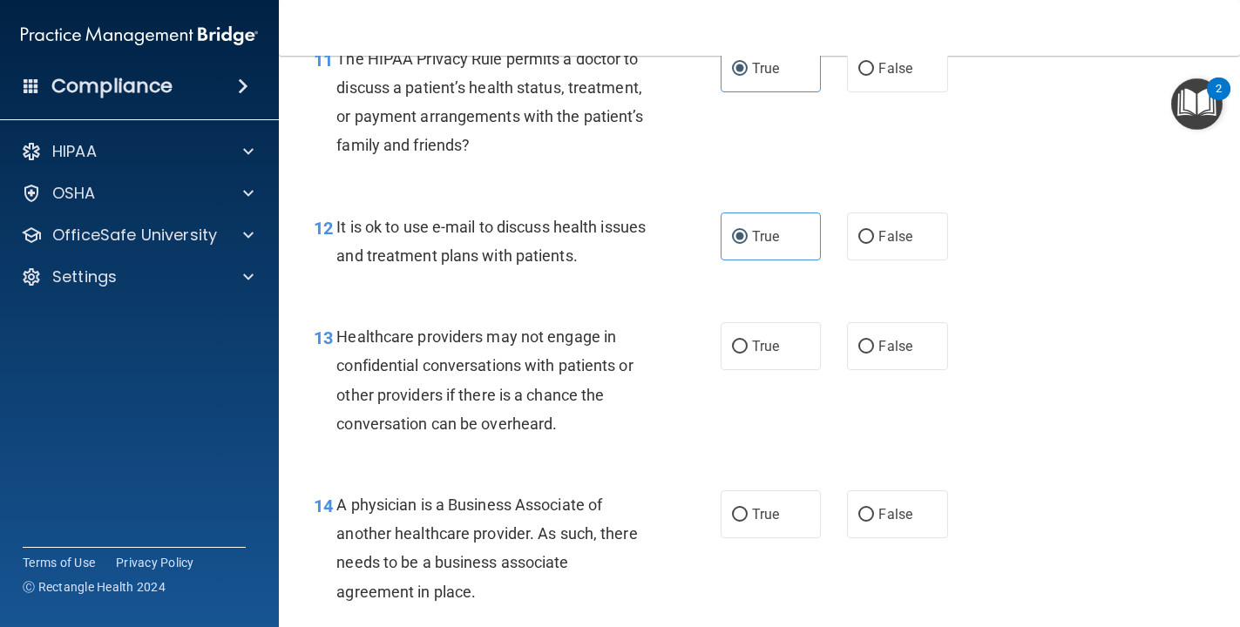
scroll to position [1862, 0]
click at [859, 353] on span "False" at bounding box center [895, 345] width 34 height 17
click at [859, 353] on input "False" at bounding box center [866, 346] width 16 height 13
radio input "true"
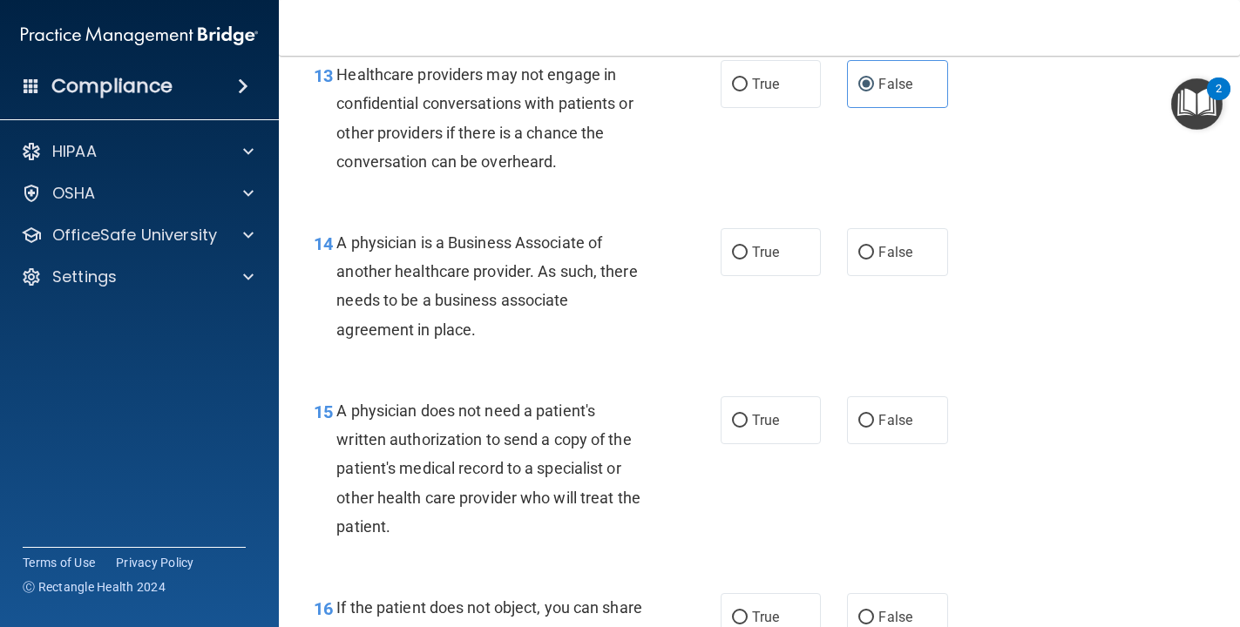
scroll to position [2127, 0]
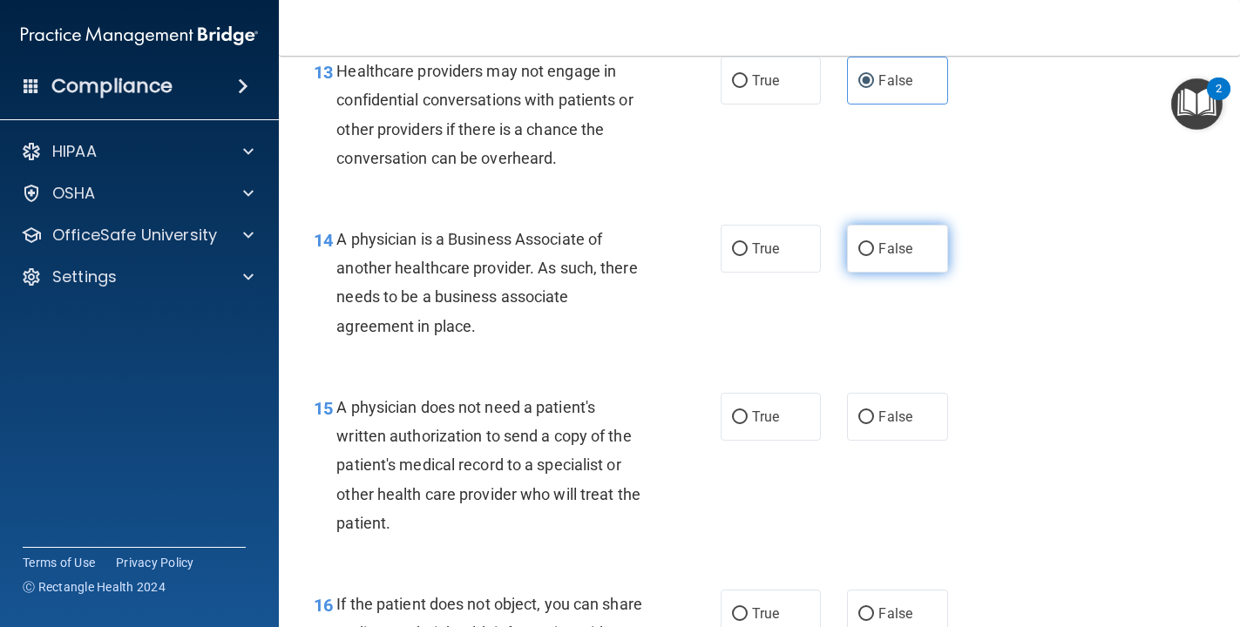
click at [859, 254] on span "False" at bounding box center [895, 249] width 34 height 17
click at [859, 254] on input "False" at bounding box center [866, 249] width 16 height 13
radio input "true"
click at [760, 433] on label "True" at bounding box center [771, 417] width 101 height 48
click at [748, 424] on input "True" at bounding box center [740, 417] width 16 height 13
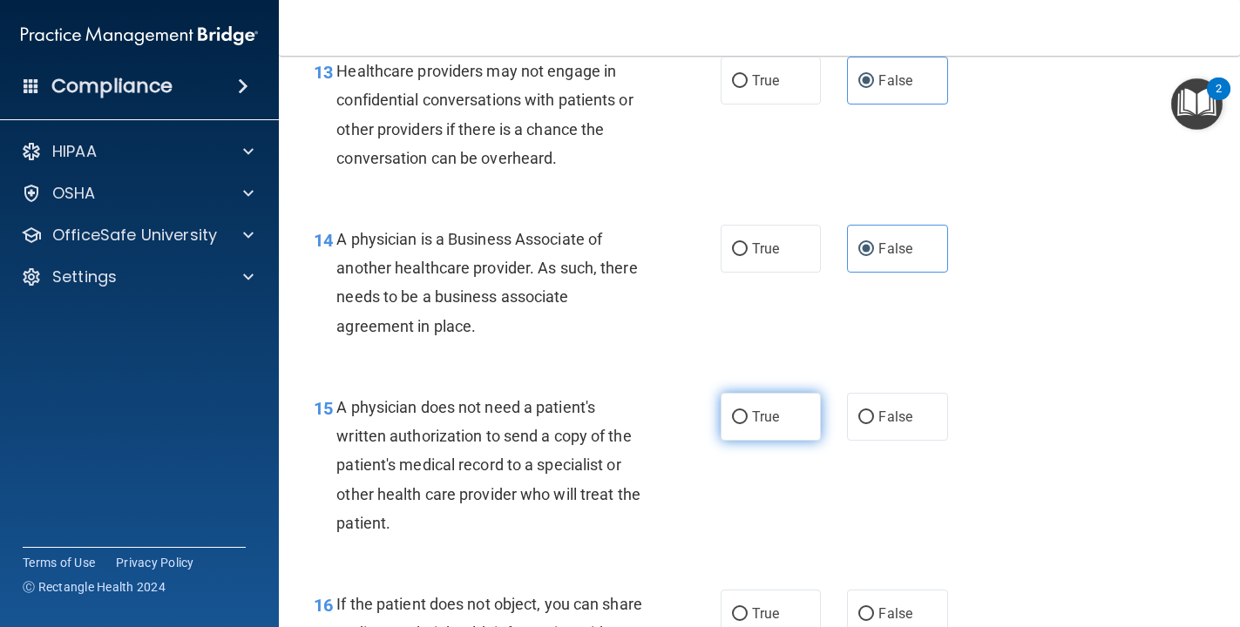
radio input "true"
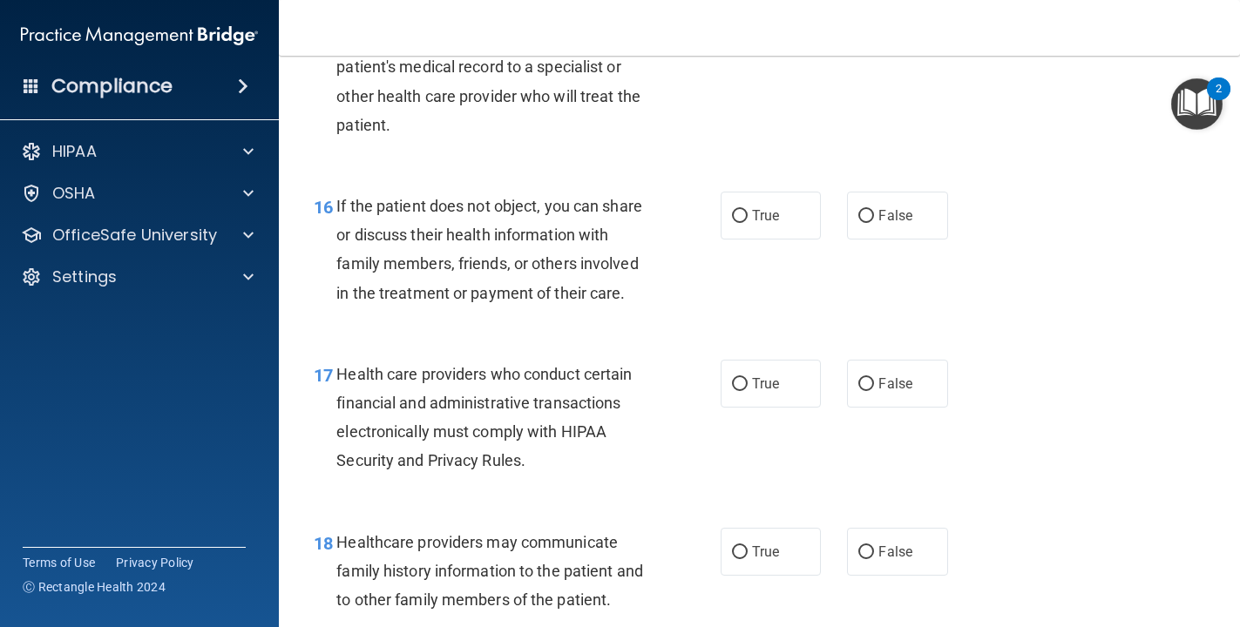
scroll to position [2524, 0]
click at [769, 218] on span "True" at bounding box center [765, 217] width 27 height 17
click at [748, 218] on input "True" at bounding box center [740, 218] width 16 height 13
radio input "true"
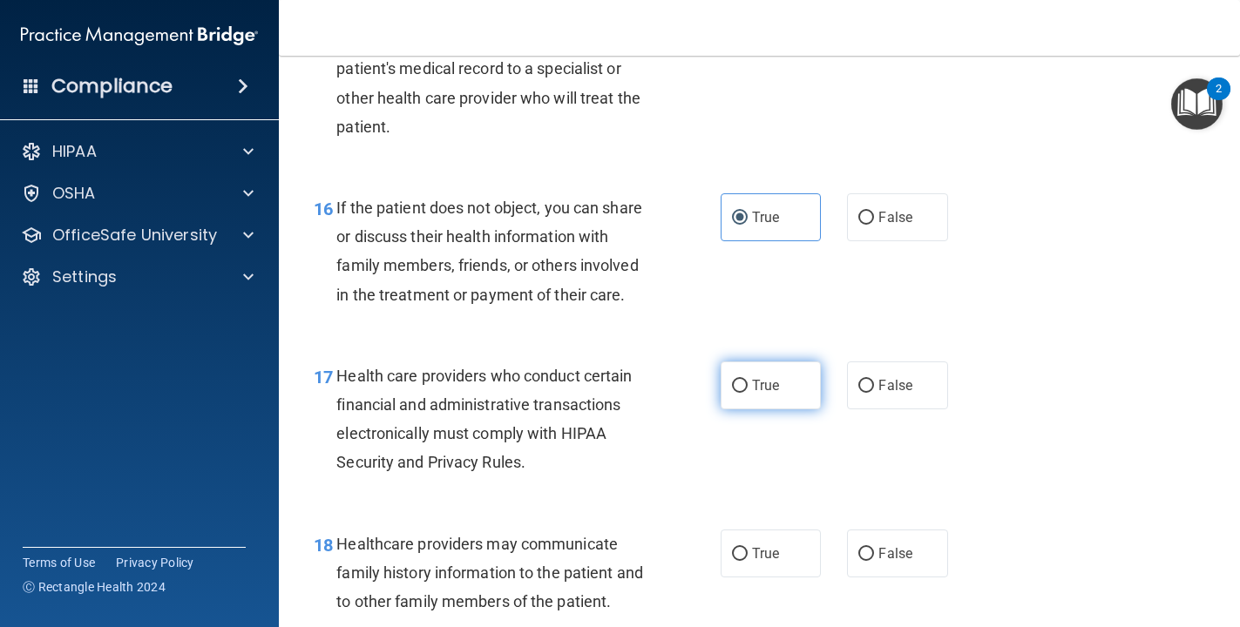
click at [762, 381] on span "True" at bounding box center [765, 385] width 27 height 17
click at [748, 381] on input "True" at bounding box center [740, 386] width 16 height 13
radio input "true"
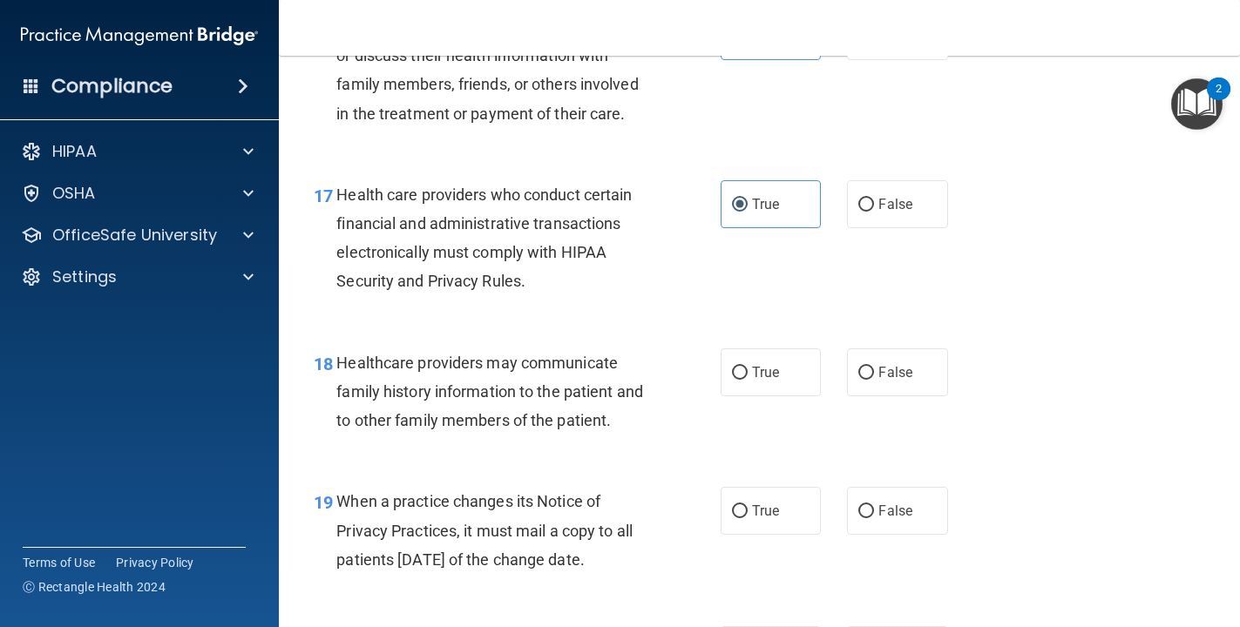
scroll to position [2706, 0]
click at [859, 379] on label "False" at bounding box center [897, 372] width 101 height 48
click at [859, 379] on input "False" at bounding box center [866, 372] width 16 height 13
radio input "true"
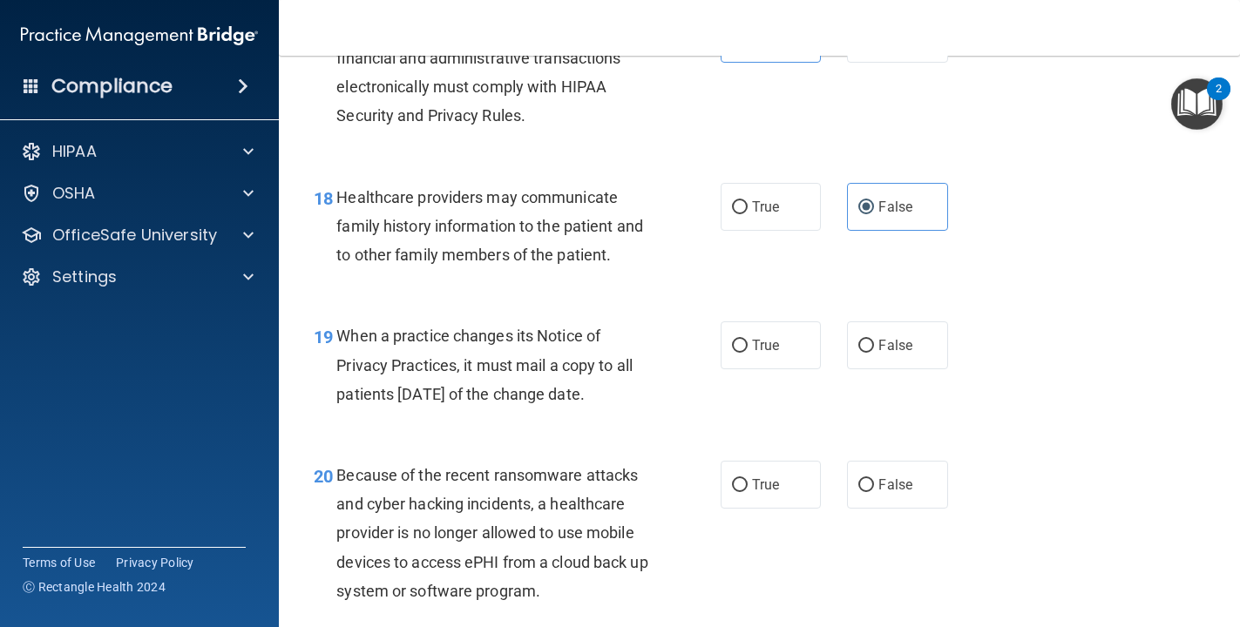
scroll to position [2878, 0]
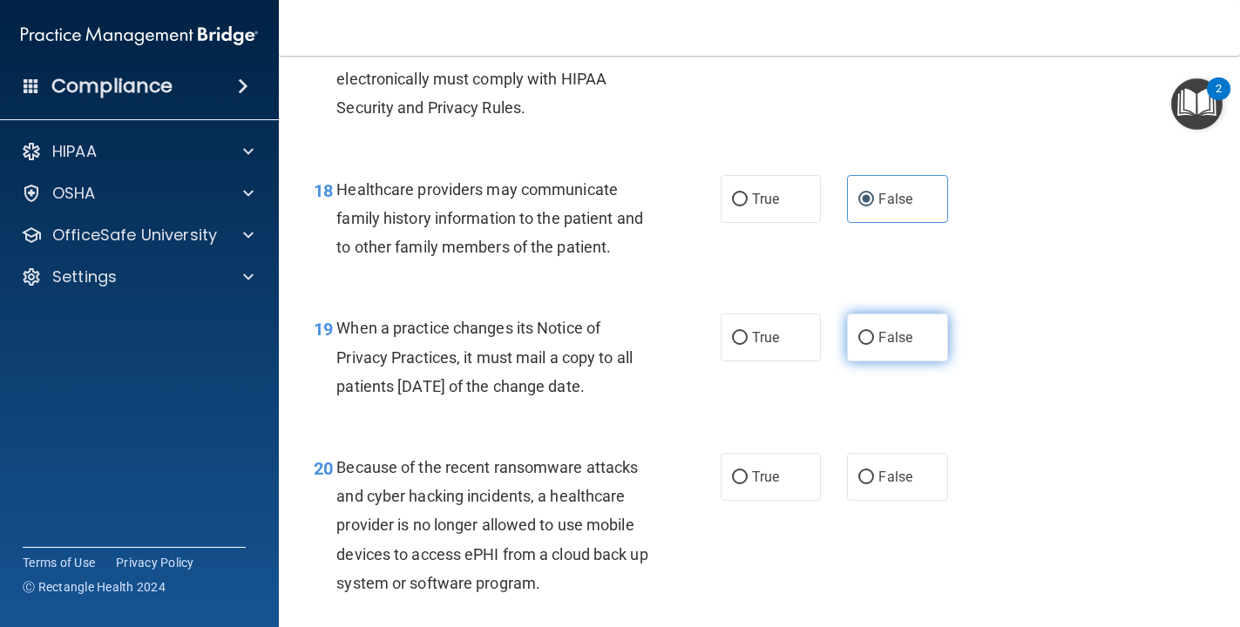
click at [859, 348] on label "False" at bounding box center [897, 338] width 101 height 48
click at [859, 345] on input "False" at bounding box center [866, 338] width 16 height 13
radio input "true"
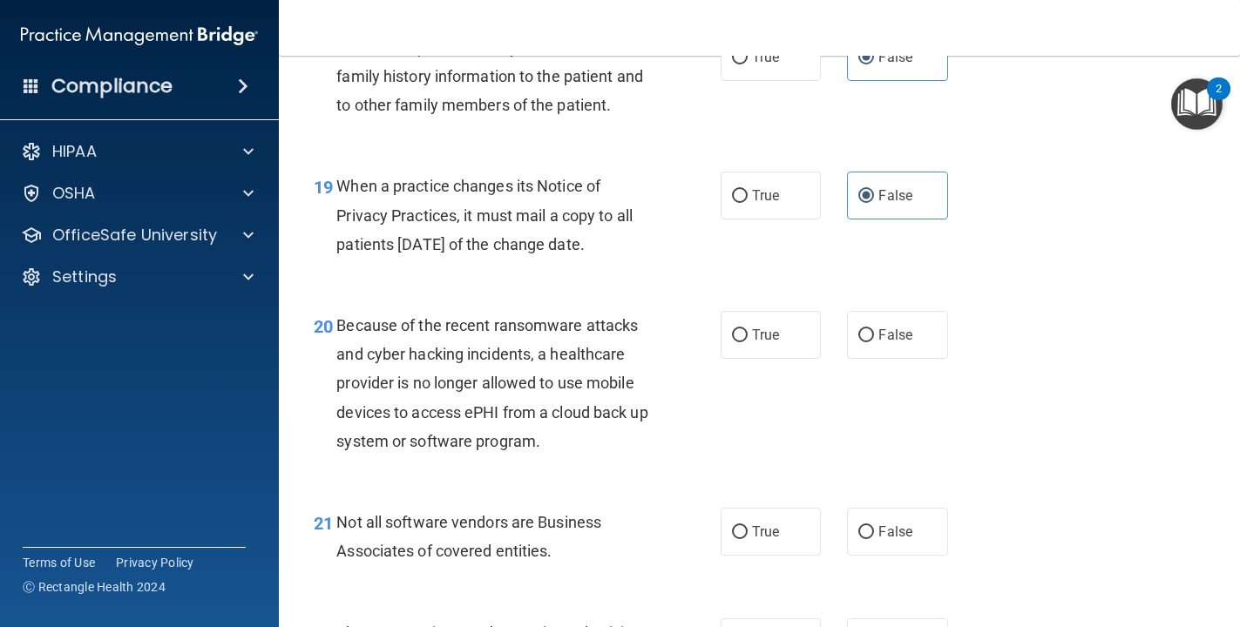
scroll to position [3022, 0]
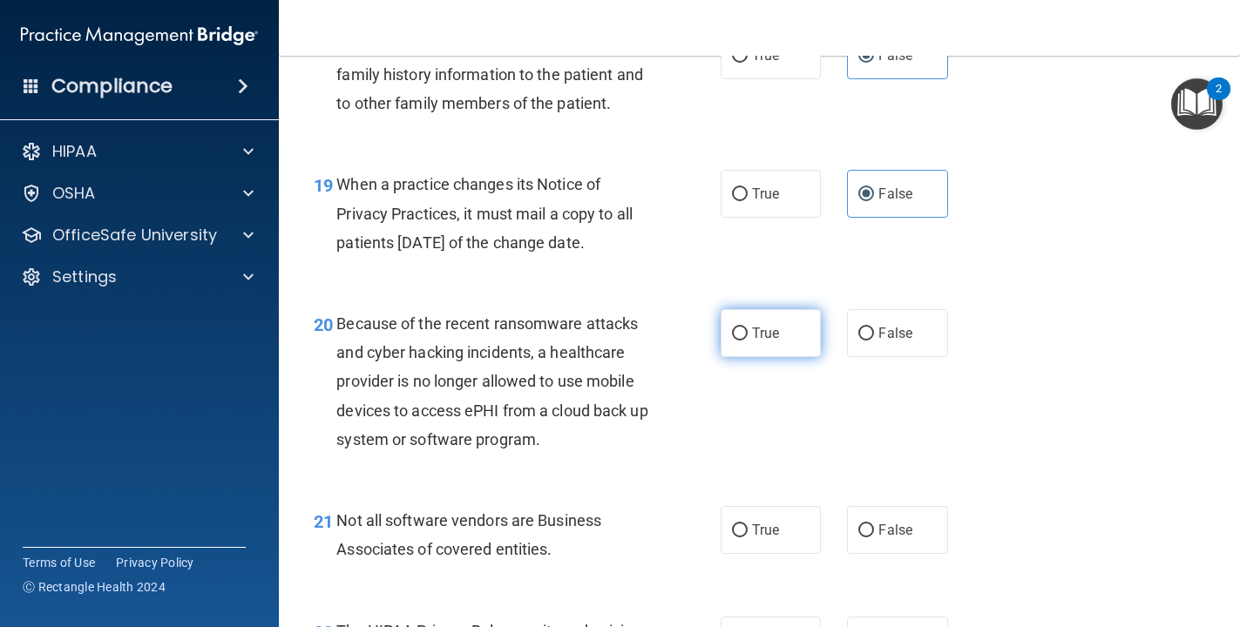
click at [783, 336] on label "True" at bounding box center [771, 333] width 101 height 48
click at [748, 336] on input "True" at bounding box center [740, 334] width 16 height 13
radio input "true"
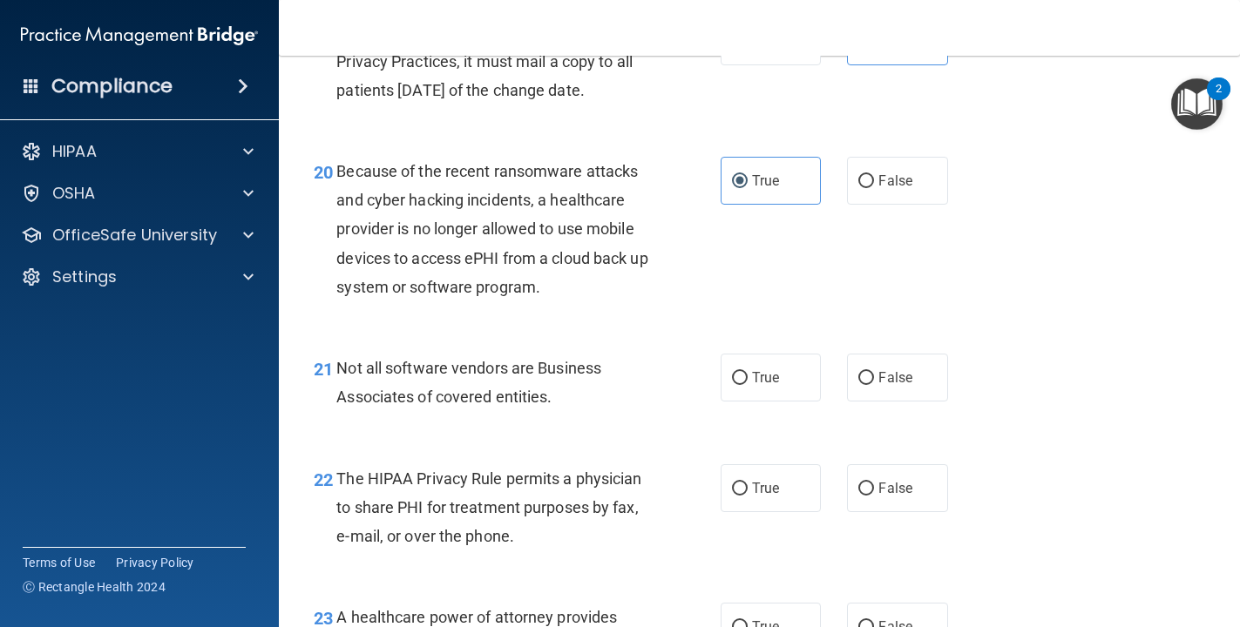
scroll to position [3175, 0]
click at [775, 392] on label "True" at bounding box center [771, 377] width 101 height 48
click at [748, 384] on input "True" at bounding box center [740, 377] width 16 height 13
radio input "true"
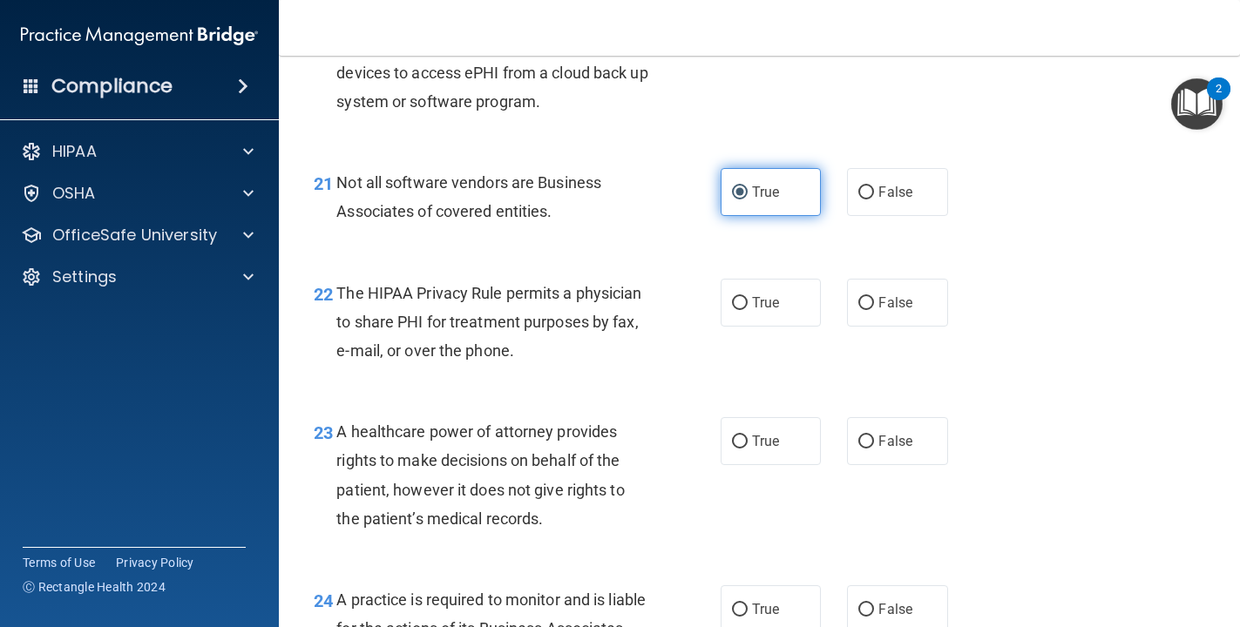
scroll to position [3359, 0]
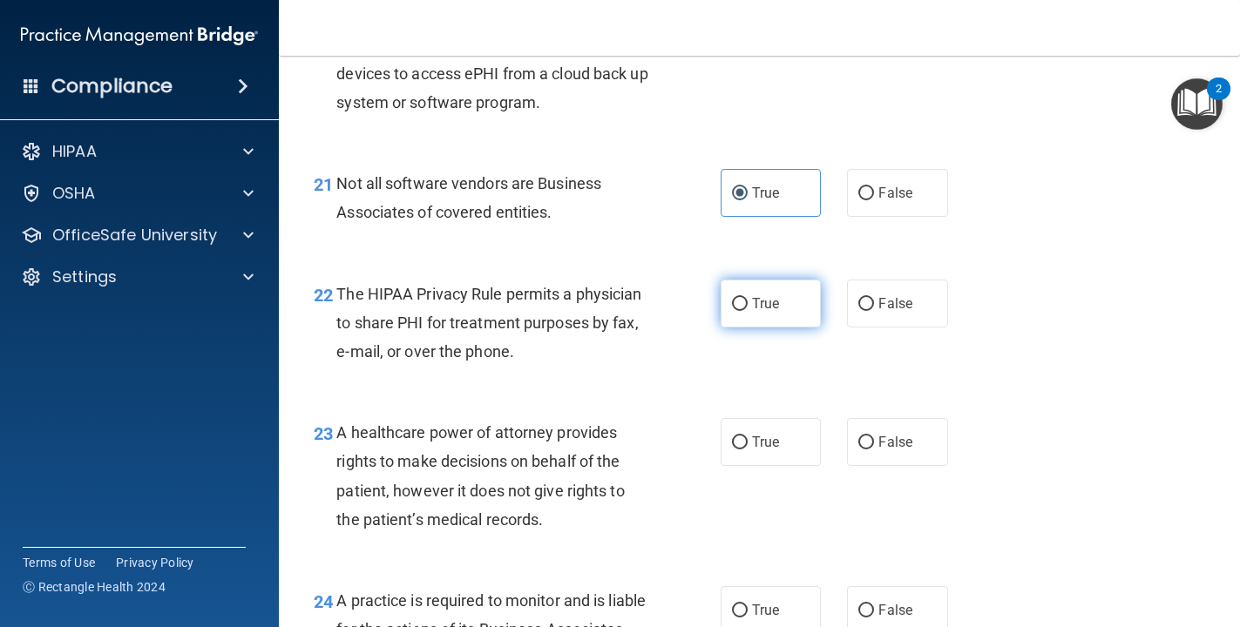
click at [766, 302] on span "True" at bounding box center [765, 303] width 27 height 17
click at [748, 302] on input "True" at bounding box center [740, 304] width 16 height 13
radio input "true"
click at [859, 437] on input "False" at bounding box center [866, 443] width 16 height 13
radio input "true"
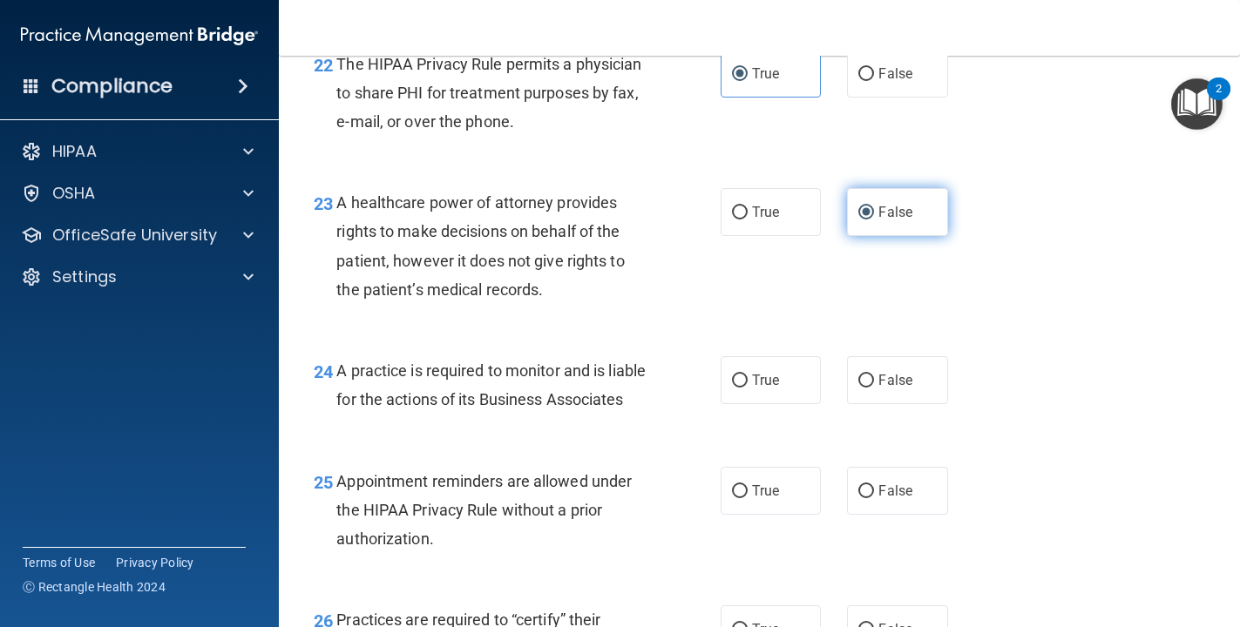
scroll to position [3593, 0]
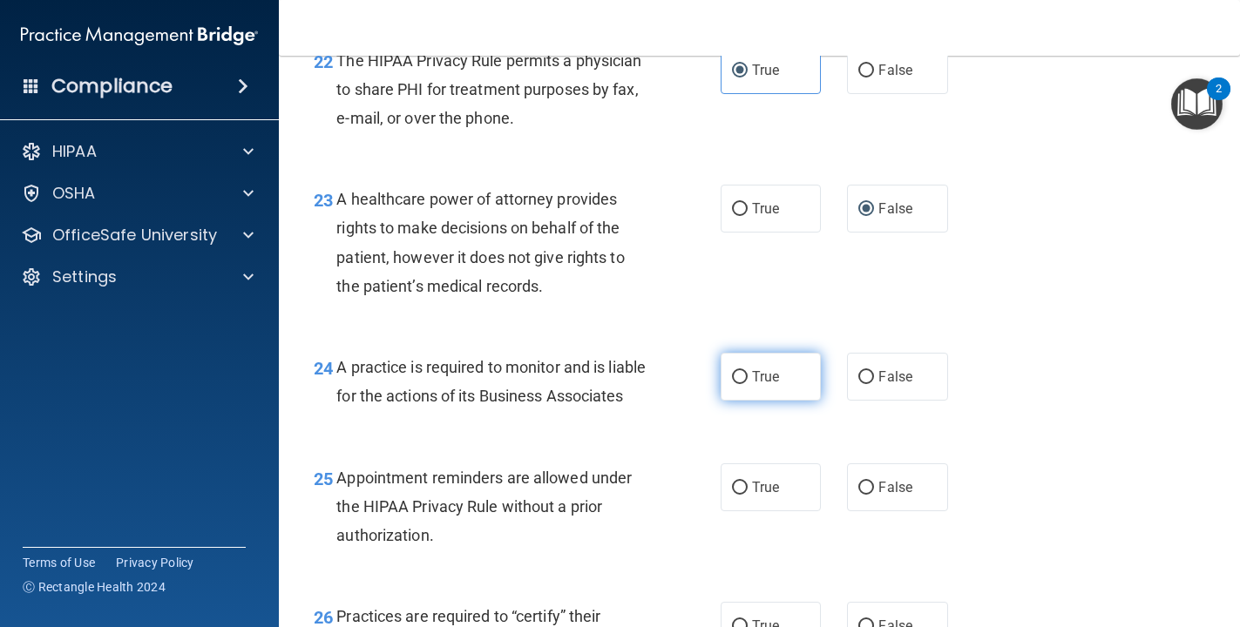
click at [749, 368] on label "True" at bounding box center [771, 377] width 101 height 48
click at [748, 371] on input "True" at bounding box center [740, 377] width 16 height 13
radio input "true"
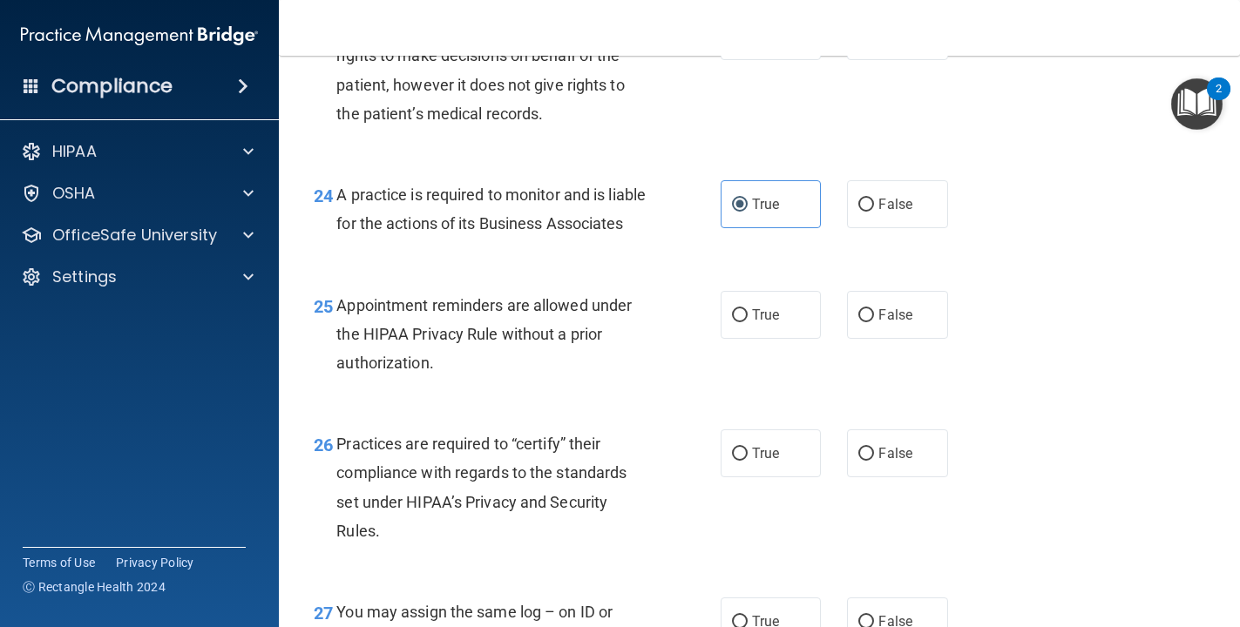
scroll to position [3770, 0]
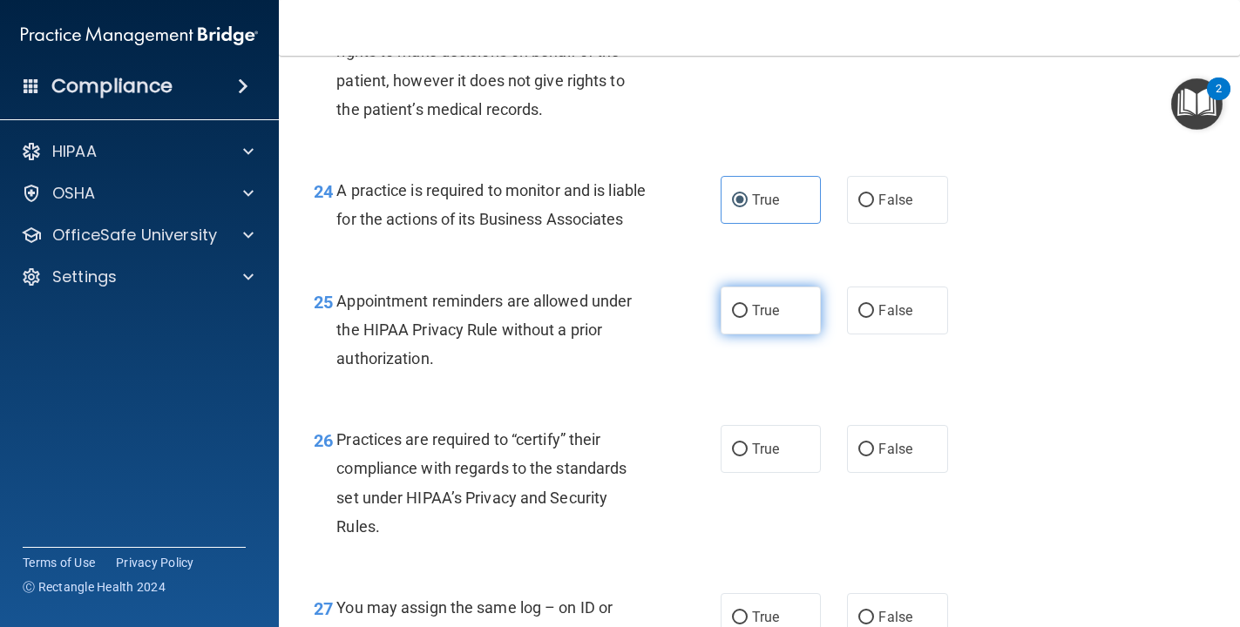
click at [763, 319] on span "True" at bounding box center [765, 310] width 27 height 17
click at [748, 318] on input "True" at bounding box center [740, 311] width 16 height 13
radio input "true"
click at [859, 192] on span "False" at bounding box center [895, 200] width 34 height 17
click at [859, 194] on input "False" at bounding box center [866, 200] width 16 height 13
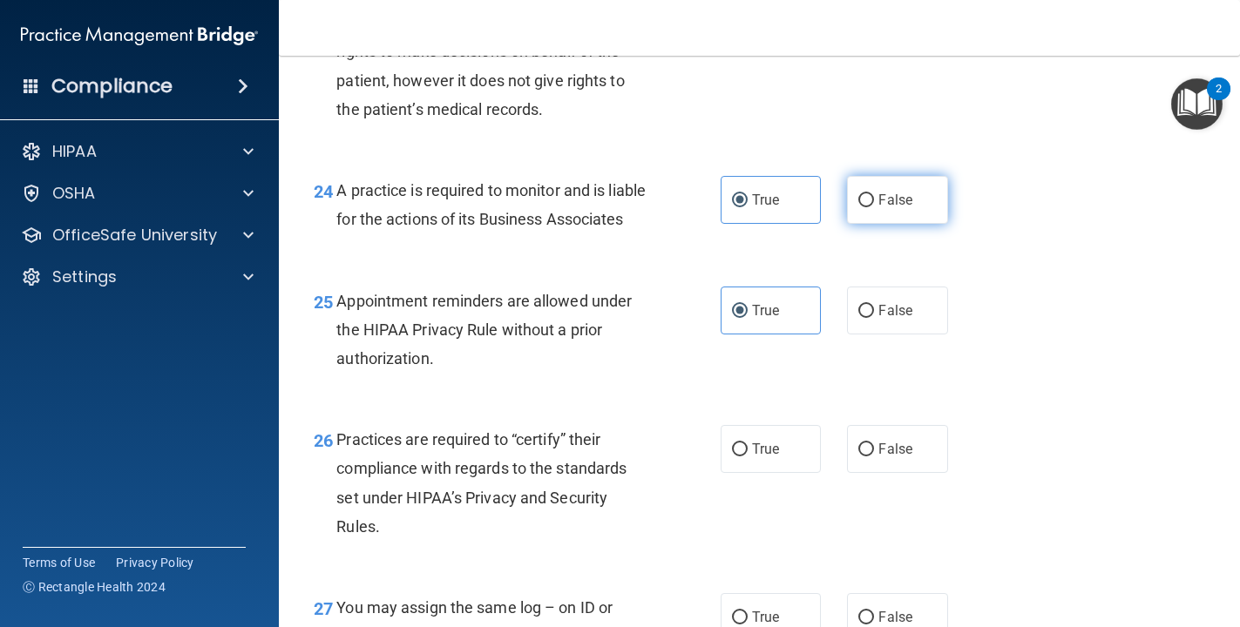
radio input "true"
radio input "false"
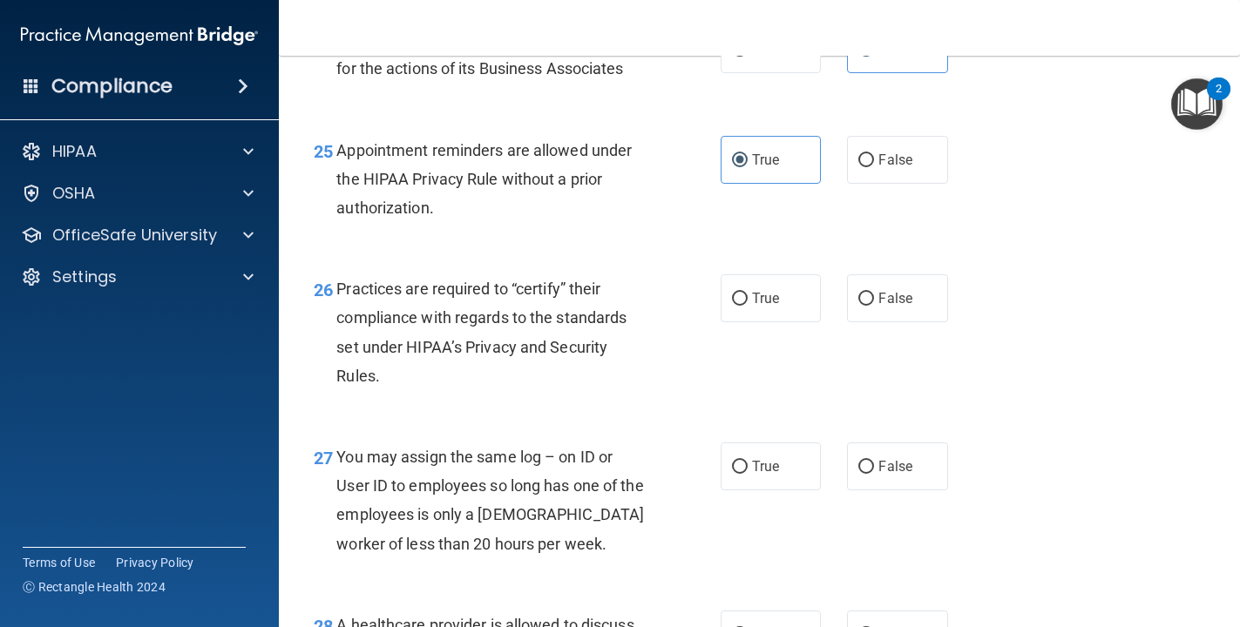
scroll to position [3925, 0]
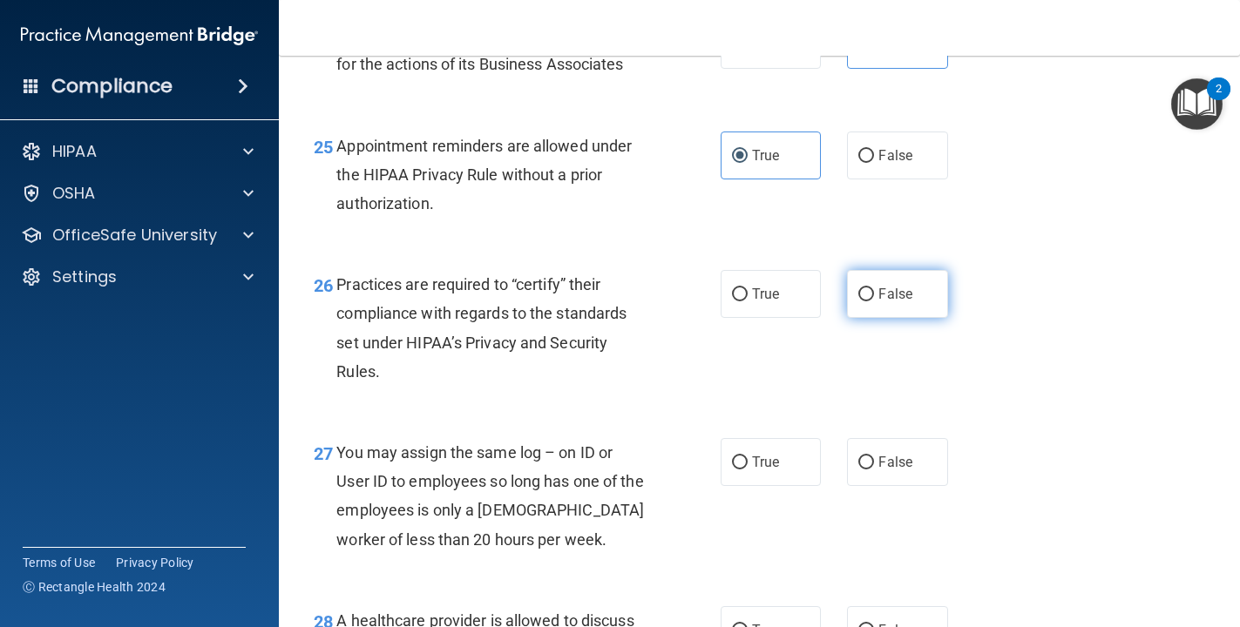
click at [859, 318] on label "False" at bounding box center [897, 294] width 101 height 48
click at [859, 302] on input "False" at bounding box center [866, 294] width 16 height 13
radio input "true"
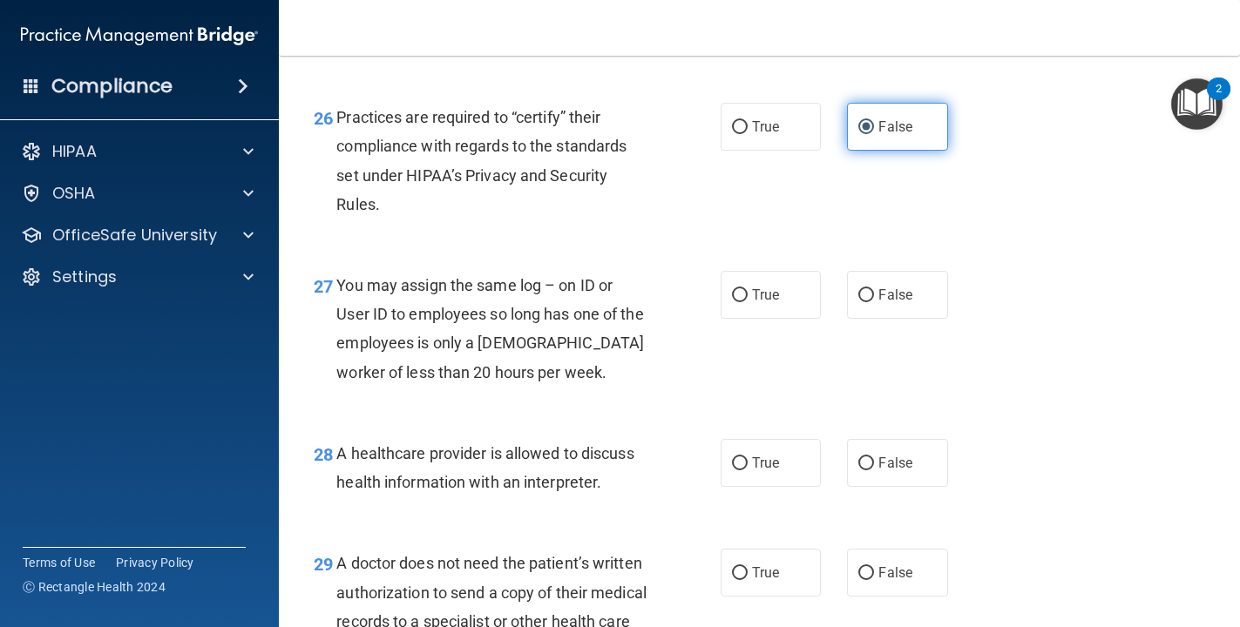
scroll to position [4098, 0]
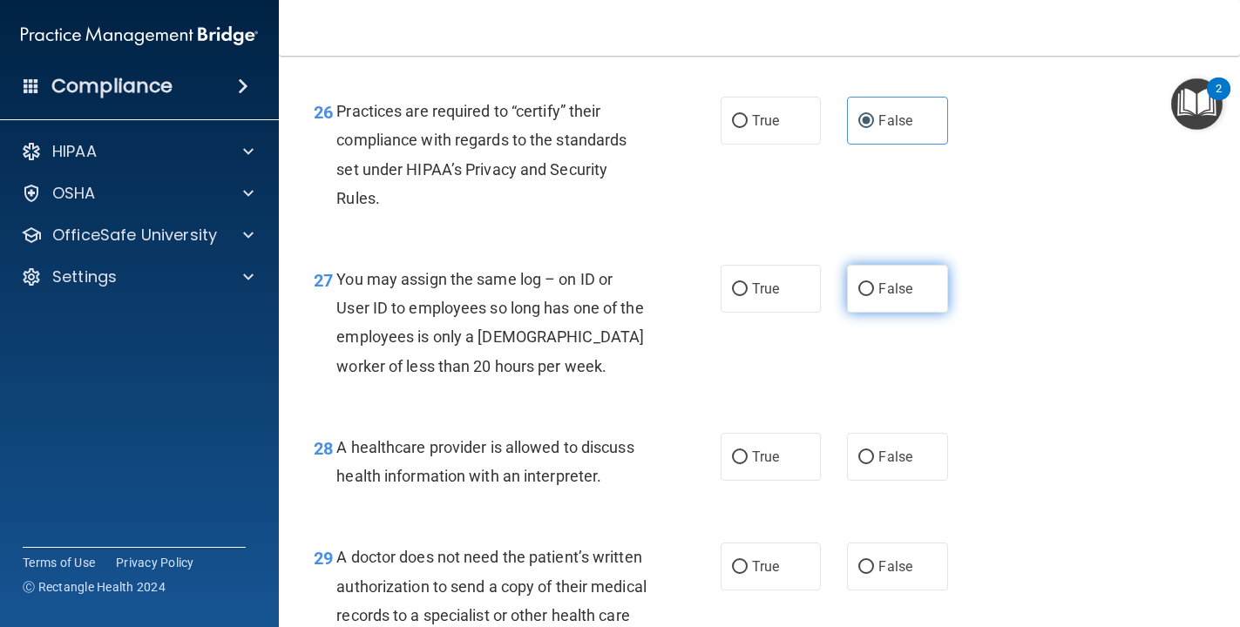
click at [859, 297] on span "False" at bounding box center [895, 289] width 34 height 17
click at [859, 296] on input "False" at bounding box center [866, 289] width 16 height 13
radio input "true"
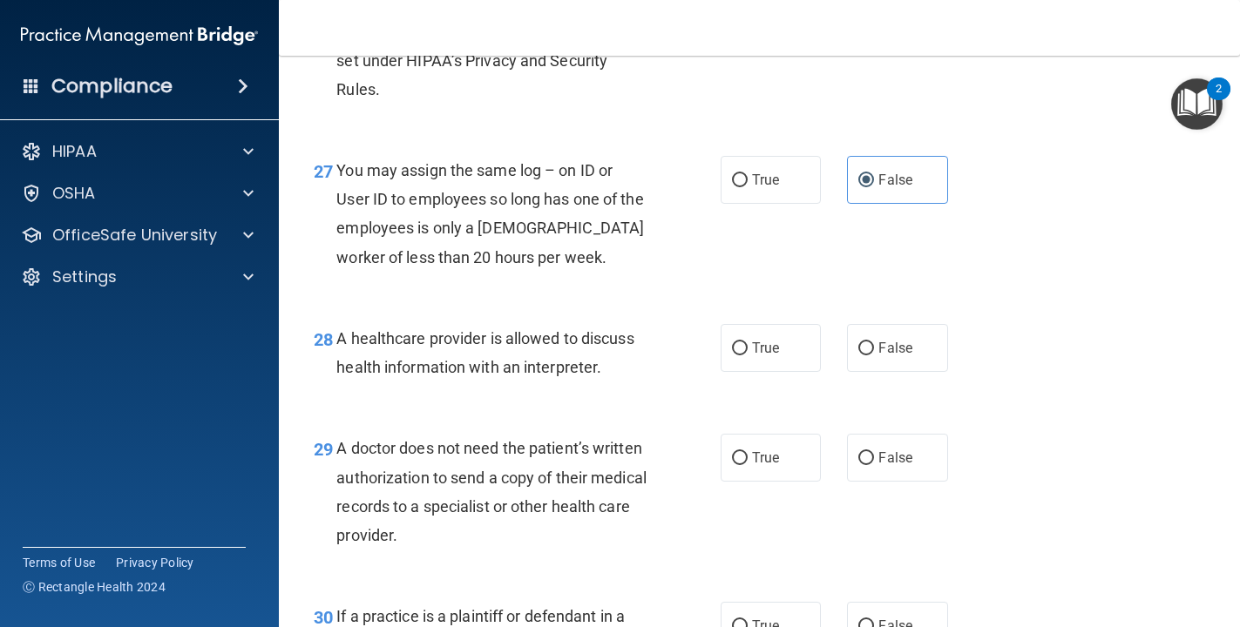
scroll to position [4211, 0]
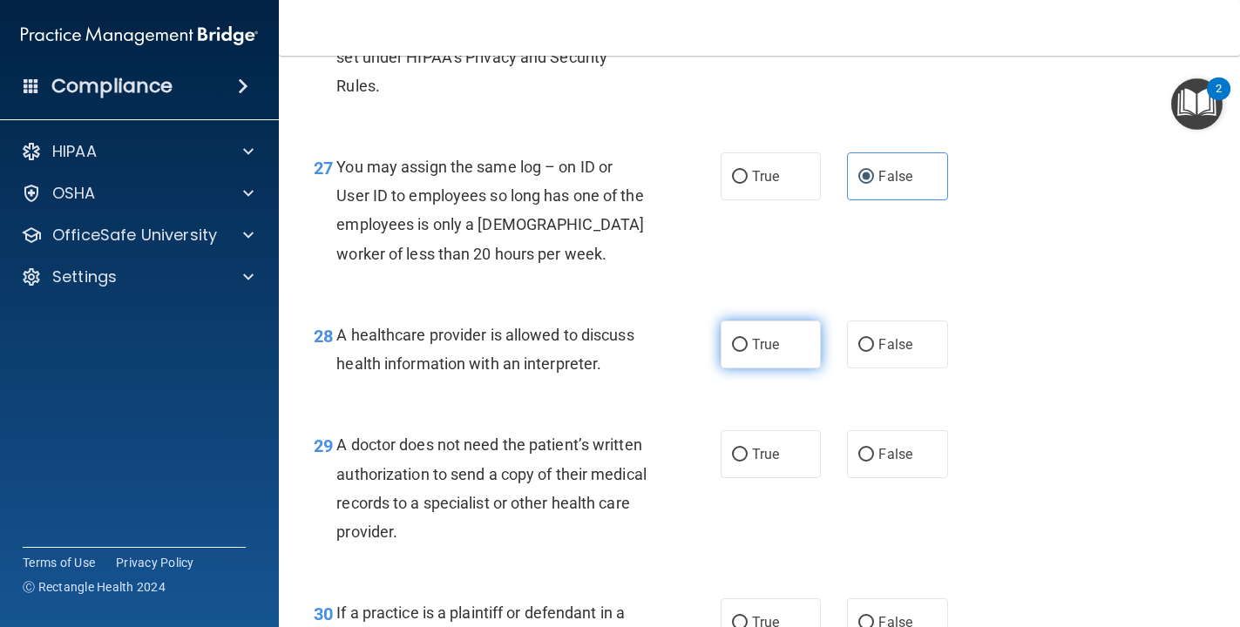
click at [784, 369] on label "True" at bounding box center [771, 345] width 101 height 48
click at [748, 352] on input "True" at bounding box center [740, 345] width 16 height 13
radio input "true"
click at [769, 463] on span "True" at bounding box center [765, 454] width 27 height 17
click at [748, 462] on input "True" at bounding box center [740, 455] width 16 height 13
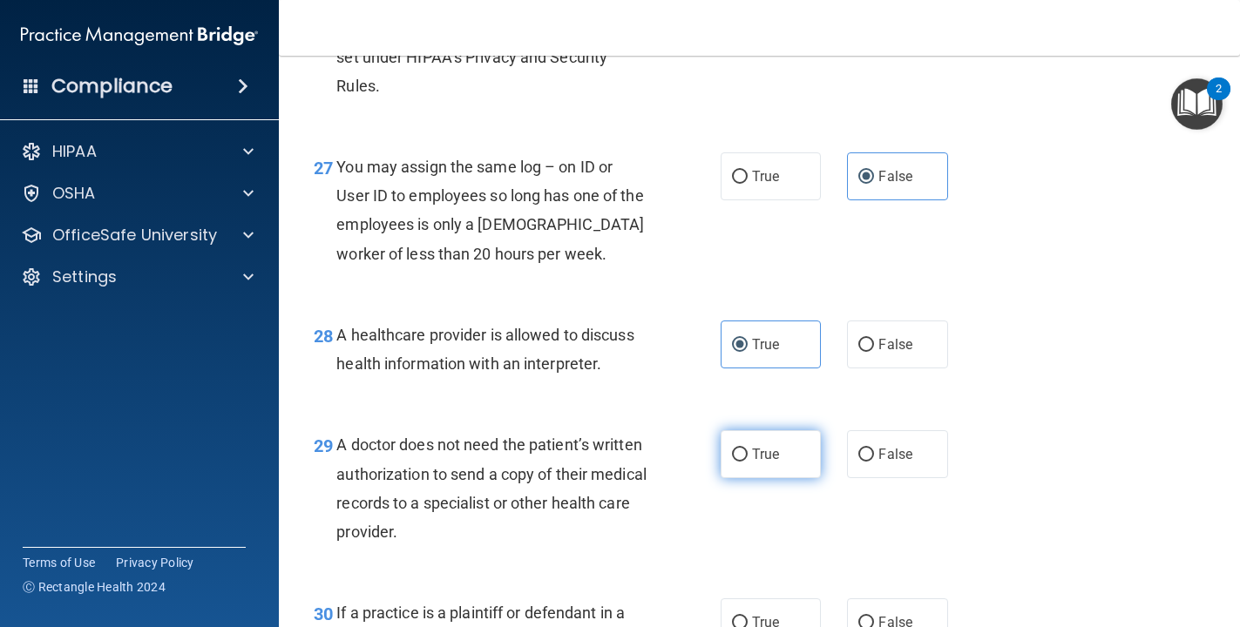
radio input "true"
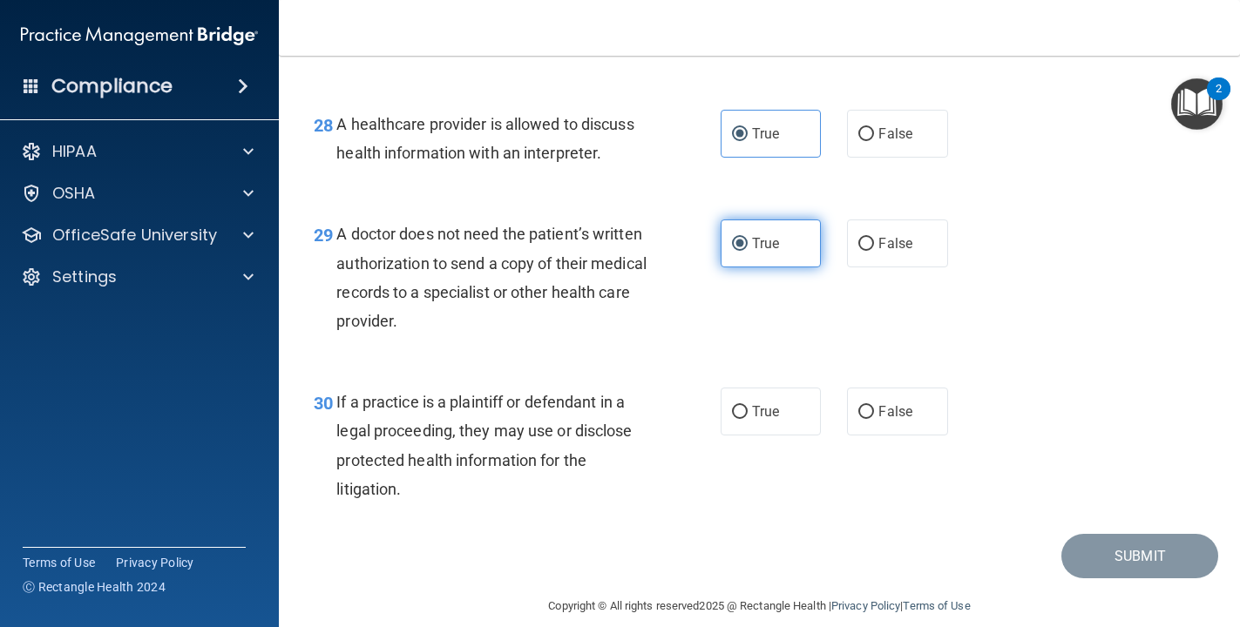
scroll to position [4471, 0]
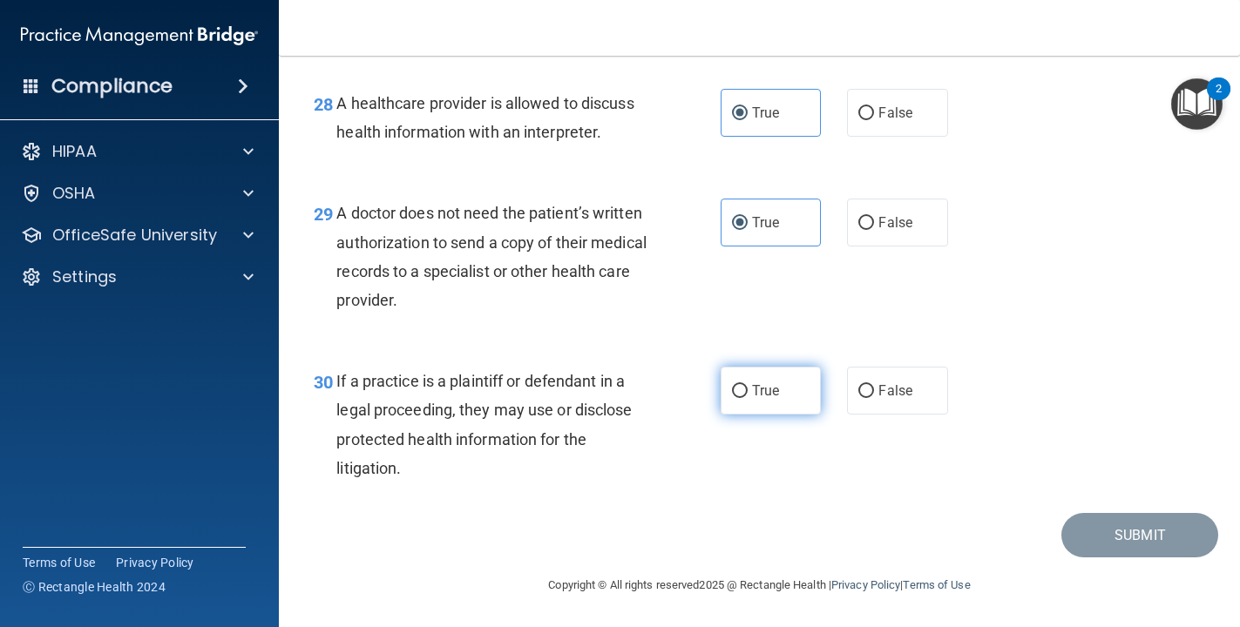
click at [775, 414] on label "True" at bounding box center [771, 391] width 101 height 48
click at [748, 398] on input "True" at bounding box center [740, 391] width 16 height 13
radio input "true"
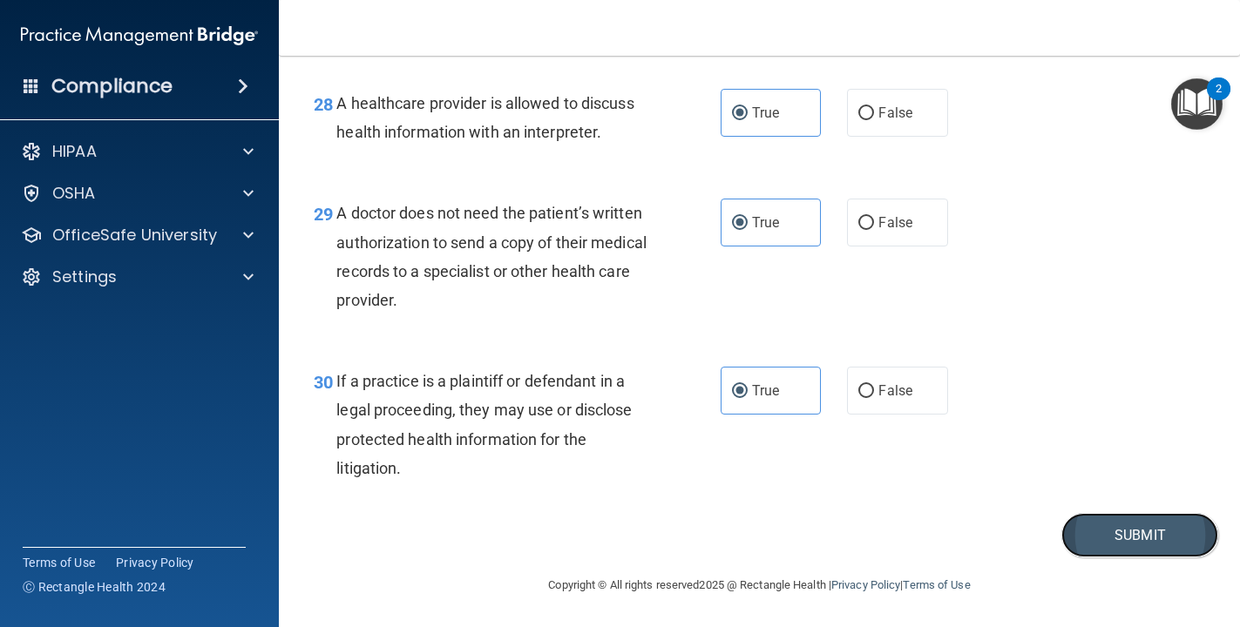
click at [859, 515] on button "Submit" at bounding box center [1139, 535] width 157 height 44
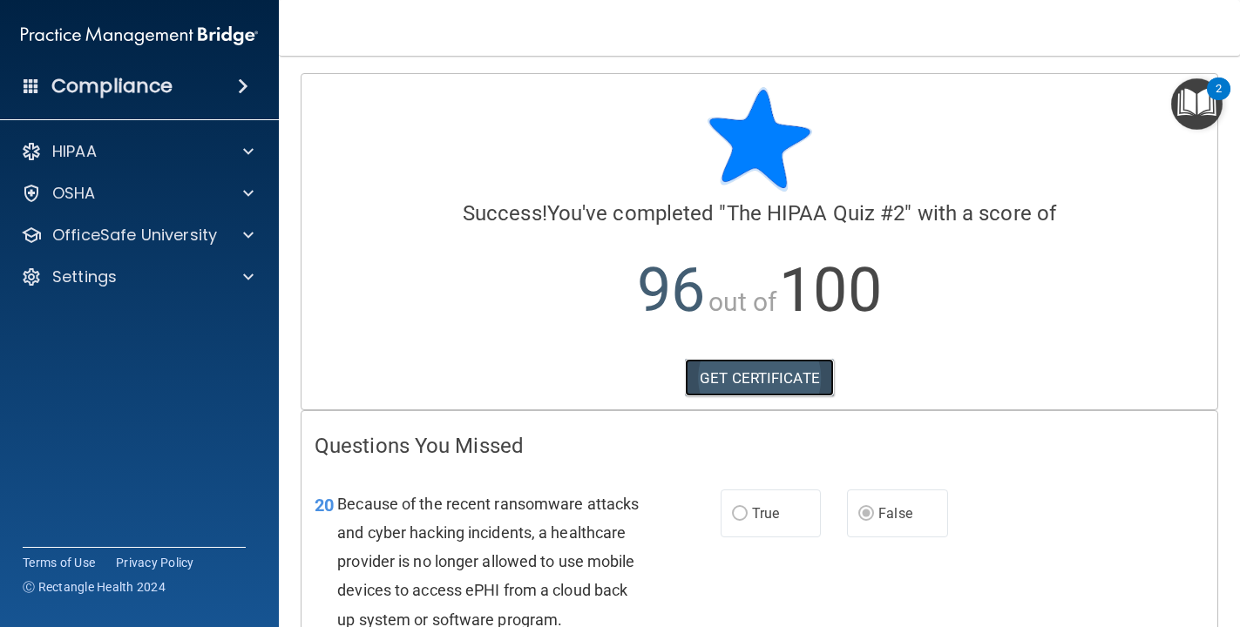
click at [775, 377] on link "GET CERTIFICATE" at bounding box center [759, 378] width 149 height 38
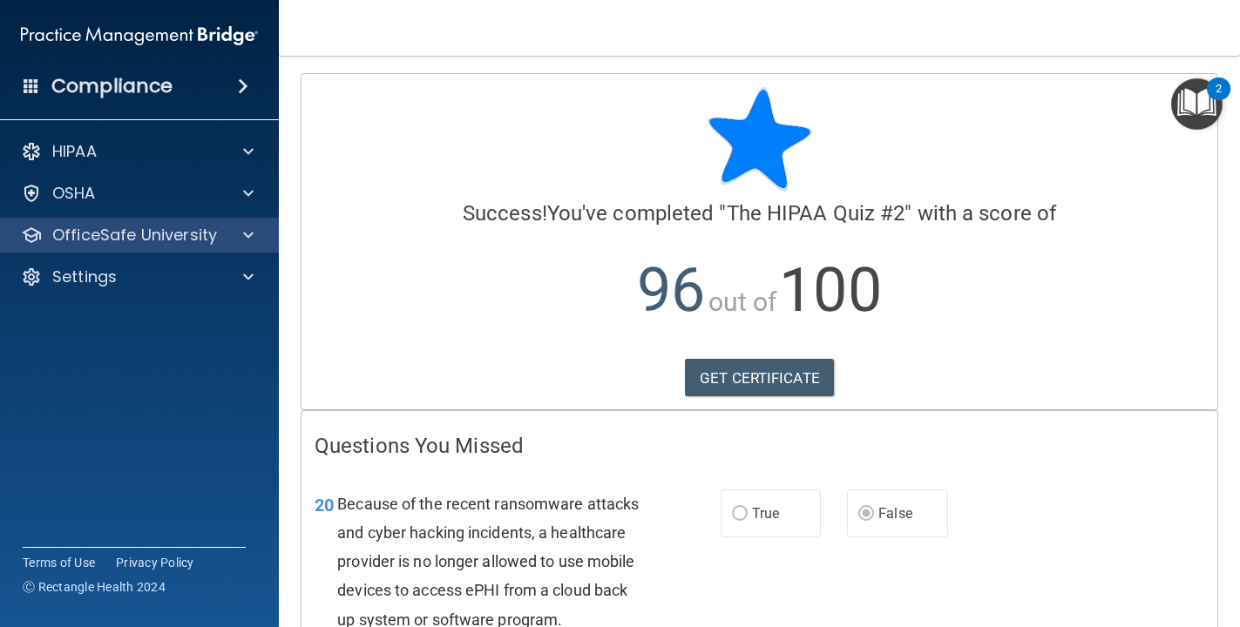
click at [118, 247] on div "OfficeSafe University" at bounding box center [140, 235] width 280 height 35
click at [248, 245] on span at bounding box center [248, 235] width 10 height 21
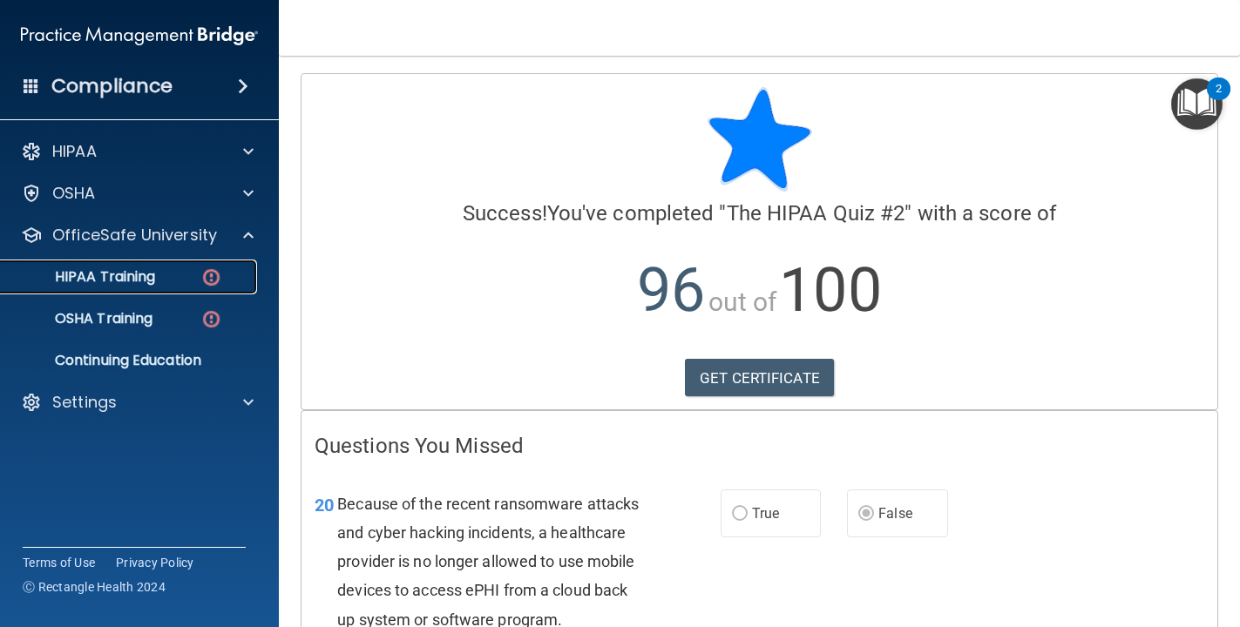
click at [166, 281] on div "HIPAA Training" at bounding box center [130, 276] width 238 height 17
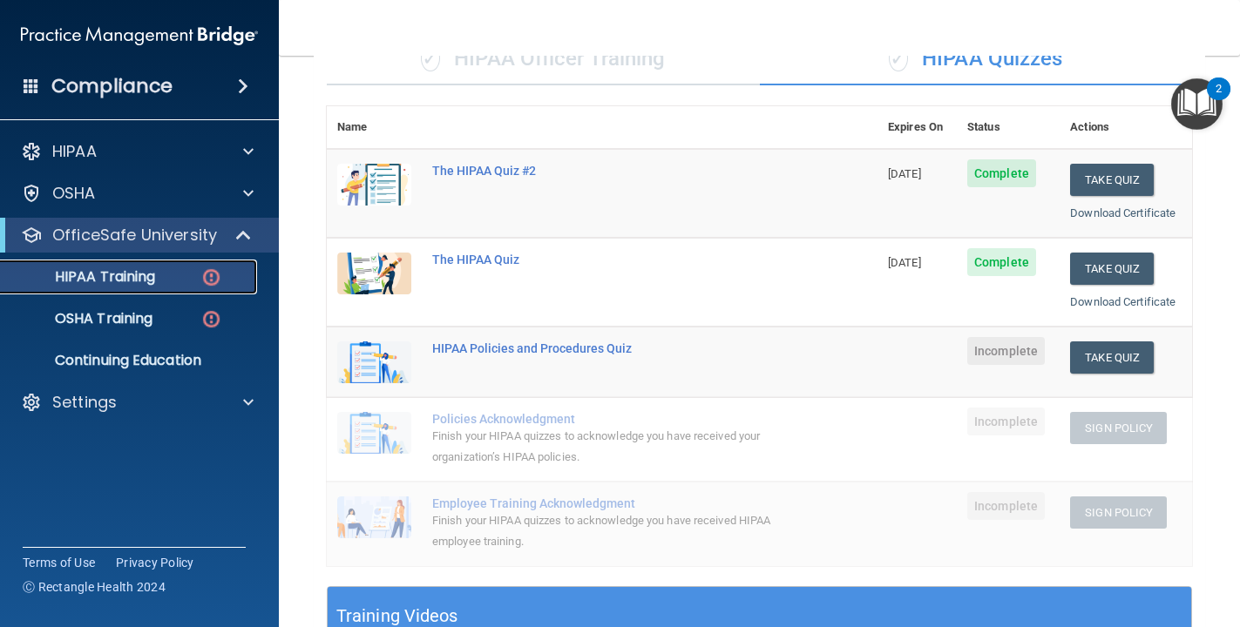
scroll to position [150, 0]
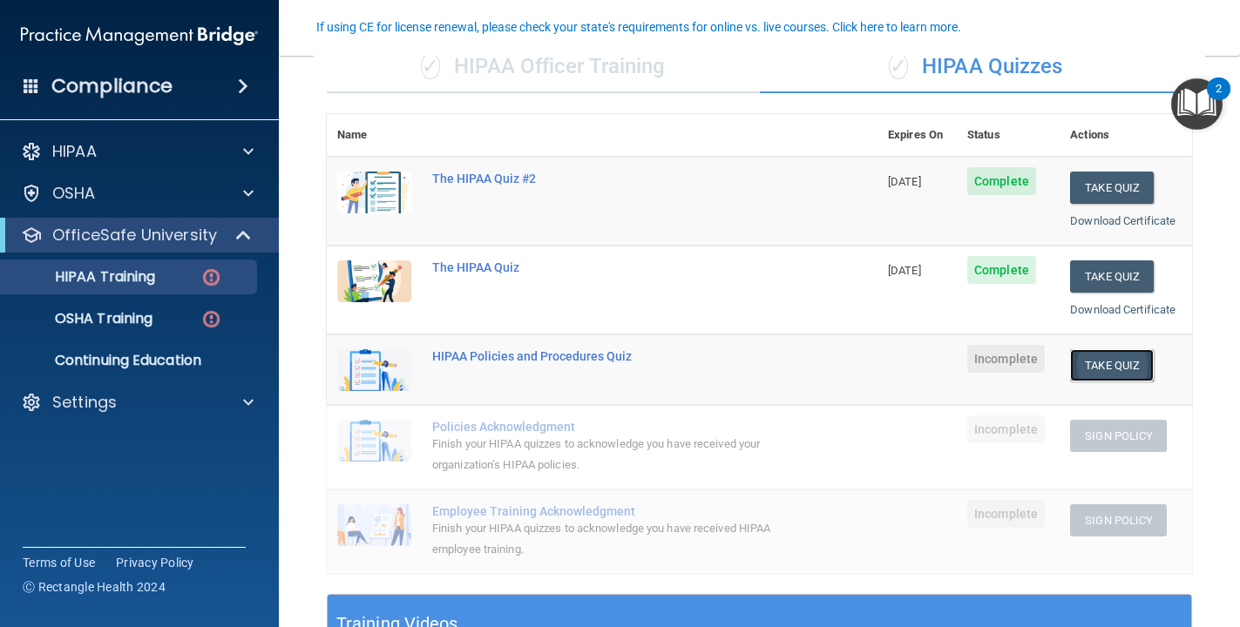
click at [859, 365] on button "Take Quiz" at bounding box center [1112, 365] width 84 height 32
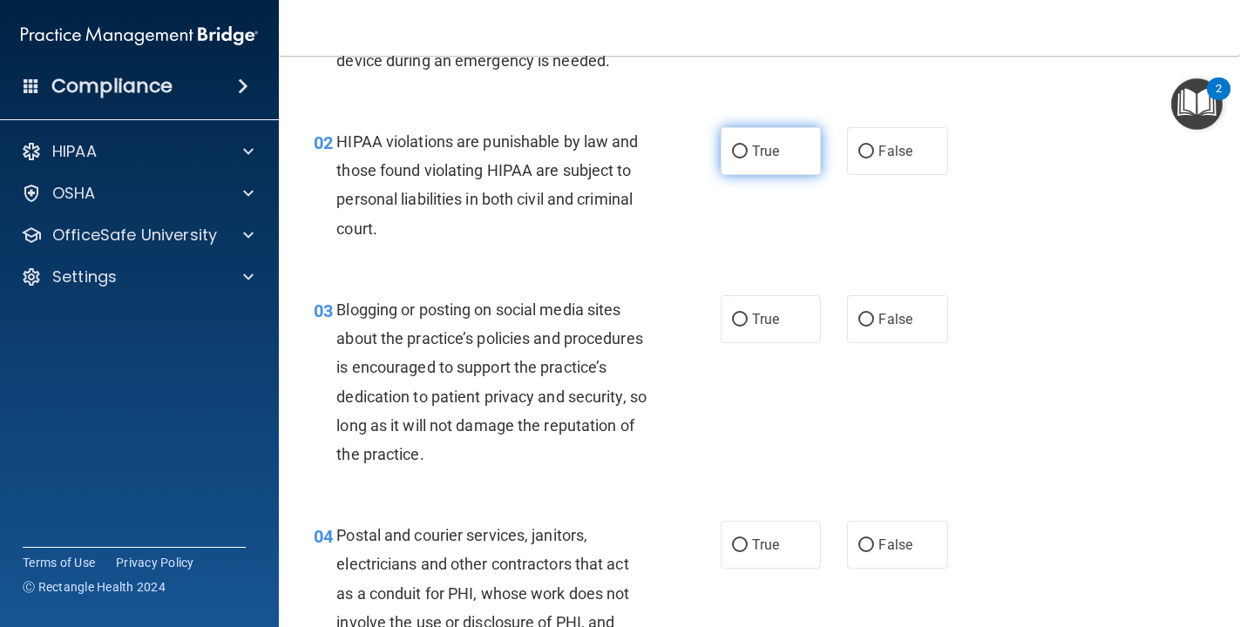
click at [771, 153] on span "True" at bounding box center [765, 151] width 27 height 17
click at [748, 153] on input "True" at bounding box center [740, 152] width 16 height 13
radio input "true"
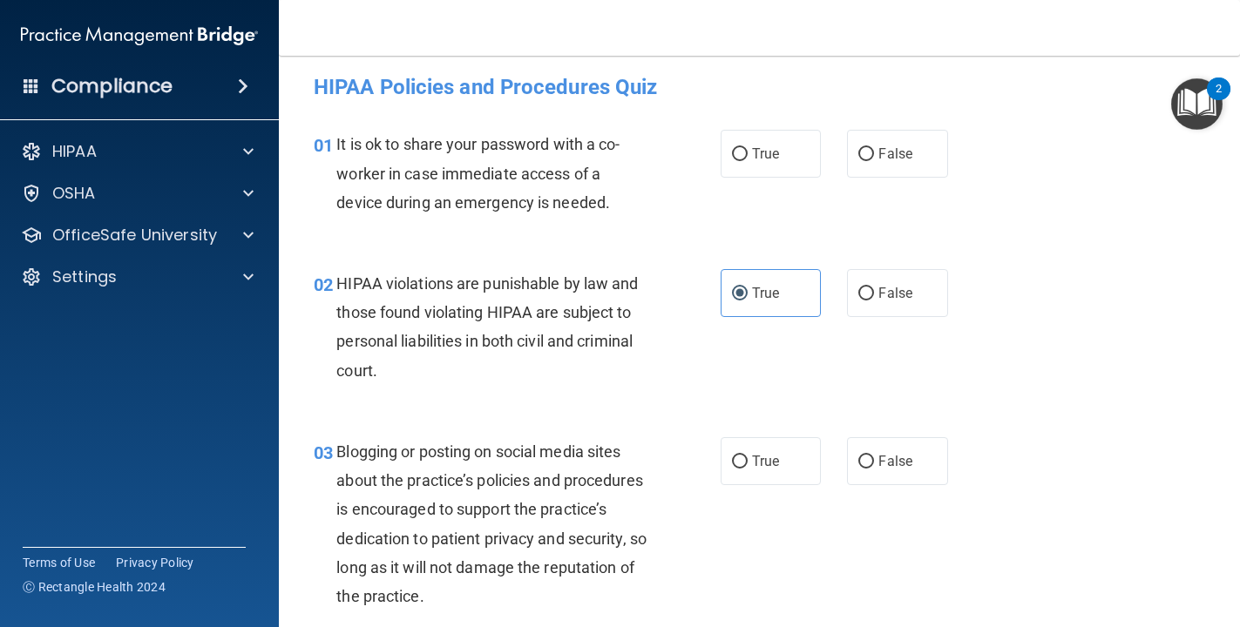
scroll to position [6, 0]
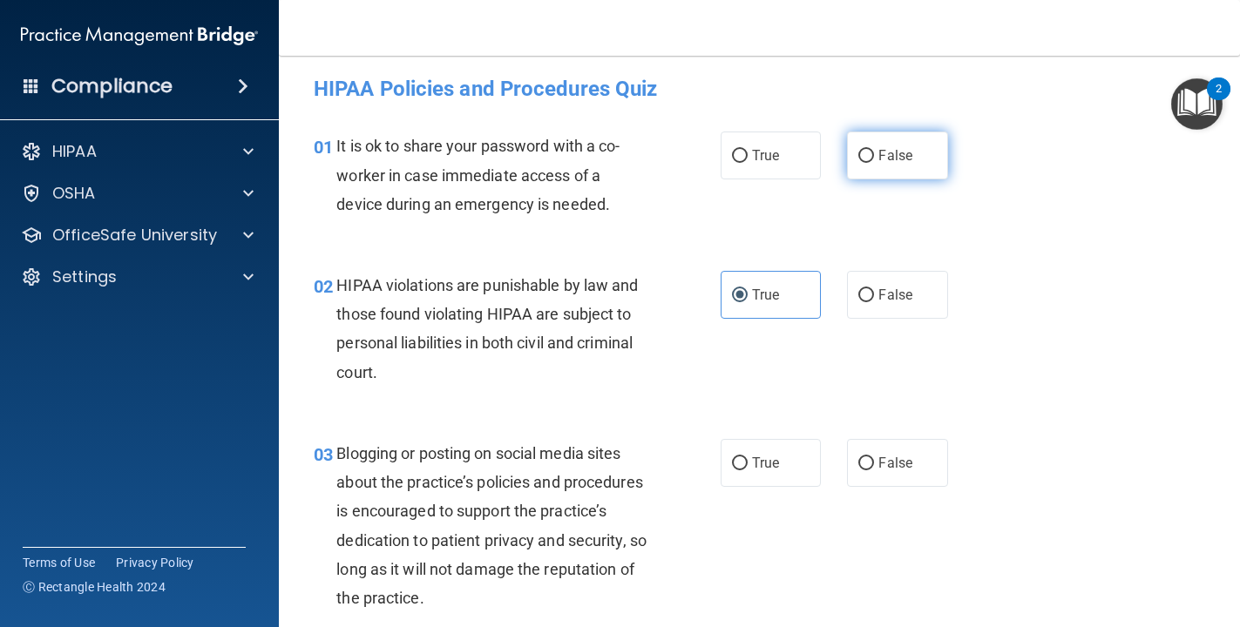
click at [857, 167] on label "False" at bounding box center [897, 156] width 101 height 48
click at [858, 163] on input "False" at bounding box center [866, 156] width 16 height 13
radio input "true"
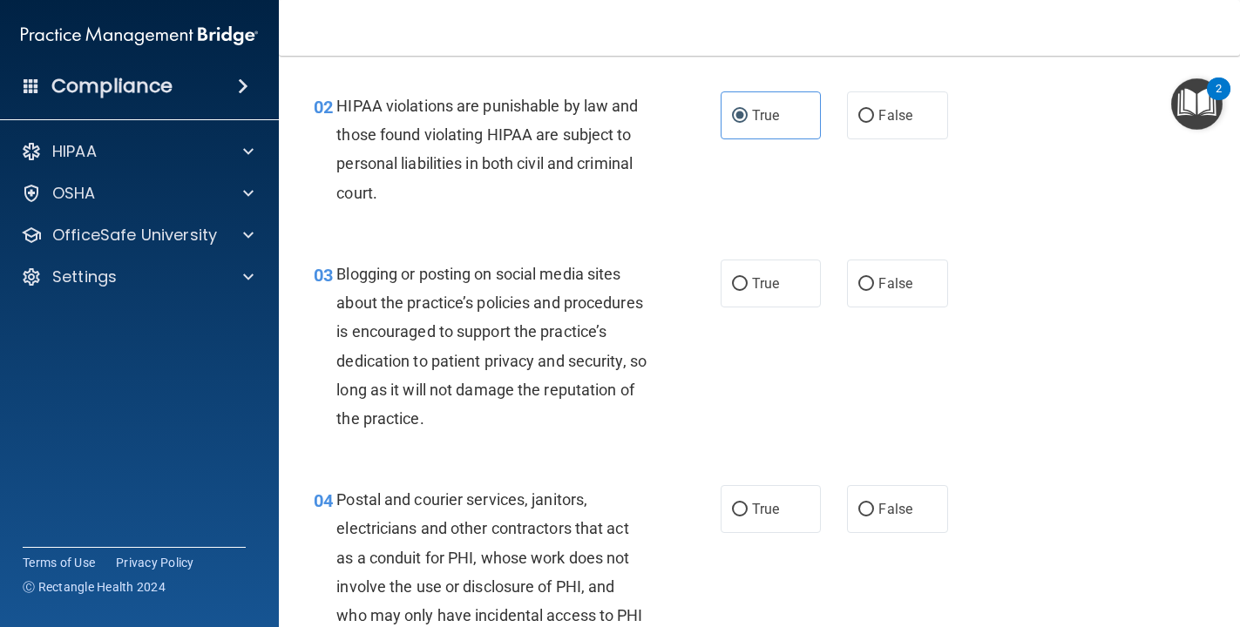
scroll to position [193, 0]
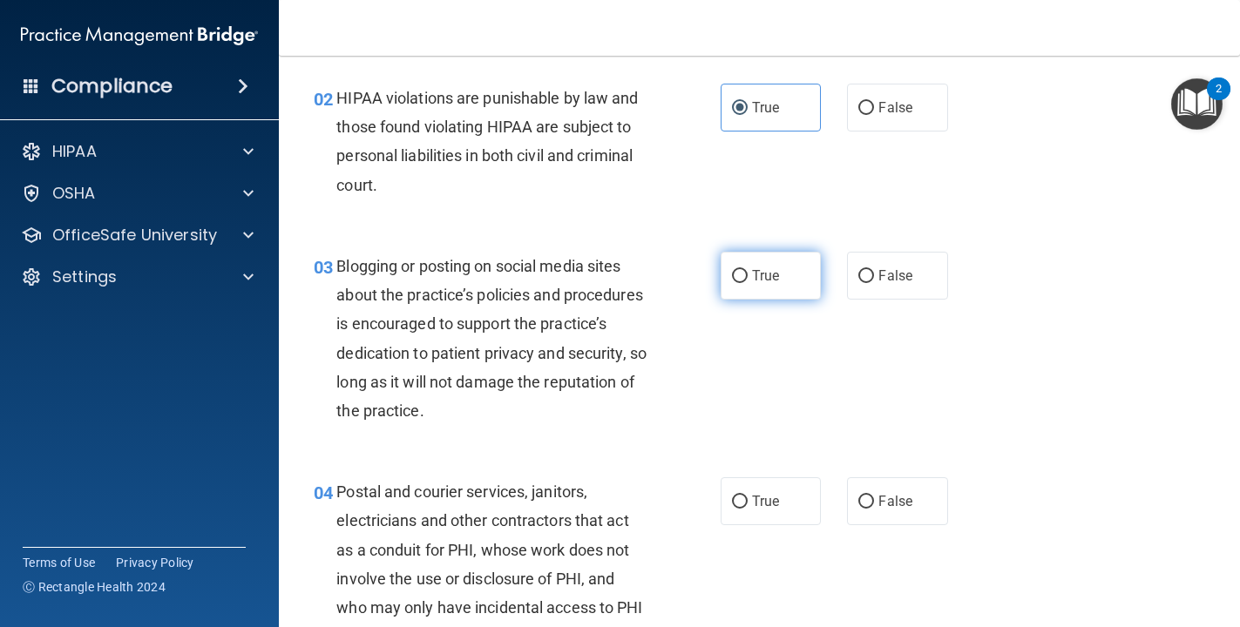
click at [762, 281] on span "True" at bounding box center [765, 276] width 27 height 17
click at [748, 281] on input "True" at bounding box center [740, 276] width 16 height 13
radio input "true"
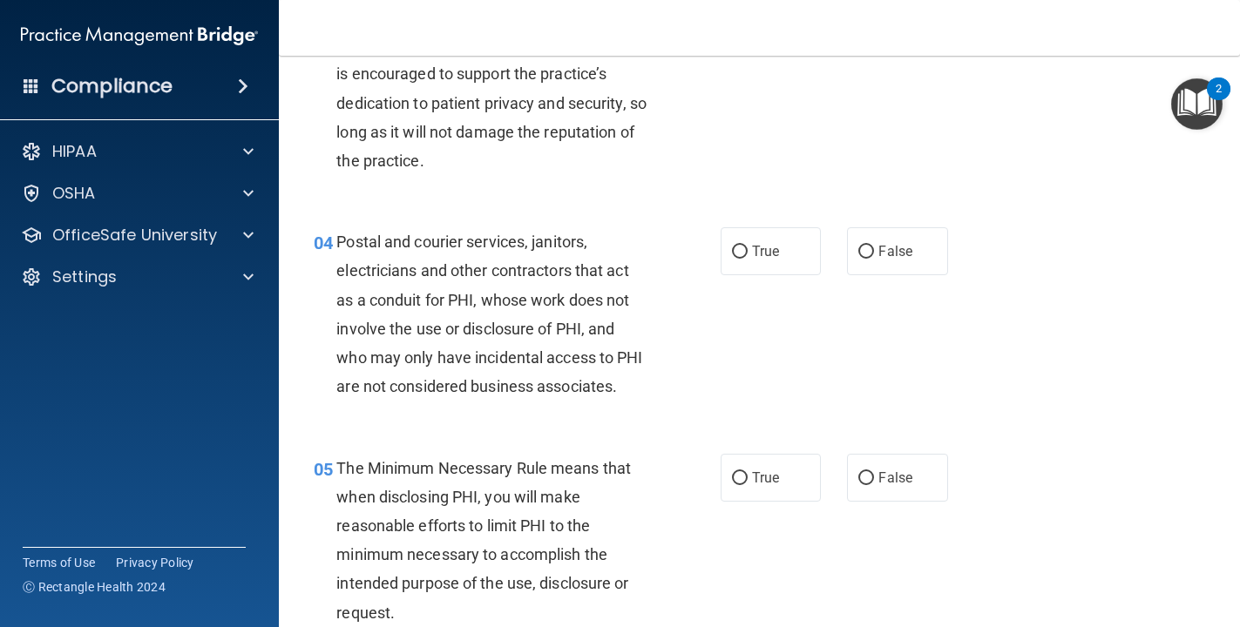
scroll to position [451, 0]
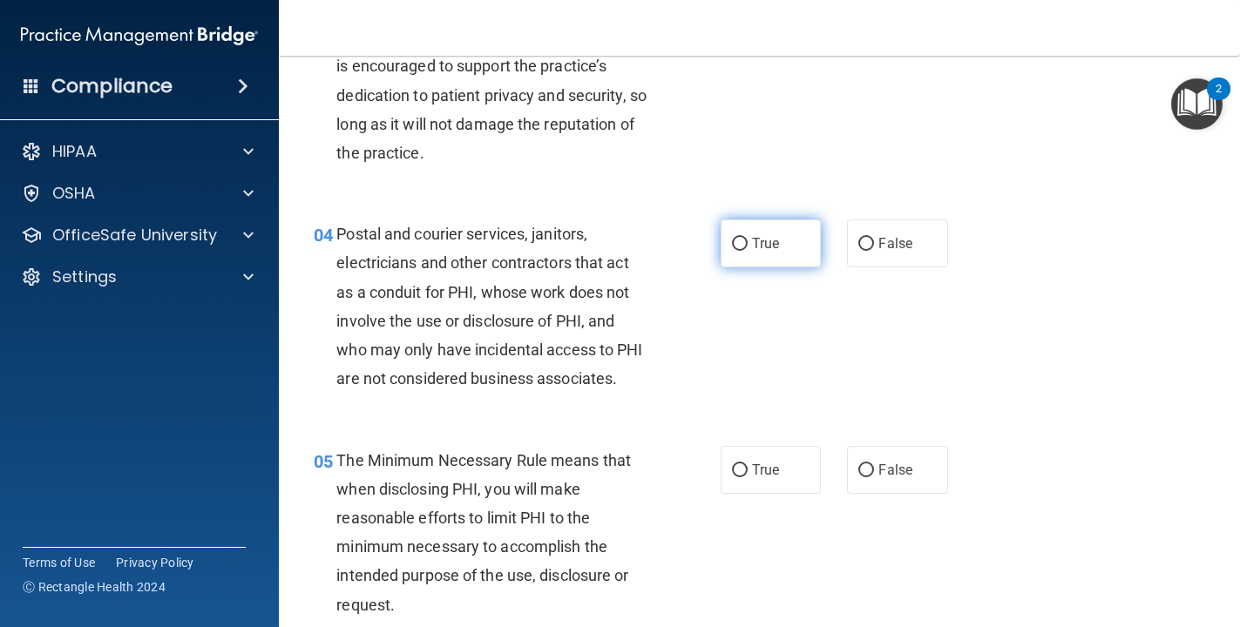
click at [742, 245] on input "True" at bounding box center [740, 244] width 16 height 13
radio input "true"
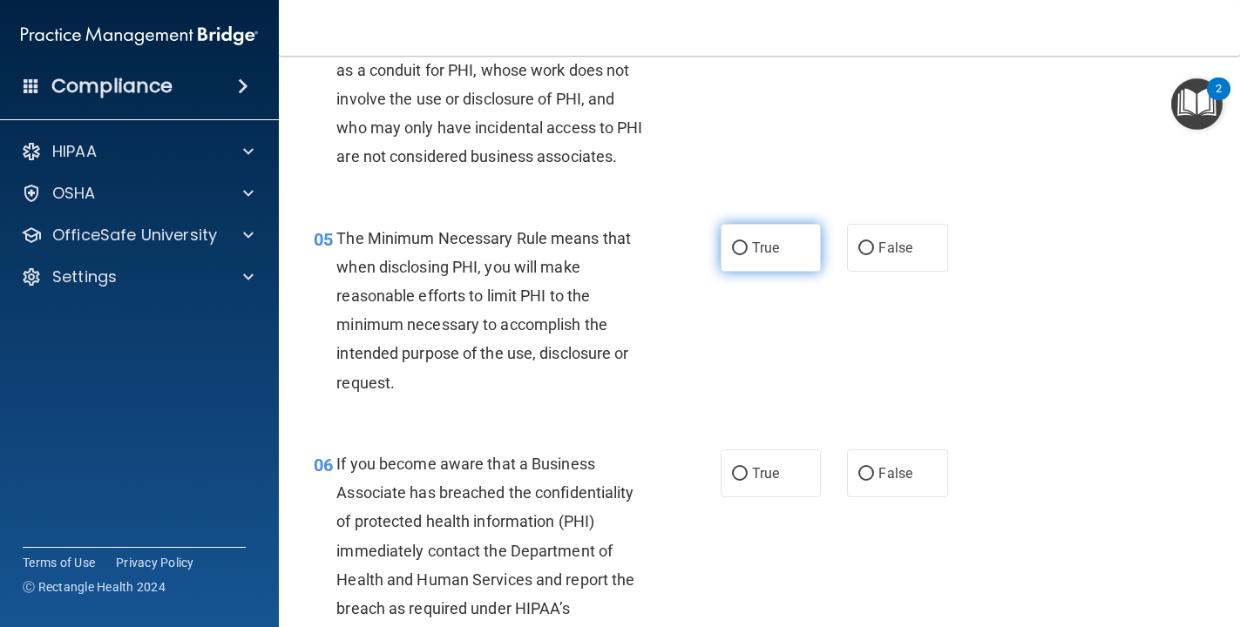
scroll to position [675, 0]
click at [760, 259] on label "True" at bounding box center [771, 246] width 101 height 48
click at [748, 254] on input "True" at bounding box center [740, 247] width 16 height 13
radio input "true"
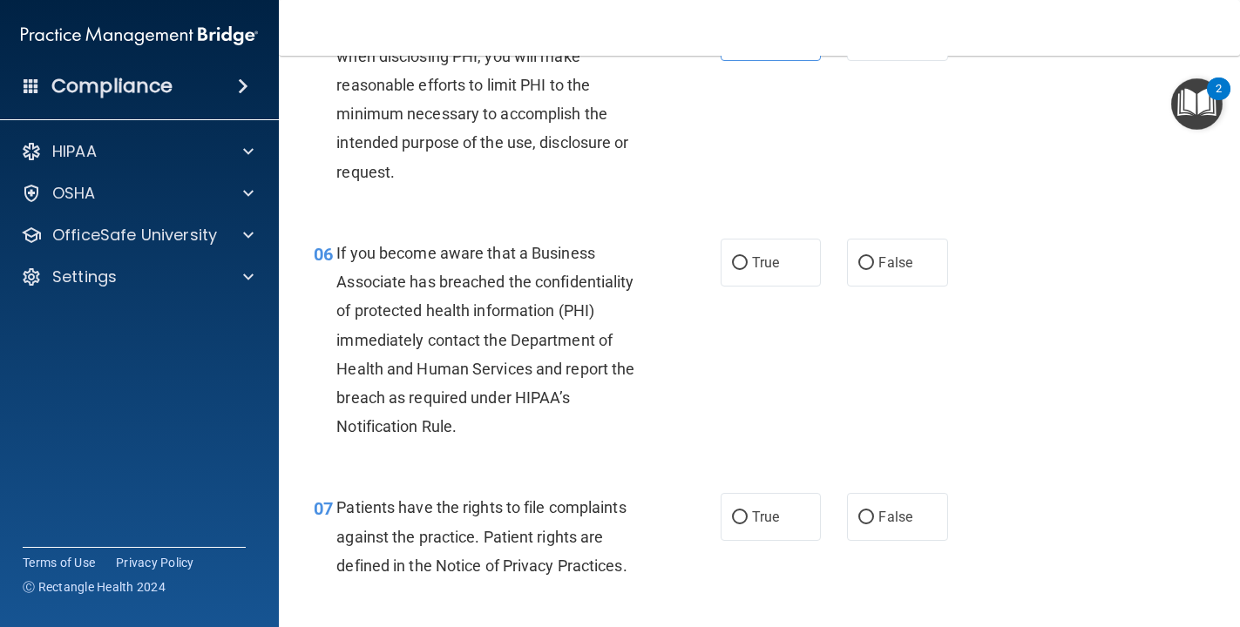
scroll to position [887, 0]
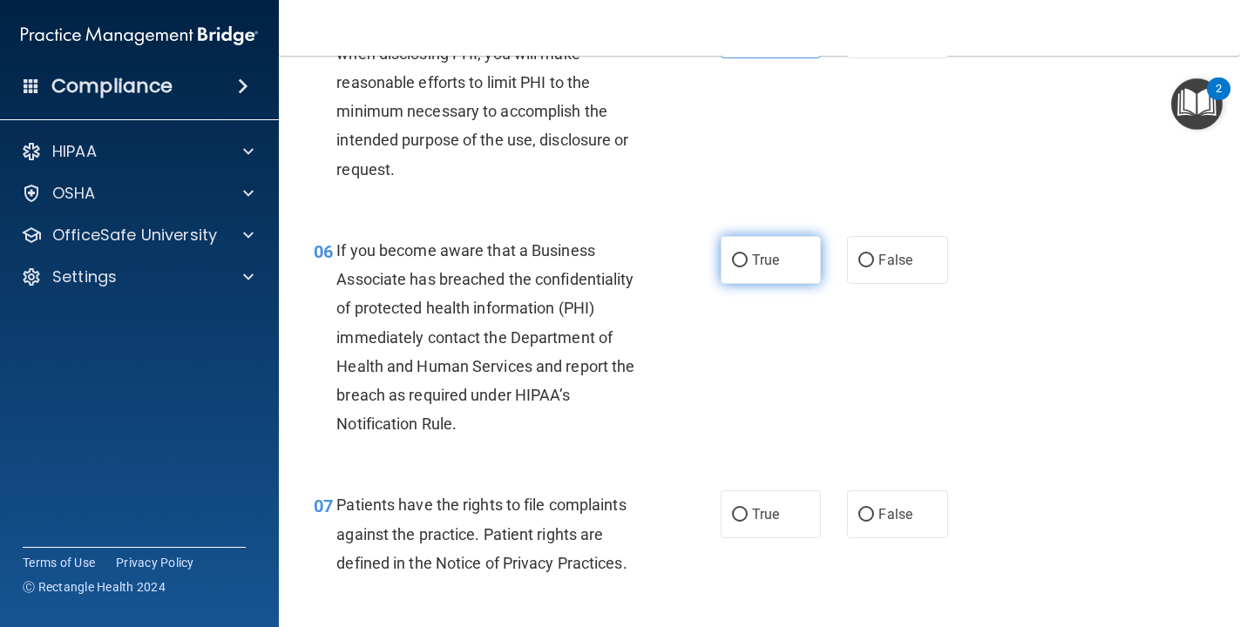
click at [745, 275] on label "True" at bounding box center [771, 260] width 101 height 48
click at [745, 268] on input "True" at bounding box center [740, 260] width 16 height 13
radio input "true"
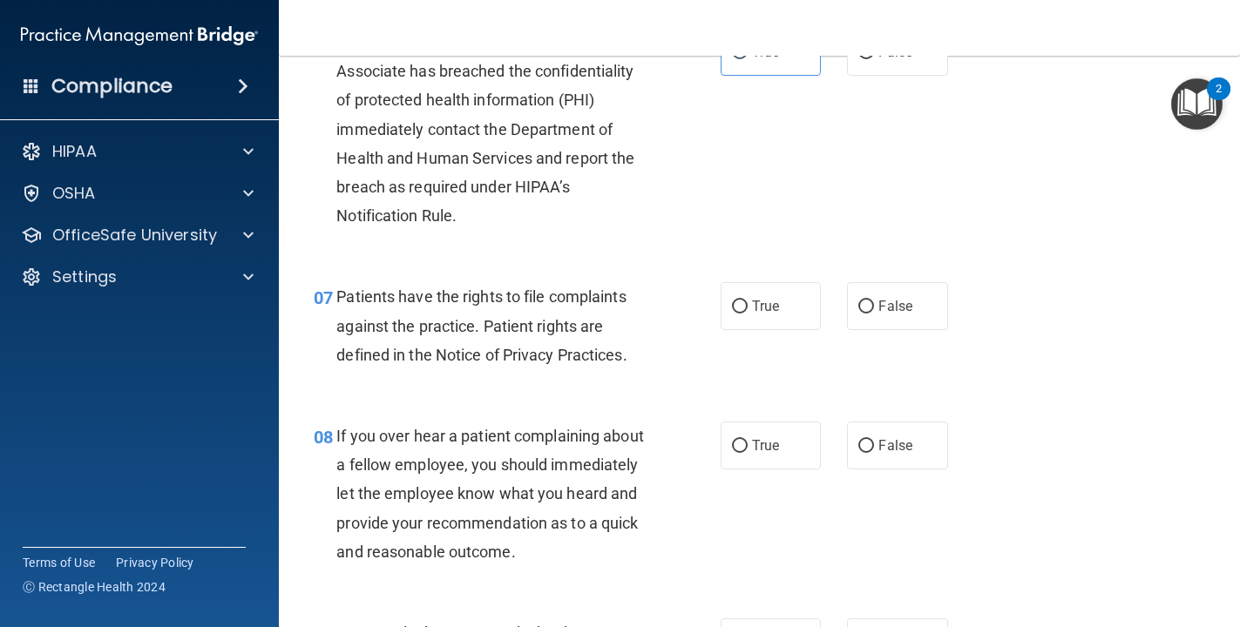
scroll to position [1096, 0]
click at [757, 313] on span "True" at bounding box center [765, 305] width 27 height 17
click at [748, 313] on input "True" at bounding box center [740, 306] width 16 height 13
radio input "true"
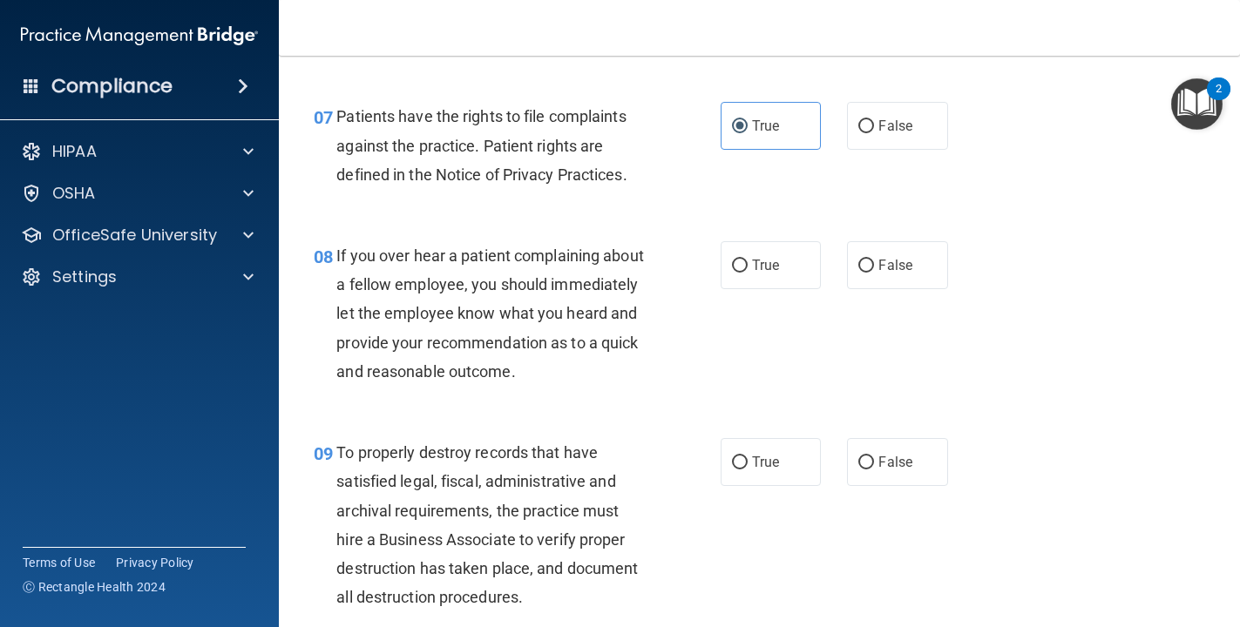
scroll to position [1278, 0]
click at [855, 271] on label "False" at bounding box center [897, 264] width 101 height 48
click at [858, 271] on input "False" at bounding box center [866, 264] width 16 height 13
radio input "true"
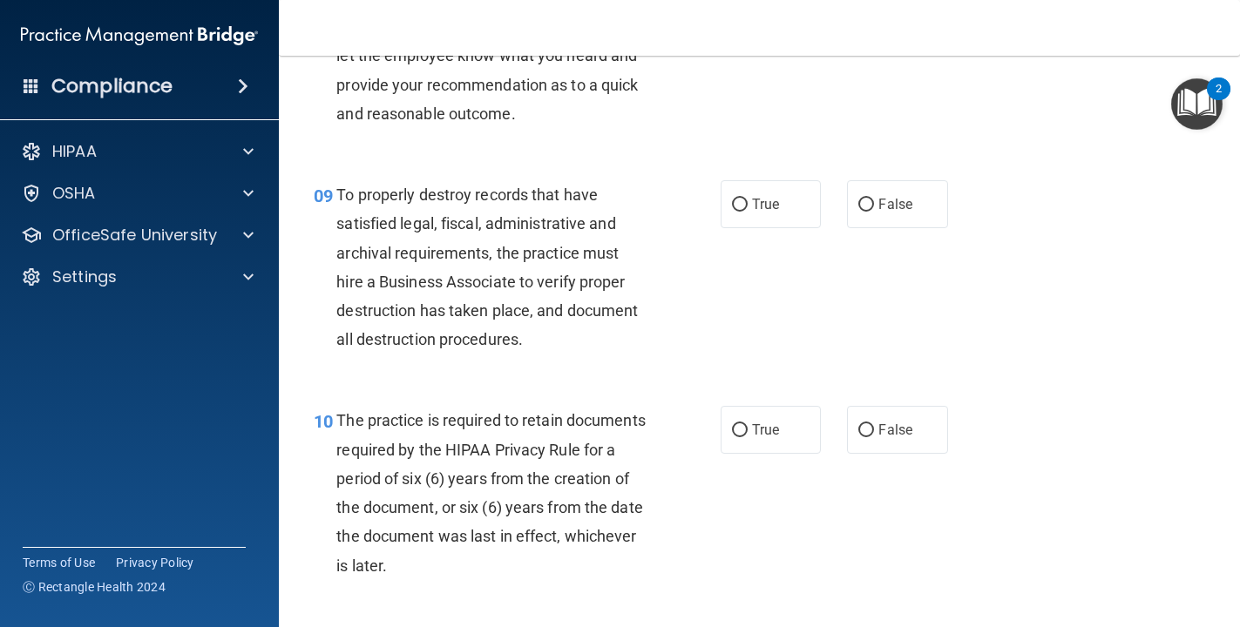
scroll to position [1541, 0]
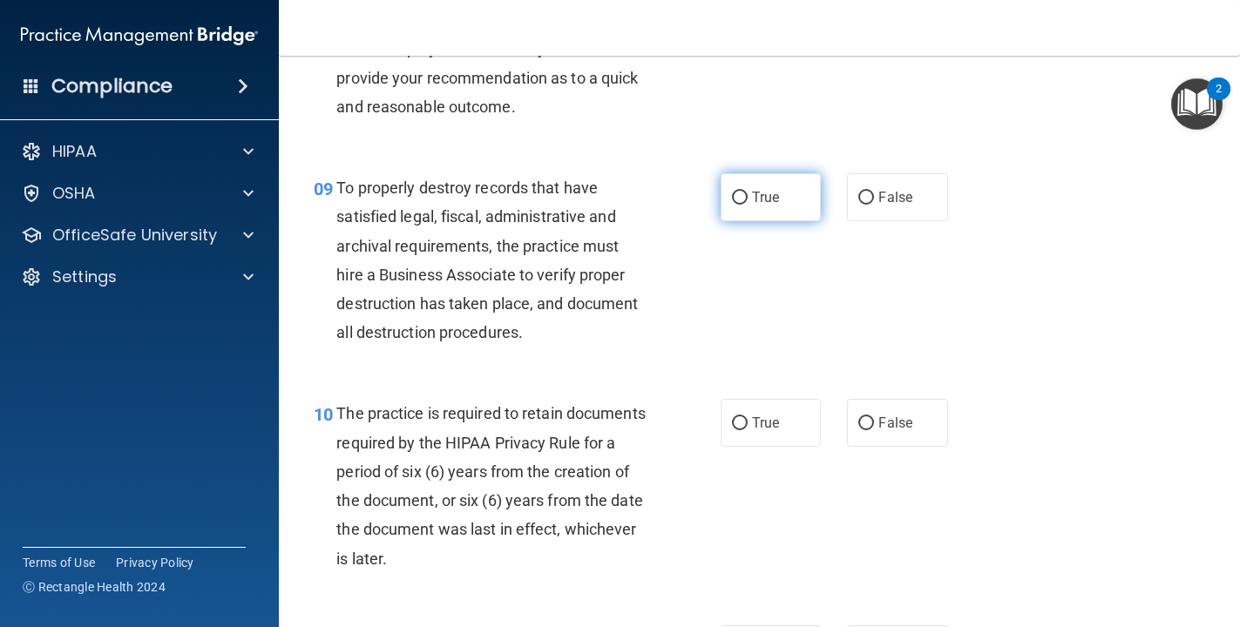
click at [755, 204] on span "True" at bounding box center [765, 197] width 27 height 17
click at [748, 204] on input "True" at bounding box center [740, 198] width 16 height 13
radio input "true"
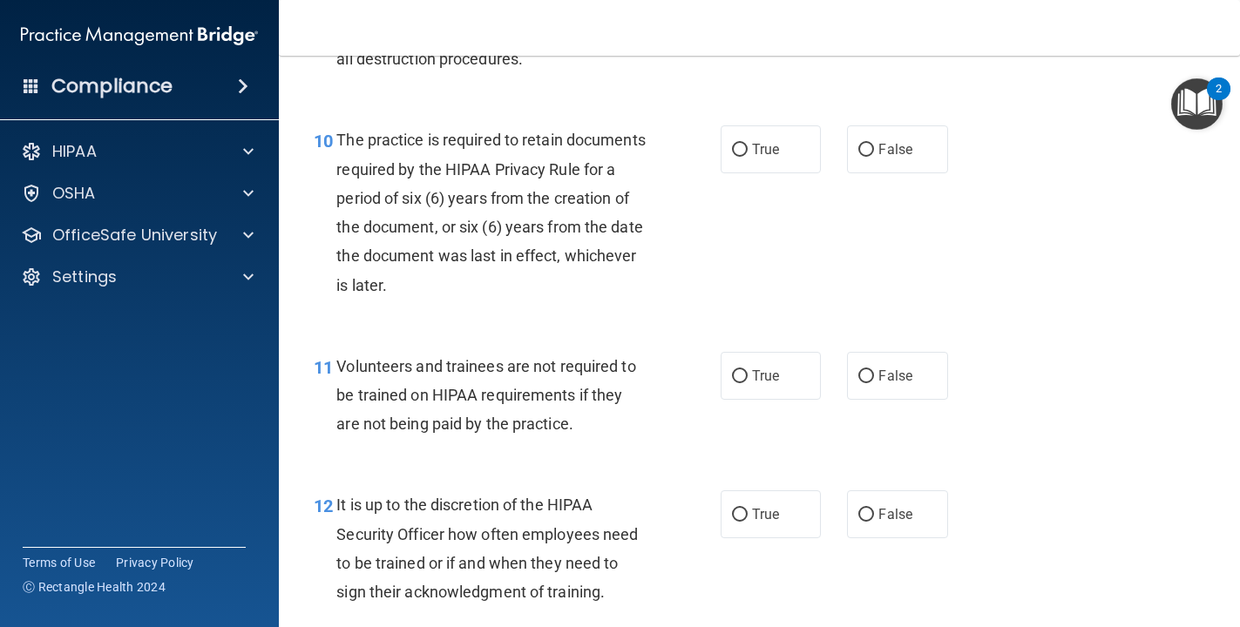
scroll to position [1816, 0]
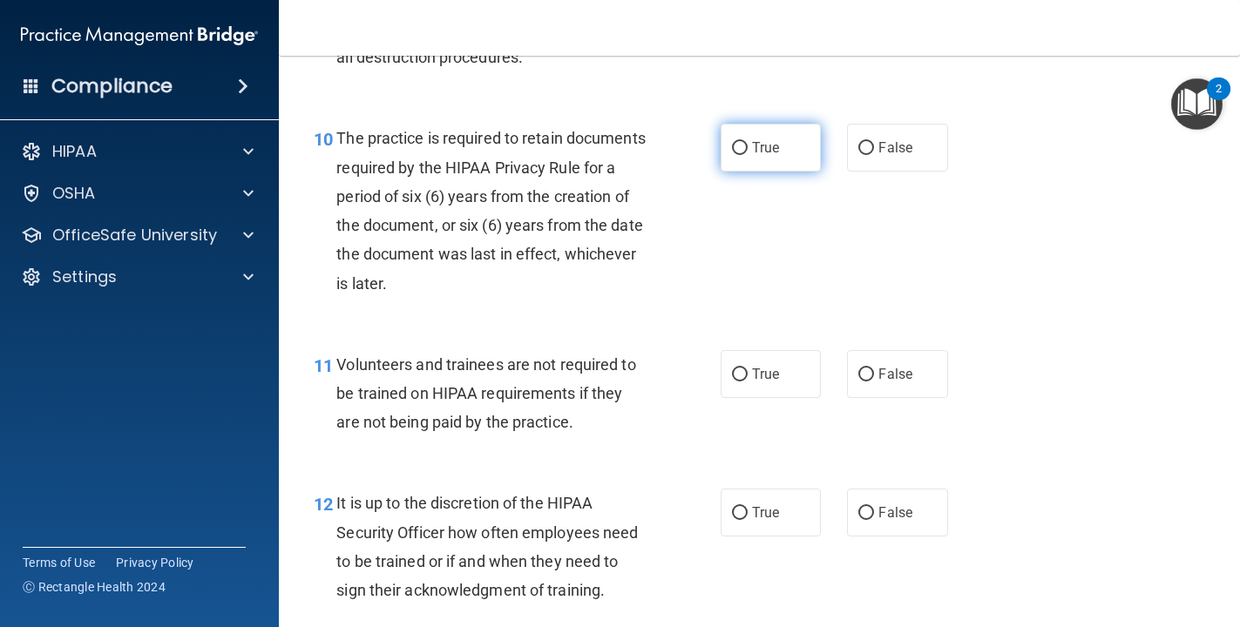
click at [773, 149] on span "True" at bounding box center [765, 147] width 27 height 17
click at [748, 149] on input "True" at bounding box center [740, 148] width 16 height 13
radio input "true"
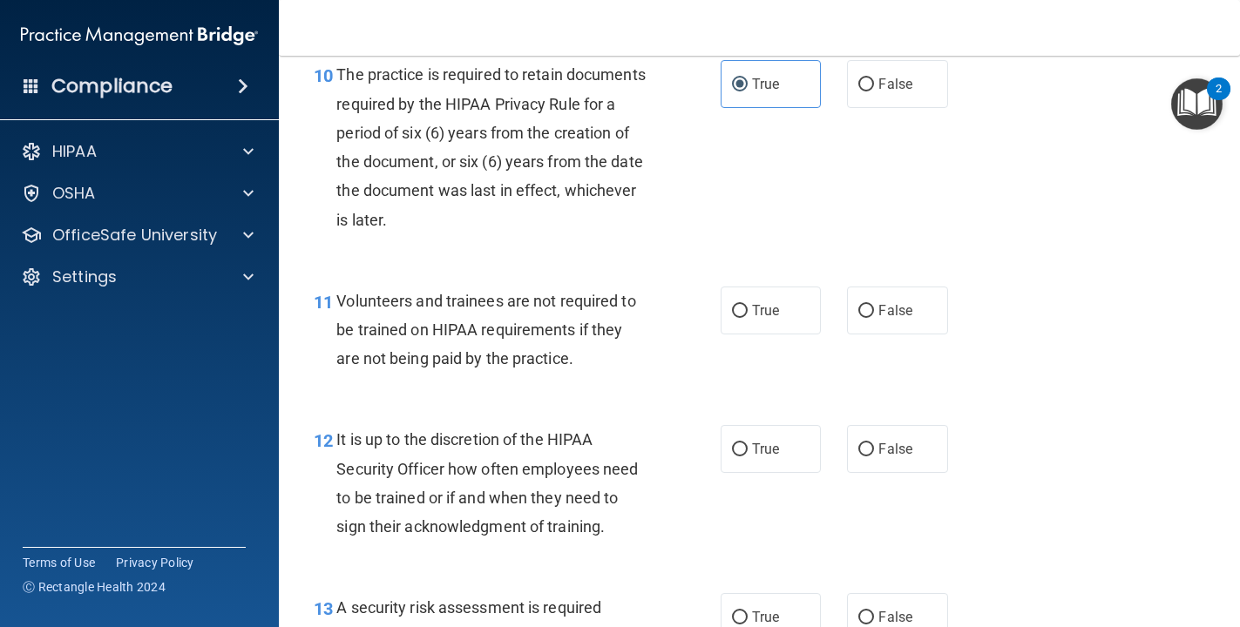
scroll to position [1905, 0]
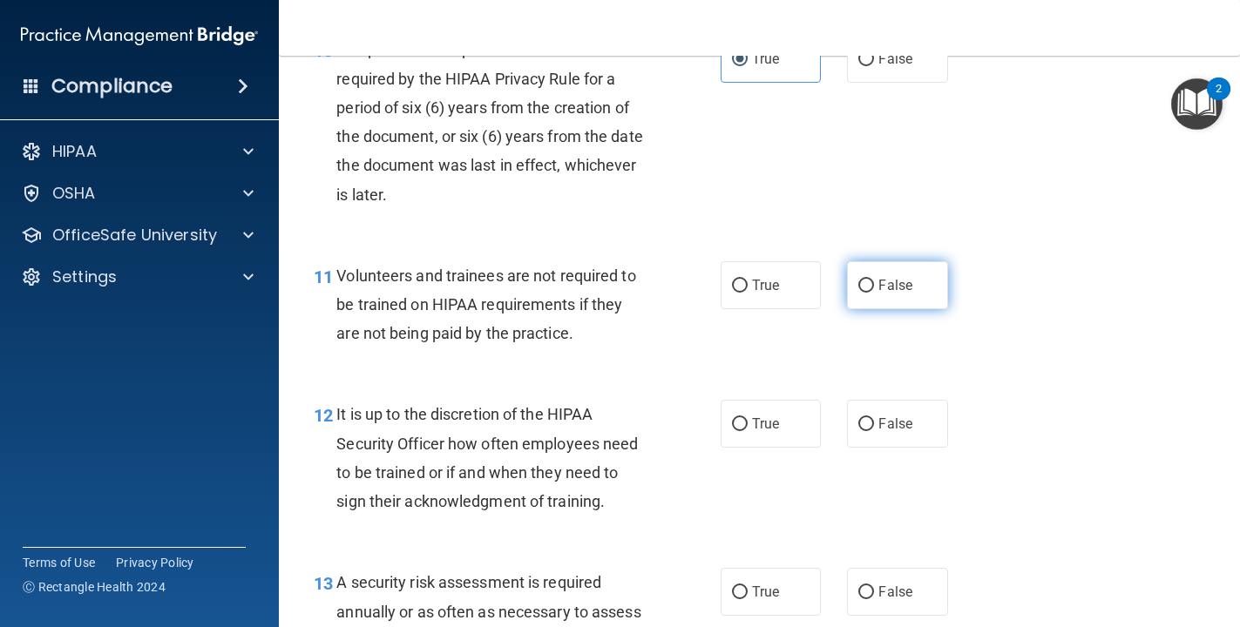
click at [858, 294] on label "False" at bounding box center [897, 285] width 101 height 48
click at [858, 293] on input "False" at bounding box center [866, 286] width 16 height 13
radio input "true"
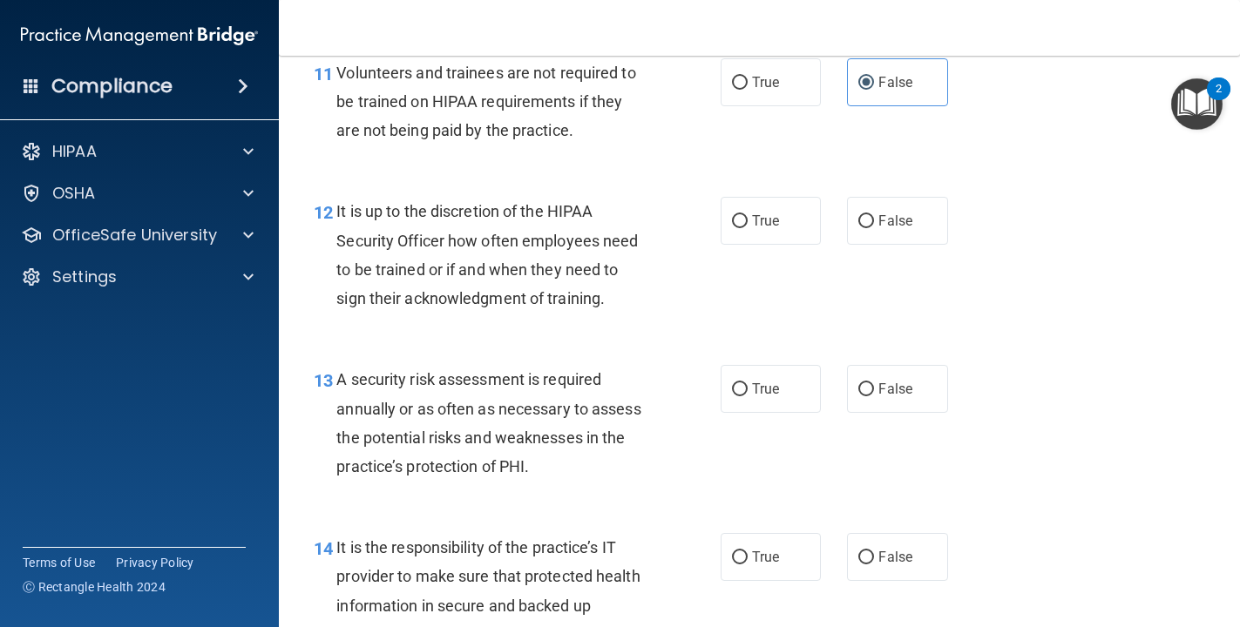
scroll to position [2136, 0]
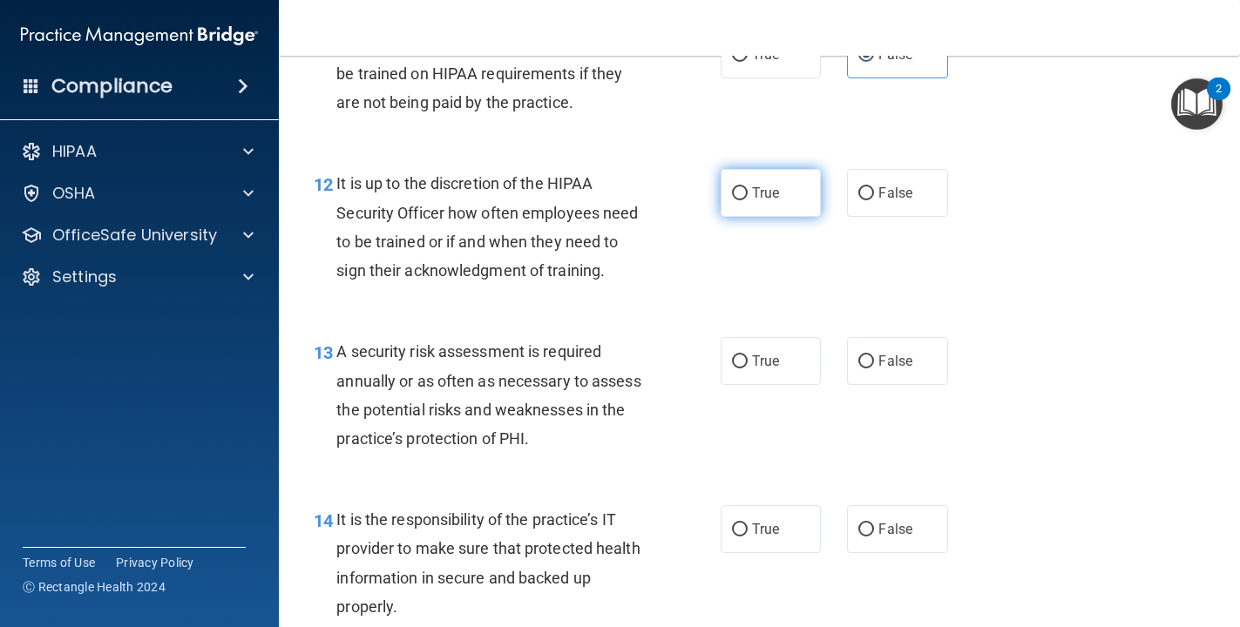
click at [787, 212] on label "True" at bounding box center [771, 193] width 101 height 48
click at [748, 200] on input "True" at bounding box center [740, 193] width 16 height 13
radio input "true"
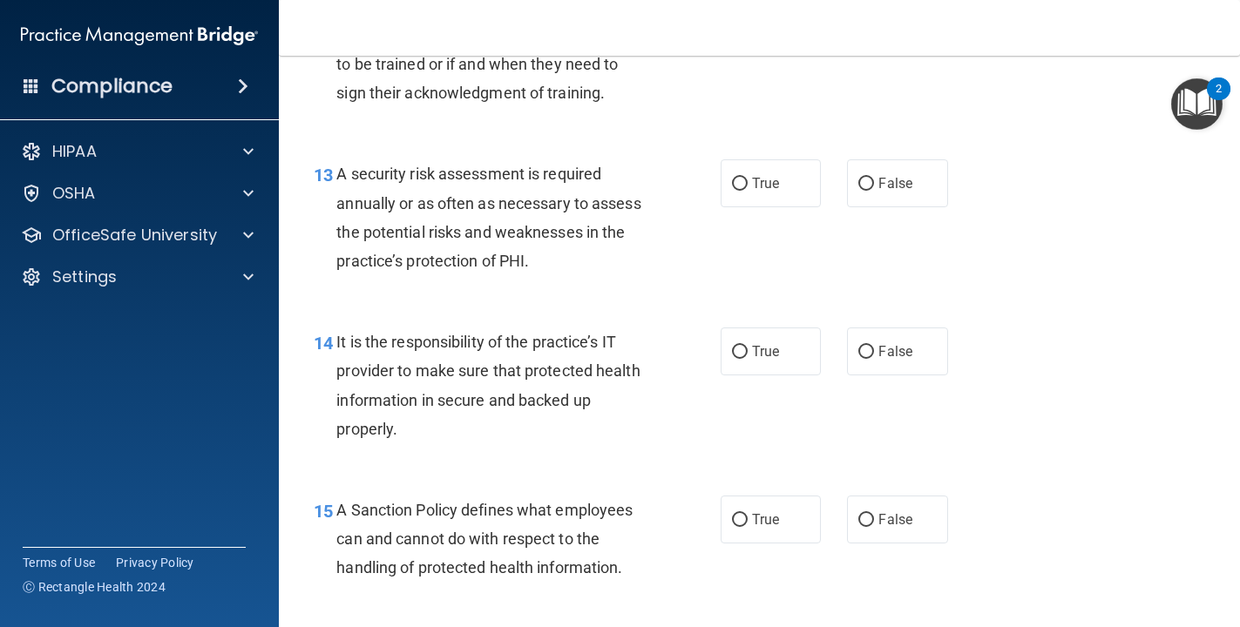
scroll to position [2314, 0]
click at [761, 190] on span "True" at bounding box center [765, 182] width 27 height 17
click at [748, 190] on input "True" at bounding box center [740, 183] width 16 height 13
radio input "true"
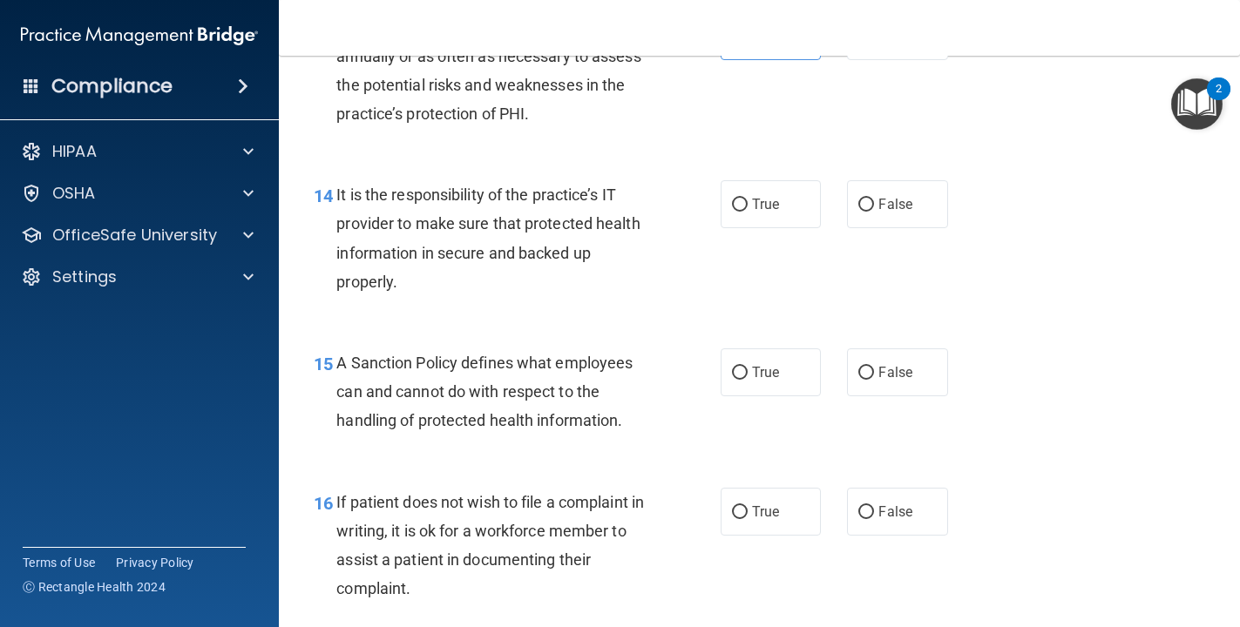
scroll to position [2467, 0]
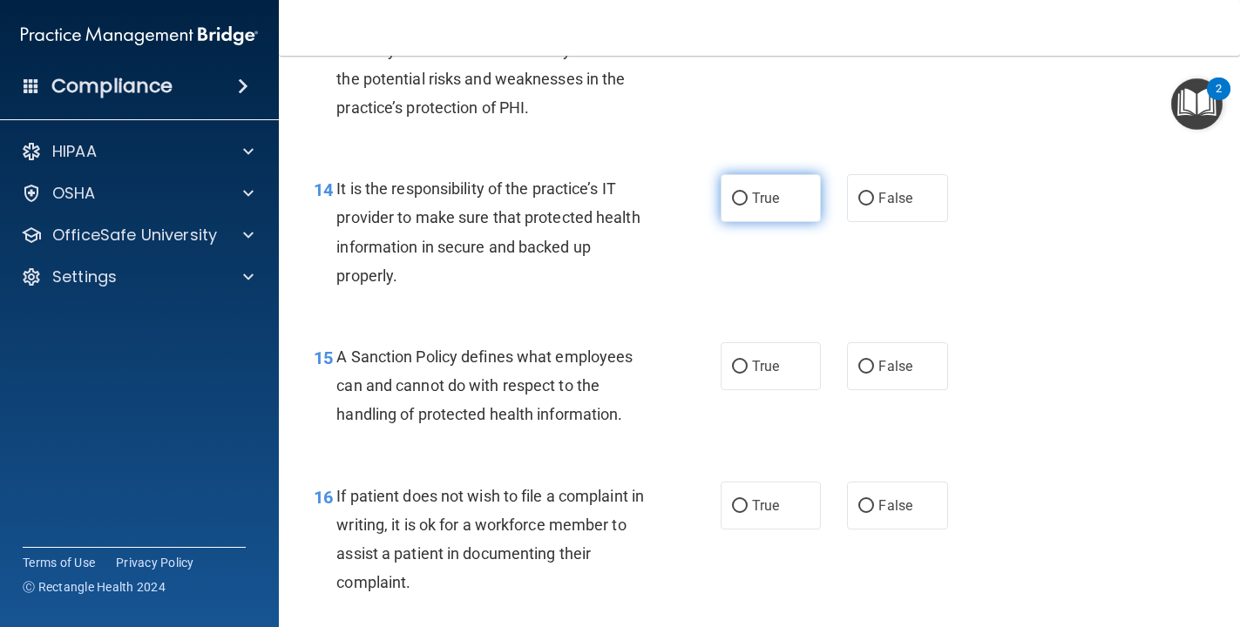
click at [769, 197] on span "True" at bounding box center [765, 198] width 27 height 17
click at [748, 197] on input "True" at bounding box center [740, 199] width 16 height 13
radio input "true"
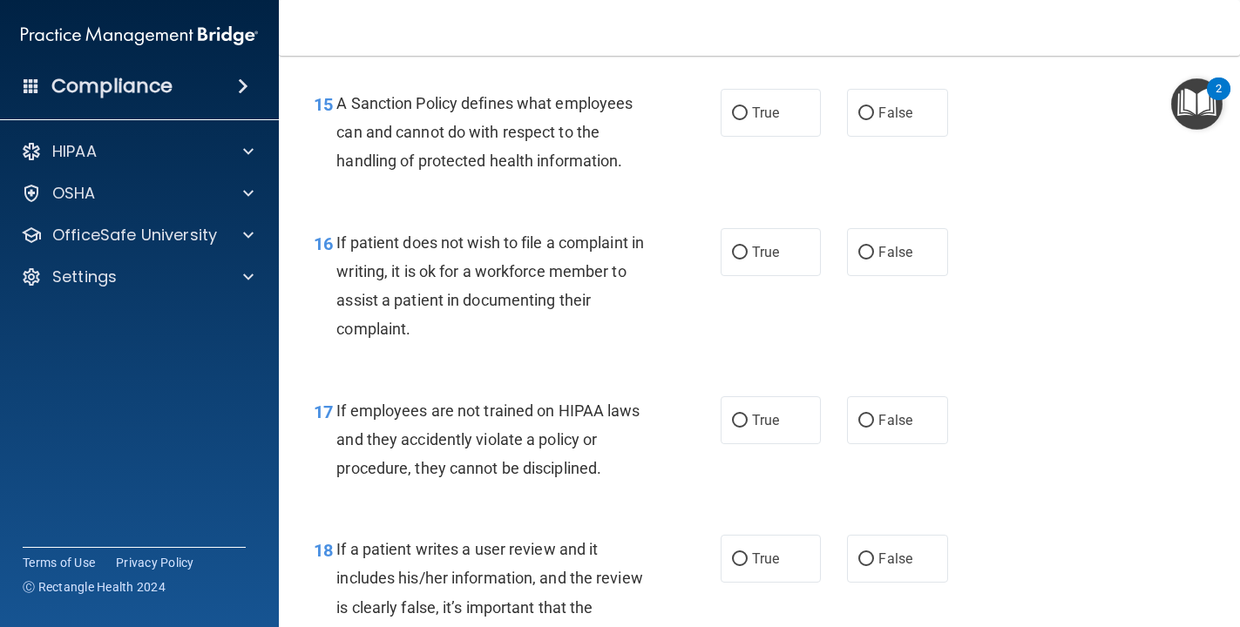
scroll to position [2722, 0]
click at [755, 114] on span "True" at bounding box center [765, 111] width 27 height 17
click at [748, 114] on input "True" at bounding box center [740, 111] width 16 height 13
radio input "true"
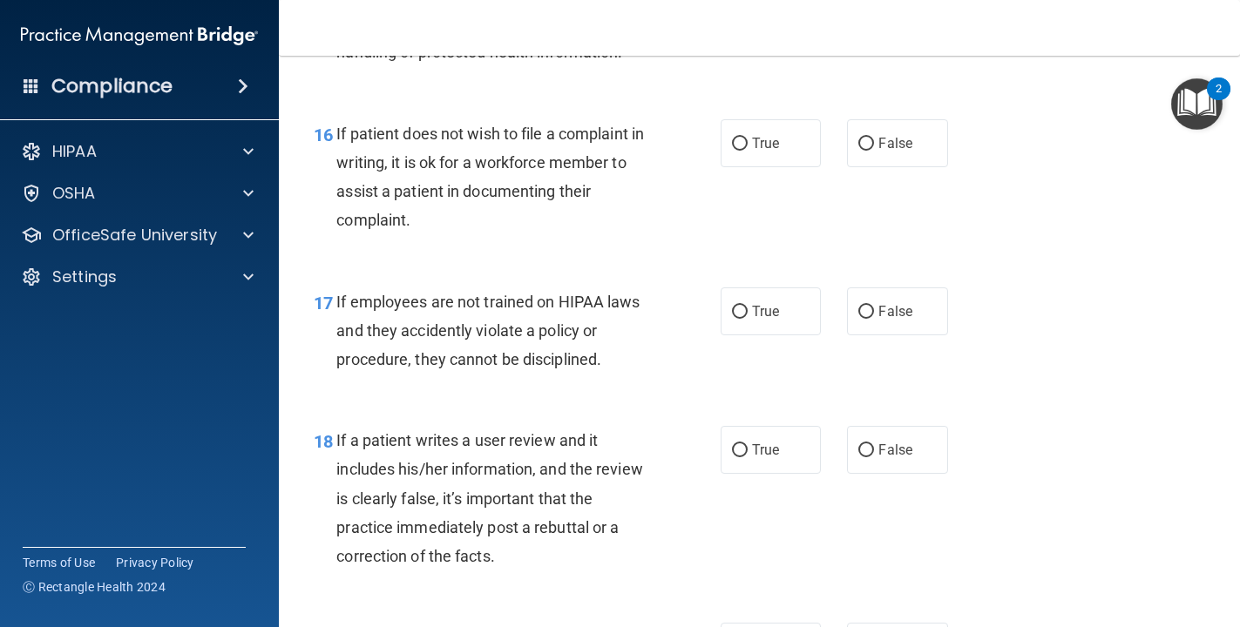
scroll to position [2843, 0]
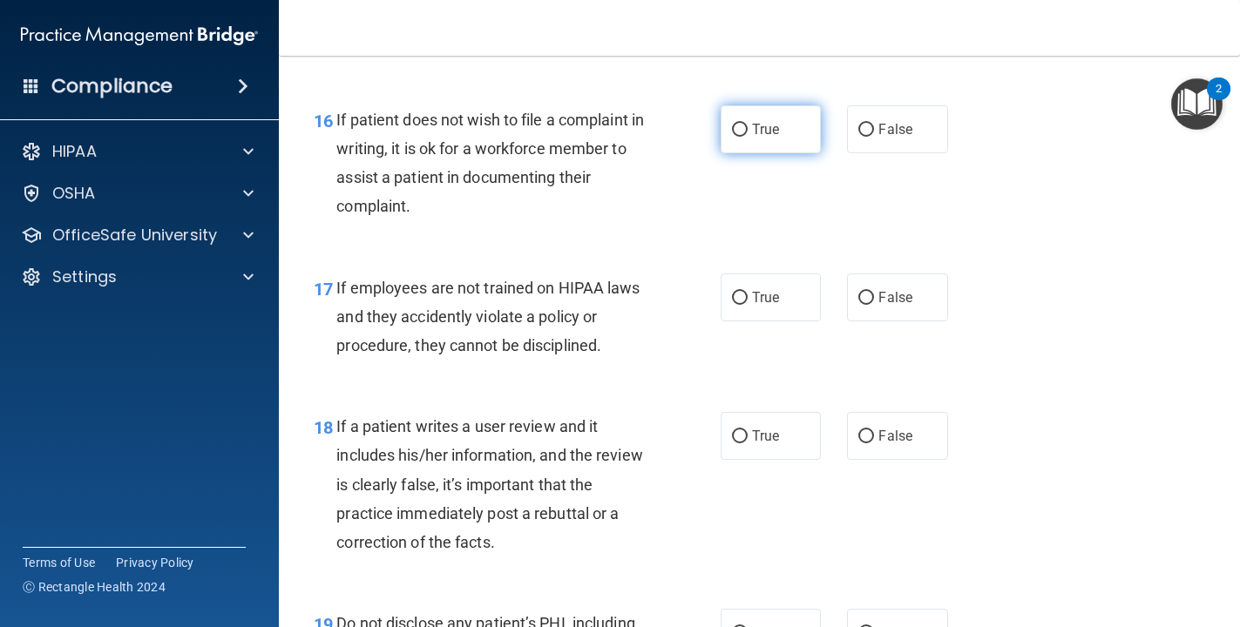
click at [721, 137] on label "True" at bounding box center [771, 129] width 101 height 48
click at [732, 137] on input "True" at bounding box center [740, 130] width 16 height 13
radio input "true"
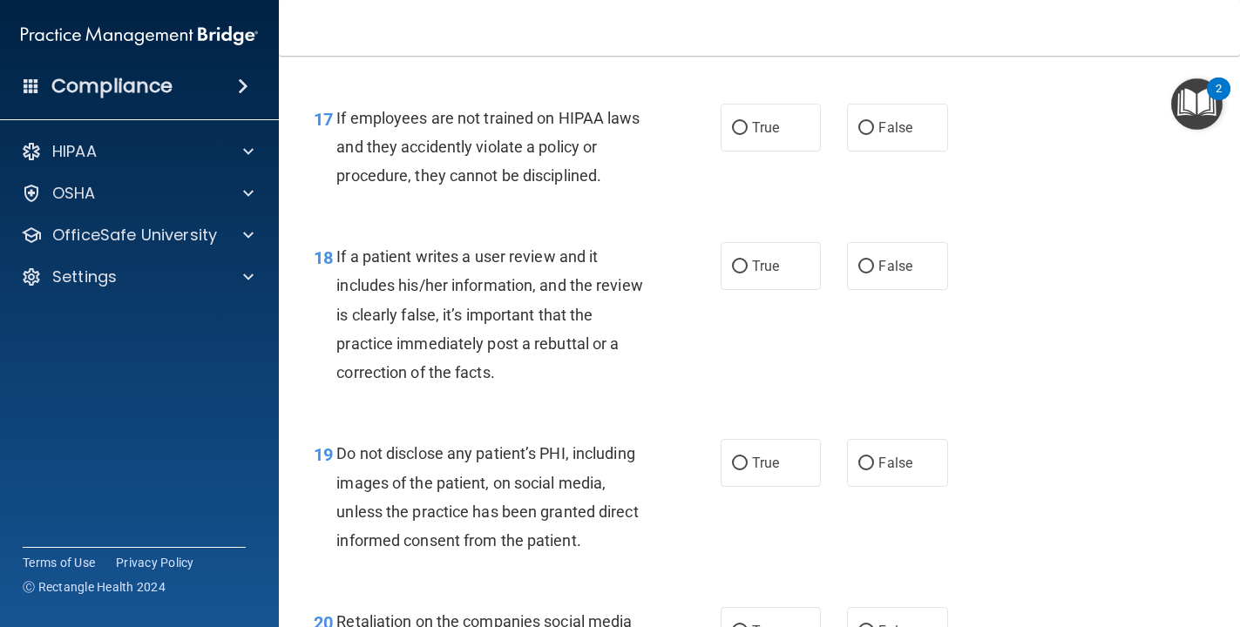
scroll to position [3019, 0]
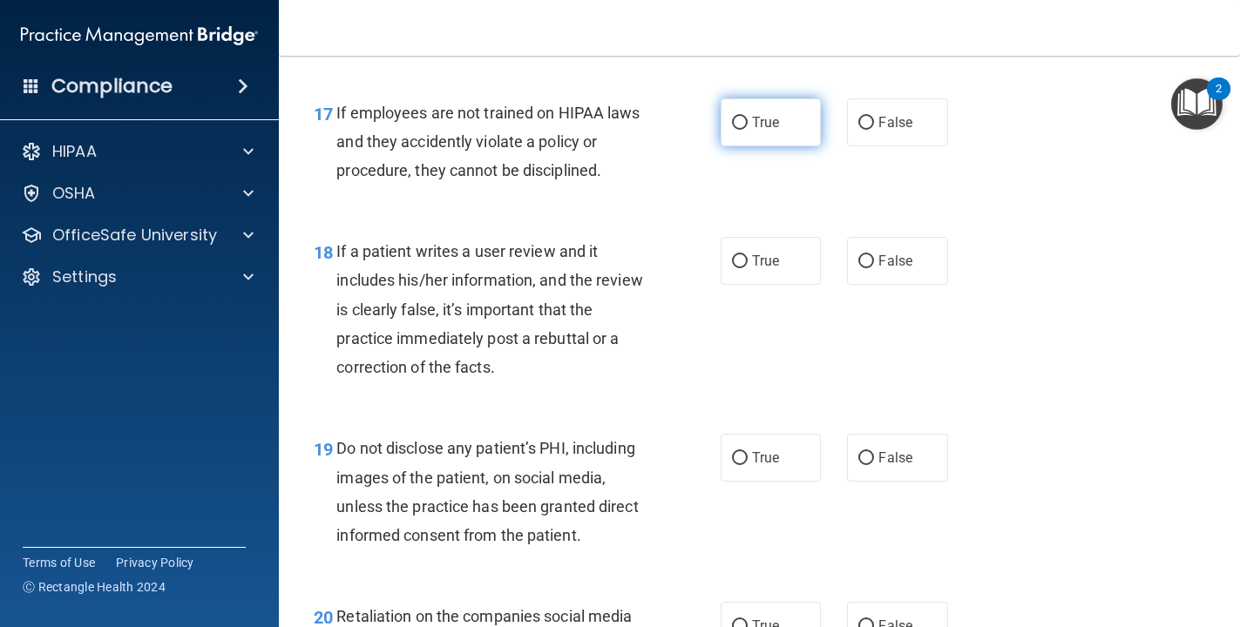
click at [753, 122] on span "True" at bounding box center [765, 122] width 27 height 17
click at [748, 122] on input "True" at bounding box center [740, 123] width 16 height 13
radio input "true"
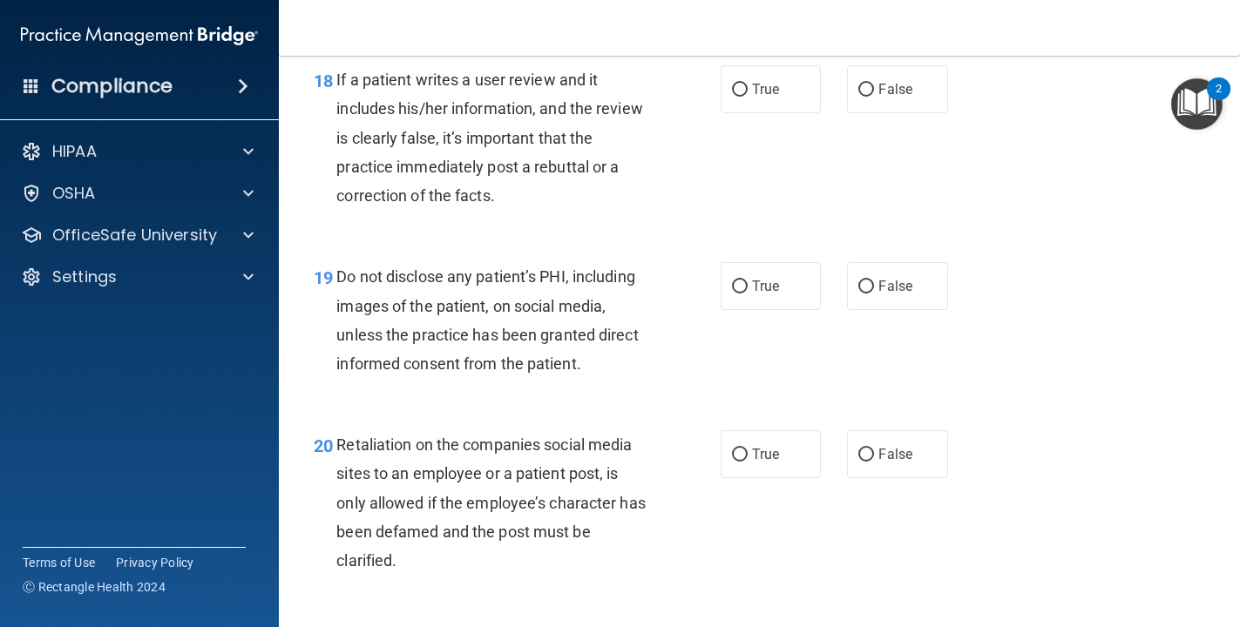
scroll to position [3191, 0]
click at [857, 81] on label "False" at bounding box center [897, 88] width 101 height 48
click at [858, 83] on input "False" at bounding box center [866, 89] width 16 height 13
radio input "true"
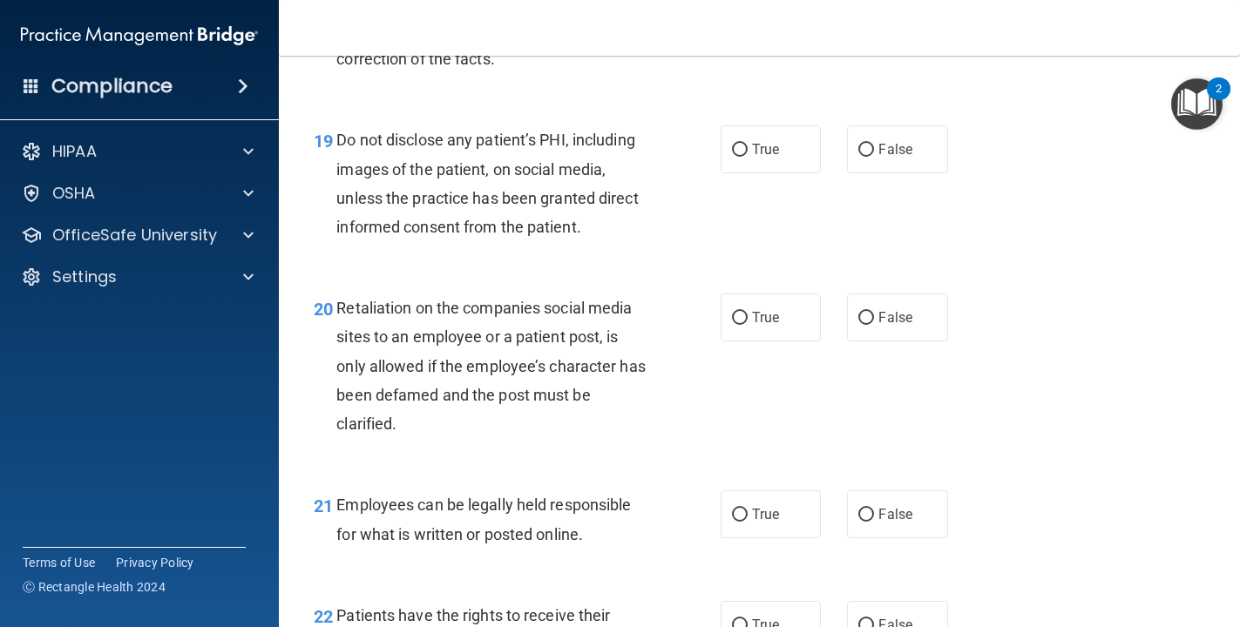
scroll to position [3328, 0]
click at [748, 151] on label "True" at bounding box center [771, 149] width 101 height 48
click at [748, 151] on input "True" at bounding box center [740, 149] width 16 height 13
radio input "true"
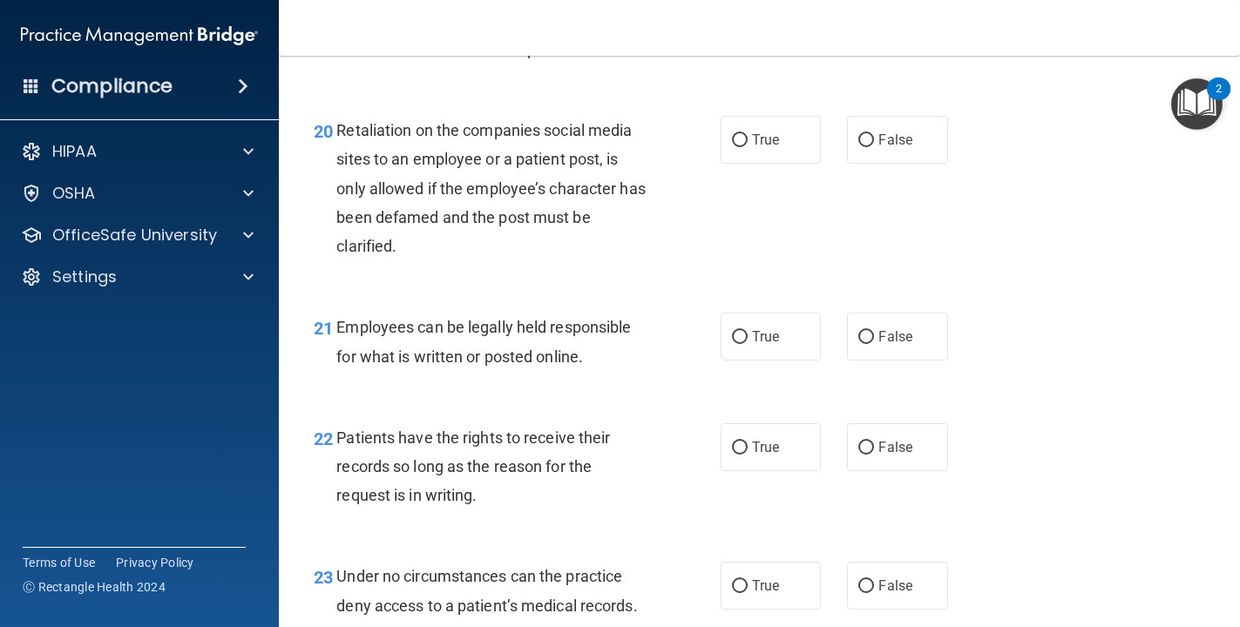
scroll to position [3507, 0]
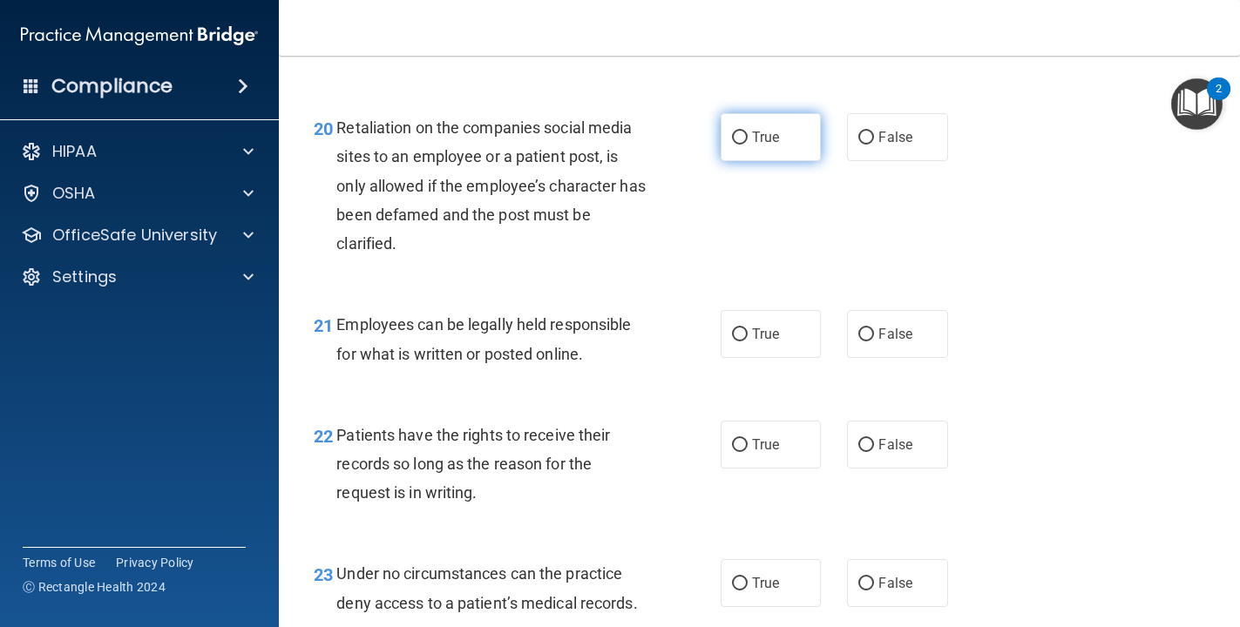
click at [735, 132] on input "True" at bounding box center [740, 138] width 16 height 13
radio input "true"
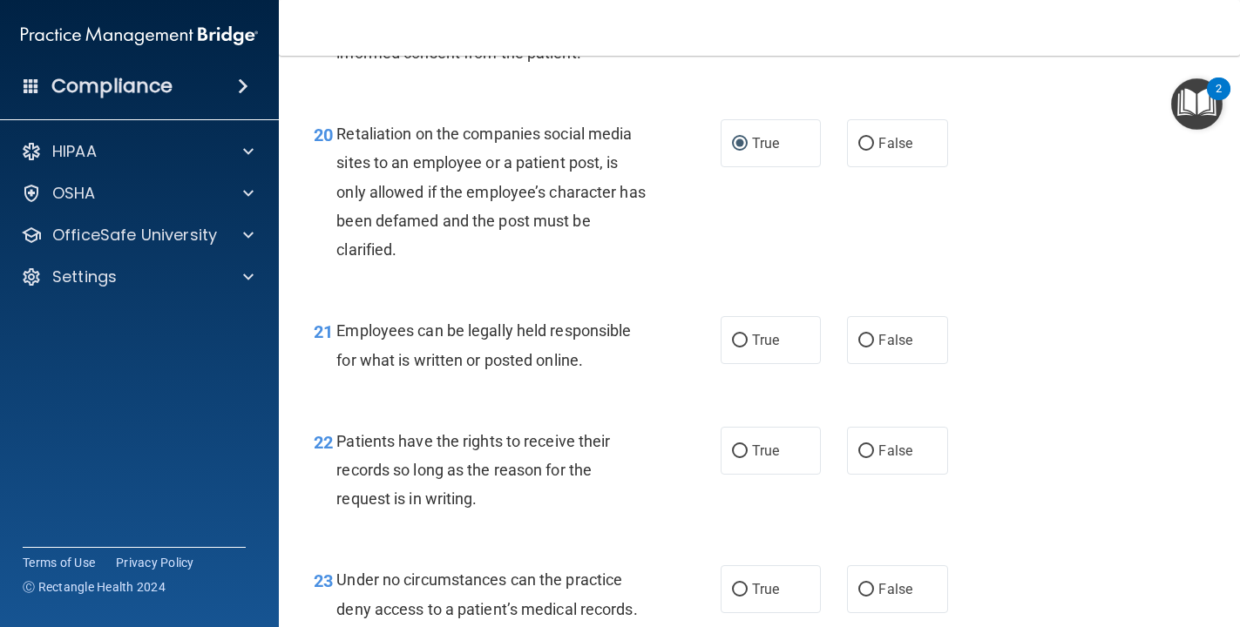
scroll to position [3499, 0]
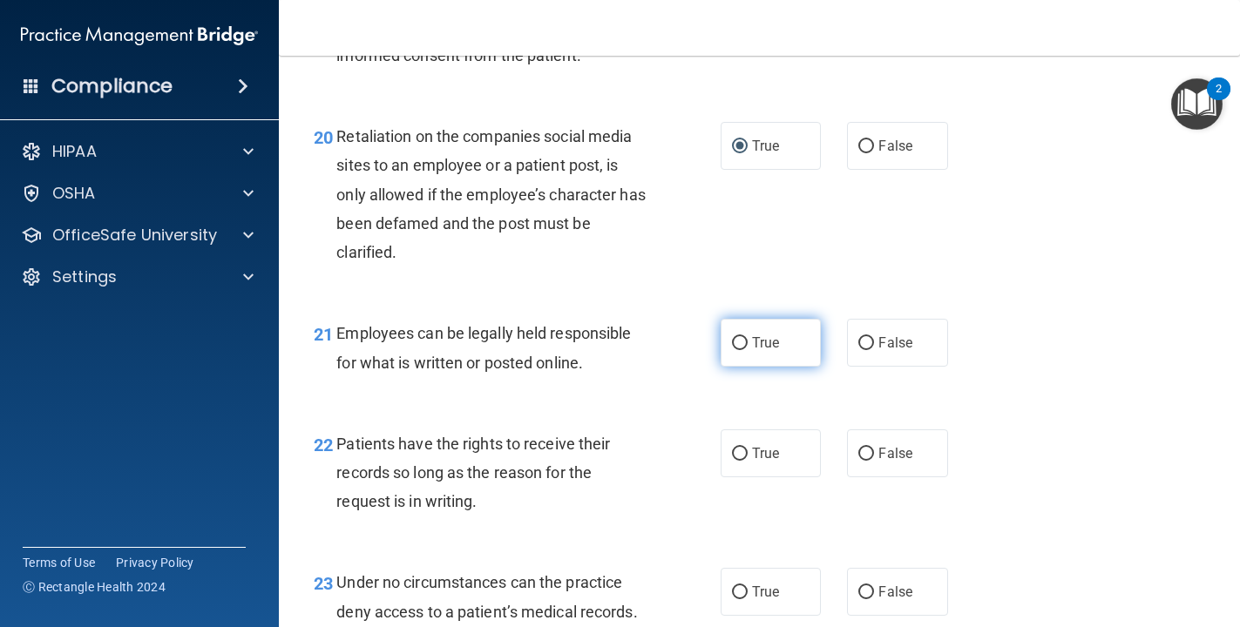
click at [742, 340] on input "True" at bounding box center [740, 343] width 16 height 13
radio input "true"
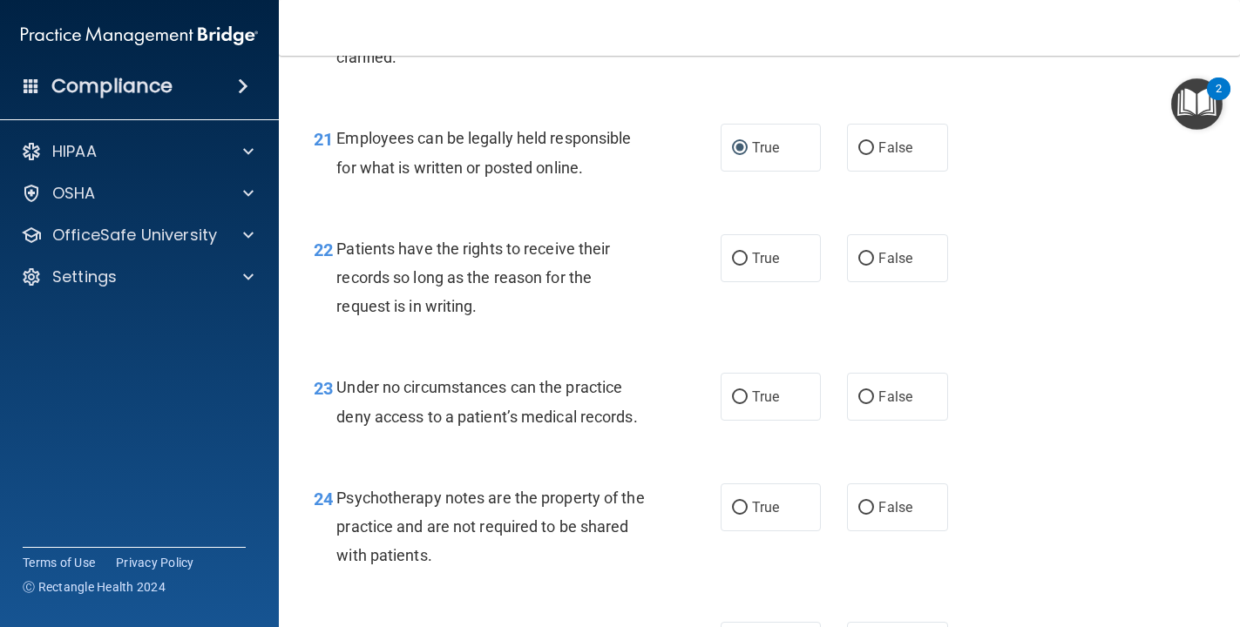
scroll to position [3697, 0]
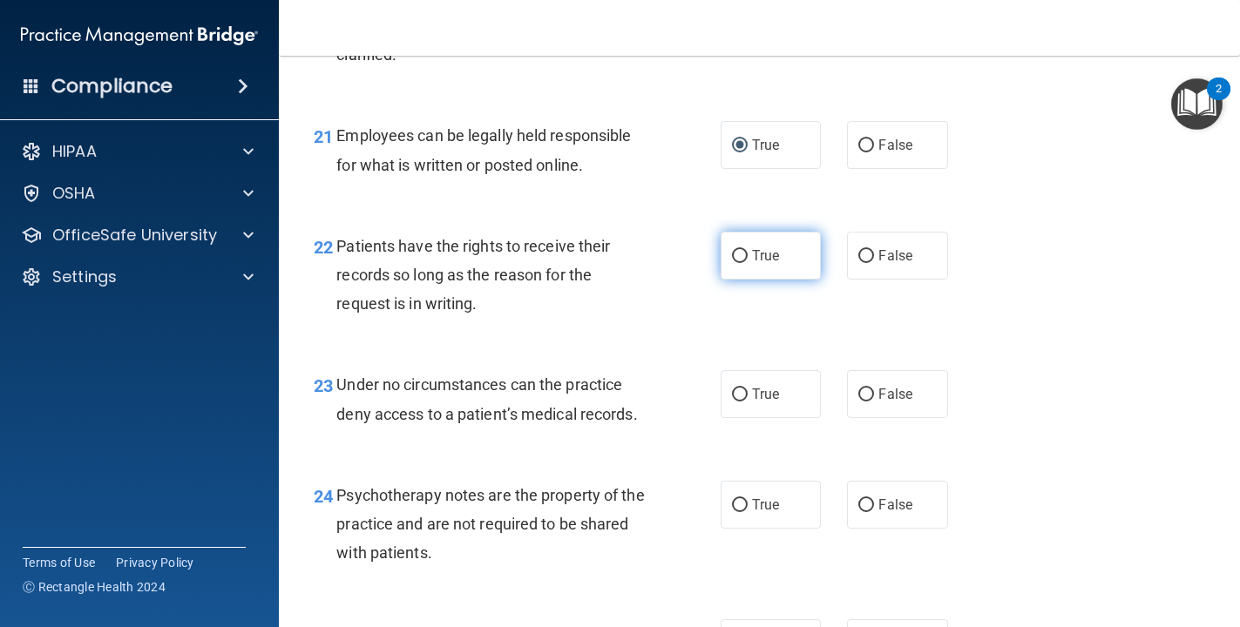
click at [738, 258] on input "True" at bounding box center [740, 256] width 16 height 13
radio input "true"
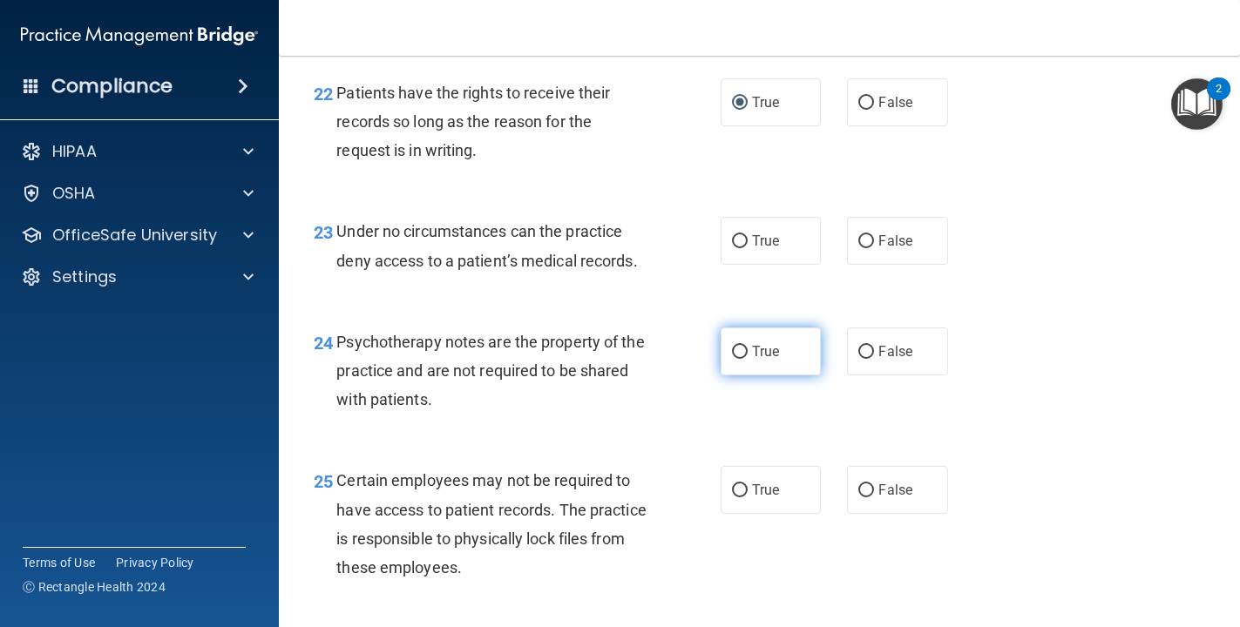
scroll to position [3856, 0]
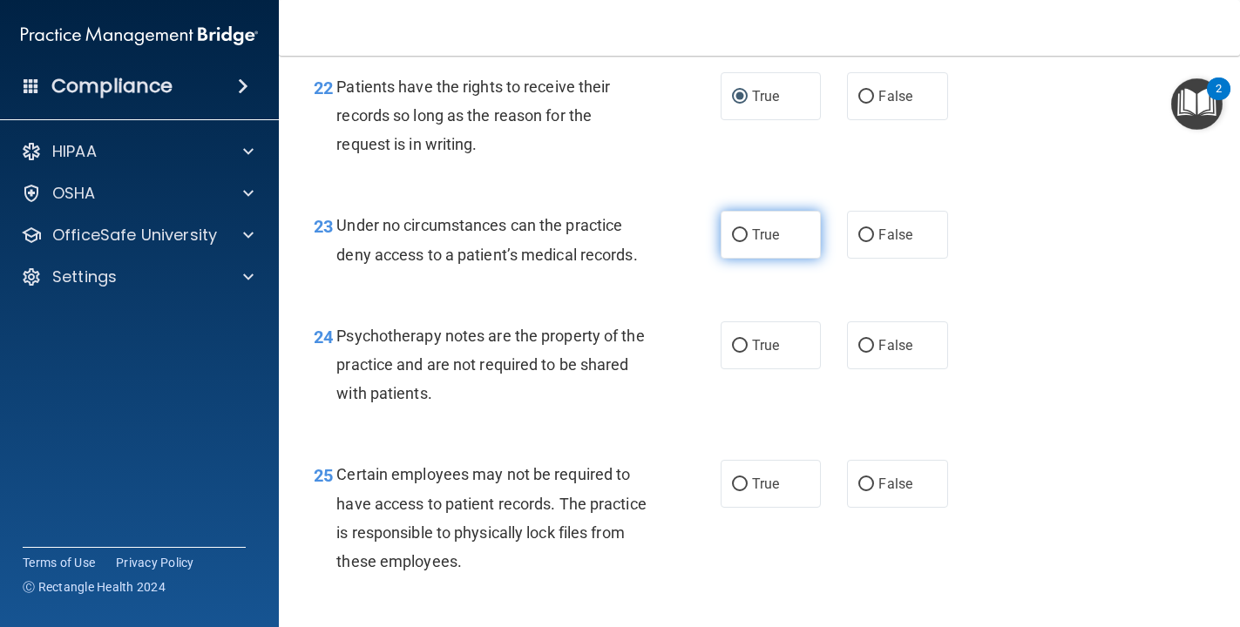
click at [737, 238] on input "True" at bounding box center [740, 235] width 16 height 13
radio input "true"
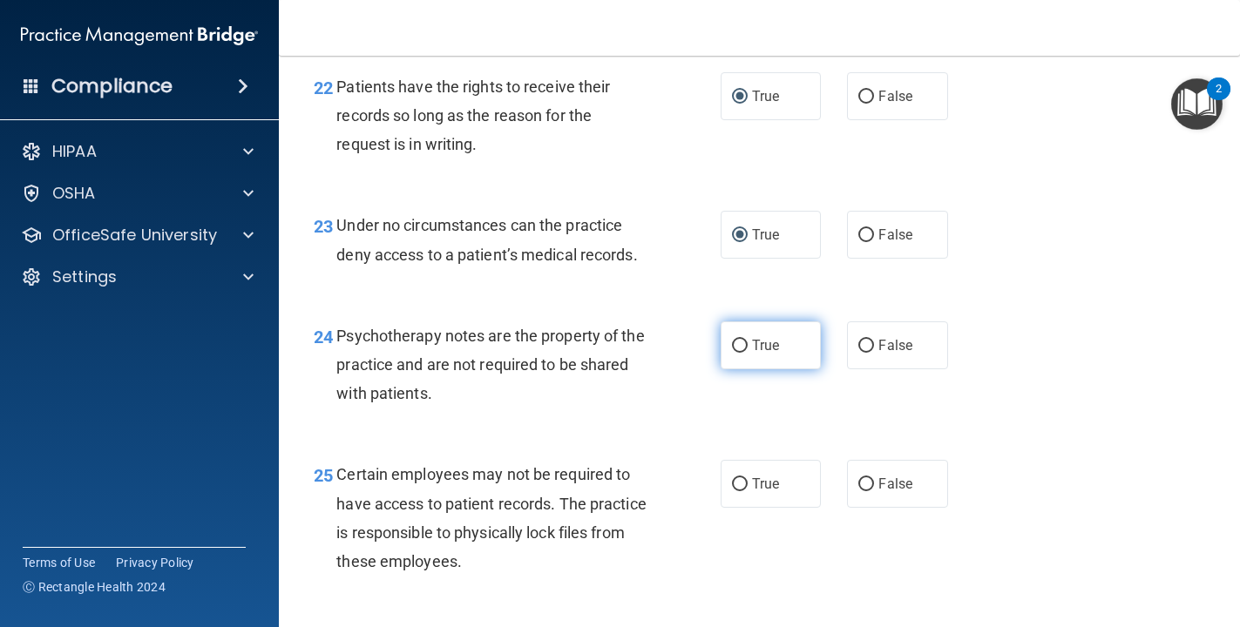
click at [789, 349] on label "True" at bounding box center [771, 346] width 101 height 48
click at [748, 349] on input "True" at bounding box center [740, 346] width 16 height 13
radio input "true"
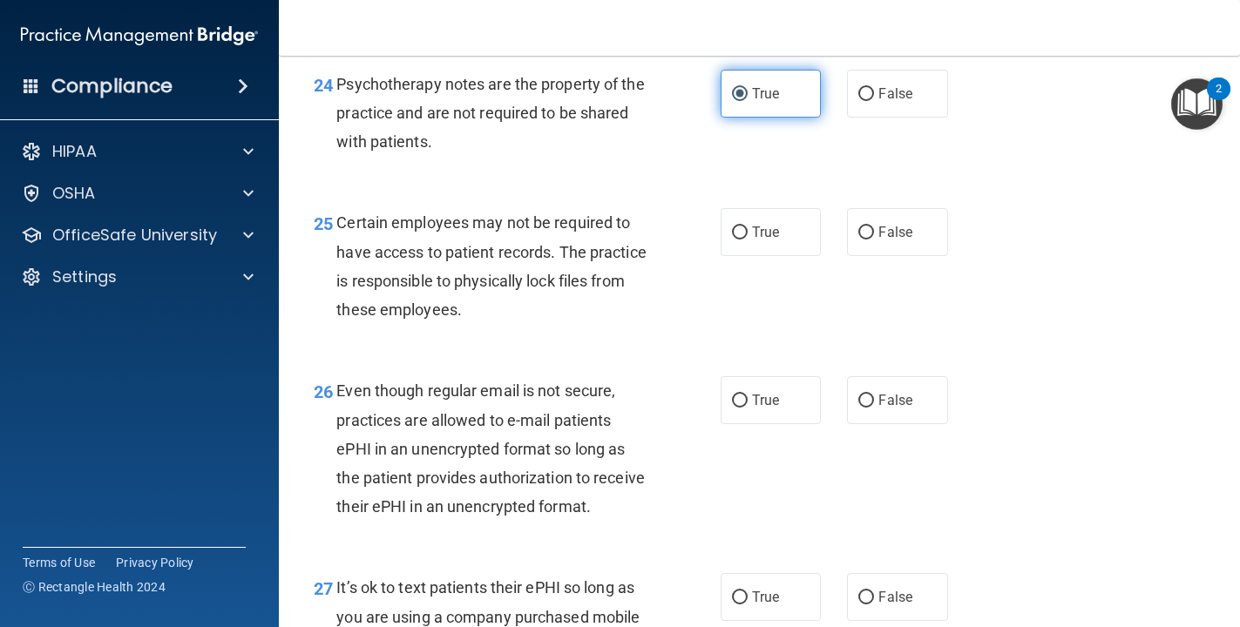
scroll to position [4110, 0]
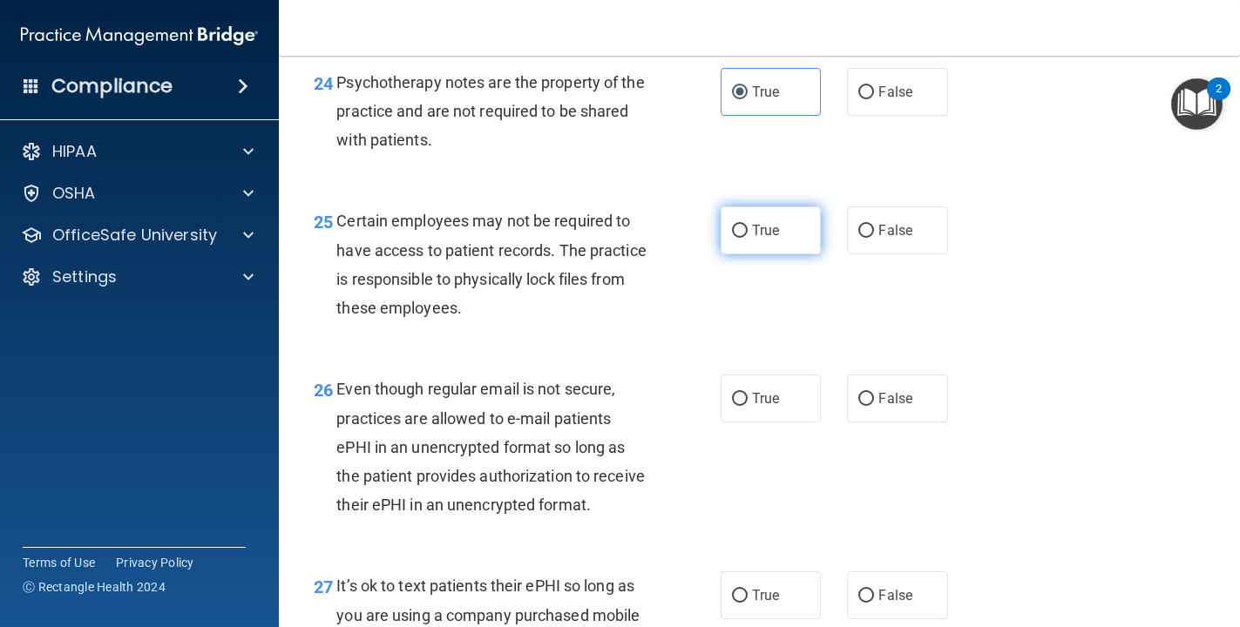
click at [741, 241] on label "True" at bounding box center [771, 231] width 101 height 48
click at [741, 238] on input "True" at bounding box center [740, 231] width 16 height 13
radio input "true"
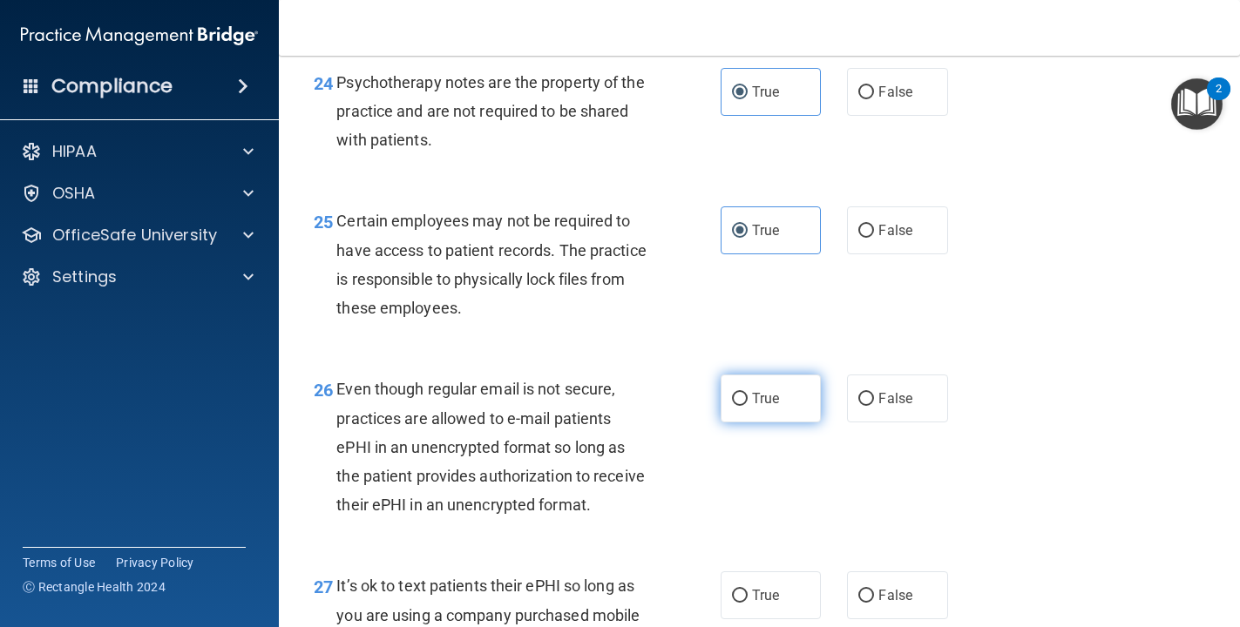
click at [748, 409] on label "True" at bounding box center [771, 399] width 101 height 48
click at [748, 406] on input "True" at bounding box center [740, 399] width 16 height 13
radio input "true"
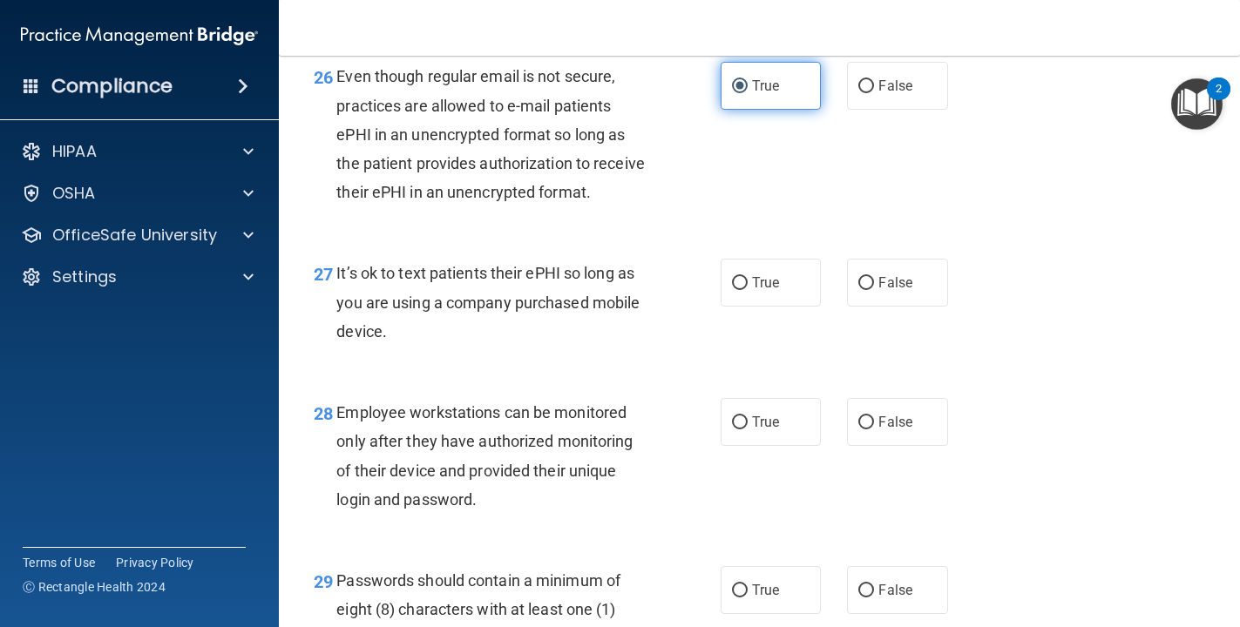
scroll to position [4424, 0]
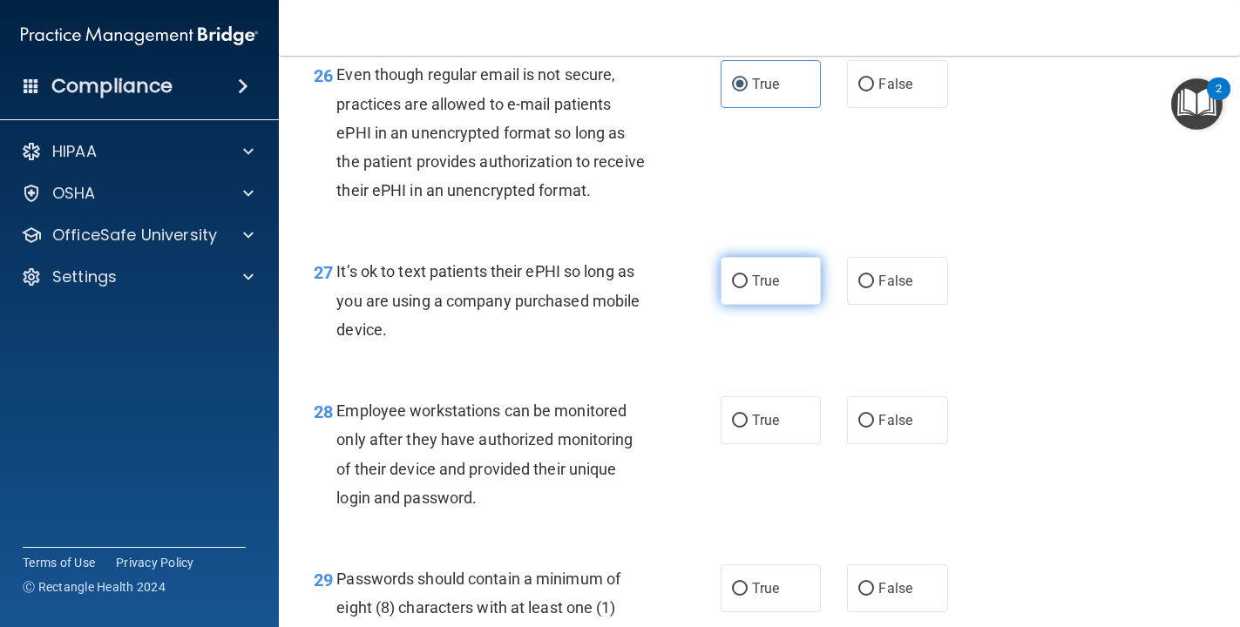
click at [776, 289] on label "True" at bounding box center [771, 281] width 101 height 48
click at [748, 288] on input "True" at bounding box center [740, 281] width 16 height 13
radio input "true"
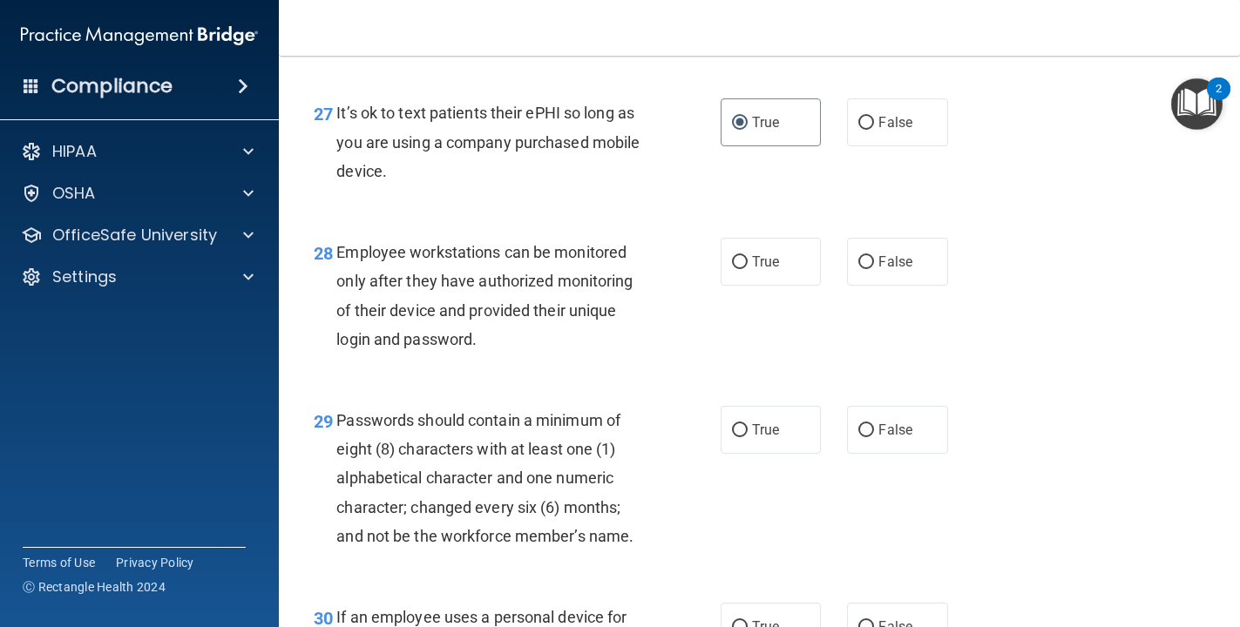
scroll to position [4584, 0]
click at [738, 255] on input "True" at bounding box center [740, 261] width 16 height 13
radio input "true"
click at [859, 257] on input "False" at bounding box center [866, 261] width 16 height 13
radio input "true"
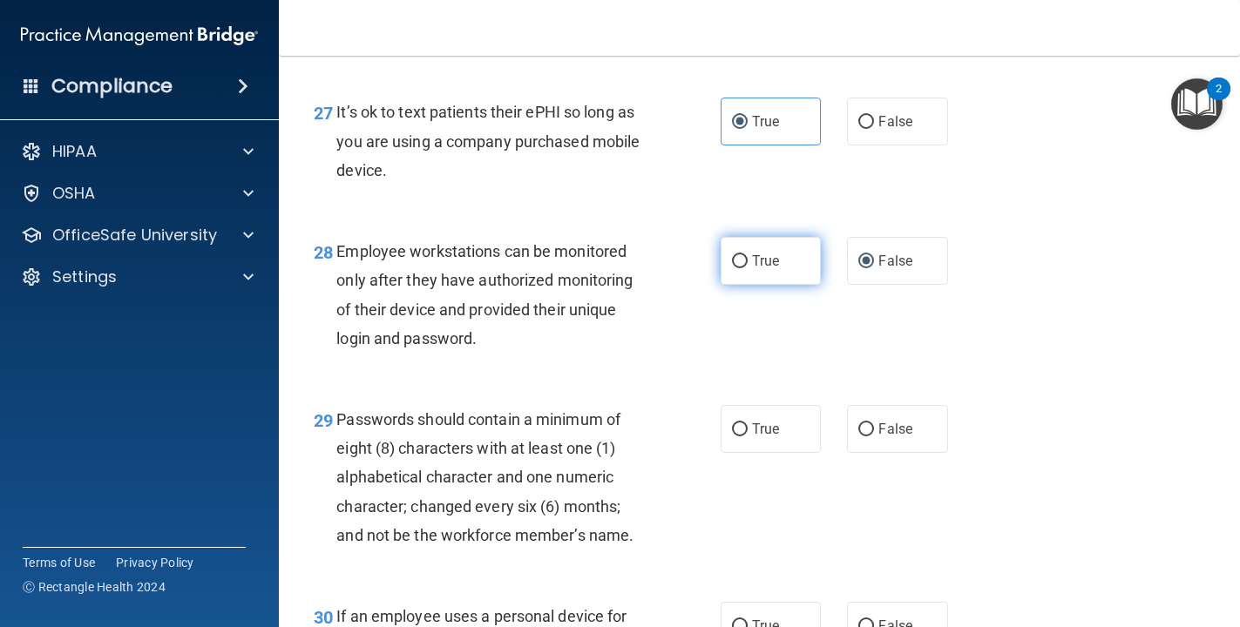
click at [762, 268] on span "True" at bounding box center [765, 261] width 27 height 17
click at [748, 268] on input "True" at bounding box center [740, 261] width 16 height 13
radio input "true"
radio input "false"
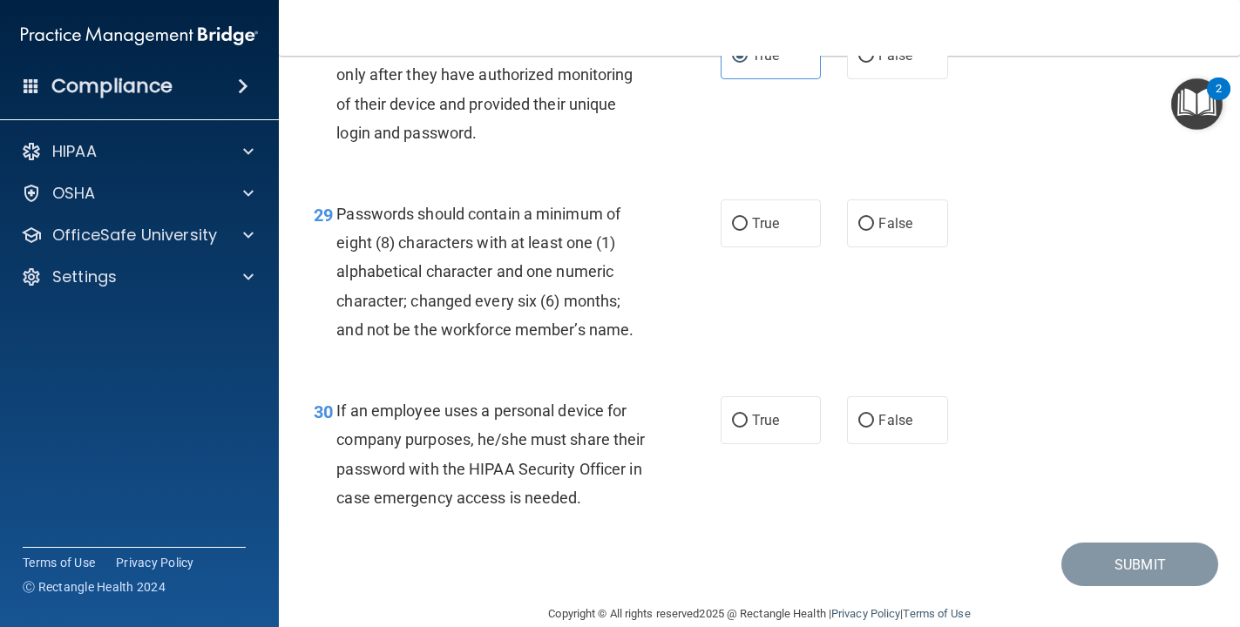
scroll to position [4809, 0]
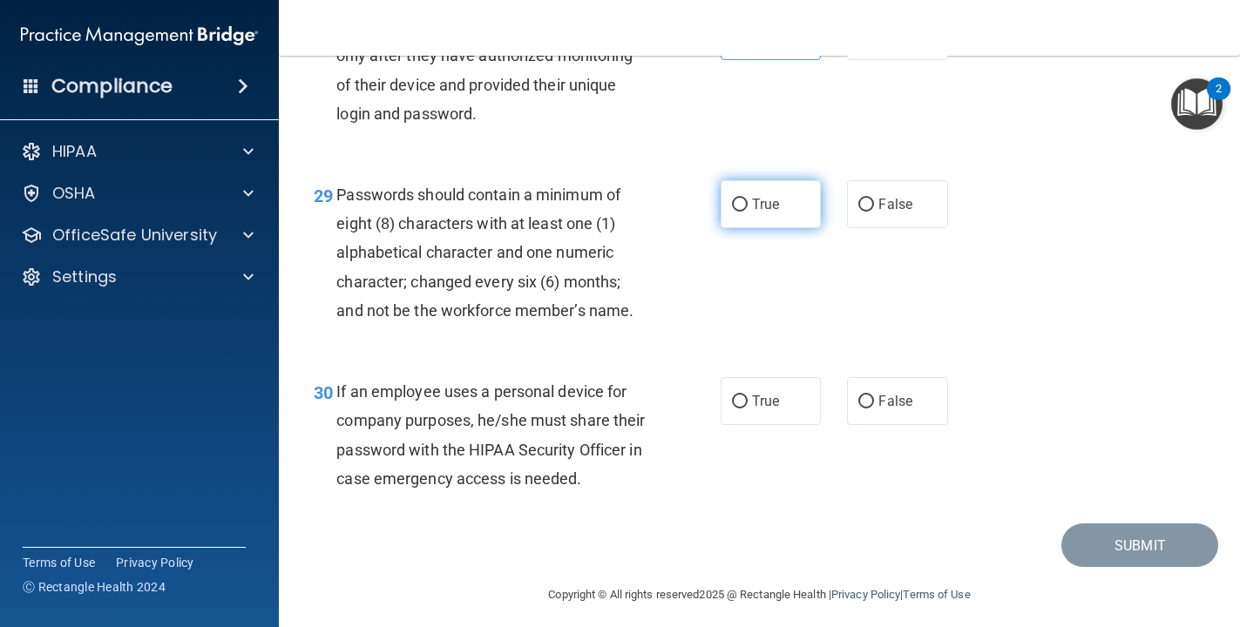
click at [758, 220] on label "True" at bounding box center [771, 204] width 101 height 48
click at [748, 212] on input "True" at bounding box center [740, 205] width 16 height 13
radio input "true"
click at [752, 405] on span "True" at bounding box center [765, 401] width 27 height 17
click at [748, 405] on input "True" at bounding box center [740, 402] width 16 height 13
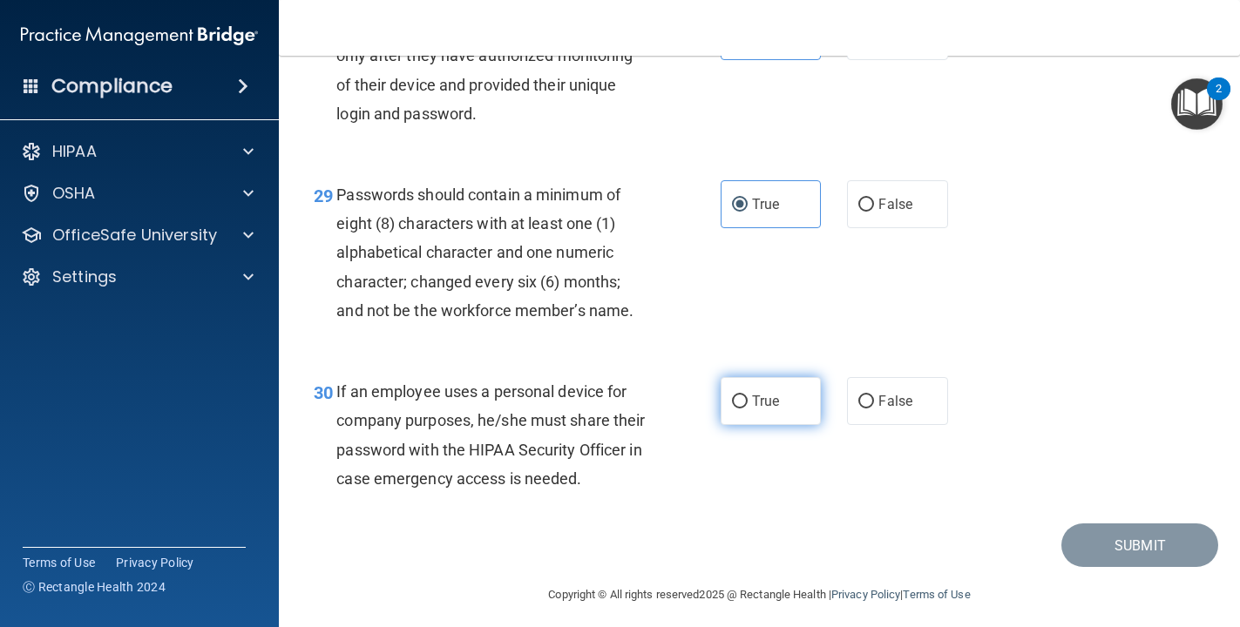
radio input "true"
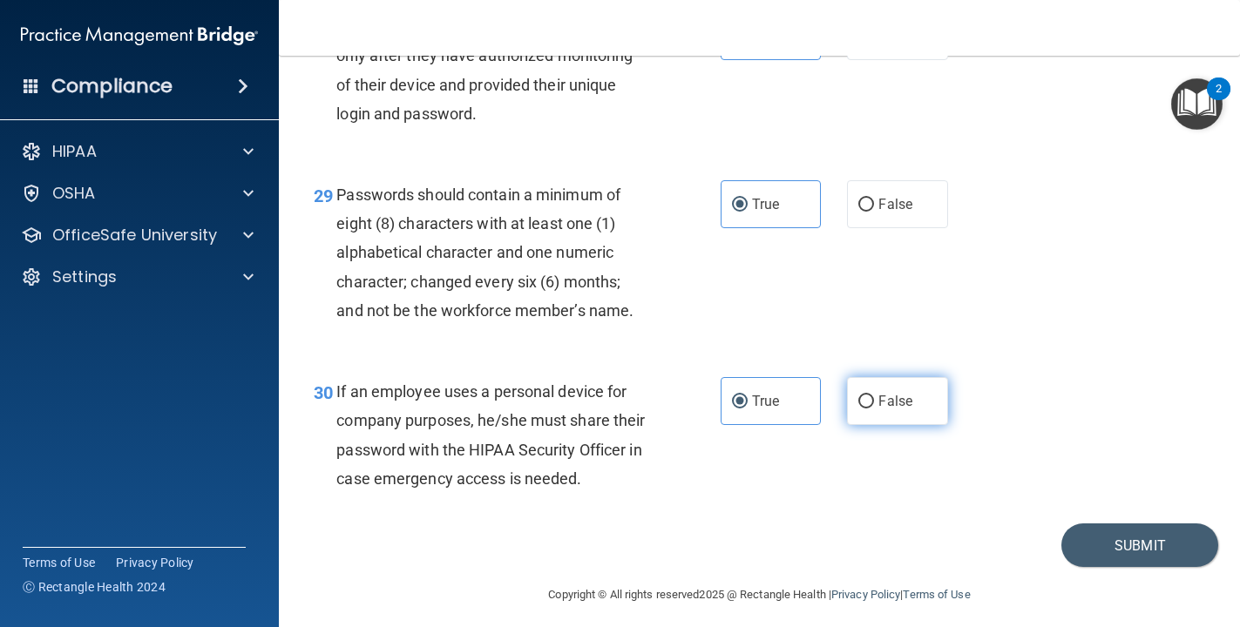
scroll to position [4818, 0]
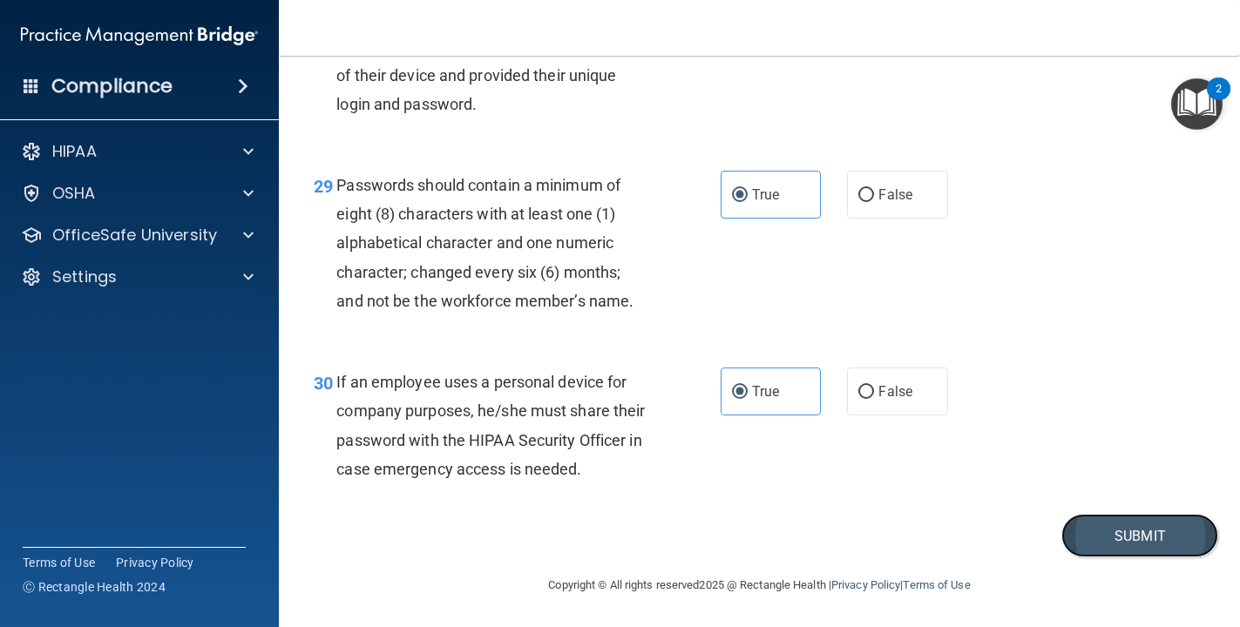
click at [859, 539] on button "Submit" at bounding box center [1139, 536] width 157 height 44
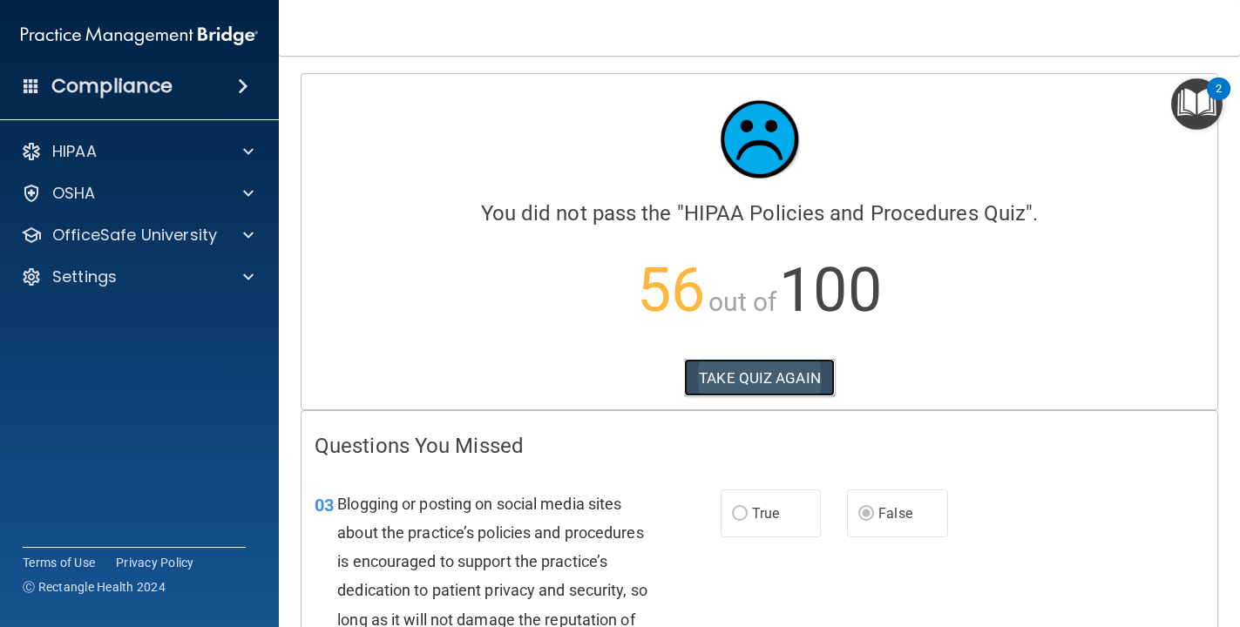
click at [819, 383] on button "TAKE QUIZ AGAIN" at bounding box center [759, 378] width 151 height 38
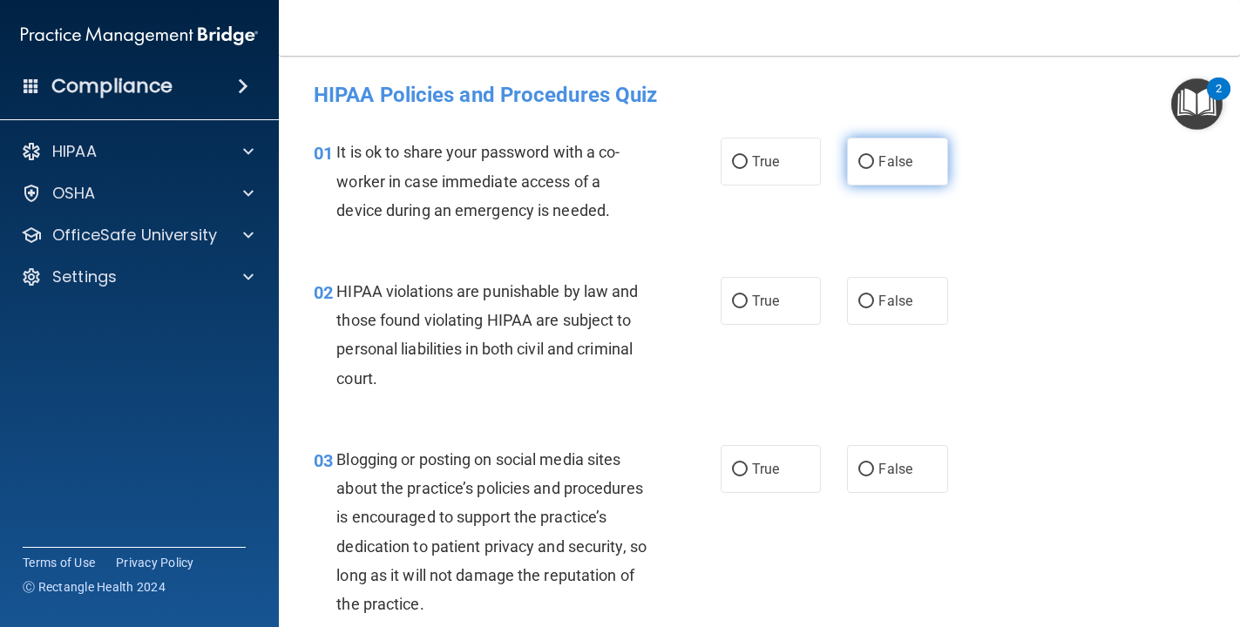
click at [859, 160] on input "False" at bounding box center [866, 162] width 16 height 13
radio input "true"
click at [764, 307] on span "True" at bounding box center [765, 301] width 27 height 17
click at [748, 307] on input "True" at bounding box center [740, 301] width 16 height 13
radio input "true"
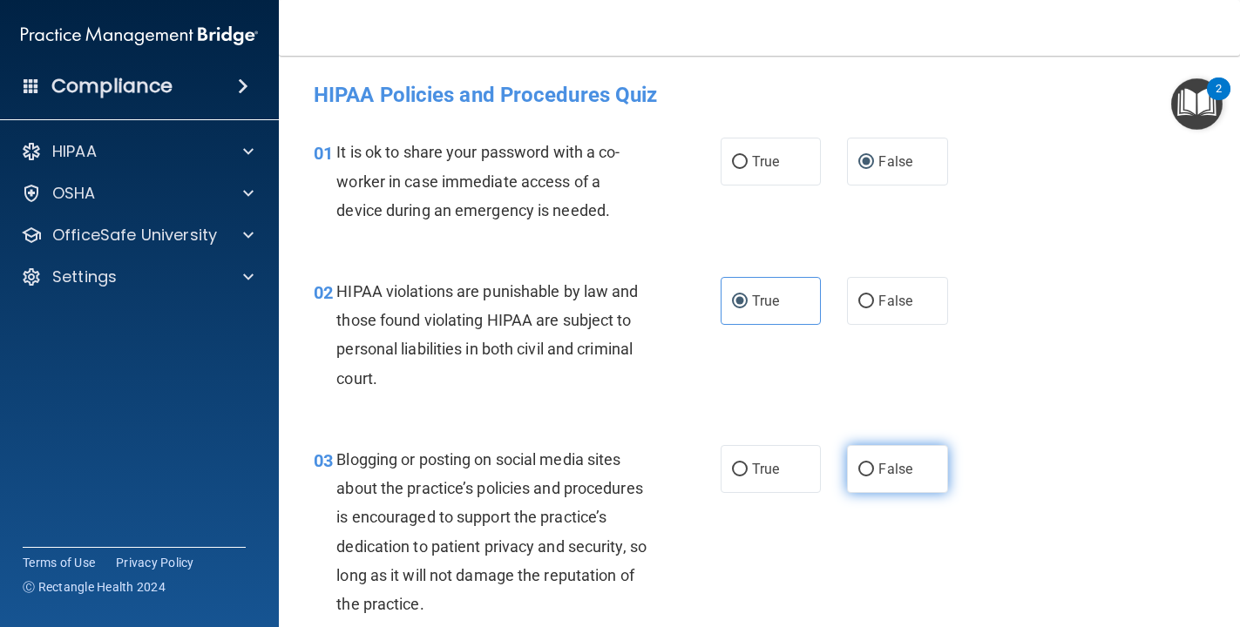
click at [859, 468] on span "False" at bounding box center [895, 469] width 34 height 17
click at [859, 468] on input "False" at bounding box center [866, 470] width 16 height 13
radio input "true"
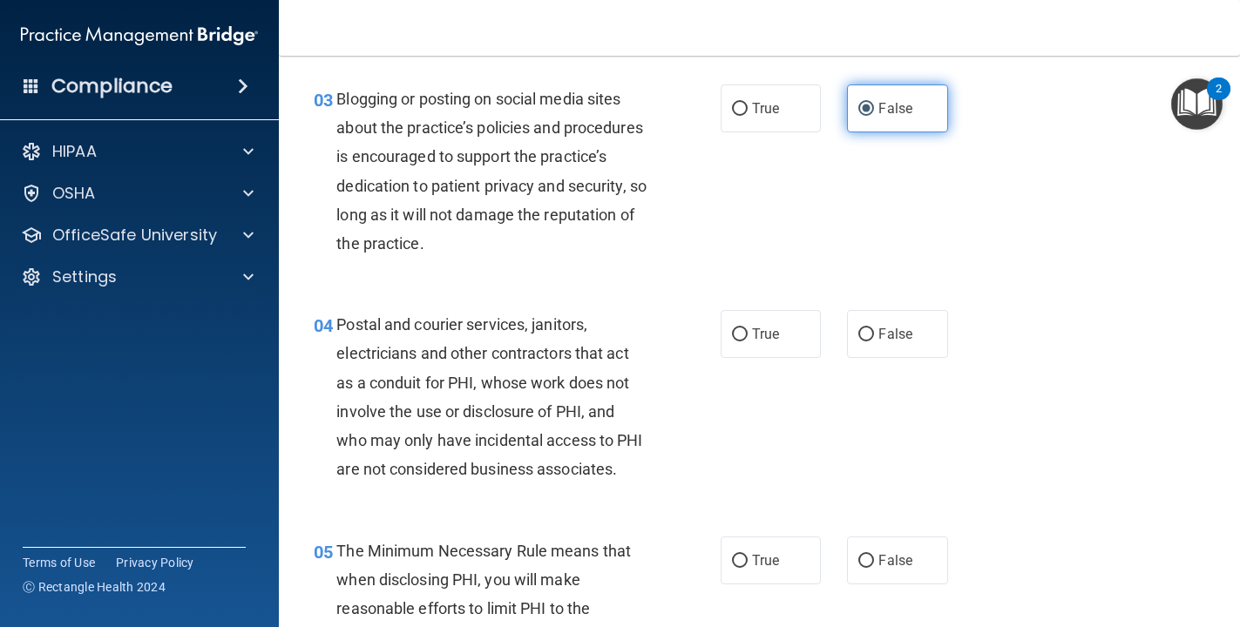
scroll to position [376, 0]
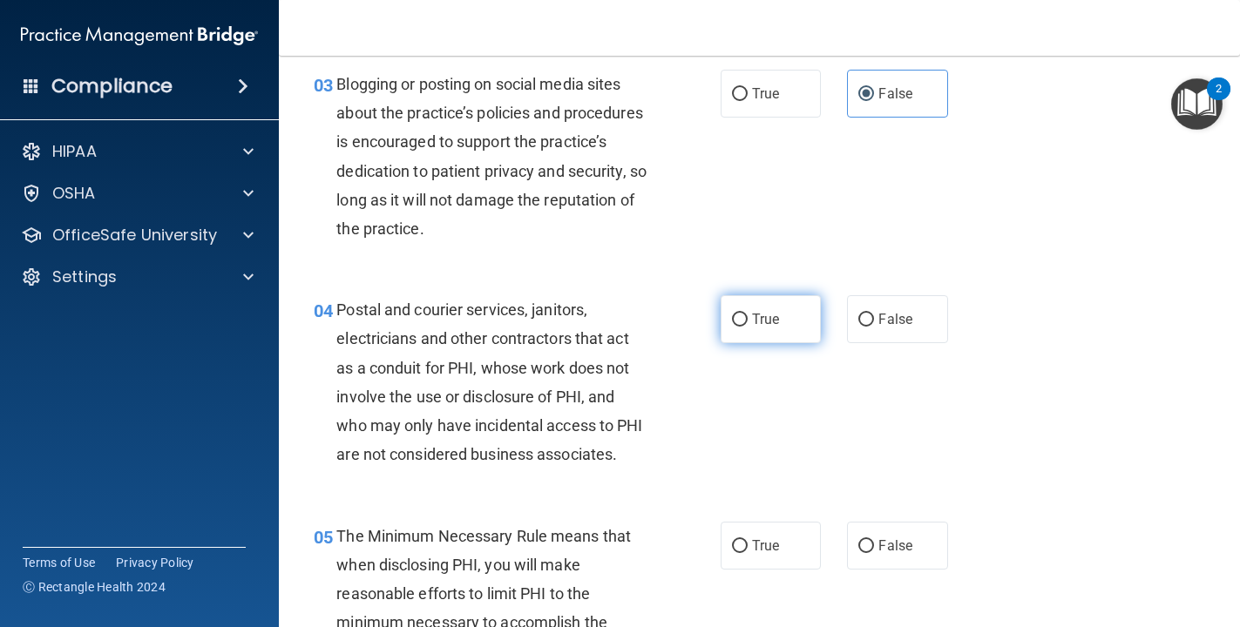
click at [781, 324] on label "True" at bounding box center [771, 319] width 101 height 48
click at [748, 324] on input "True" at bounding box center [740, 320] width 16 height 13
radio input "true"
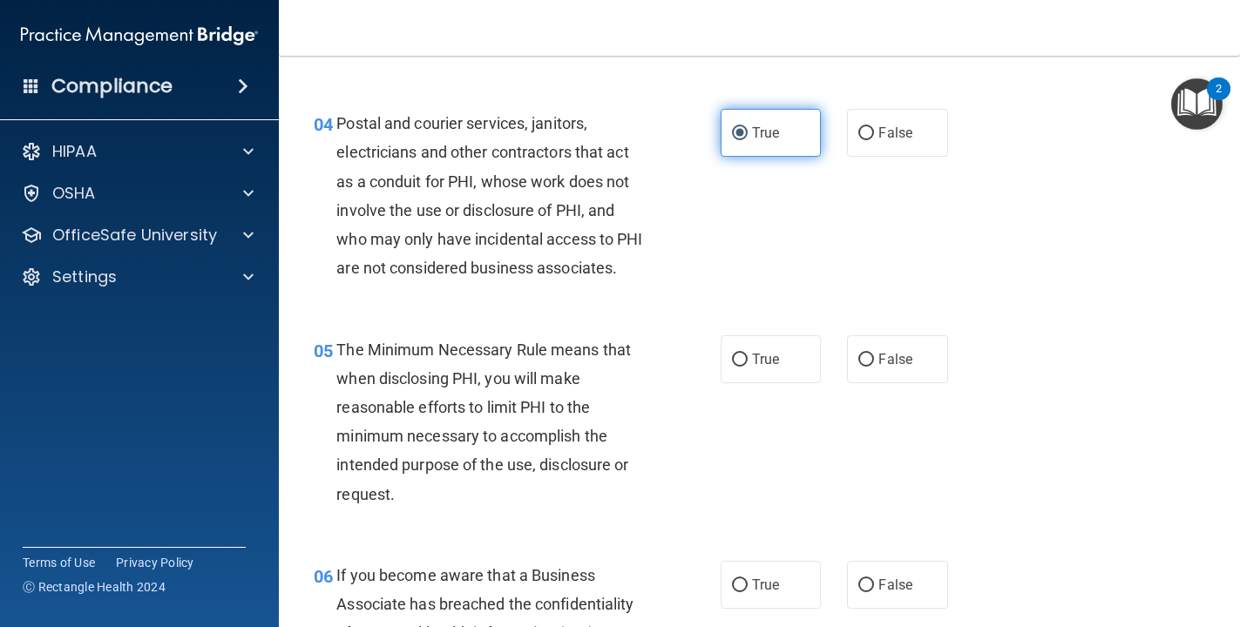
scroll to position [570, 0]
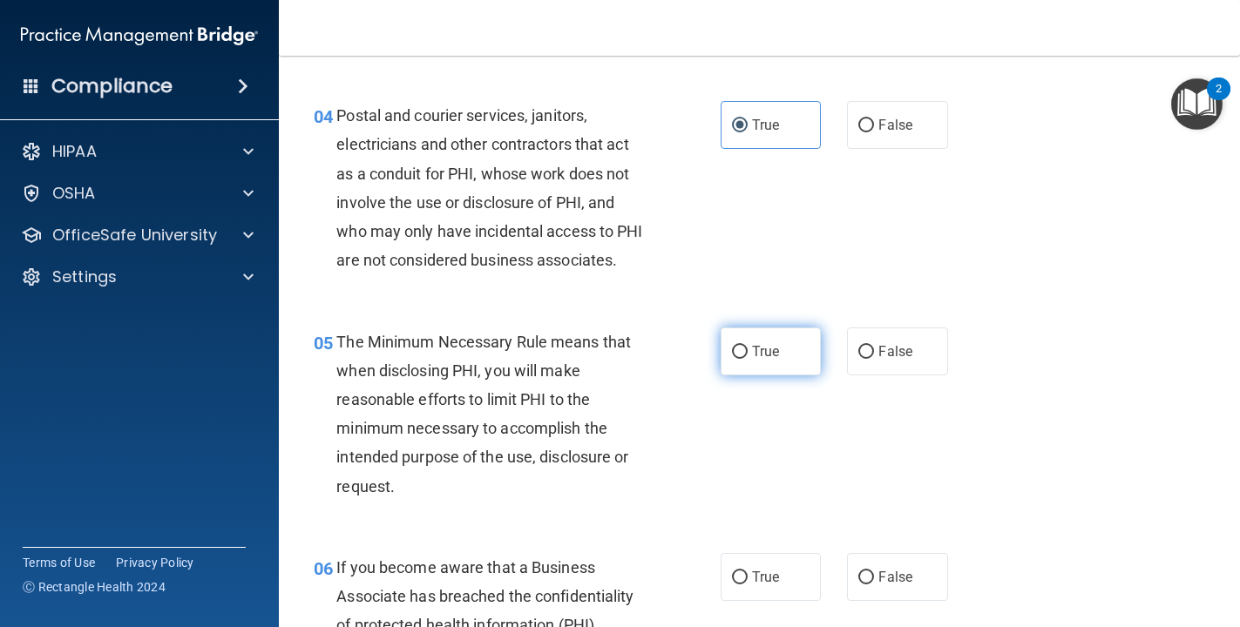
click at [773, 346] on span "True" at bounding box center [765, 351] width 27 height 17
click at [748, 346] on input "True" at bounding box center [740, 352] width 16 height 13
radio input "true"
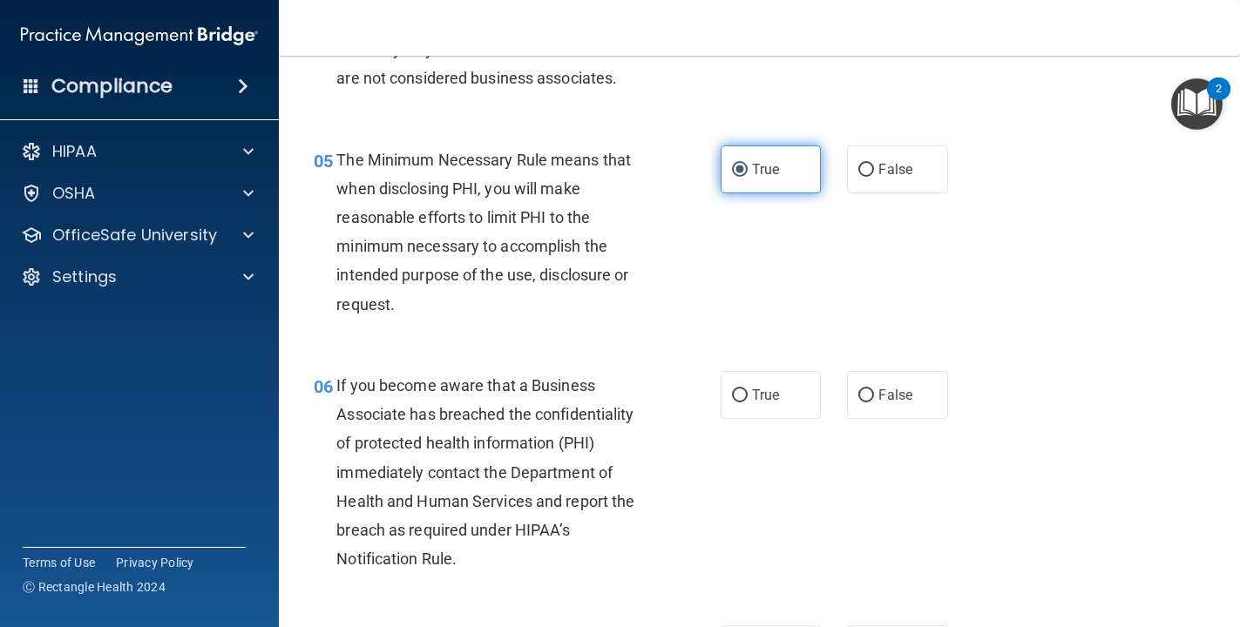
scroll to position [756, 0]
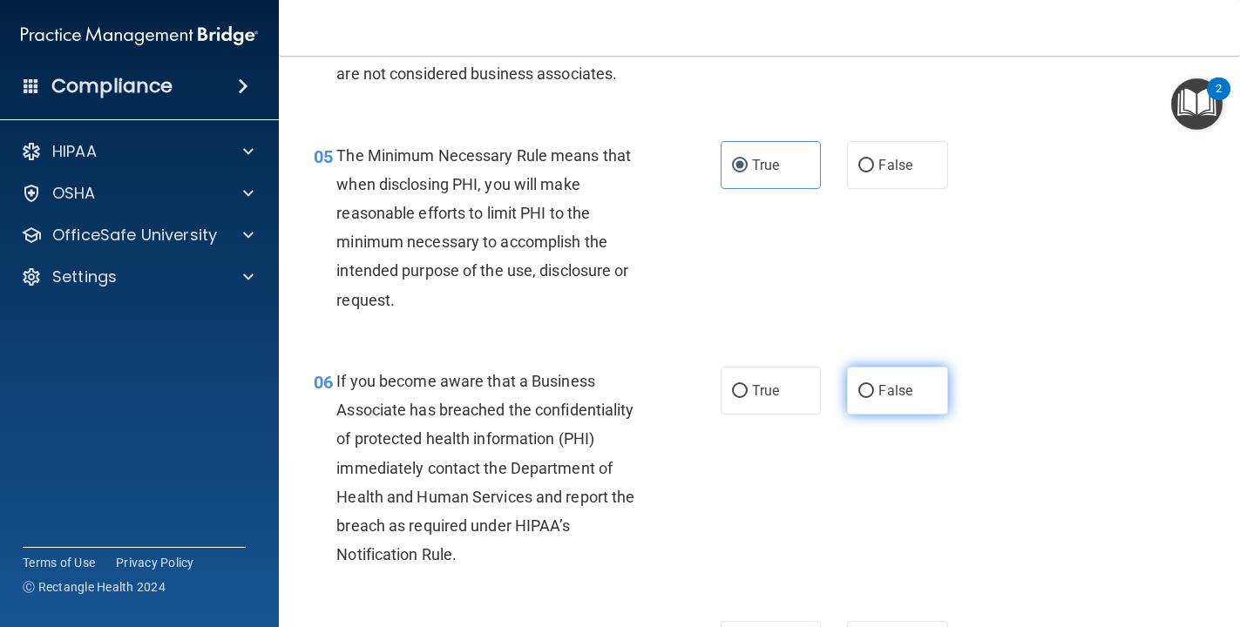
click at [859, 385] on input "False" at bounding box center [866, 391] width 16 height 13
radio input "true"
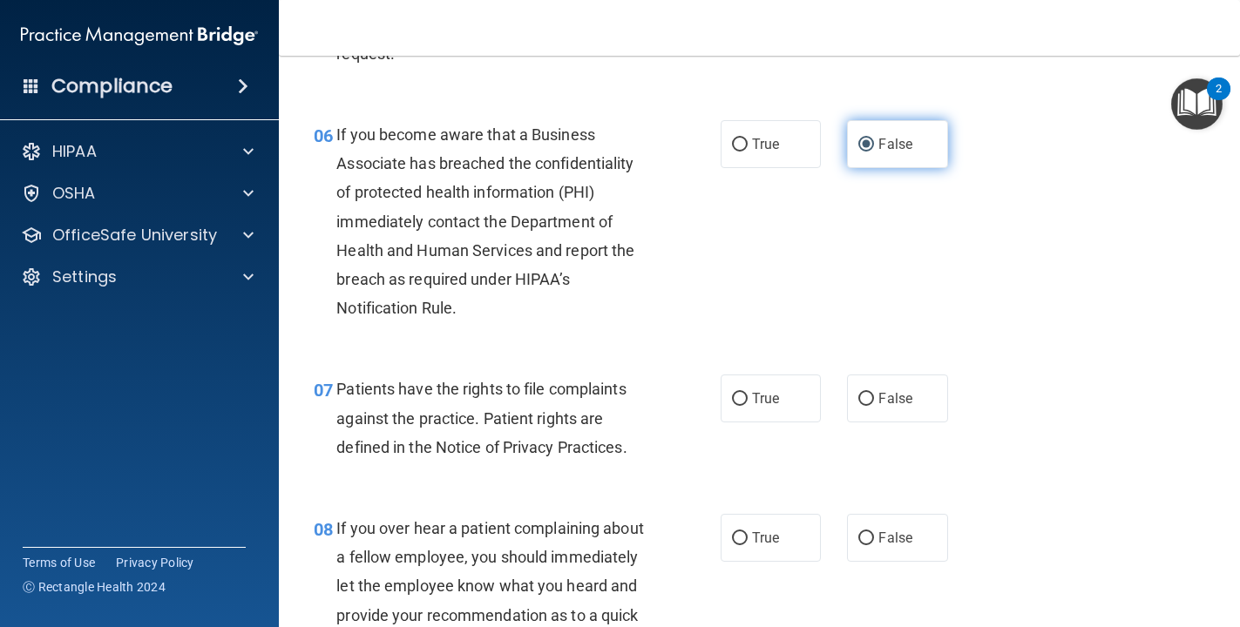
scroll to position [1045, 0]
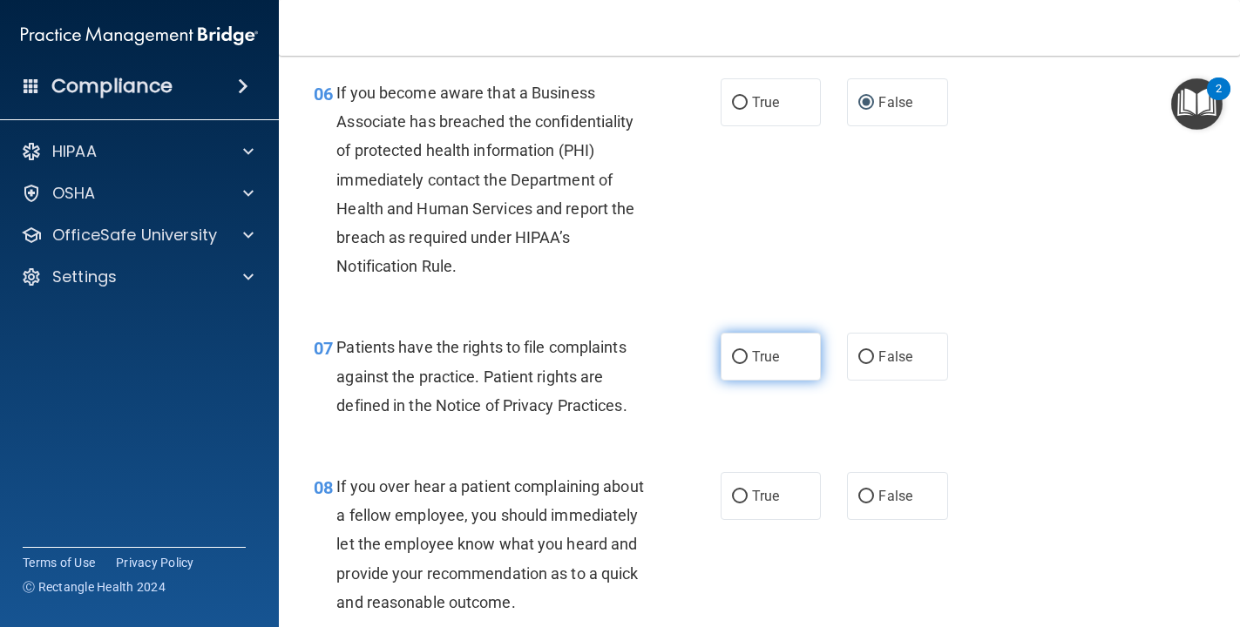
click at [739, 364] on label "True" at bounding box center [771, 357] width 101 height 48
click at [739, 364] on input "True" at bounding box center [740, 357] width 16 height 13
radio input "true"
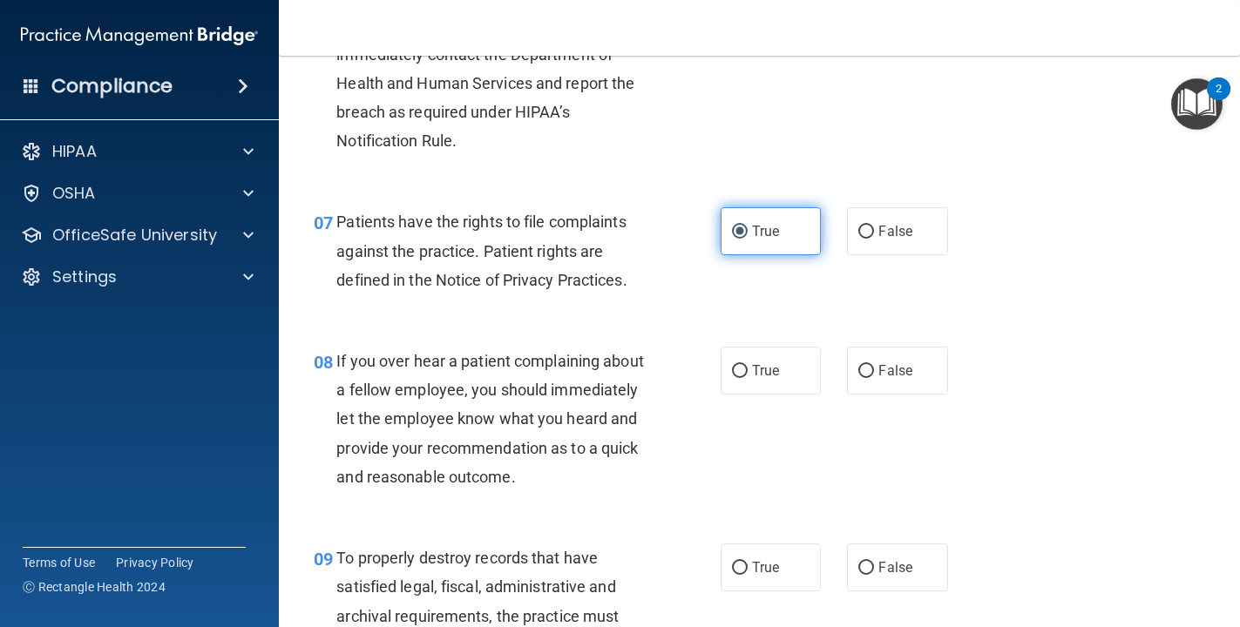
scroll to position [1172, 0]
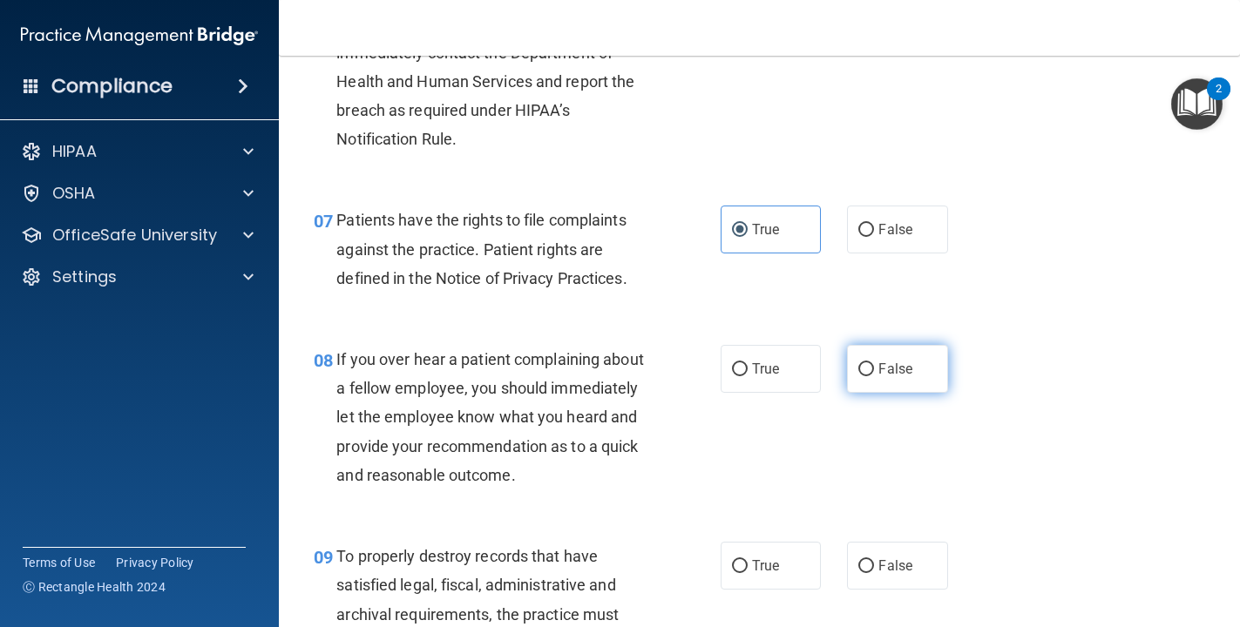
click at [859, 369] on span "False" at bounding box center [895, 369] width 34 height 17
click at [859, 369] on input "False" at bounding box center [866, 369] width 16 height 13
radio input "true"
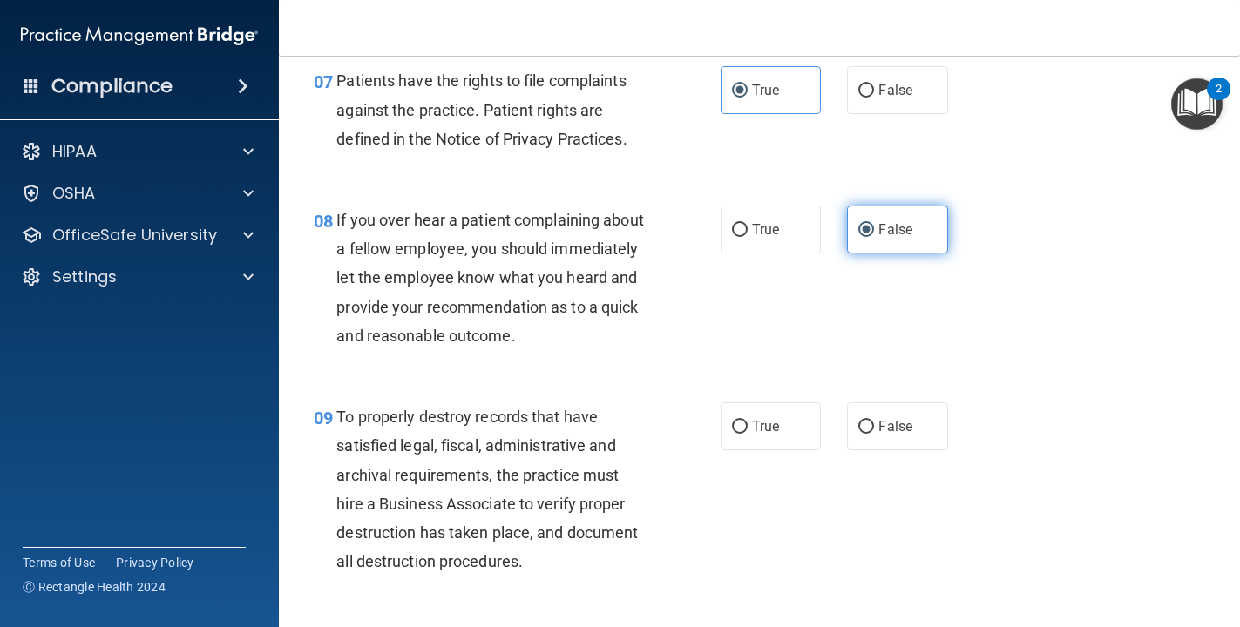
scroll to position [1316, 0]
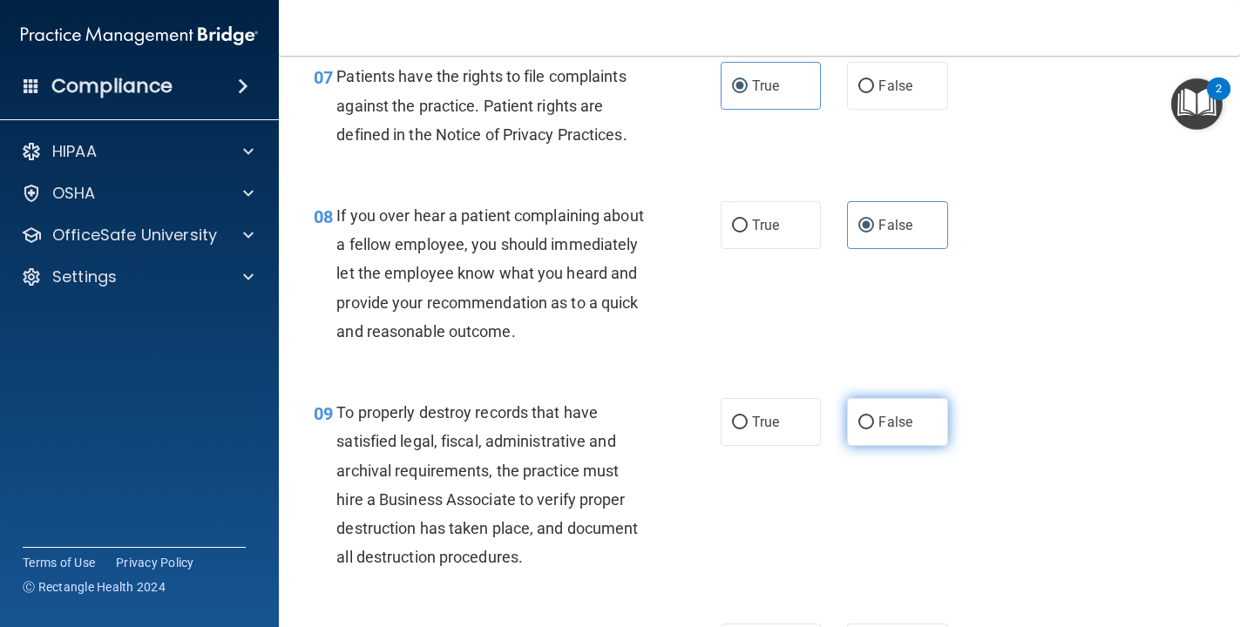
click at [859, 419] on input "False" at bounding box center [866, 423] width 16 height 13
radio input "true"
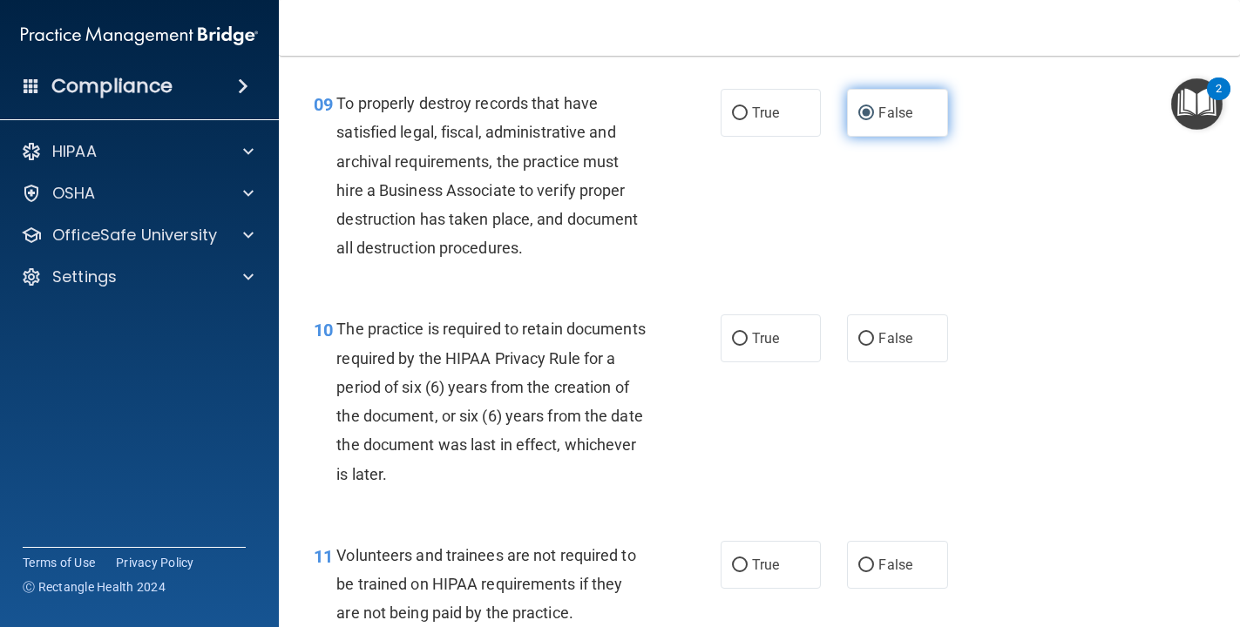
scroll to position [1627, 0]
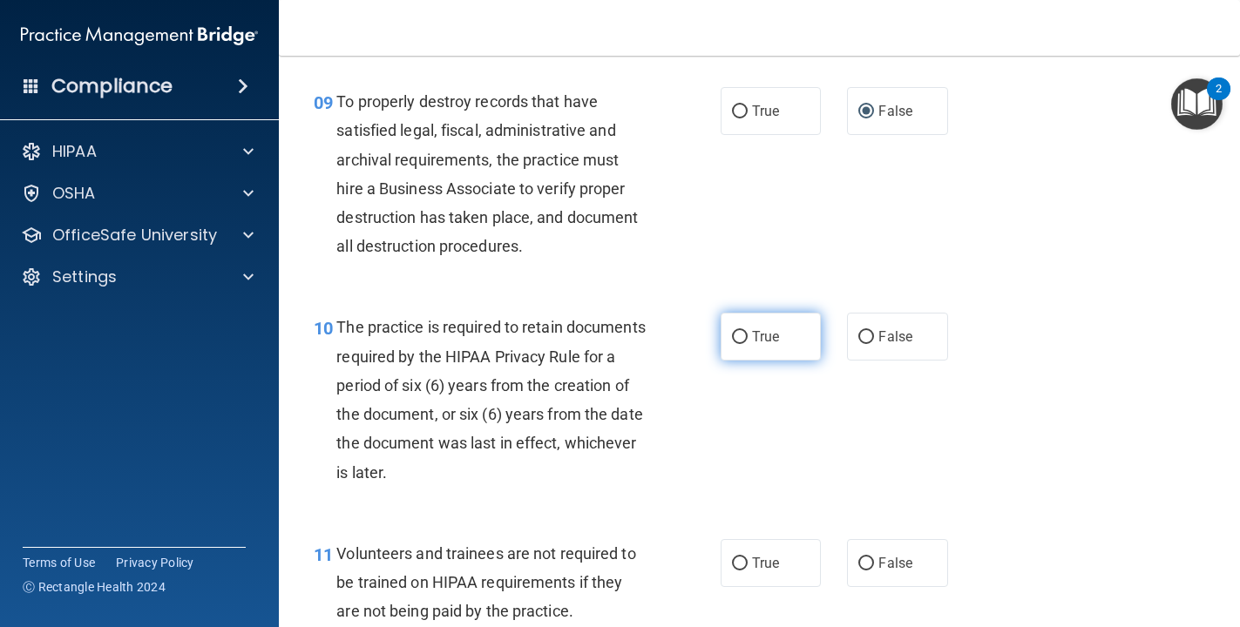
click at [771, 332] on span "True" at bounding box center [765, 337] width 27 height 17
click at [748, 332] on input "True" at bounding box center [740, 337] width 16 height 13
radio input "true"
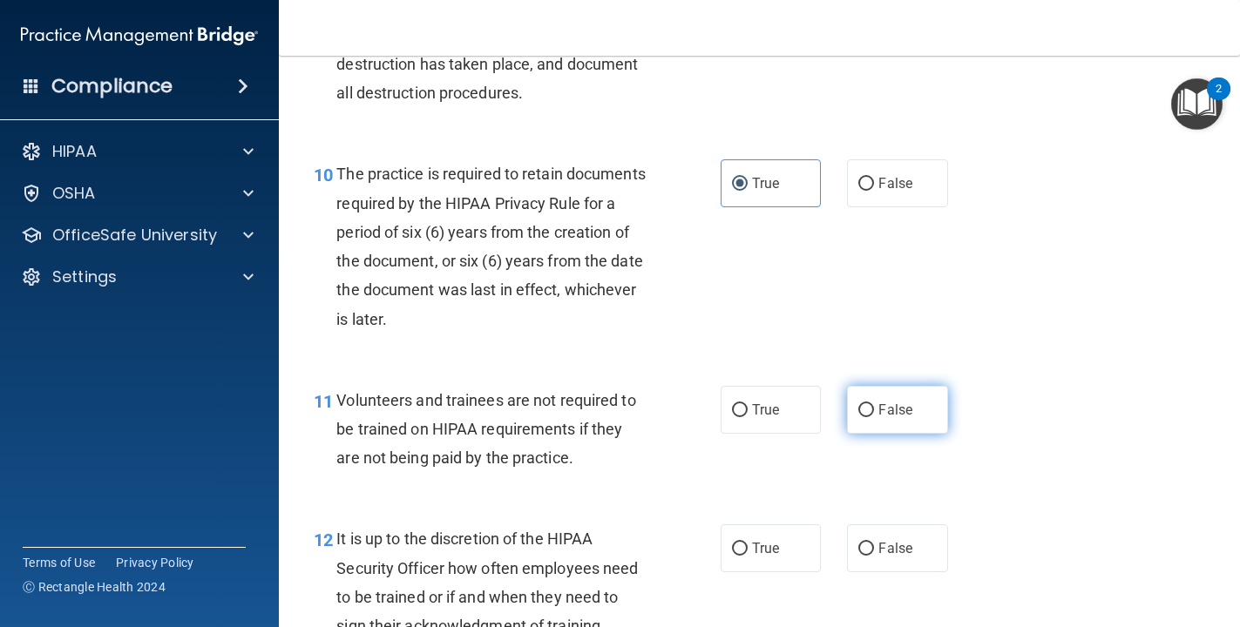
click at [859, 415] on span "False" at bounding box center [895, 410] width 34 height 17
click at [859, 415] on input "False" at bounding box center [866, 410] width 16 height 13
radio input "true"
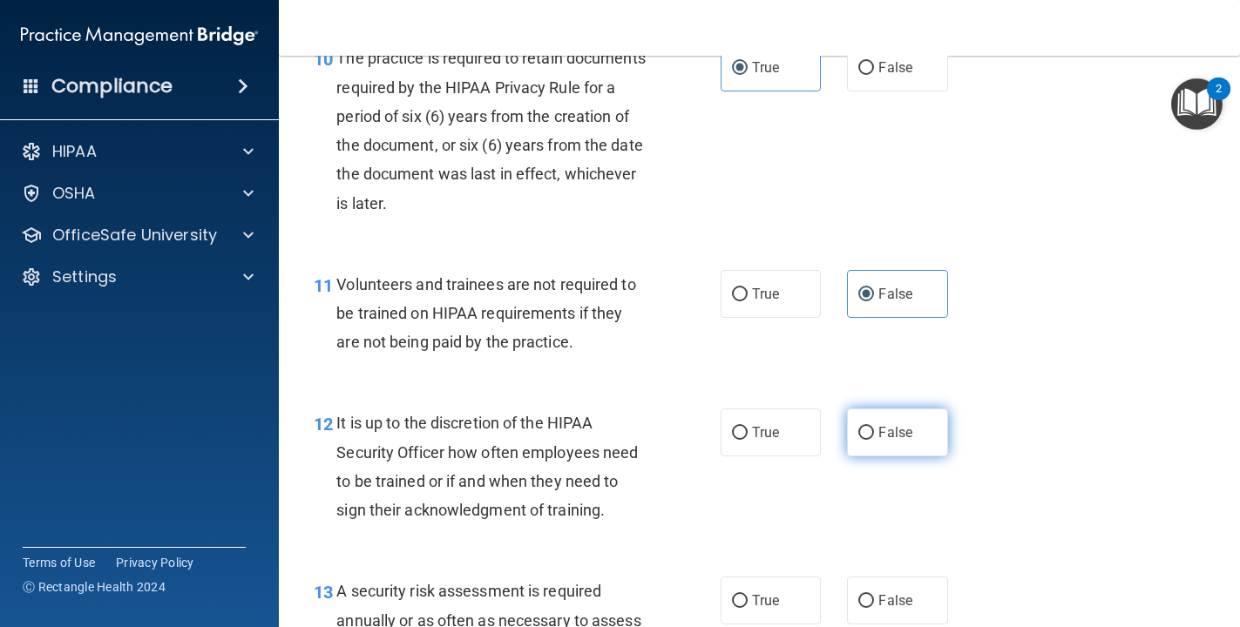
scroll to position [1901, 0]
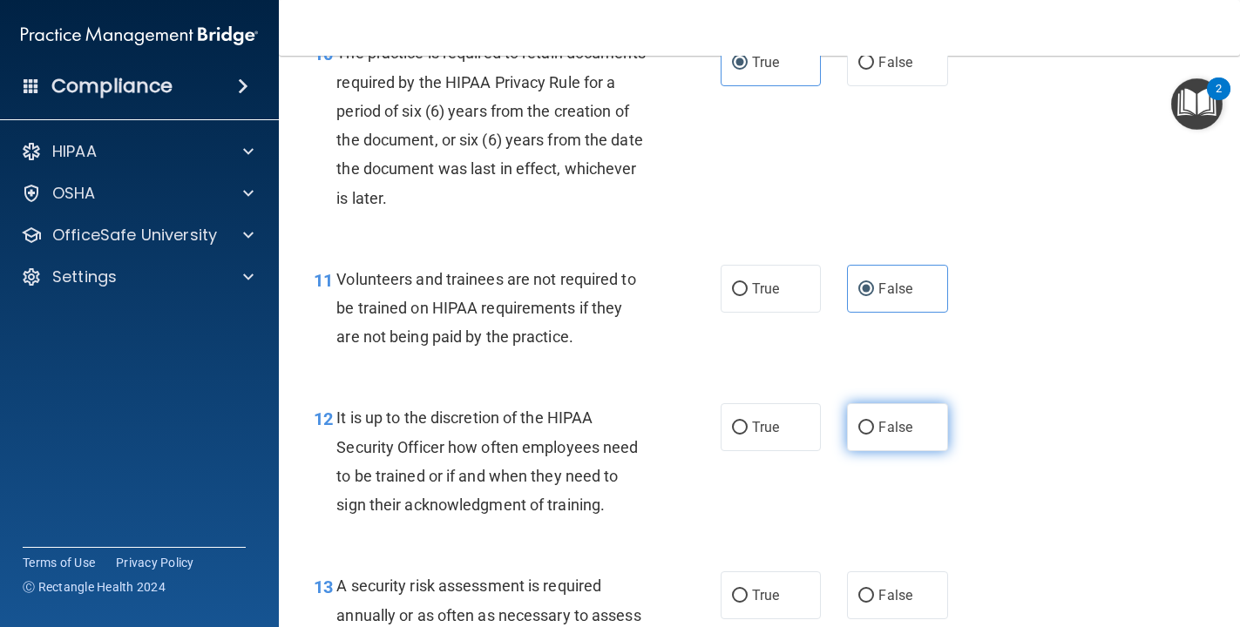
click at [859, 437] on label "False" at bounding box center [897, 427] width 101 height 48
click at [859, 435] on input "False" at bounding box center [866, 428] width 16 height 13
radio input "true"
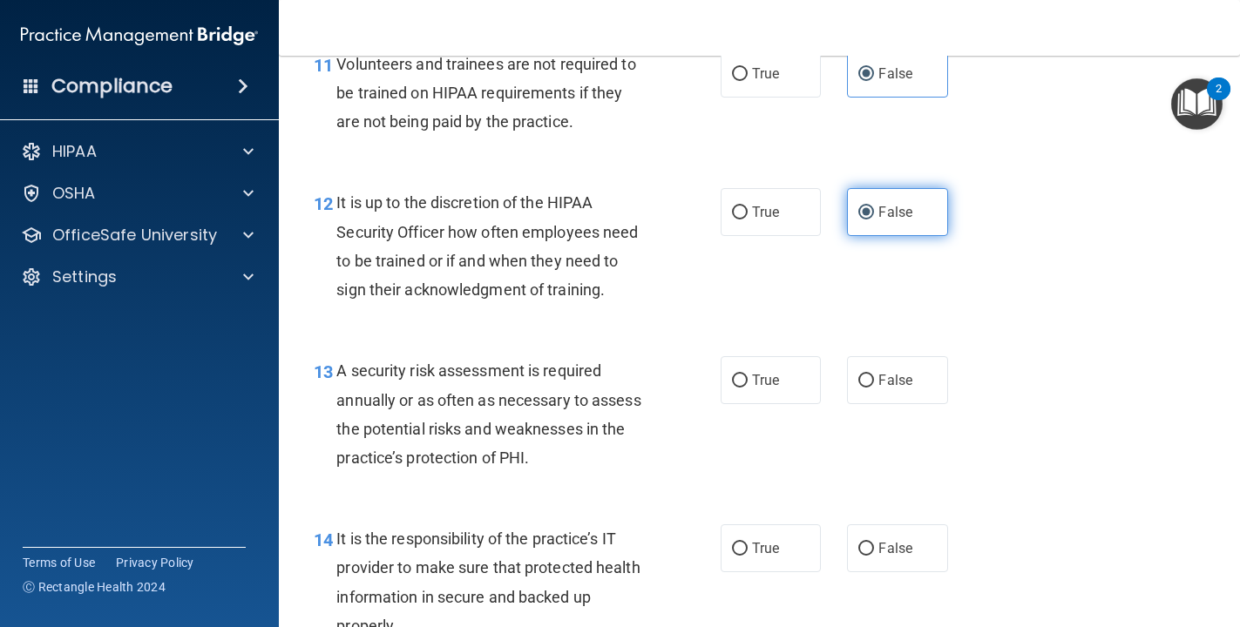
scroll to position [2114, 0]
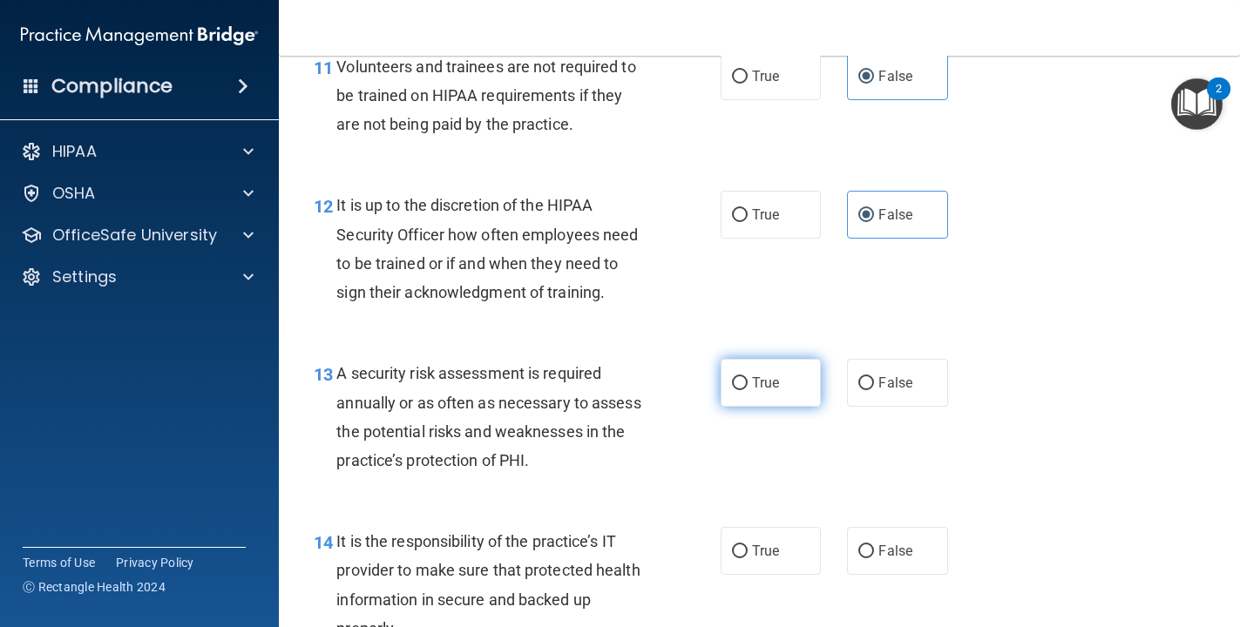
click at [769, 396] on label "True" at bounding box center [771, 383] width 101 height 48
click at [748, 390] on input "True" at bounding box center [740, 383] width 16 height 13
radio input "true"
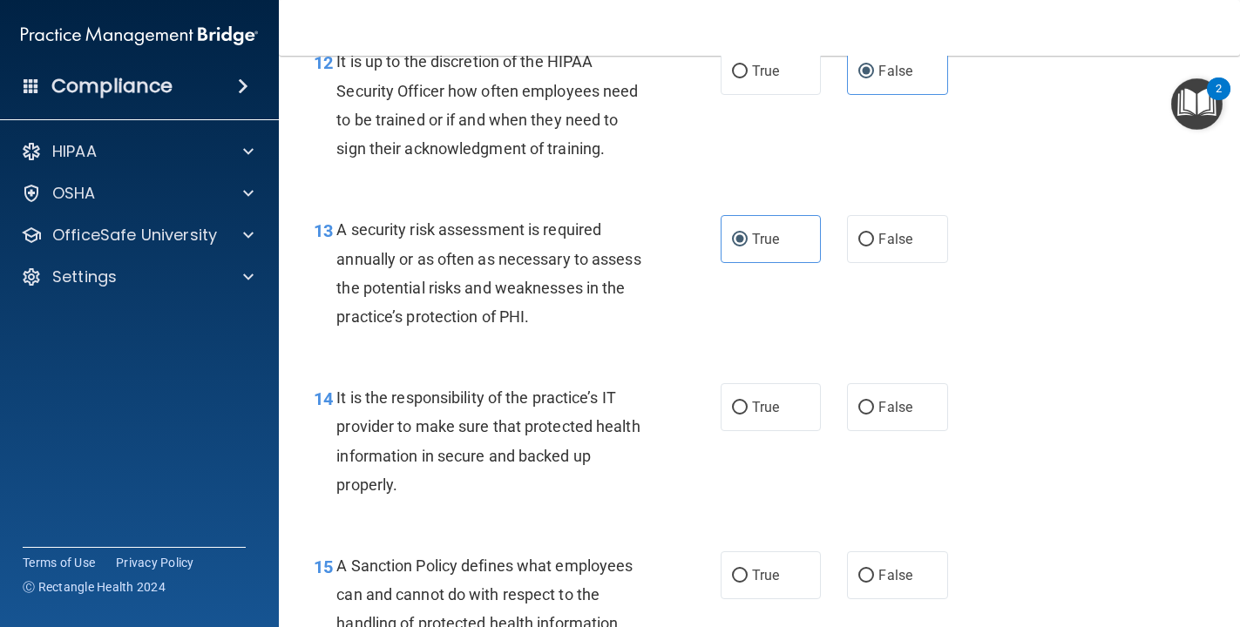
scroll to position [2287, 0]
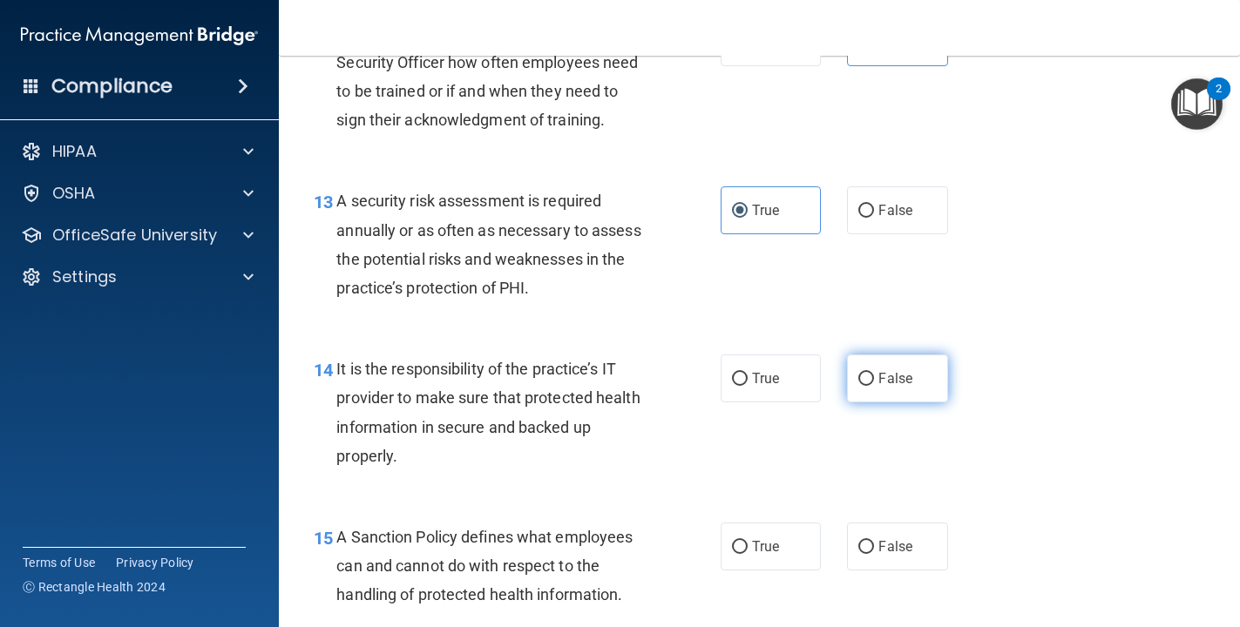
click at [859, 370] on label "False" at bounding box center [897, 379] width 101 height 48
click at [859, 373] on input "False" at bounding box center [866, 379] width 16 height 13
radio input "true"
click at [859, 536] on label "False" at bounding box center [897, 547] width 101 height 48
click at [859, 541] on input "False" at bounding box center [866, 547] width 16 height 13
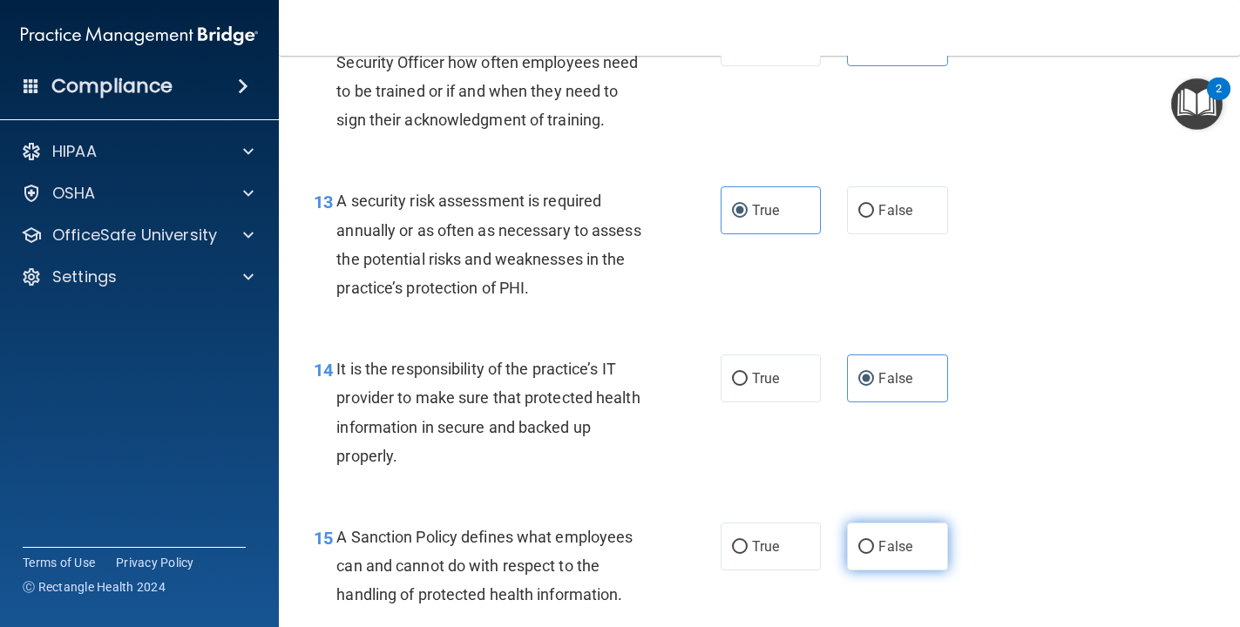
radio input "true"
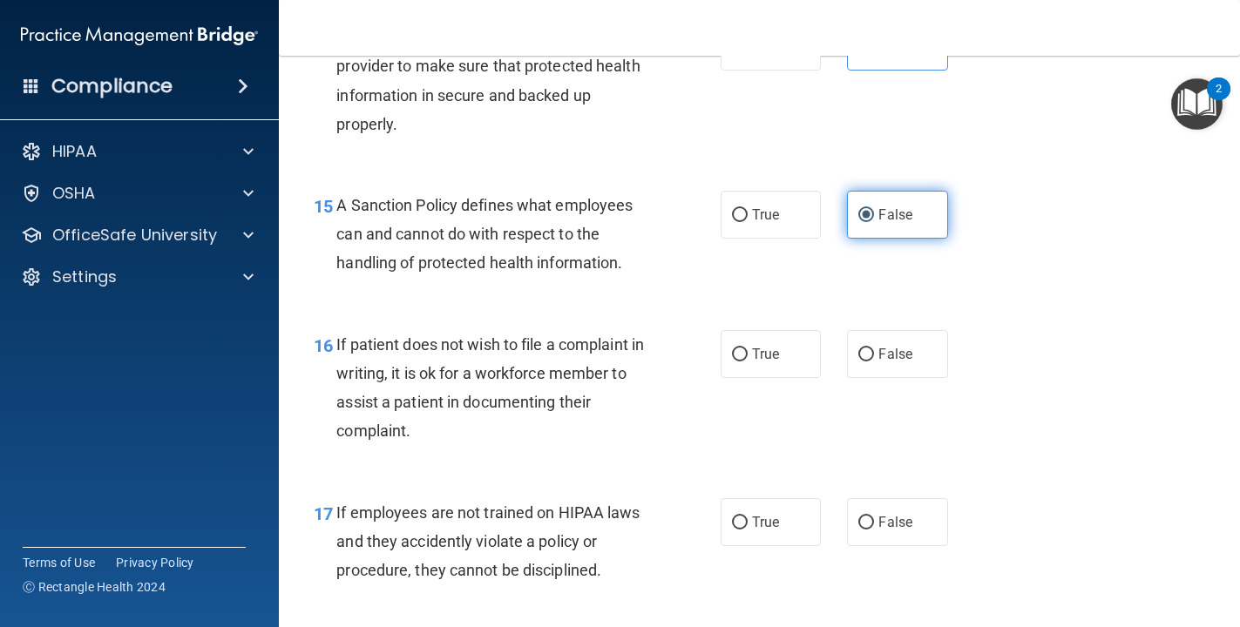
scroll to position [2625, 0]
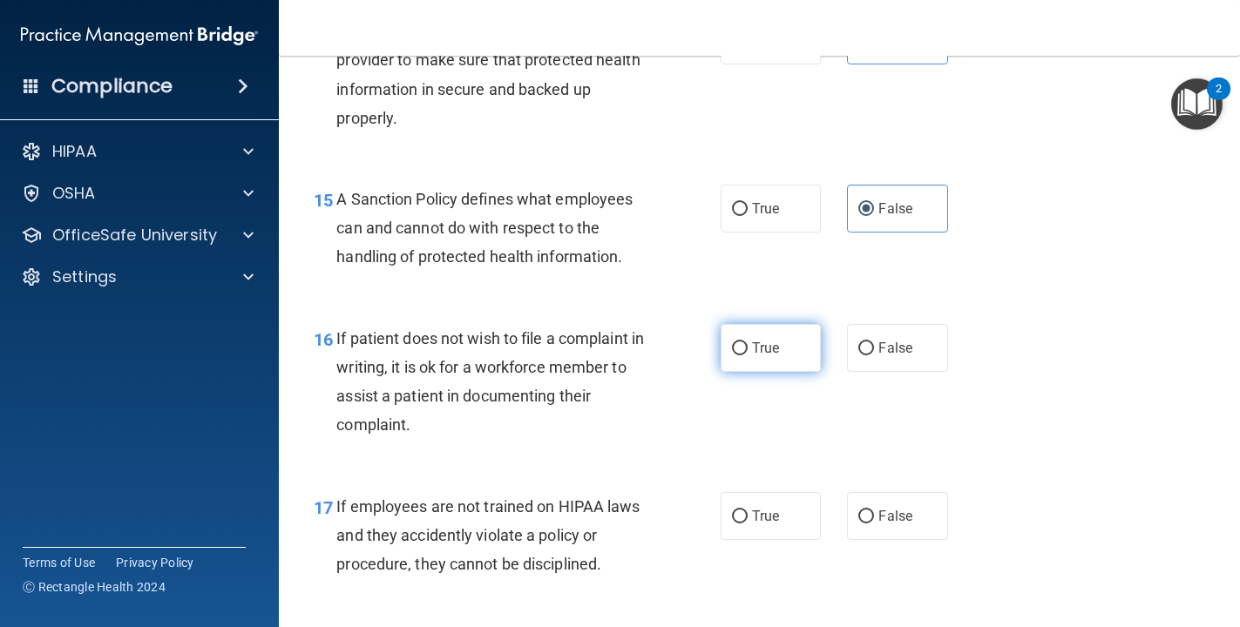
click at [761, 351] on span "True" at bounding box center [765, 348] width 27 height 17
click at [748, 351] on input "True" at bounding box center [740, 348] width 16 height 13
radio input "true"
click at [859, 518] on input "False" at bounding box center [866, 517] width 16 height 13
radio input "true"
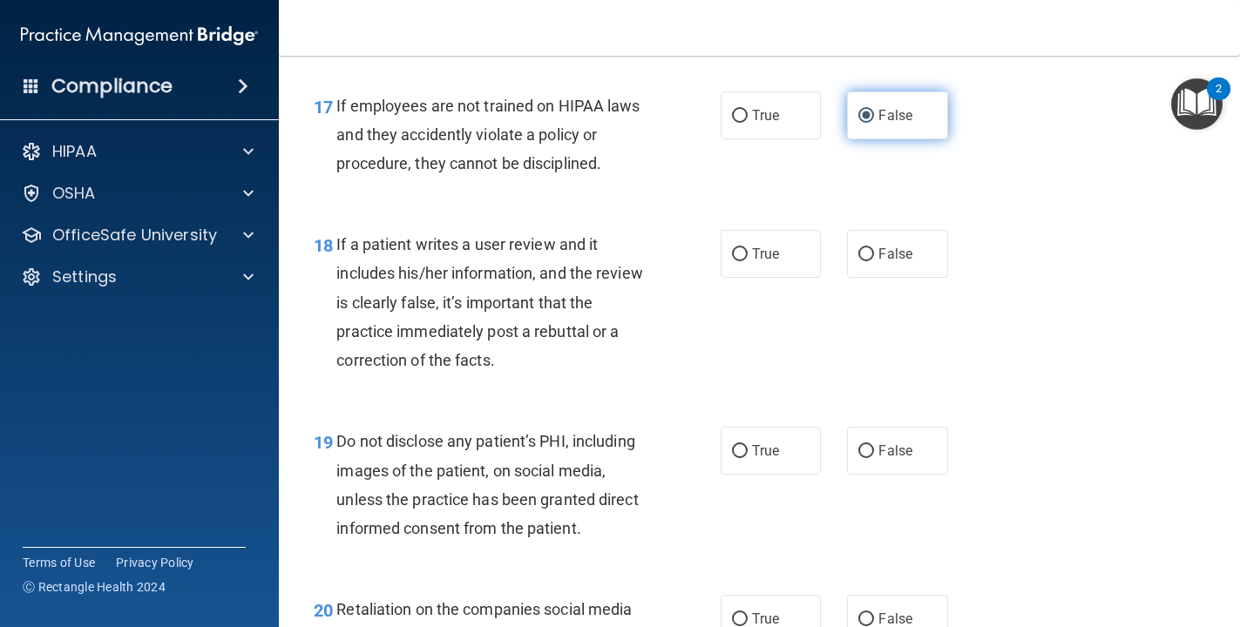
scroll to position [3026, 0]
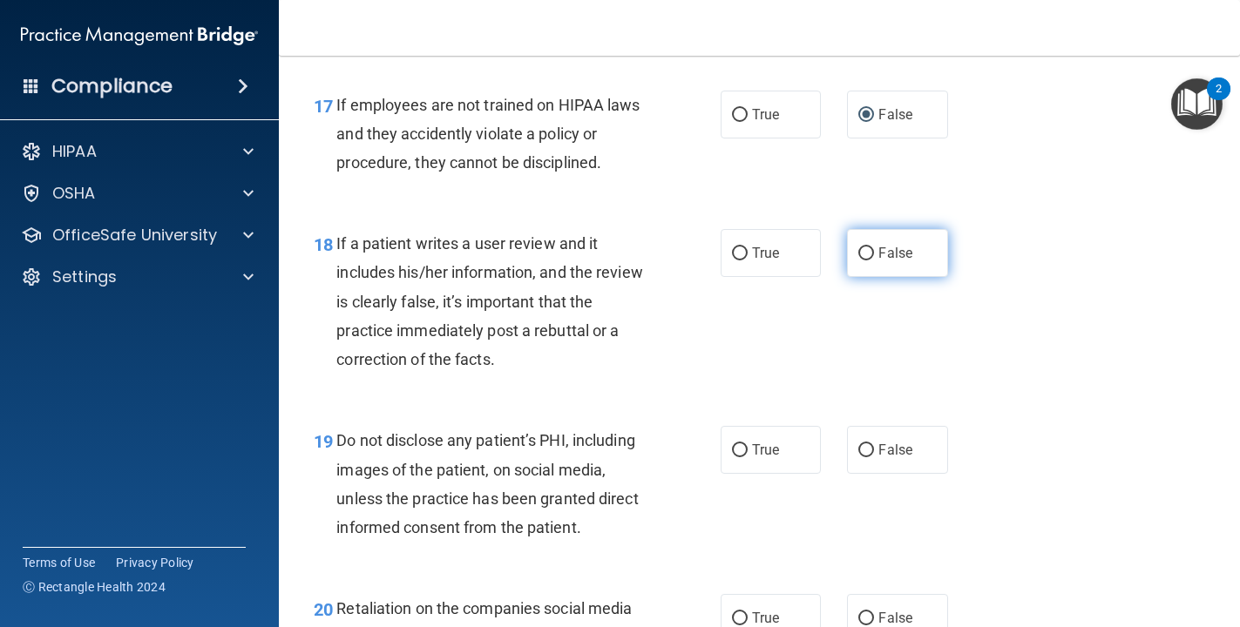
click at [859, 268] on label "False" at bounding box center [897, 253] width 101 height 48
click at [859, 261] on input "False" at bounding box center [866, 253] width 16 height 13
radio input "true"
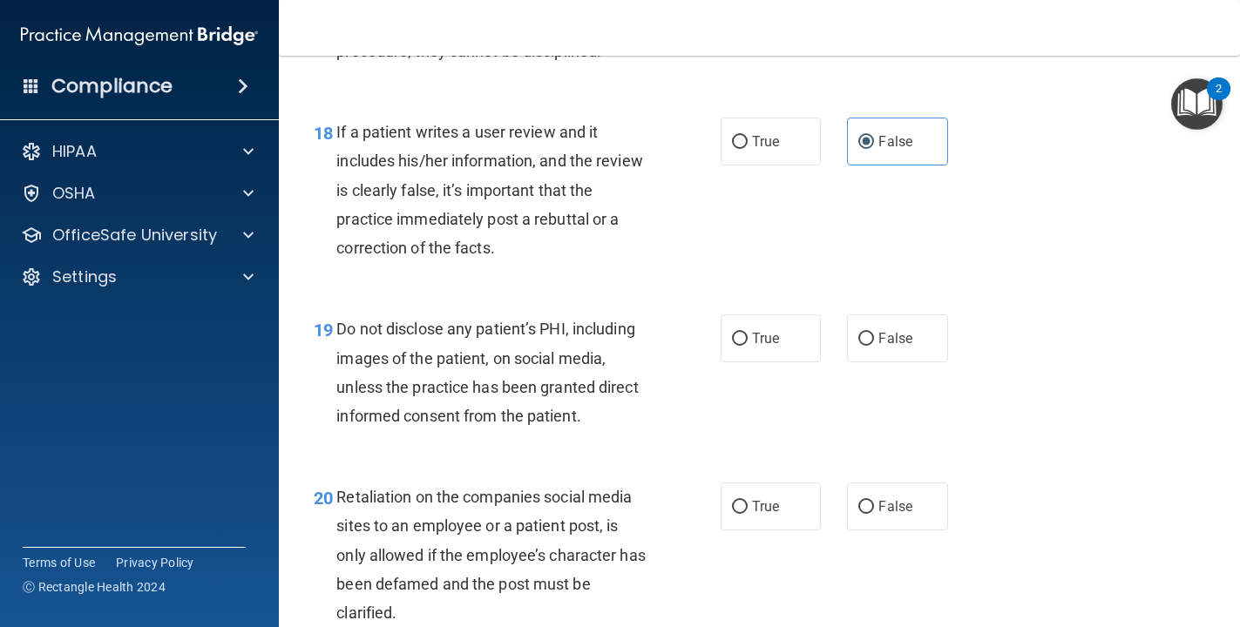
scroll to position [3137, 0]
click at [758, 325] on label "True" at bounding box center [771, 339] width 101 height 48
click at [748, 334] on input "True" at bounding box center [740, 340] width 16 height 13
radio input "true"
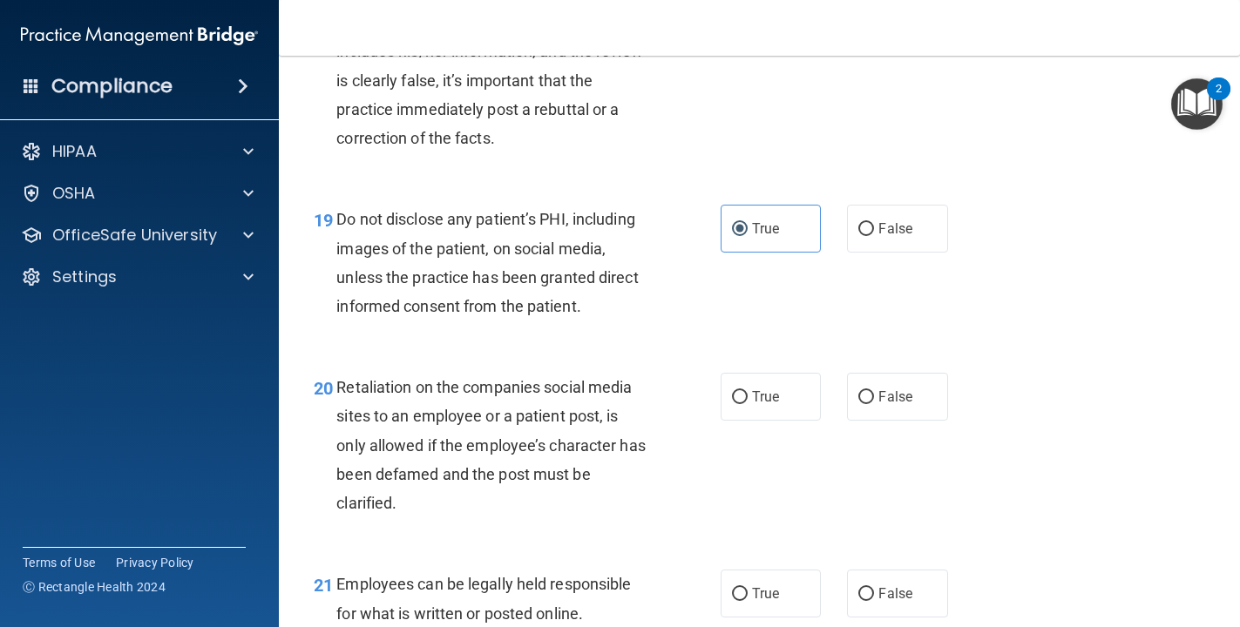
scroll to position [3270, 0]
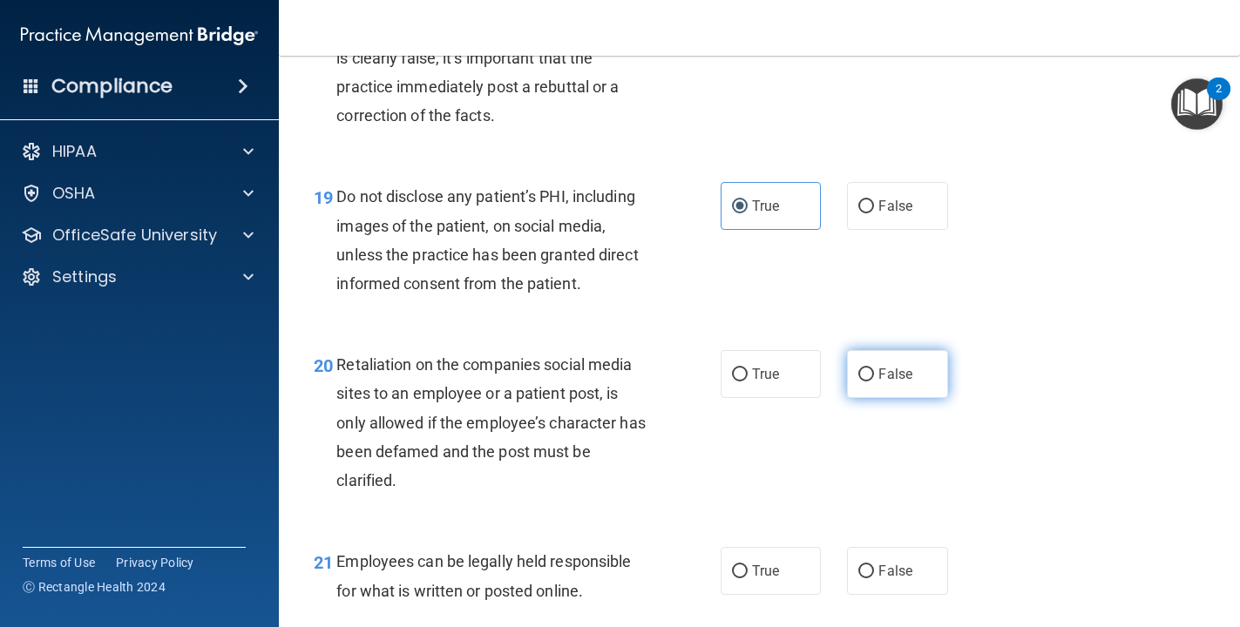
click at [859, 377] on span "False" at bounding box center [895, 374] width 34 height 17
click at [859, 377] on input "False" at bounding box center [866, 375] width 16 height 13
radio input "true"
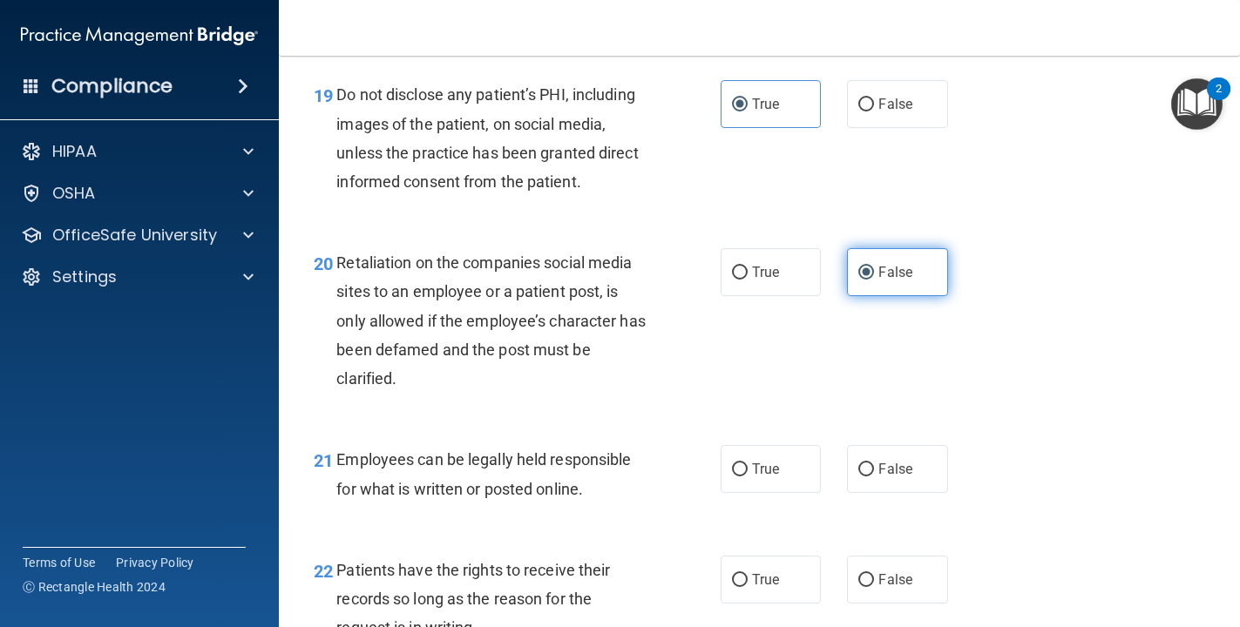
scroll to position [3384, 0]
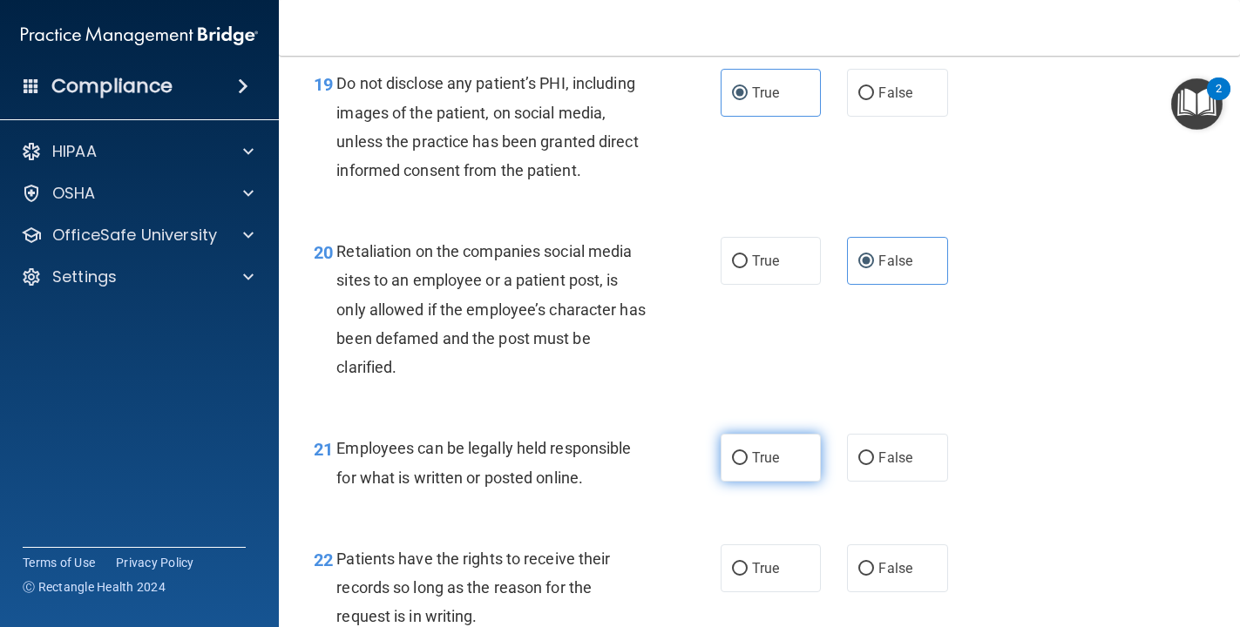
click at [782, 458] on label "True" at bounding box center [771, 458] width 101 height 48
click at [748, 458] on input "True" at bounding box center [740, 458] width 16 height 13
radio input "true"
click at [859, 565] on span "False" at bounding box center [895, 568] width 34 height 17
click at [859, 565] on input "False" at bounding box center [866, 569] width 16 height 13
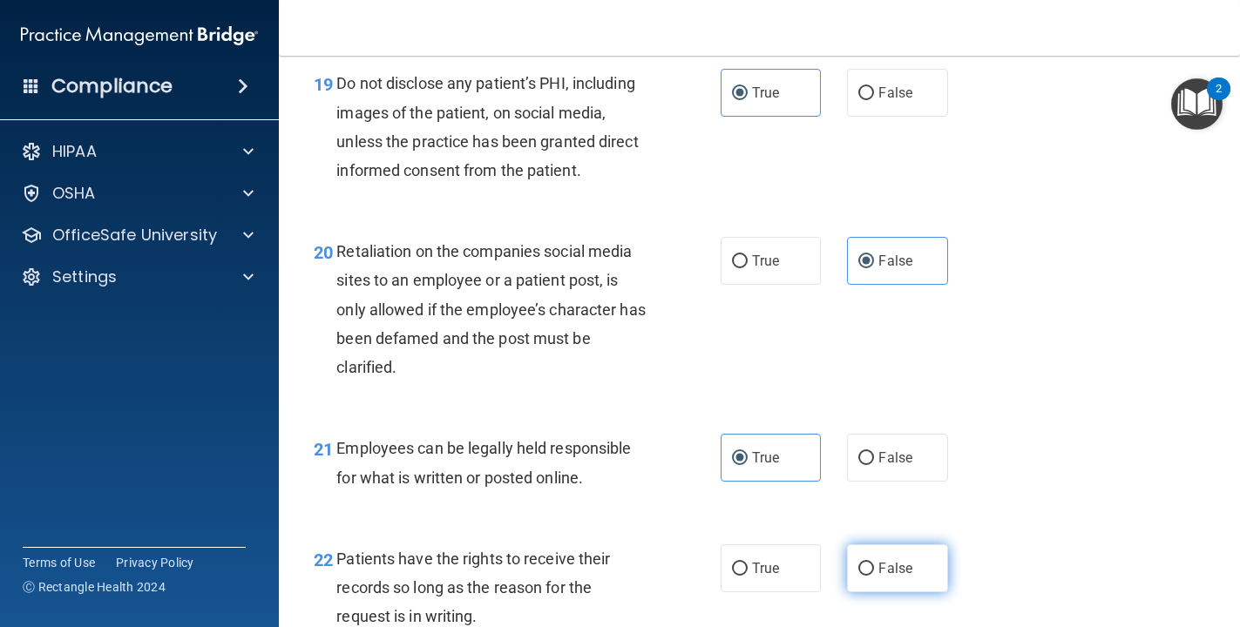
radio input "true"
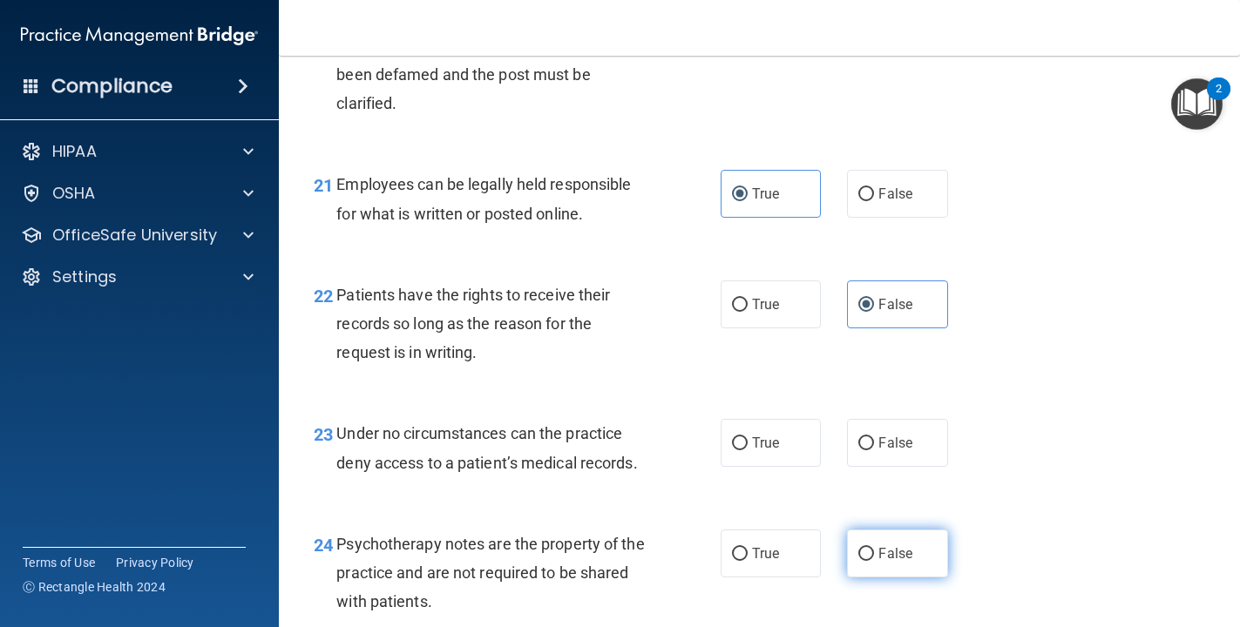
scroll to position [3653, 0]
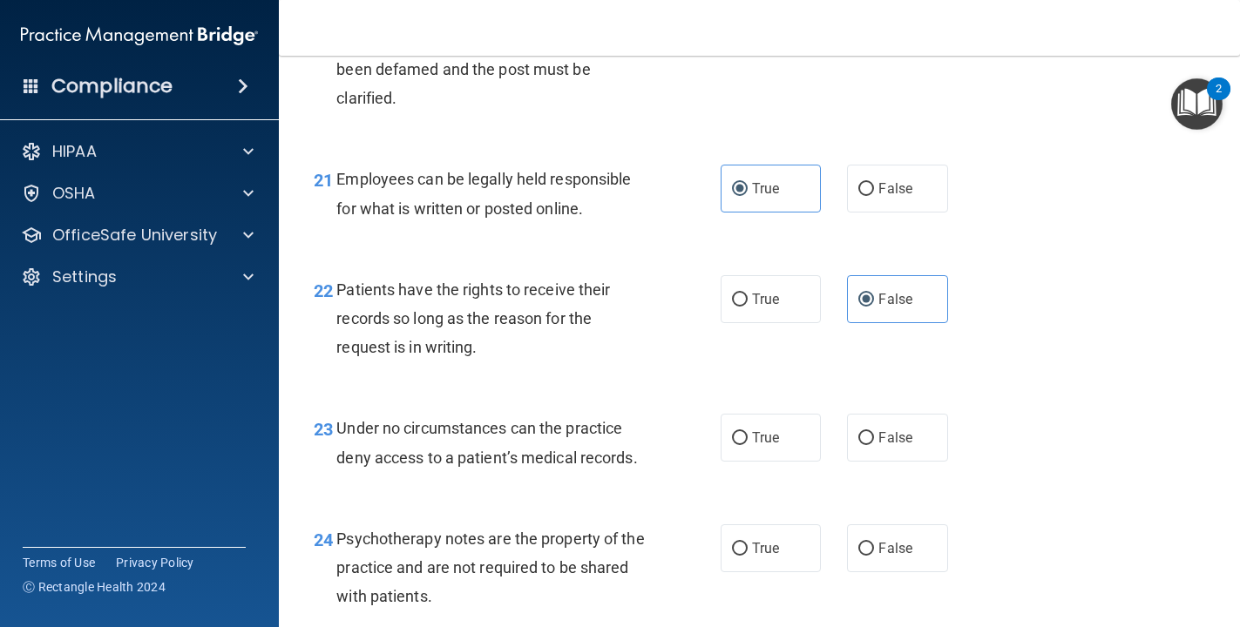
click at [859, 471] on div "23 Under no circumstances can the practice deny access to a patient’s medical r…" at bounding box center [760, 447] width 918 height 110
click at [859, 440] on span "False" at bounding box center [895, 438] width 34 height 17
click at [859, 440] on input "False" at bounding box center [866, 438] width 16 height 13
radio input "true"
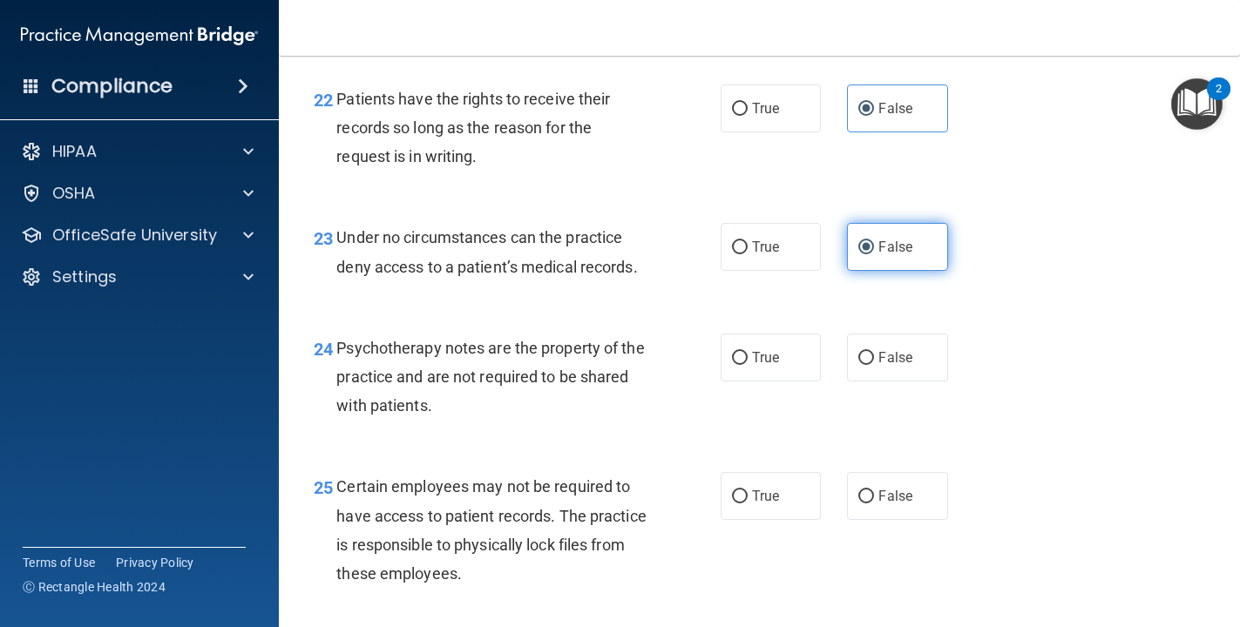
scroll to position [3894, 0]
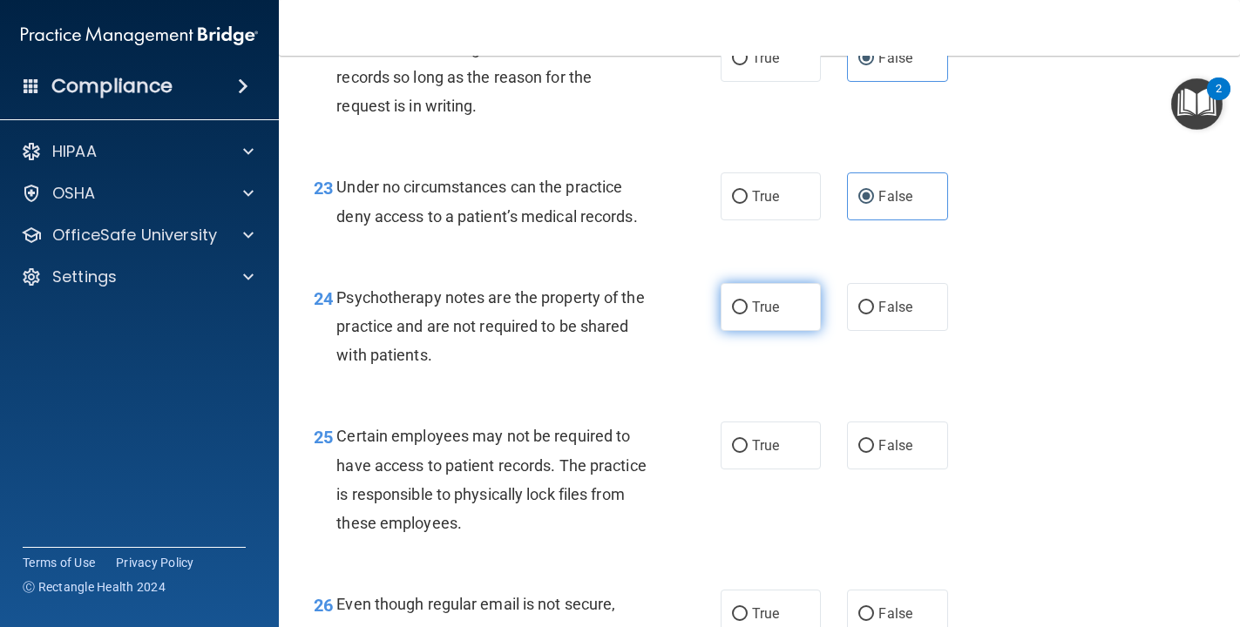
click at [735, 313] on input "True" at bounding box center [740, 308] width 16 height 13
radio input "true"
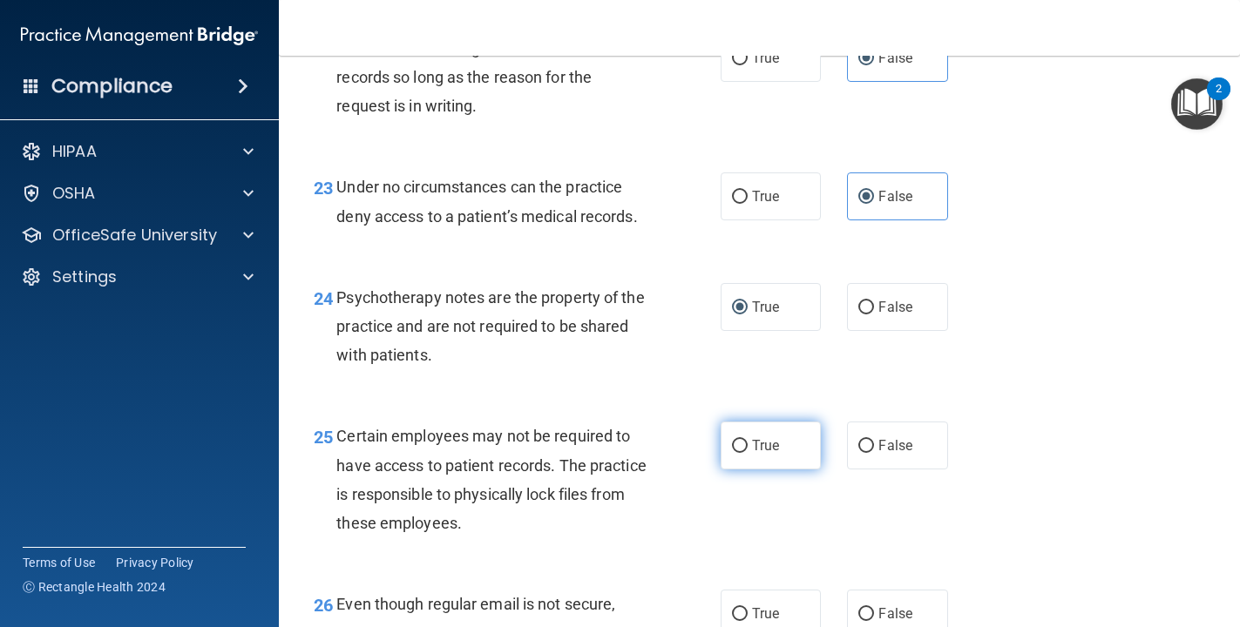
click at [771, 446] on span "True" at bounding box center [765, 445] width 27 height 17
click at [748, 446] on input "True" at bounding box center [740, 446] width 16 height 13
radio input "true"
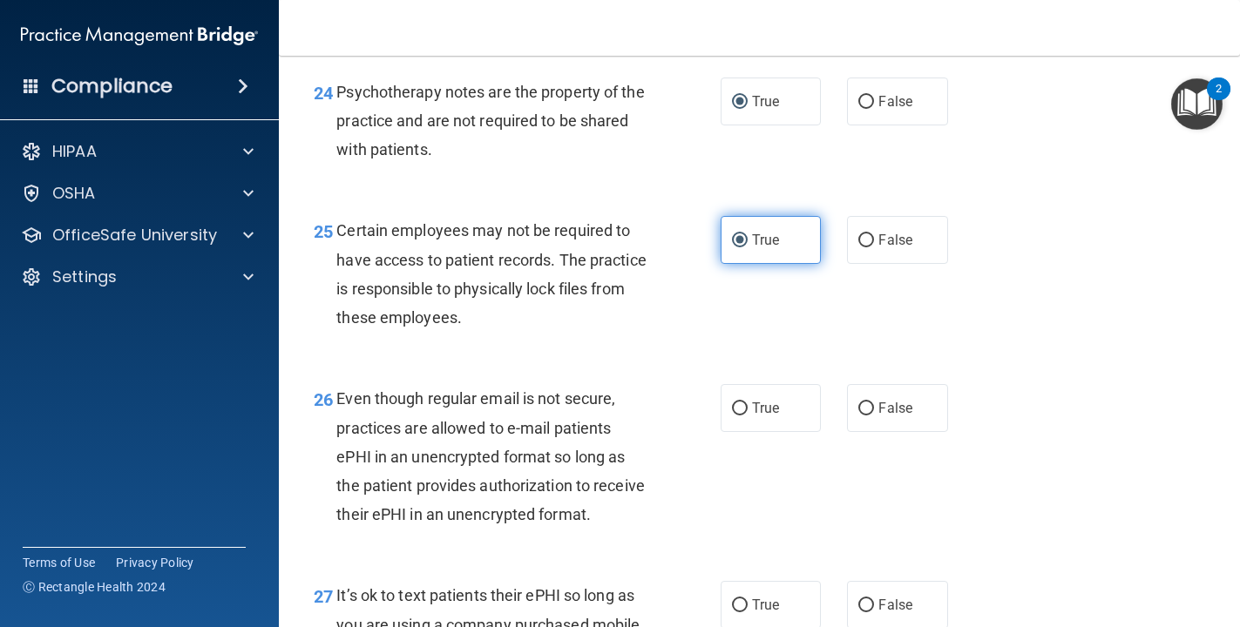
scroll to position [4104, 0]
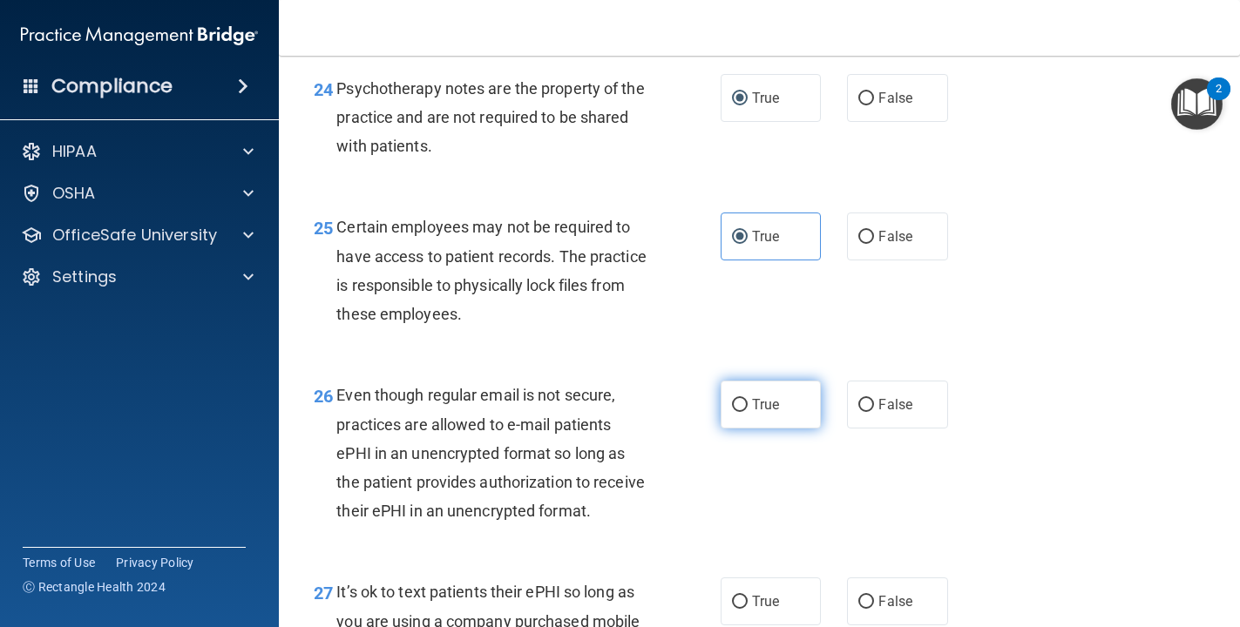
click at [771, 413] on label "True" at bounding box center [771, 405] width 101 height 48
click at [748, 412] on input "True" at bounding box center [740, 405] width 16 height 13
radio input "true"
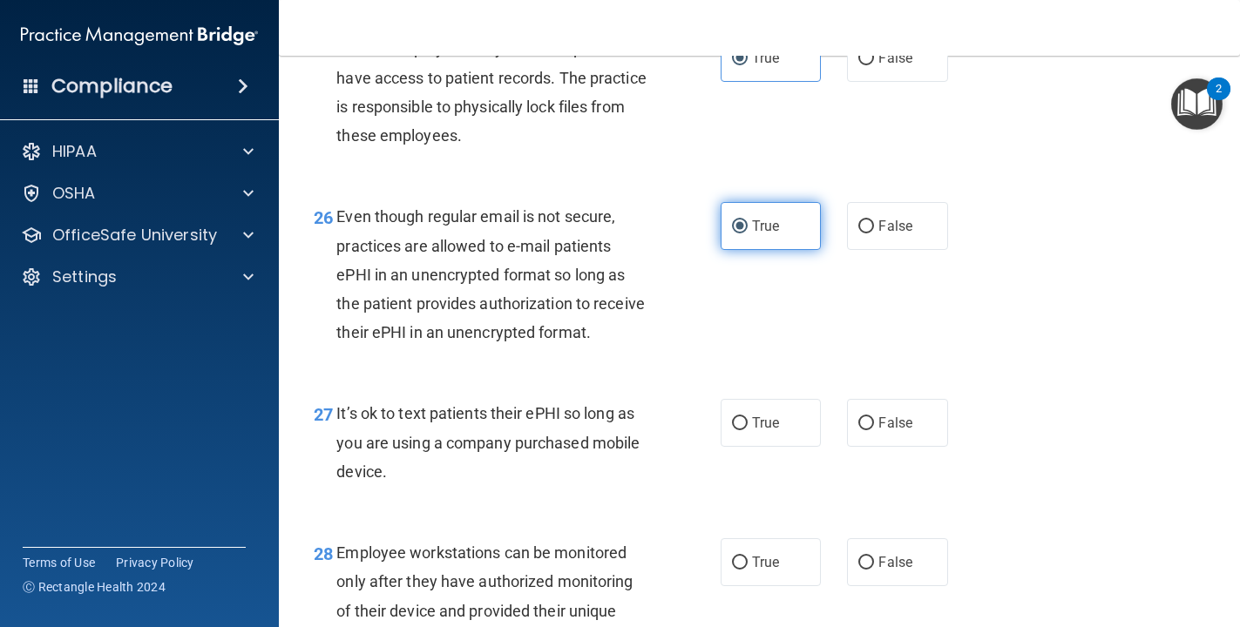
scroll to position [4332, 0]
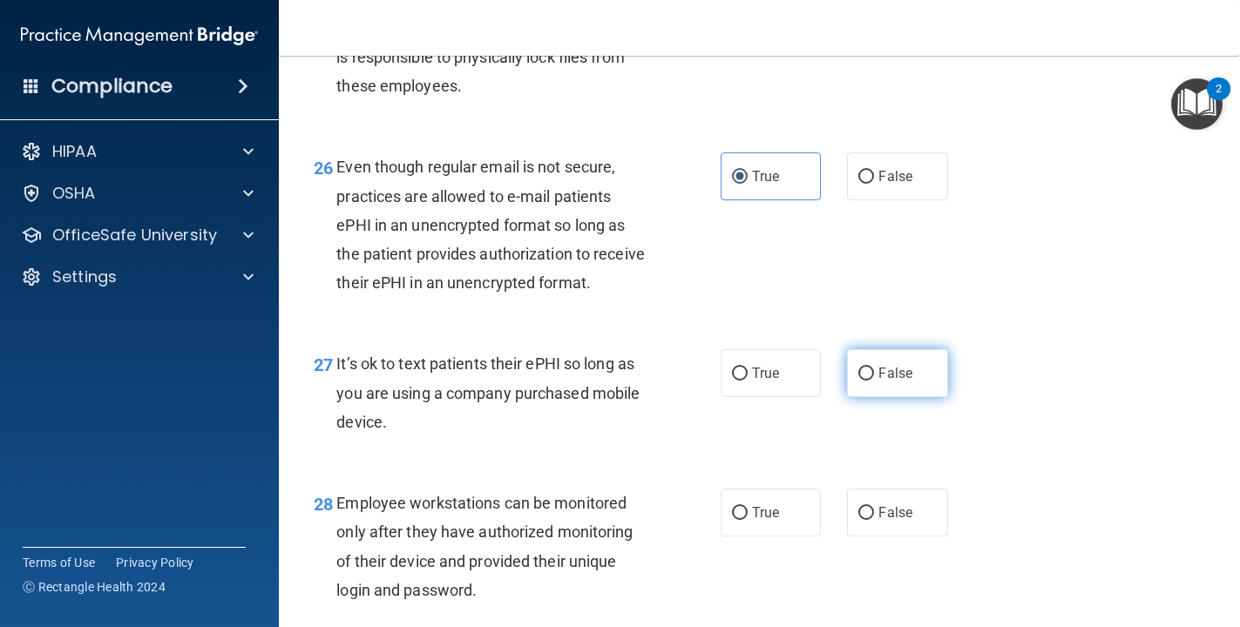
click at [859, 385] on label "False" at bounding box center [897, 373] width 101 height 48
click at [859, 381] on input "False" at bounding box center [866, 374] width 16 height 13
radio input "true"
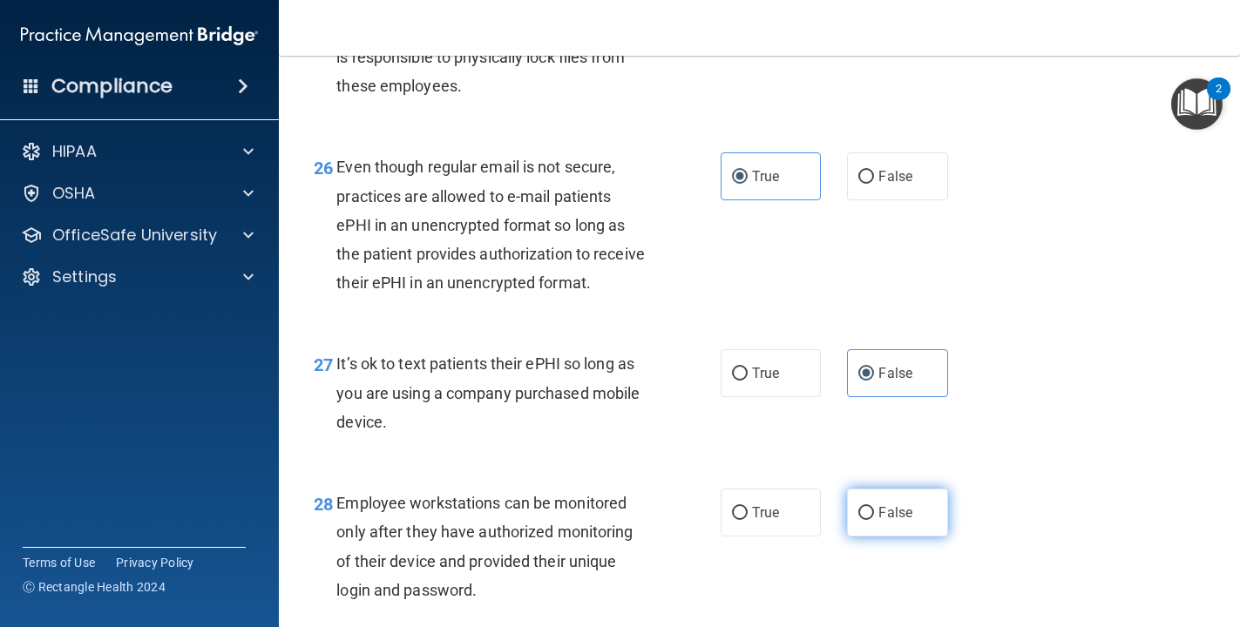
click at [859, 513] on span "False" at bounding box center [895, 513] width 34 height 17
click at [859, 513] on input "False" at bounding box center [866, 513] width 16 height 13
radio input "true"
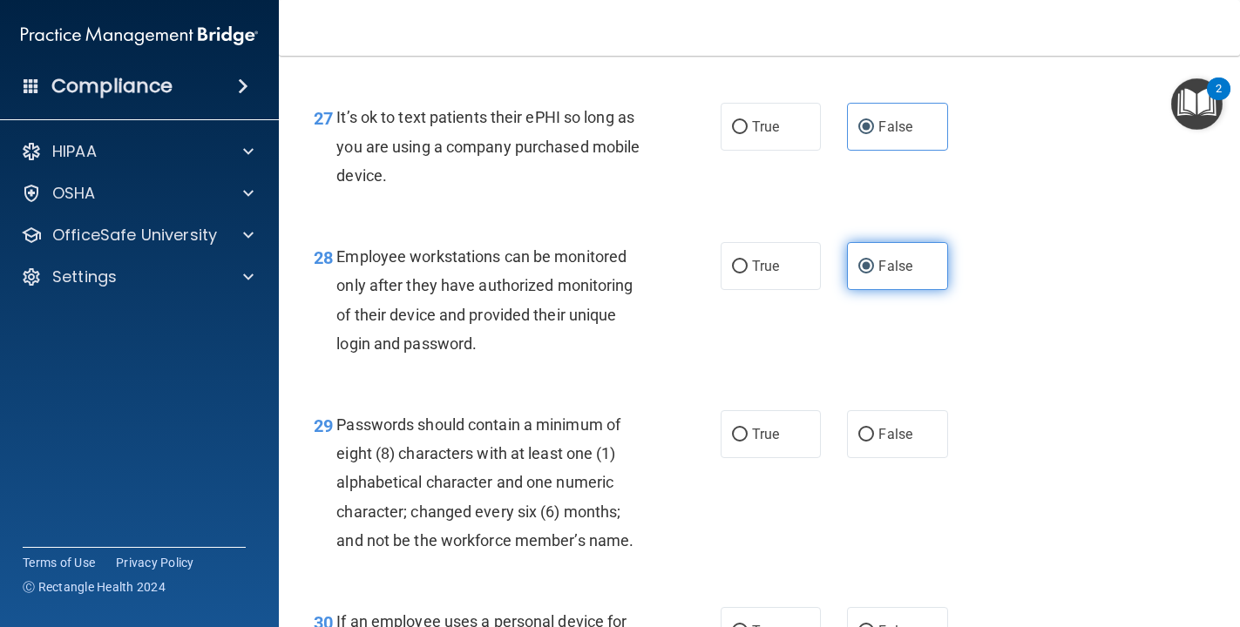
scroll to position [4591, 0]
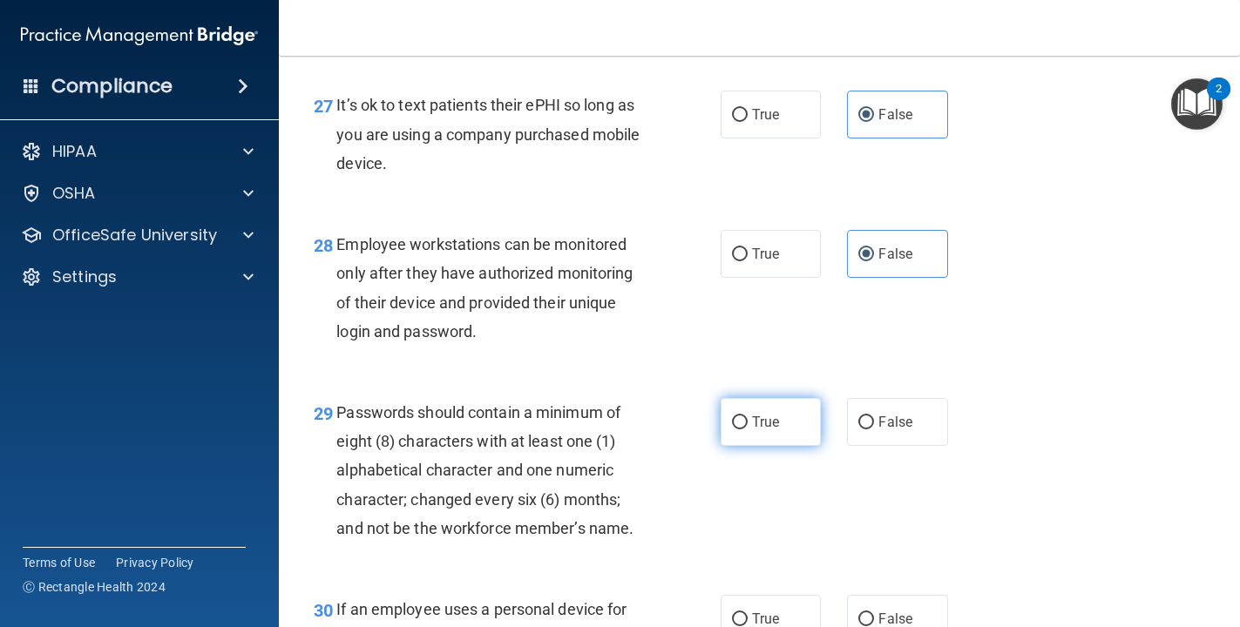
click at [817, 430] on label "True" at bounding box center [771, 422] width 101 height 48
click at [748, 430] on input "True" at bounding box center [740, 423] width 16 height 13
radio input "true"
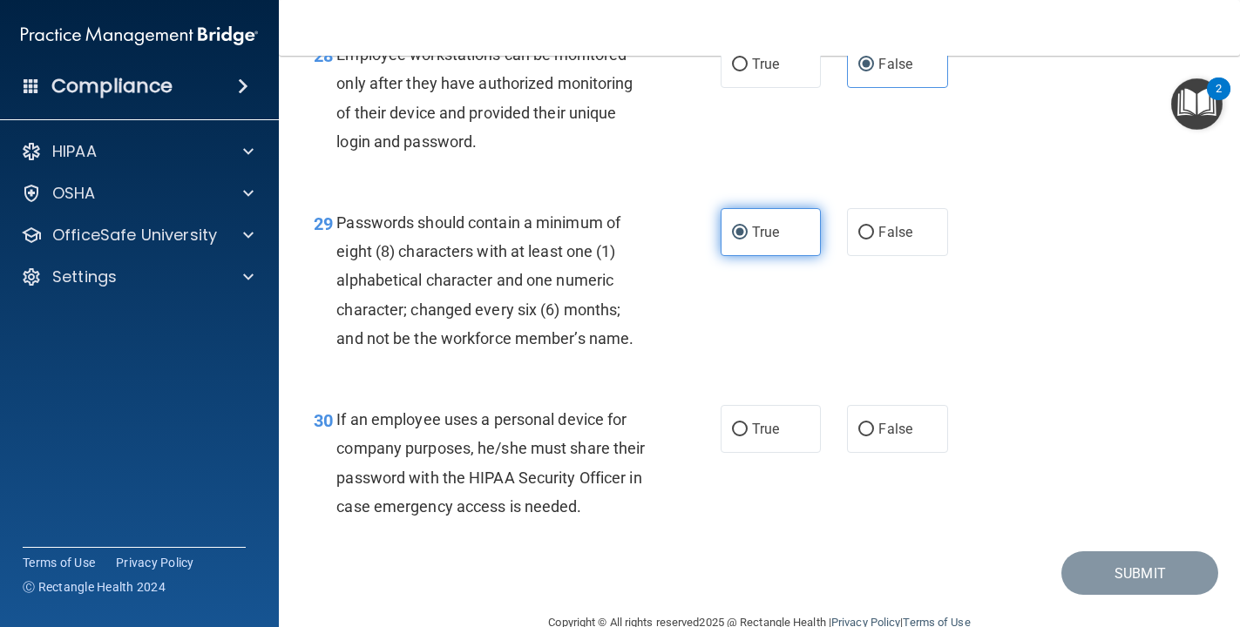
scroll to position [4791, 0]
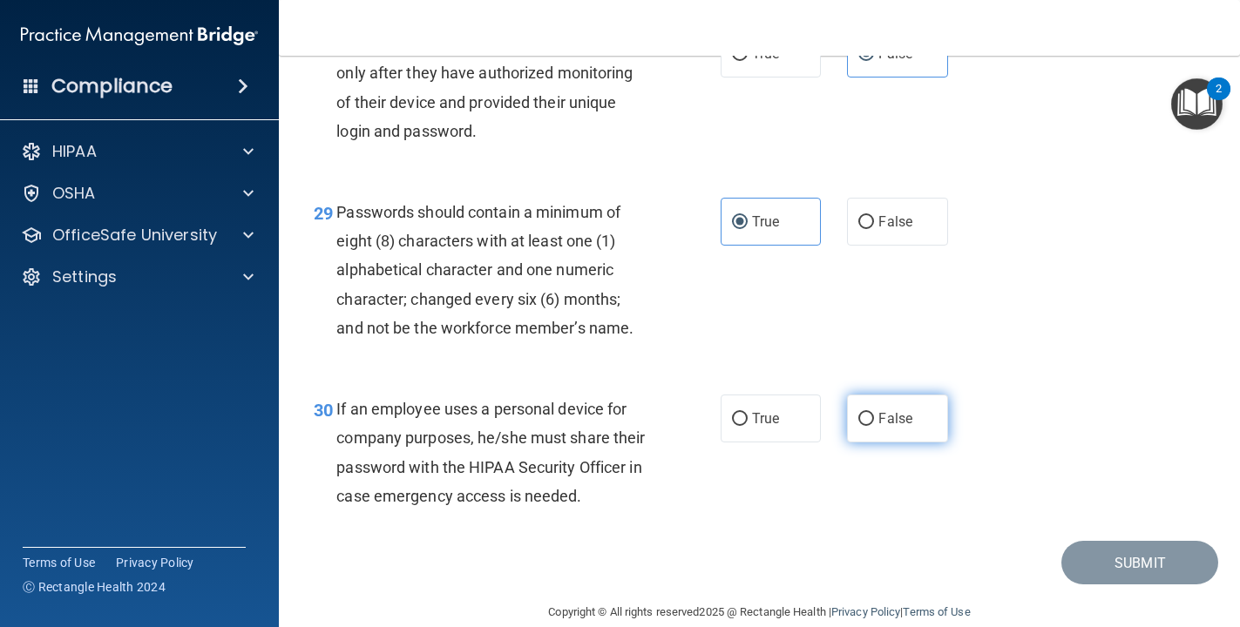
click at [859, 425] on input "False" at bounding box center [866, 419] width 16 height 13
radio input "true"
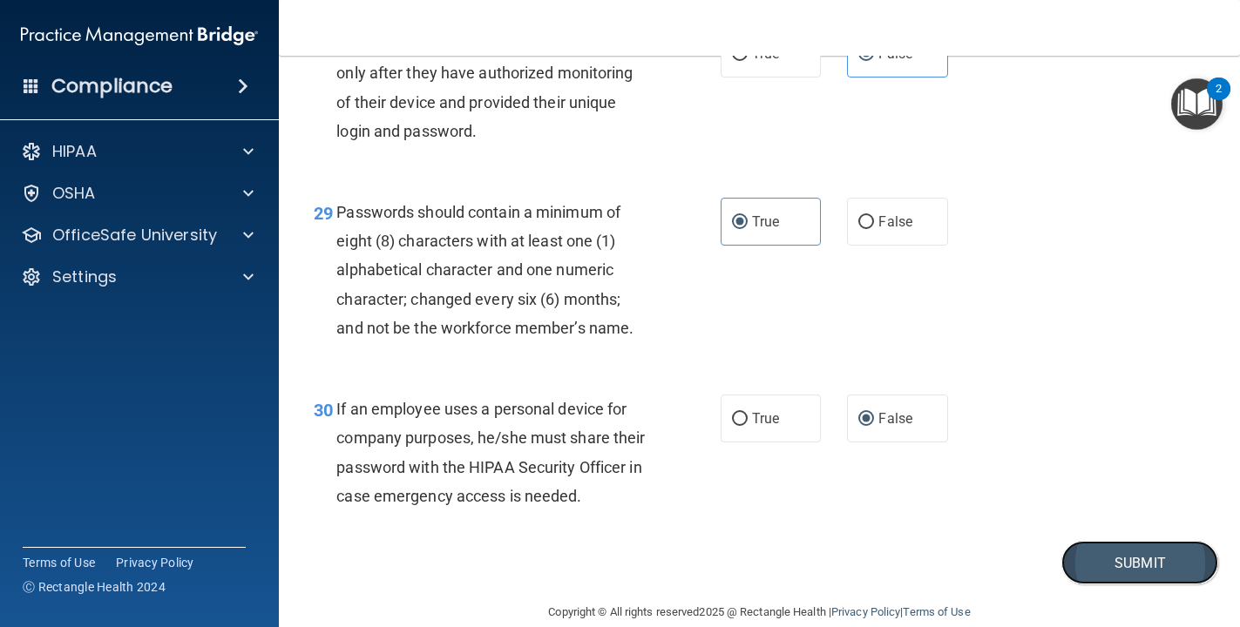
click at [859, 567] on button "Submit" at bounding box center [1139, 563] width 157 height 44
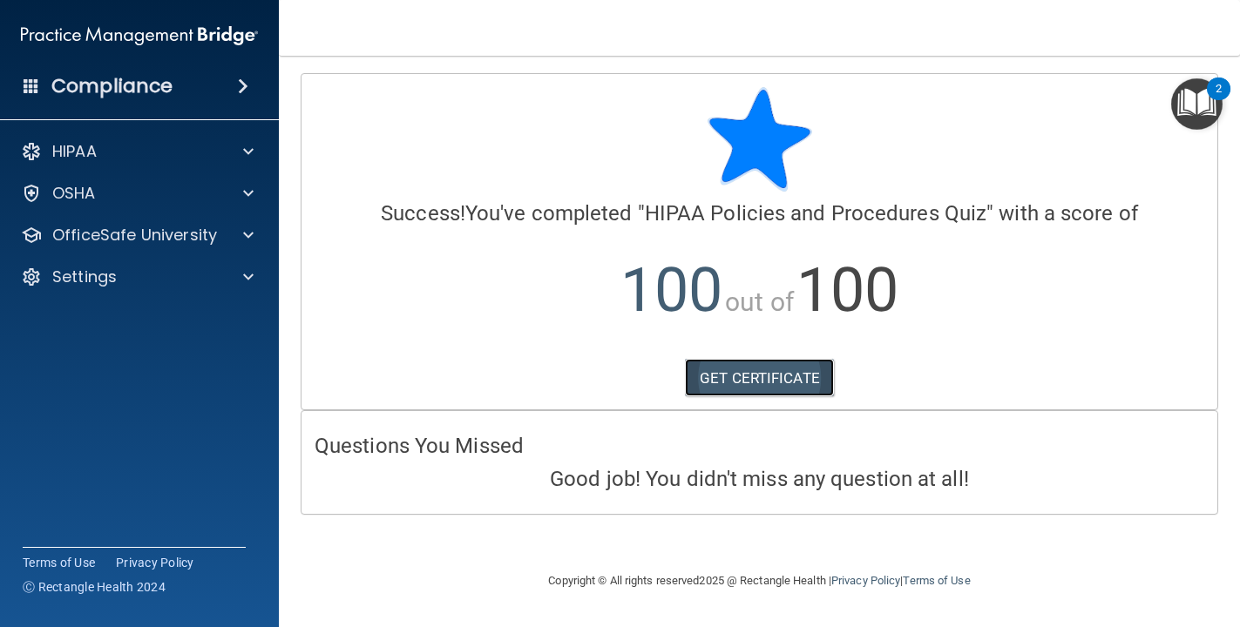
click at [749, 372] on link "GET CERTIFICATE" at bounding box center [759, 378] width 149 height 38
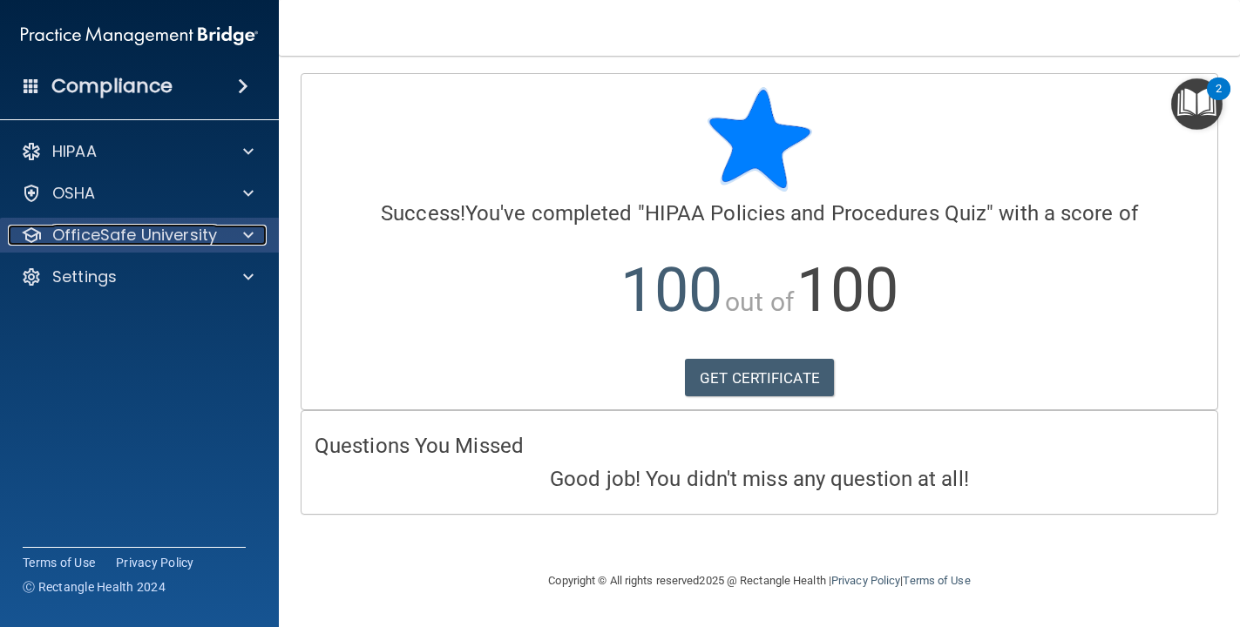
click at [159, 228] on p "OfficeSafe University" at bounding box center [134, 235] width 165 height 21
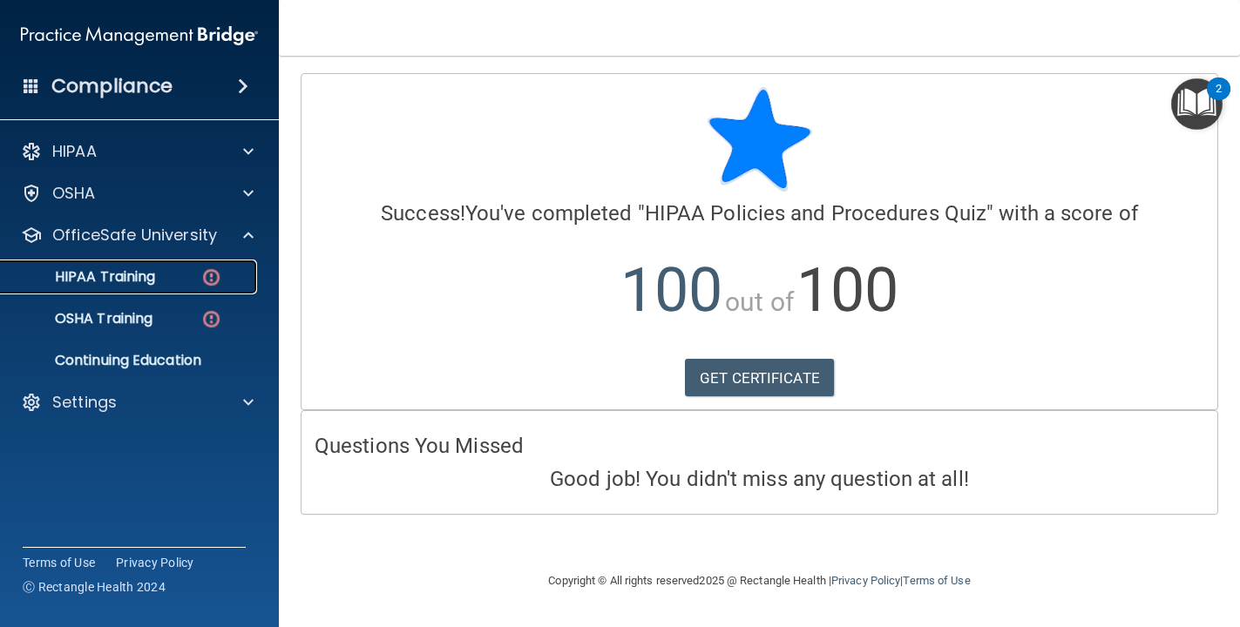
click at [146, 275] on p "HIPAA Training" at bounding box center [83, 276] width 144 height 17
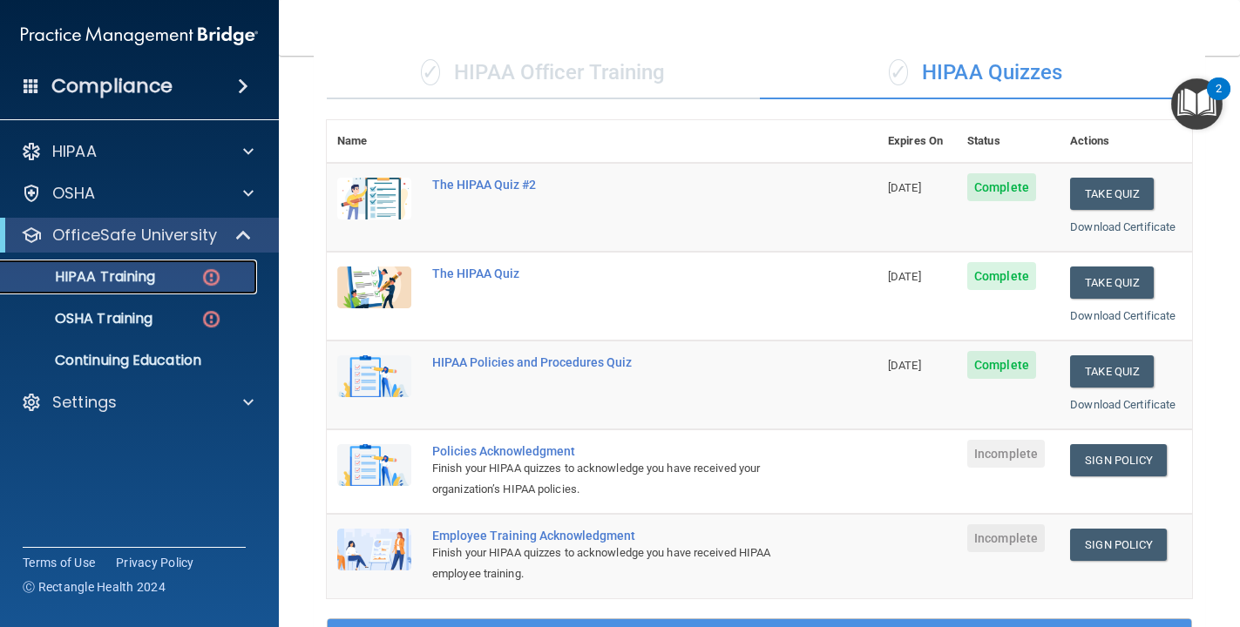
scroll to position [142, 0]
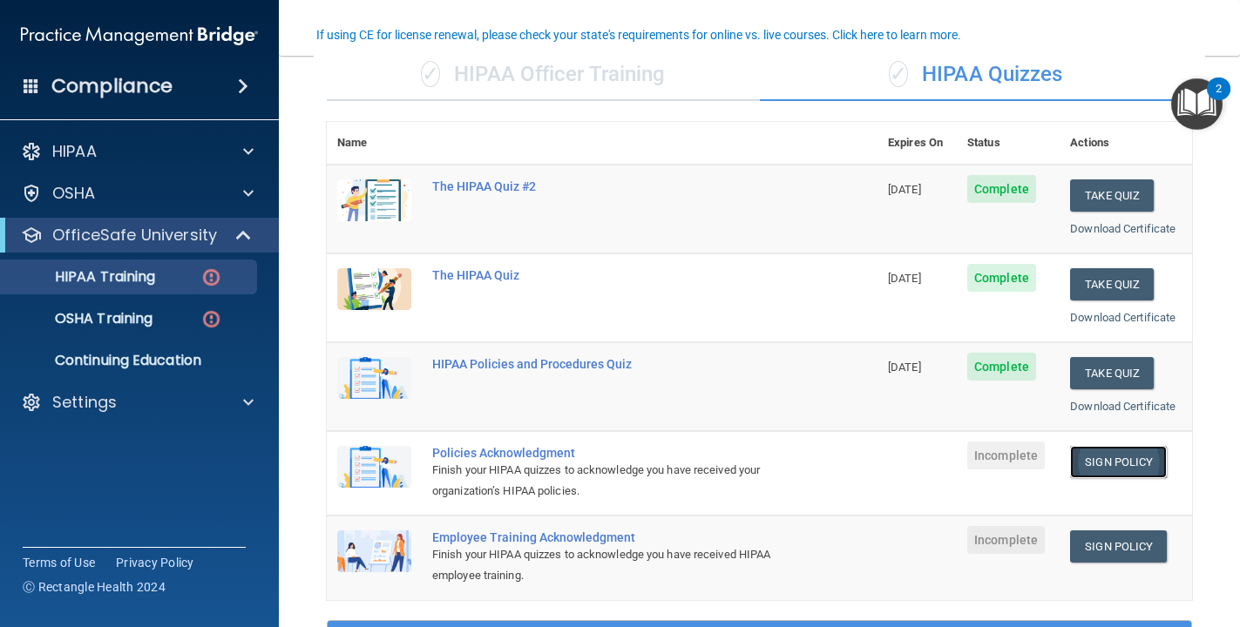
click at [859, 457] on link "Sign Policy" at bounding box center [1118, 462] width 97 height 32
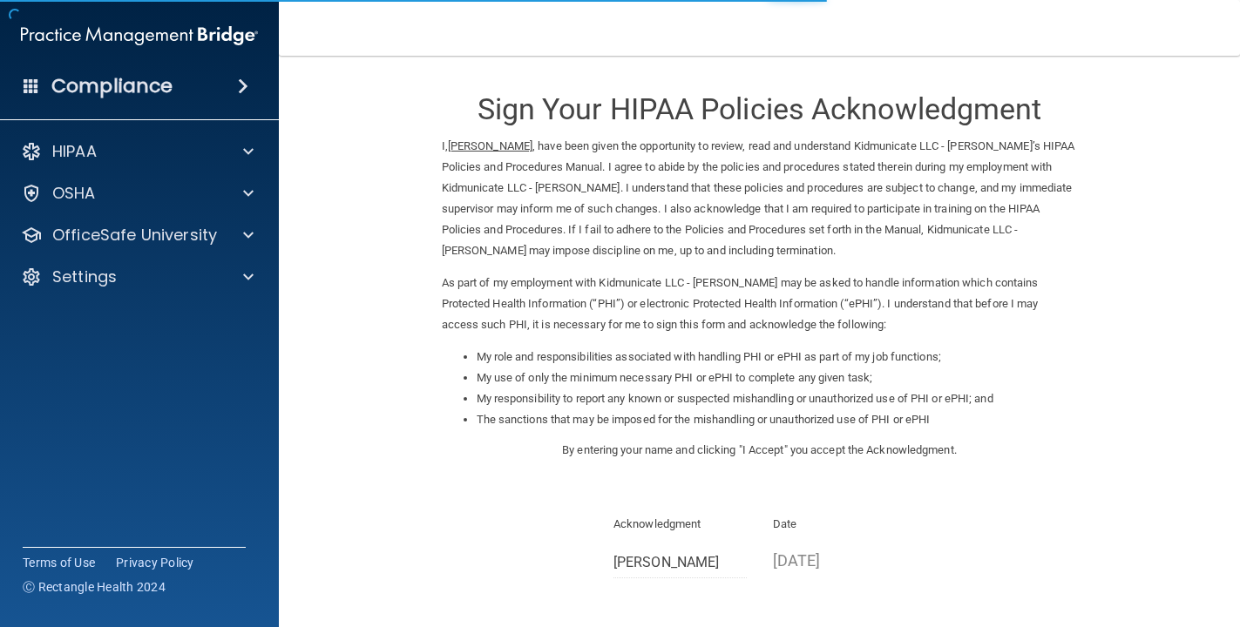
scroll to position [171, 0]
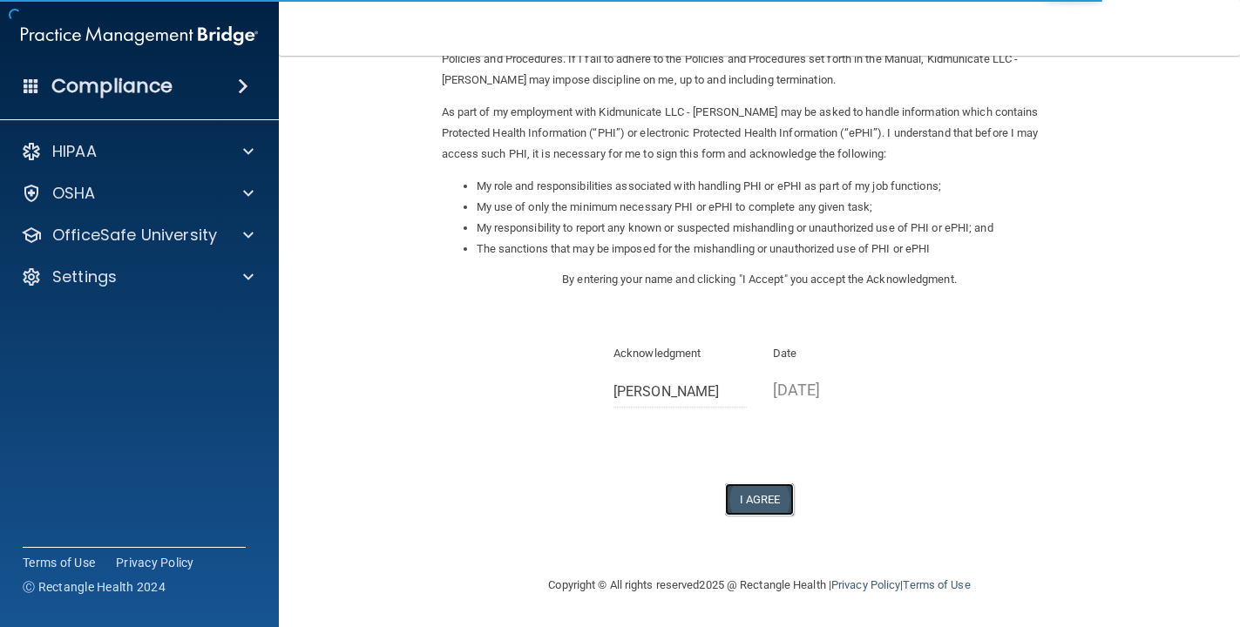
click at [735, 499] on button "I Agree" at bounding box center [760, 500] width 70 height 32
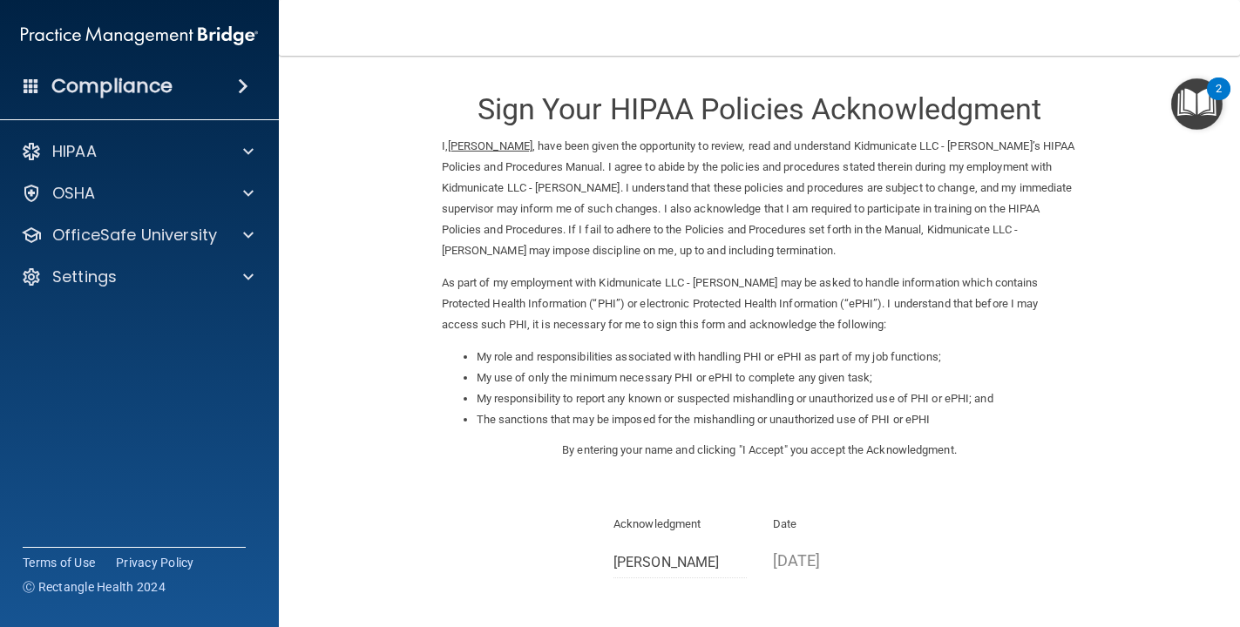
scroll to position [239, 0]
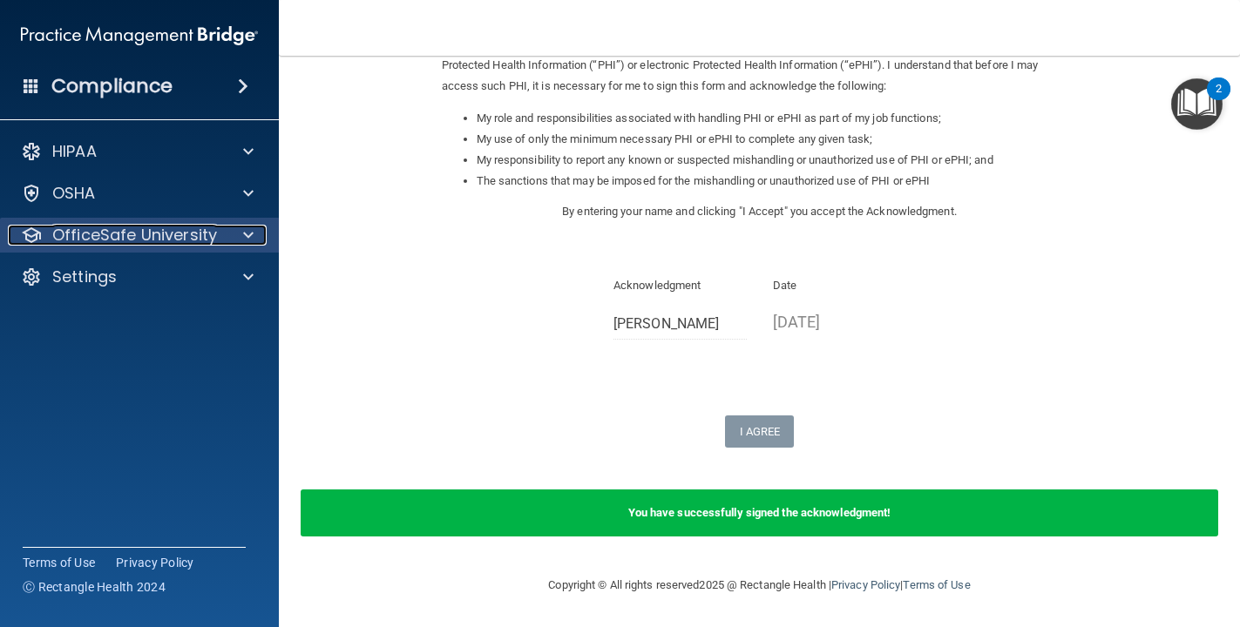
click at [169, 245] on p "OfficeSafe University" at bounding box center [134, 235] width 165 height 21
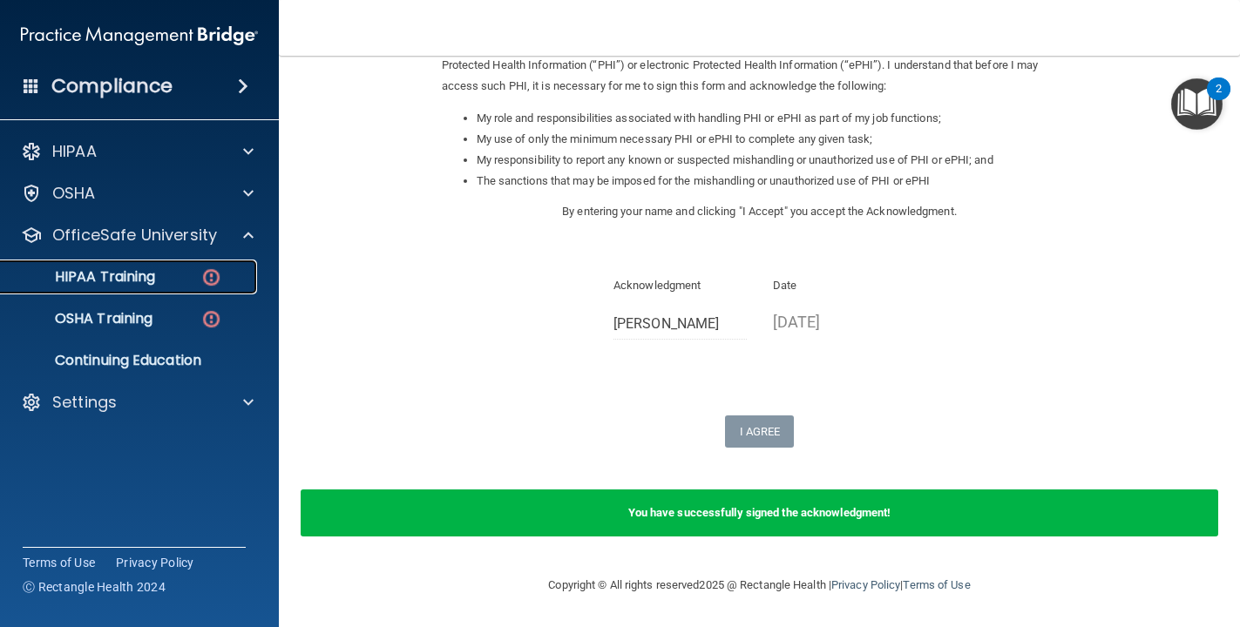
click at [171, 277] on div "HIPAA Training" at bounding box center [130, 276] width 238 height 17
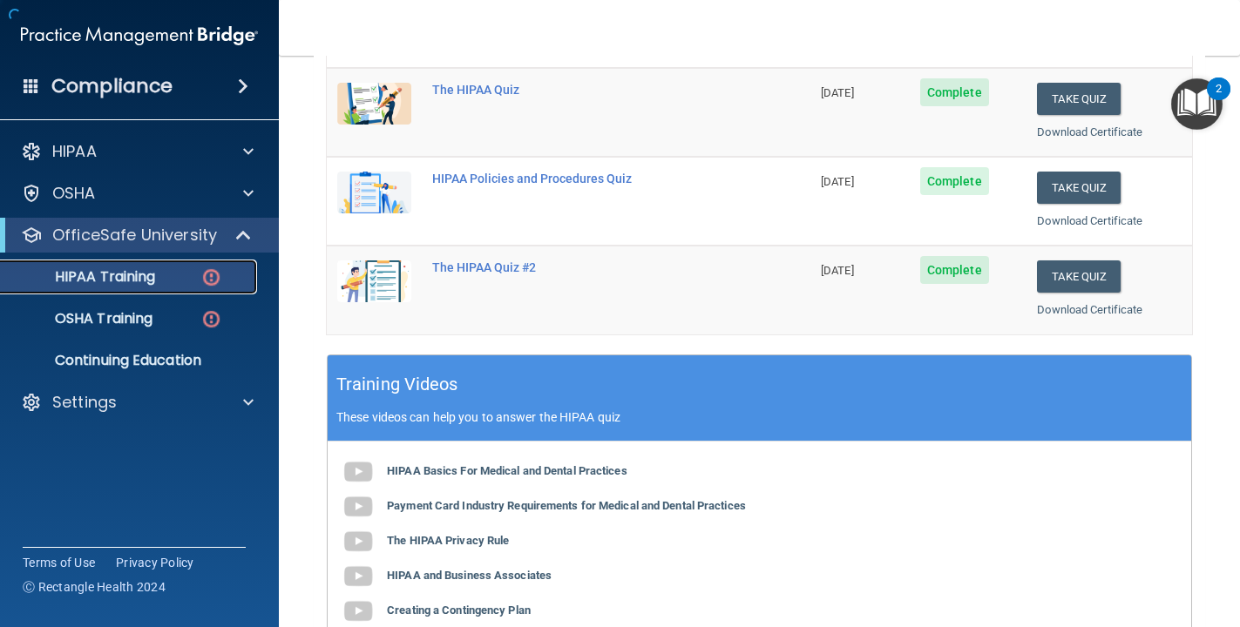
scroll to position [680, 0]
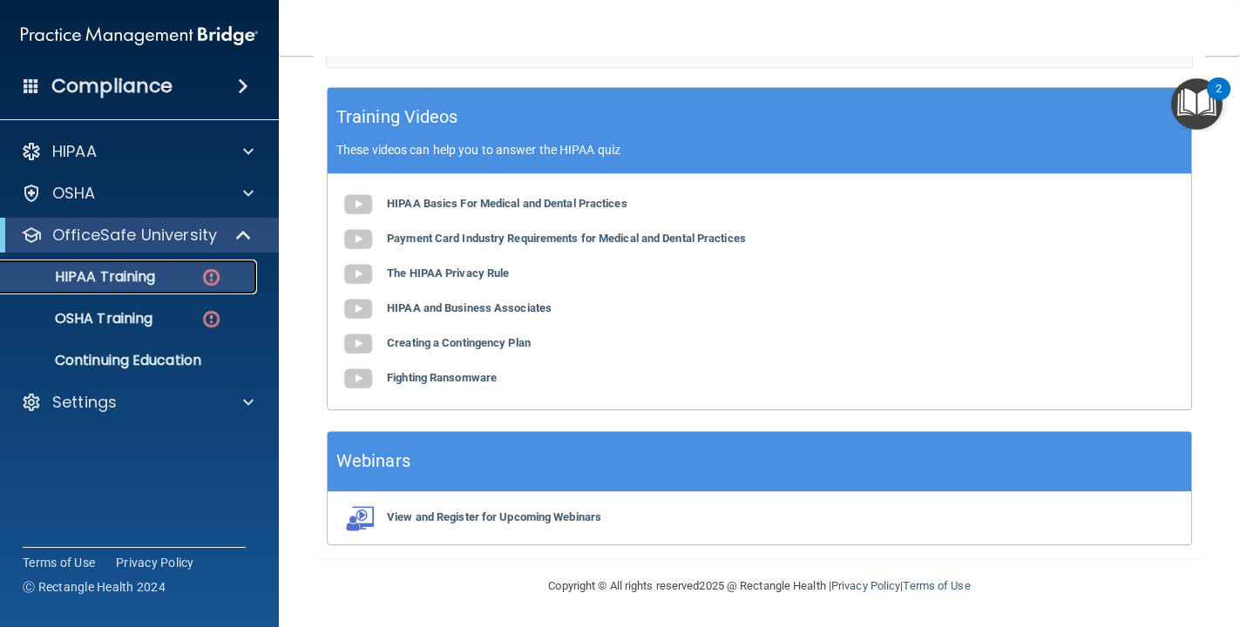
click at [205, 274] on img at bounding box center [211, 278] width 22 height 22
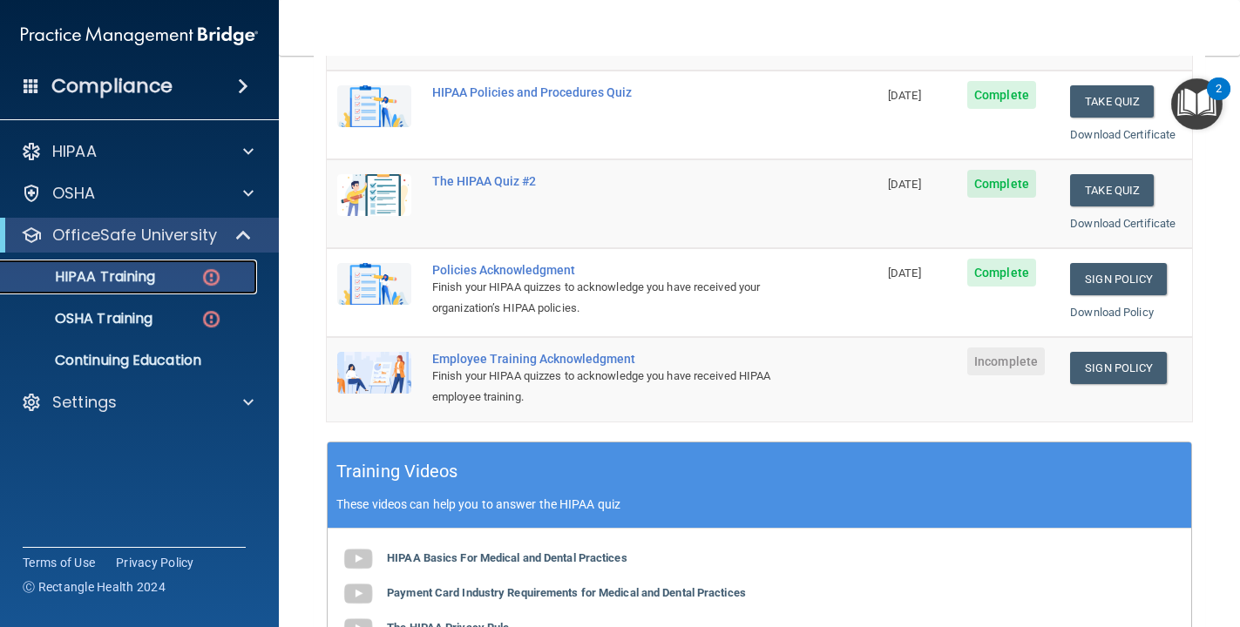
scroll to position [339, 0]
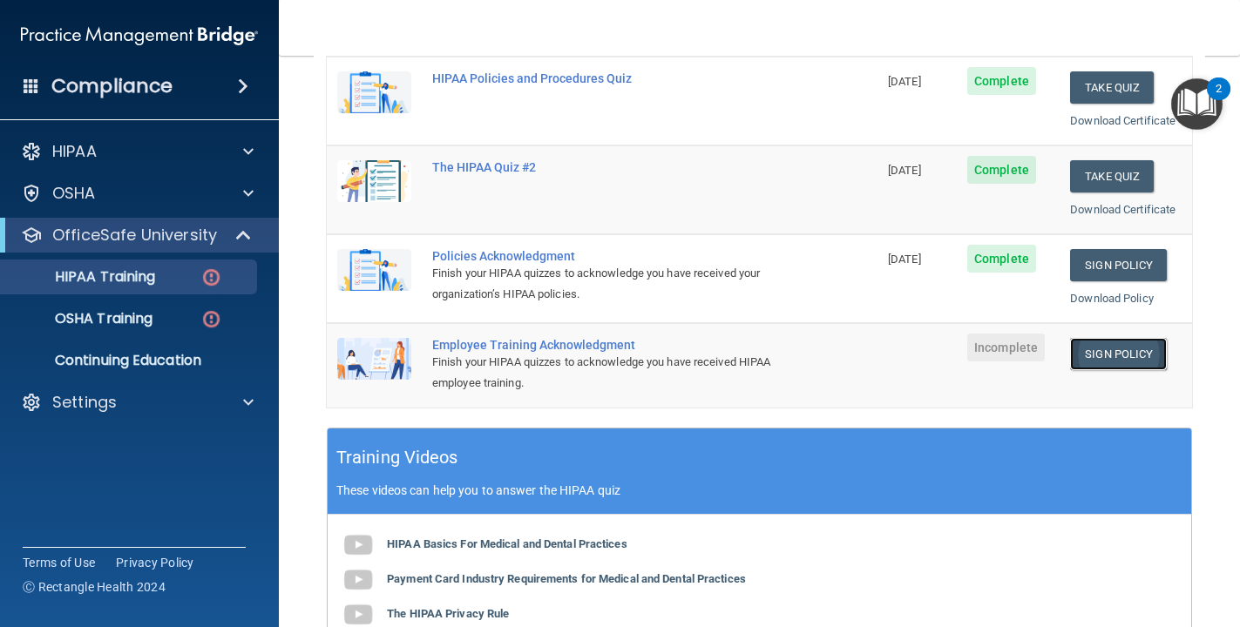
click at [1156, 367] on link "Sign Policy" at bounding box center [1118, 354] width 97 height 32
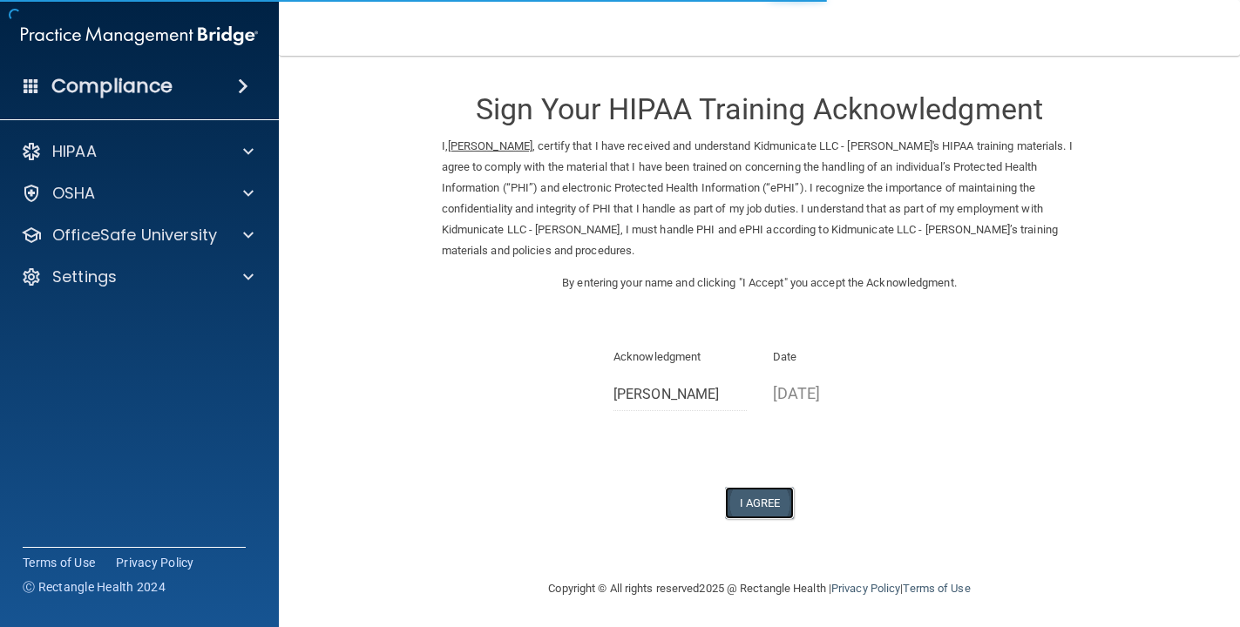
click at [764, 489] on button "I Agree" at bounding box center [760, 503] width 70 height 32
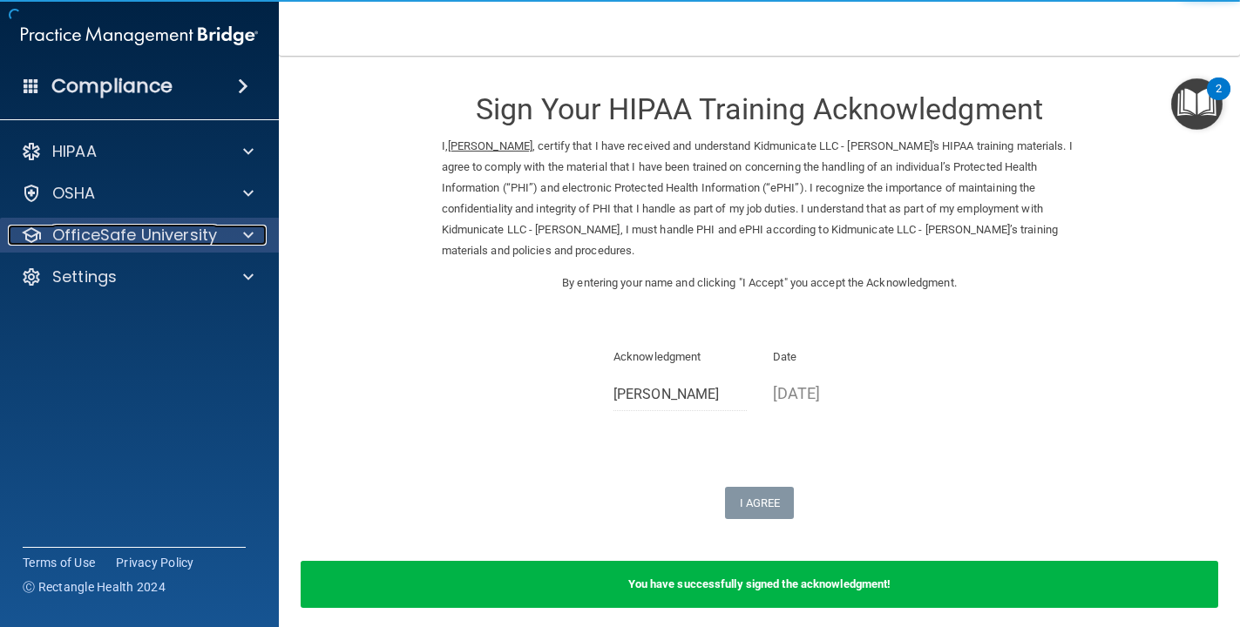
click at [142, 241] on p "OfficeSafe University" at bounding box center [134, 235] width 165 height 21
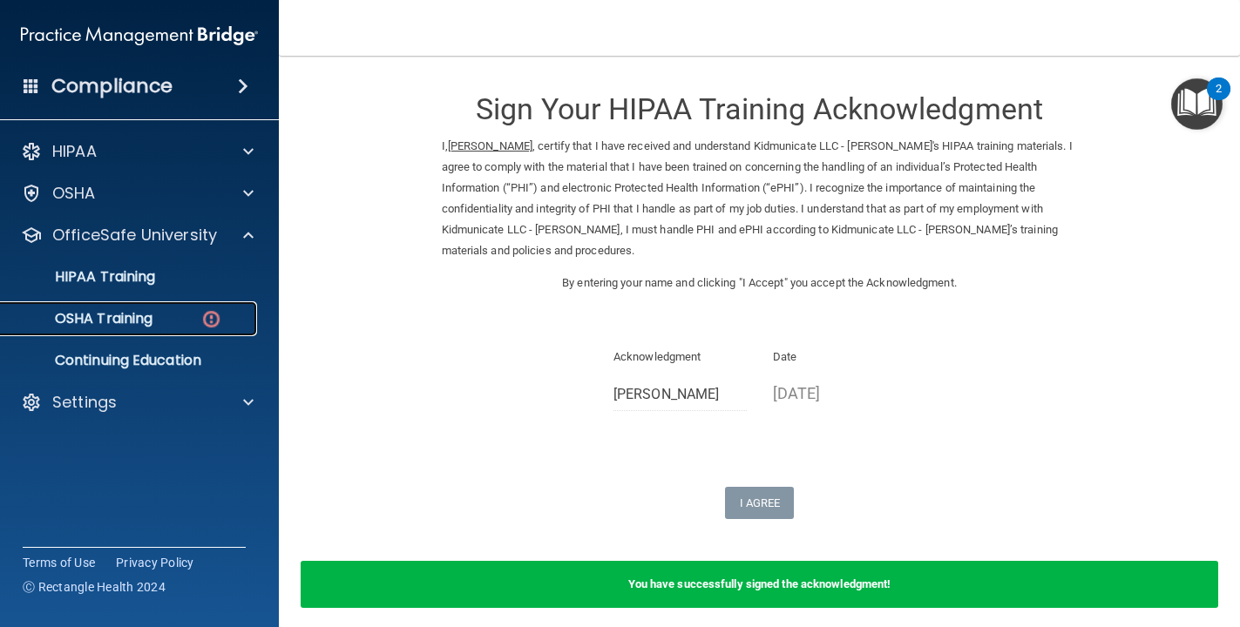
click at [152, 323] on p "OSHA Training" at bounding box center [81, 318] width 141 height 17
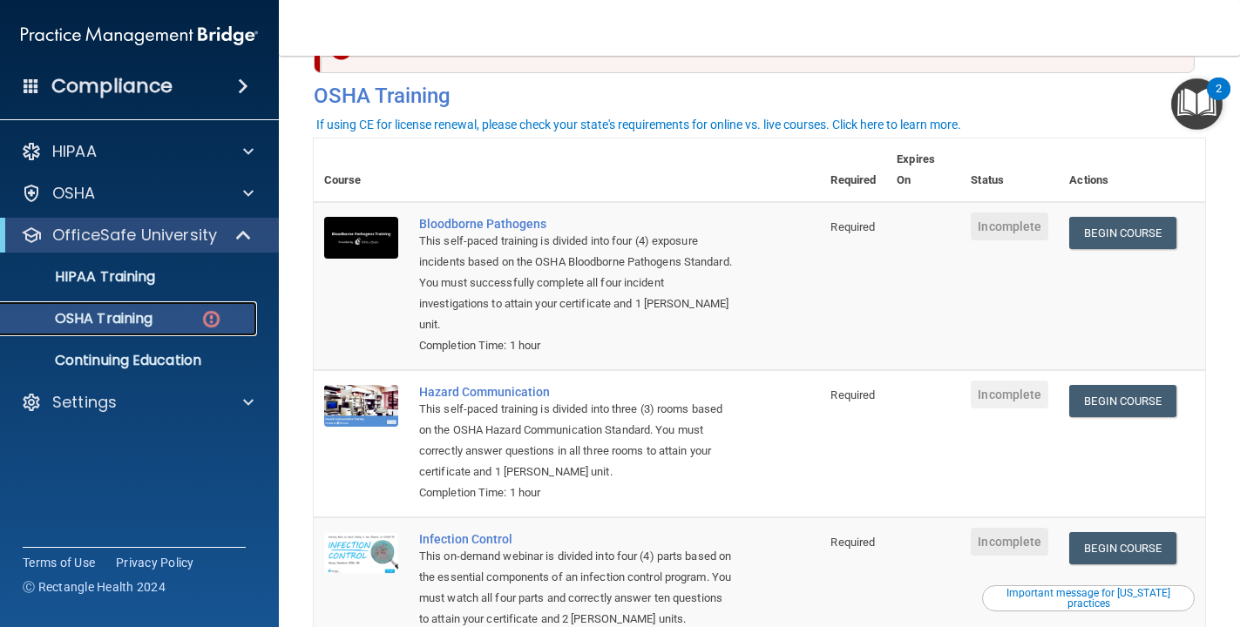
scroll to position [61, 0]
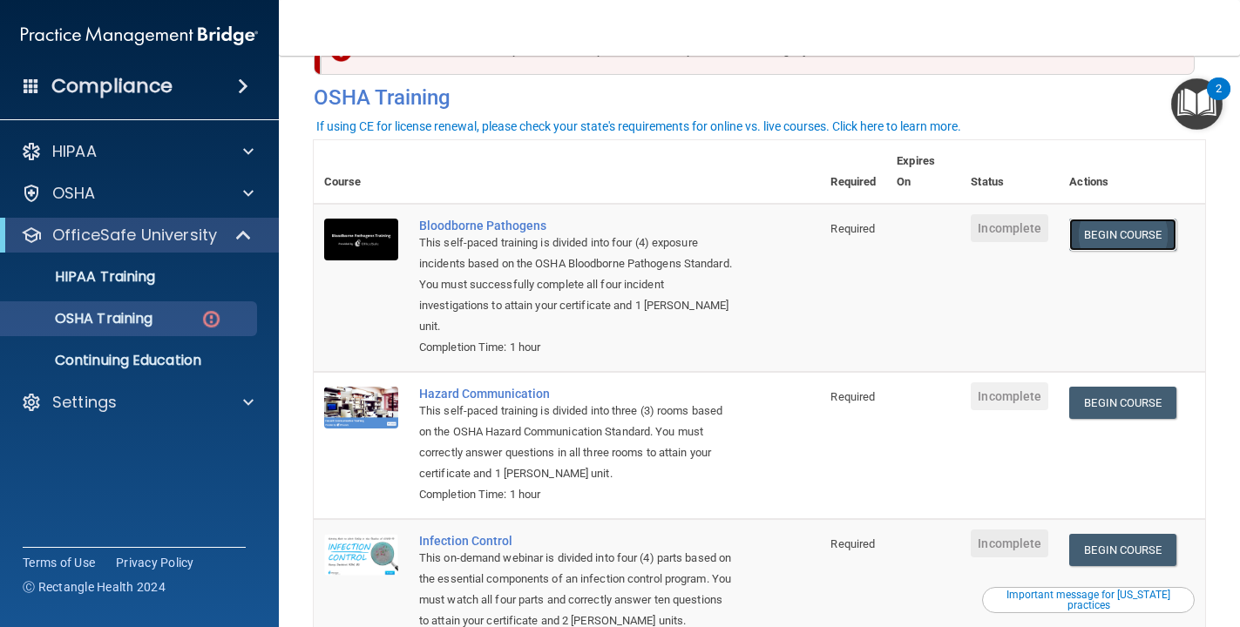
click at [1136, 235] on link "Begin Course" at bounding box center [1122, 235] width 106 height 32
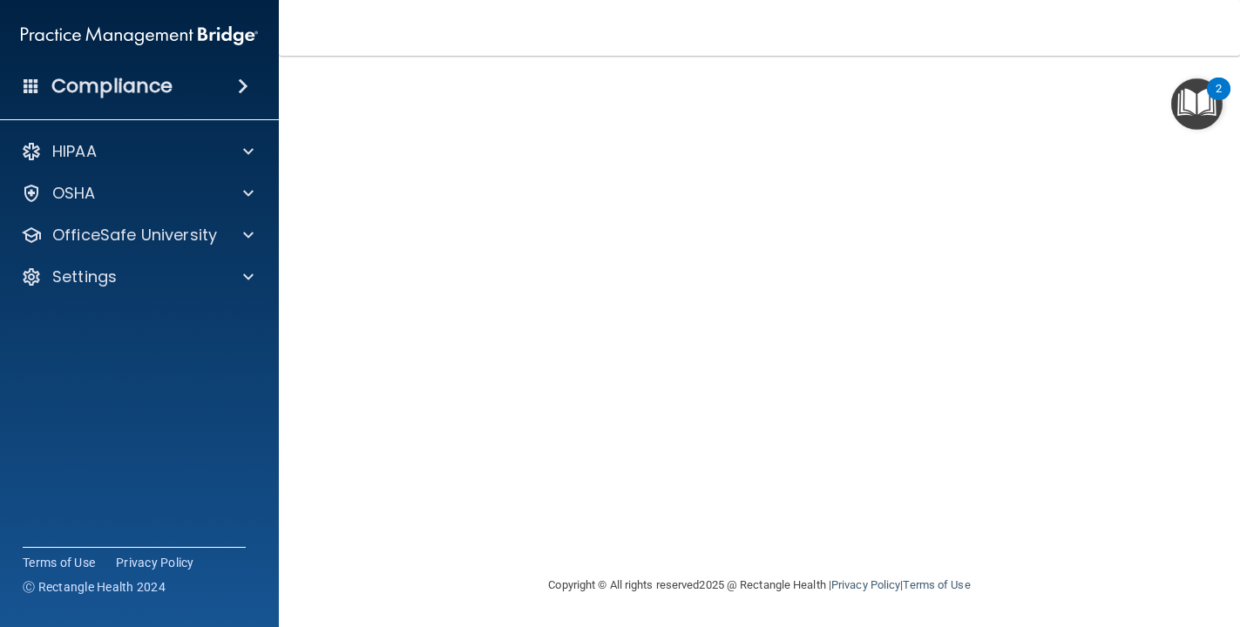
scroll to position [16, 0]
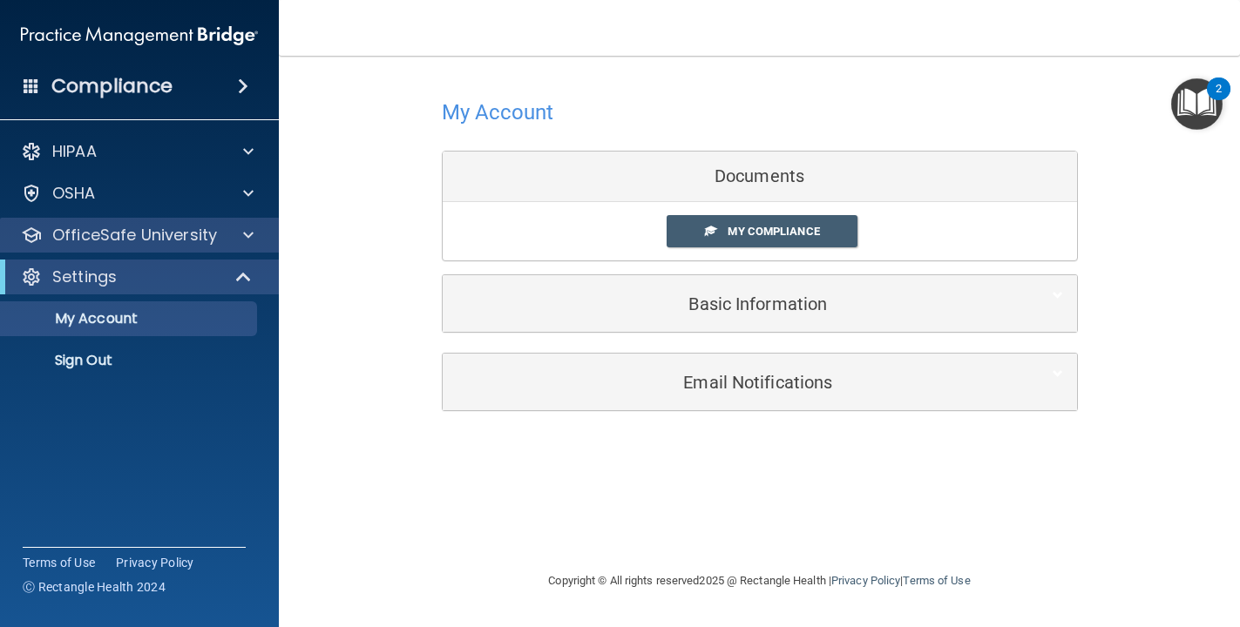
click at [186, 246] on div "OfficeSafe University" at bounding box center [140, 235] width 280 height 35
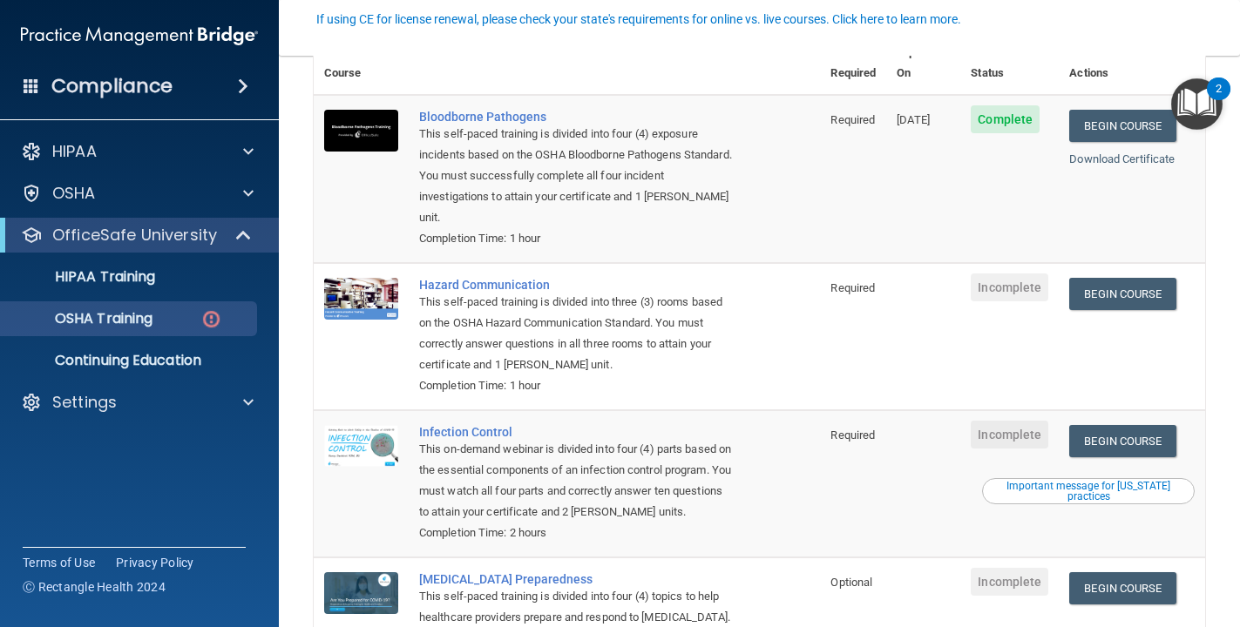
scroll to position [166, 0]
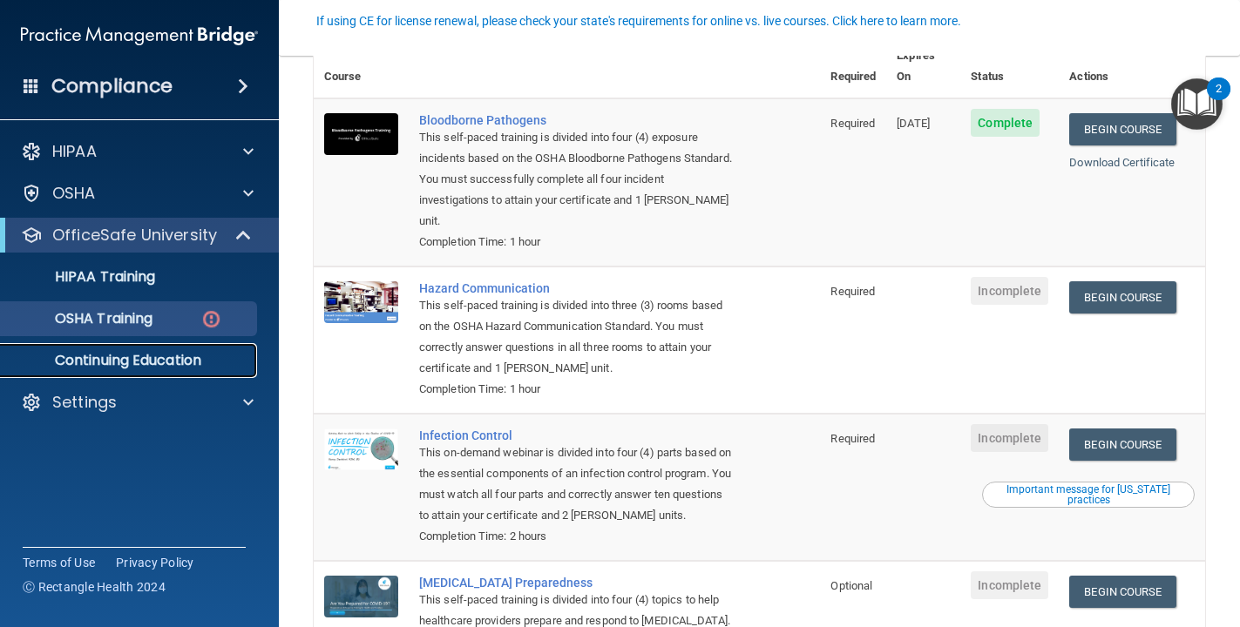
click at [173, 359] on p "Continuing Education" at bounding box center [130, 360] width 238 height 17
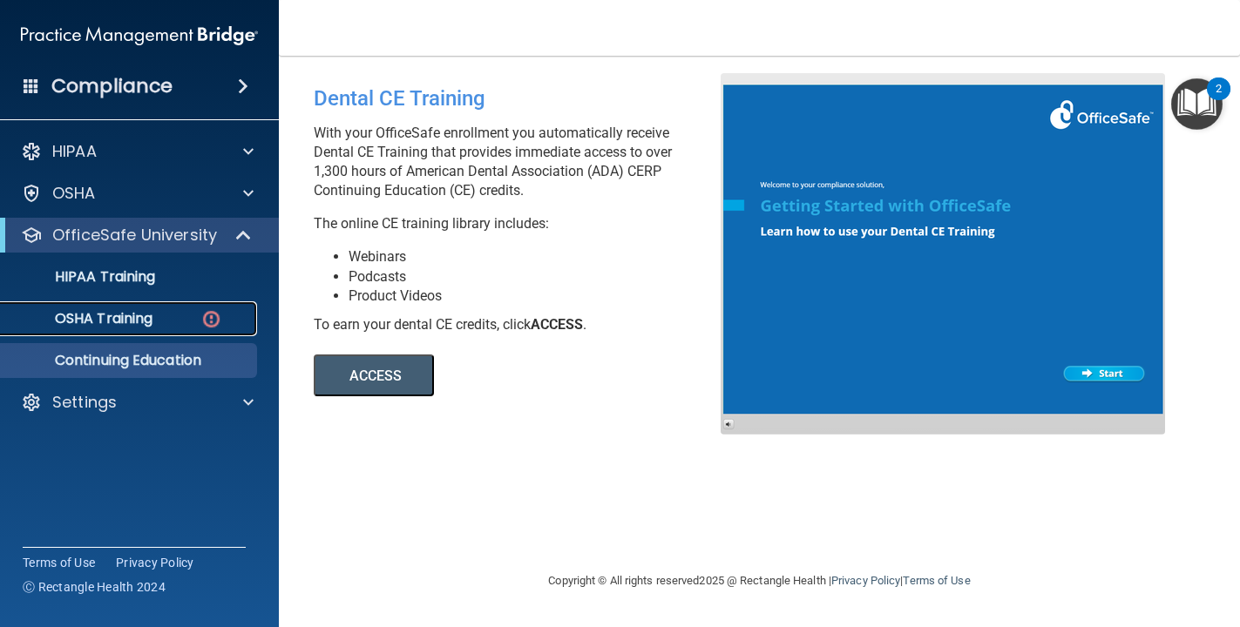
click at [173, 322] on div "OSHA Training" at bounding box center [130, 318] width 238 height 17
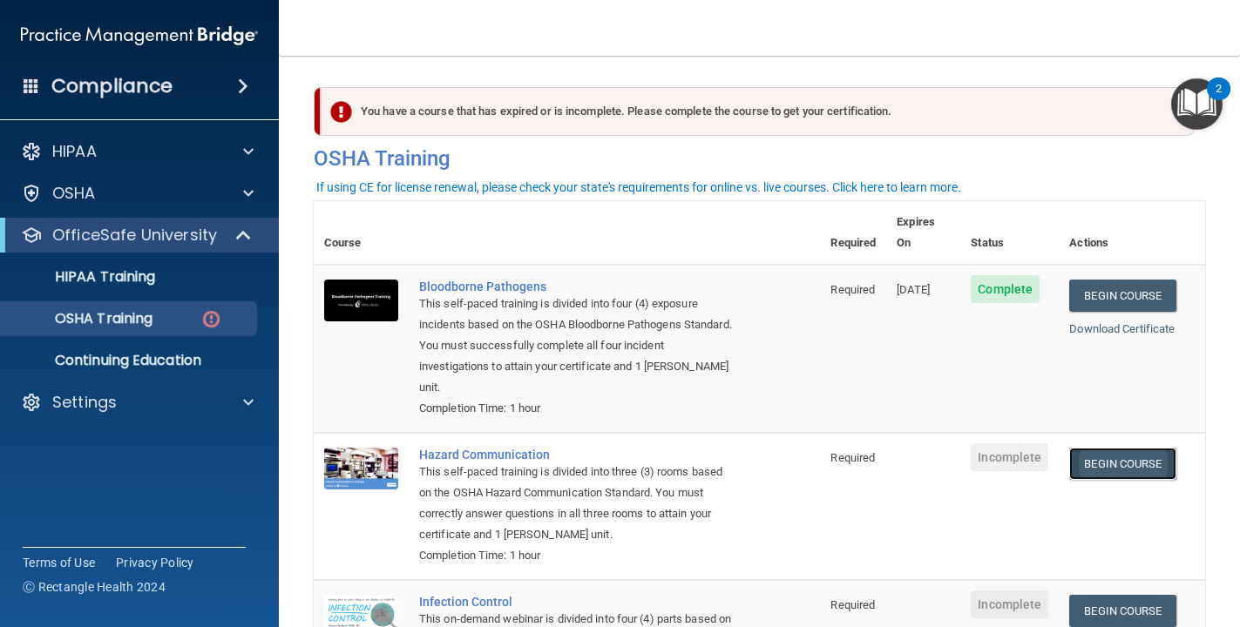
click at [1135, 448] on link "Begin Course" at bounding box center [1122, 464] width 106 height 32
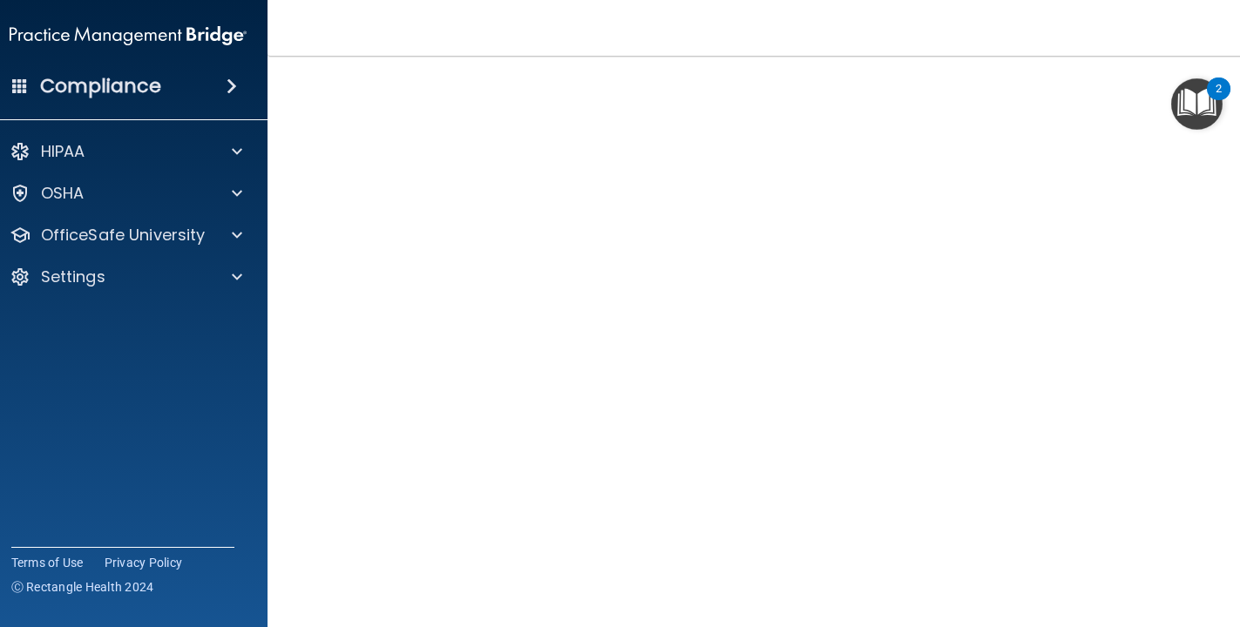
scroll to position [72, 0]
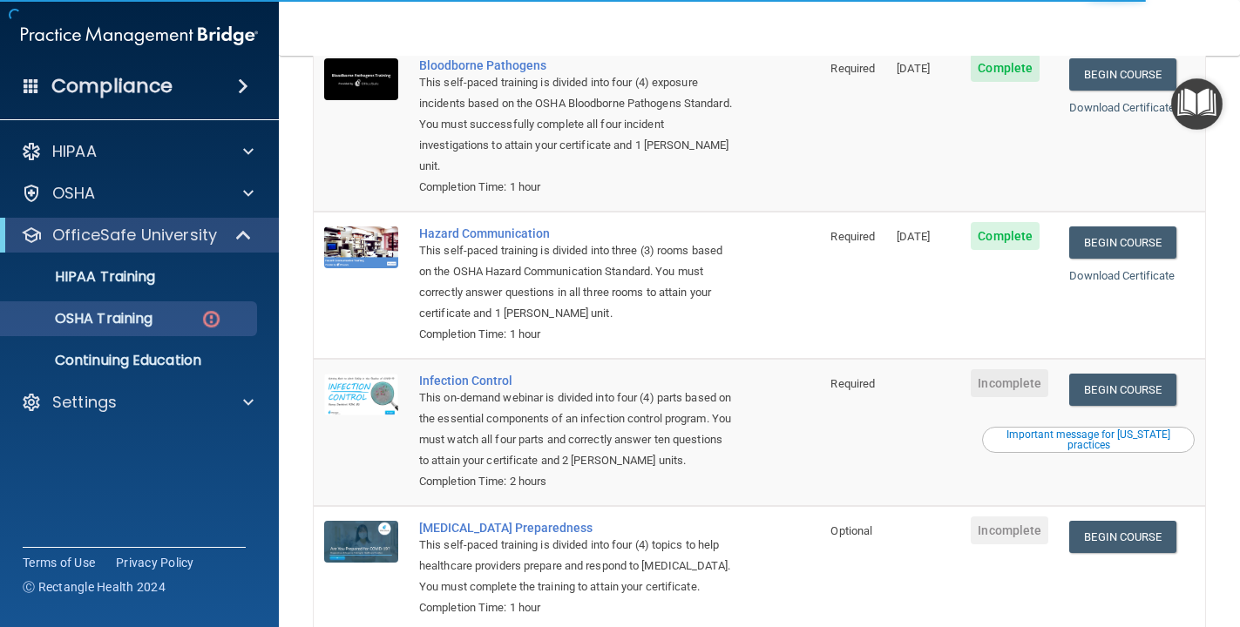
scroll to position [224, 0]
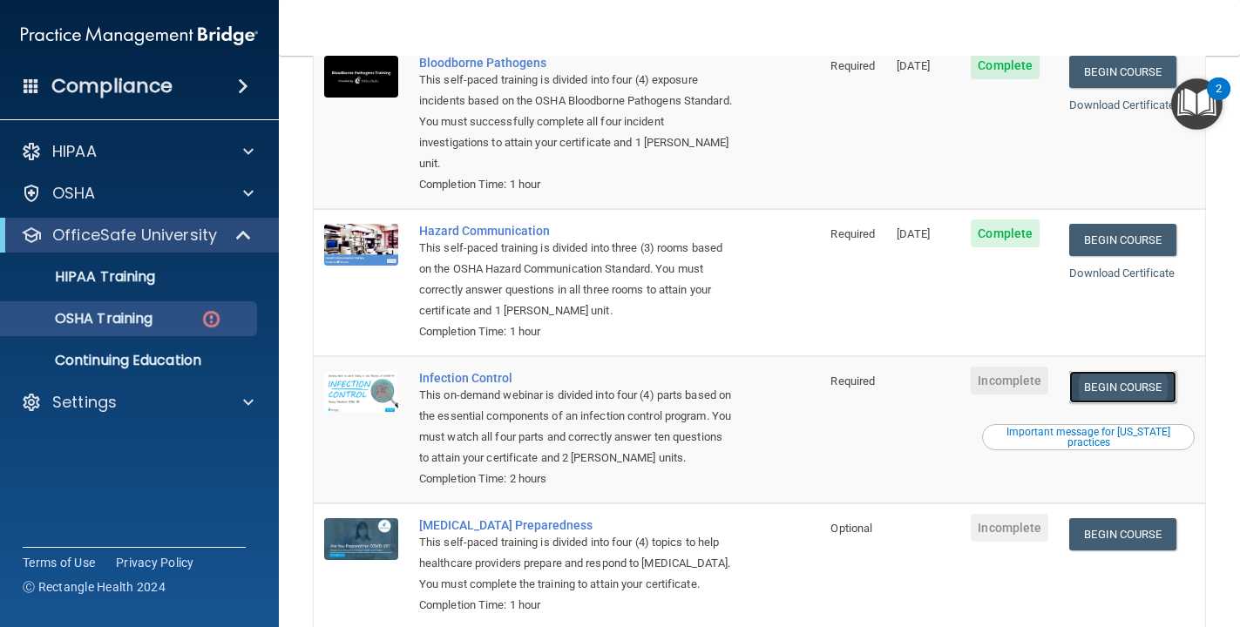
click at [1149, 371] on link "Begin Course" at bounding box center [1122, 387] width 106 height 32
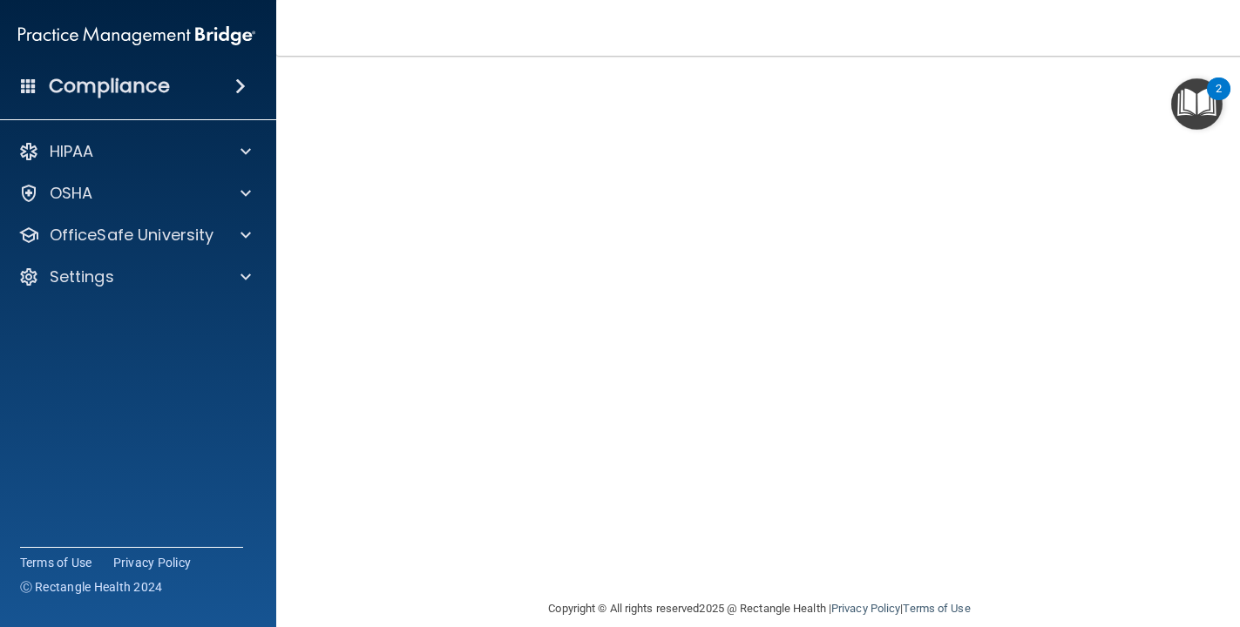
scroll to position [73, 0]
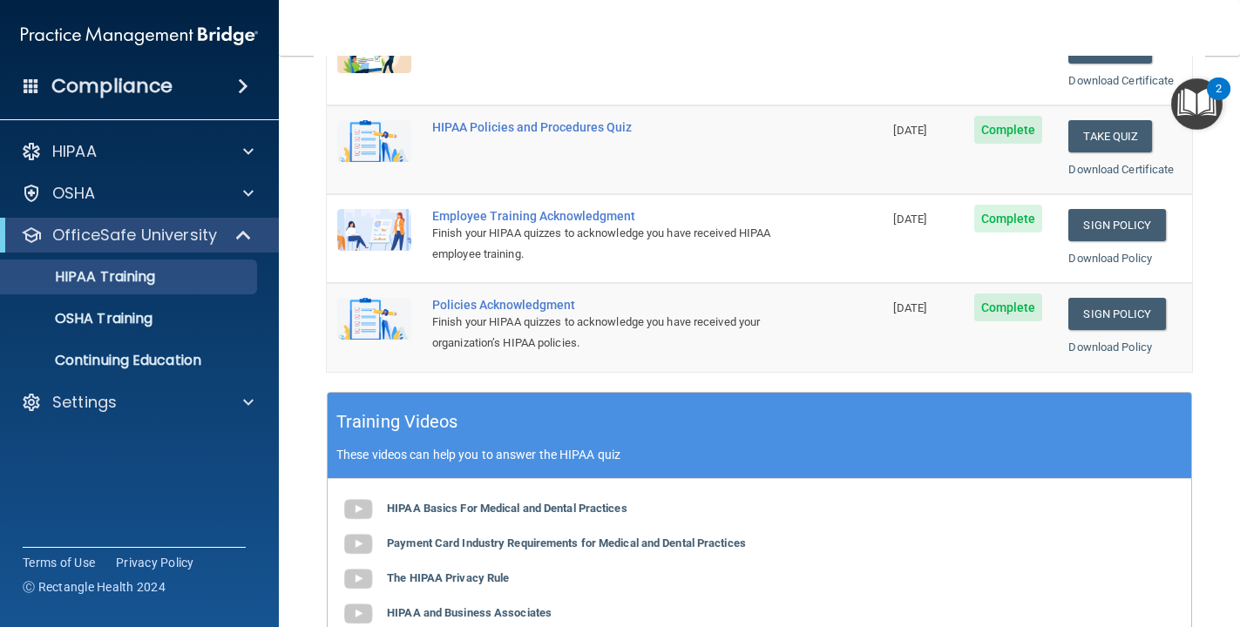
scroll to position [378, 0]
